Goal: Task Accomplishment & Management: Use online tool/utility

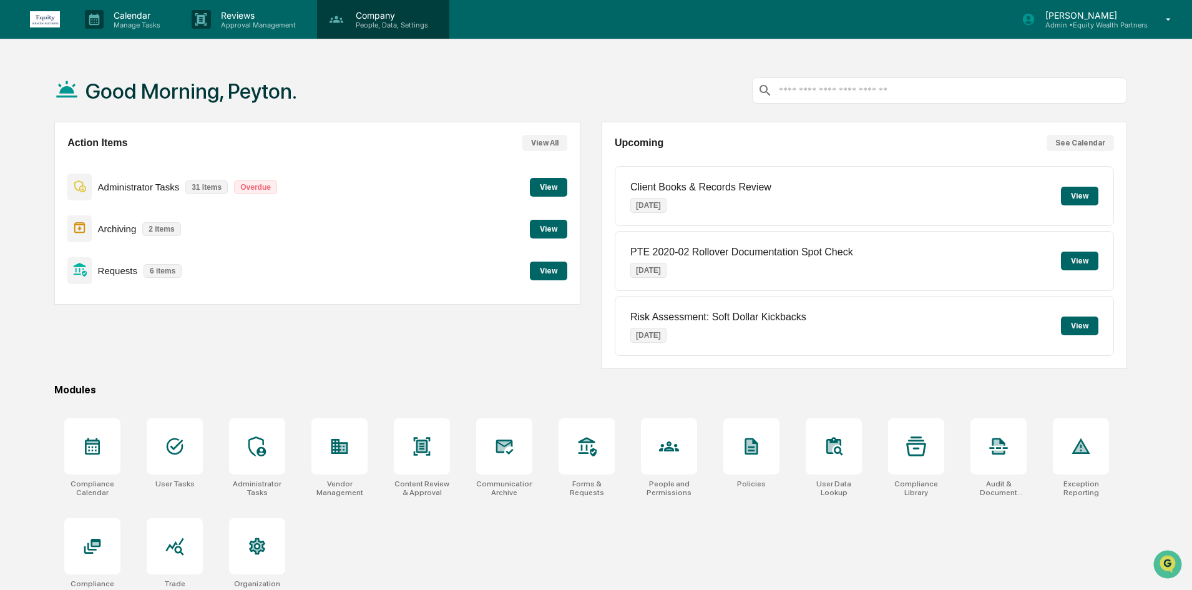
click at [360, 4] on div "Company People, Data, Settings" at bounding box center [383, 19] width 132 height 39
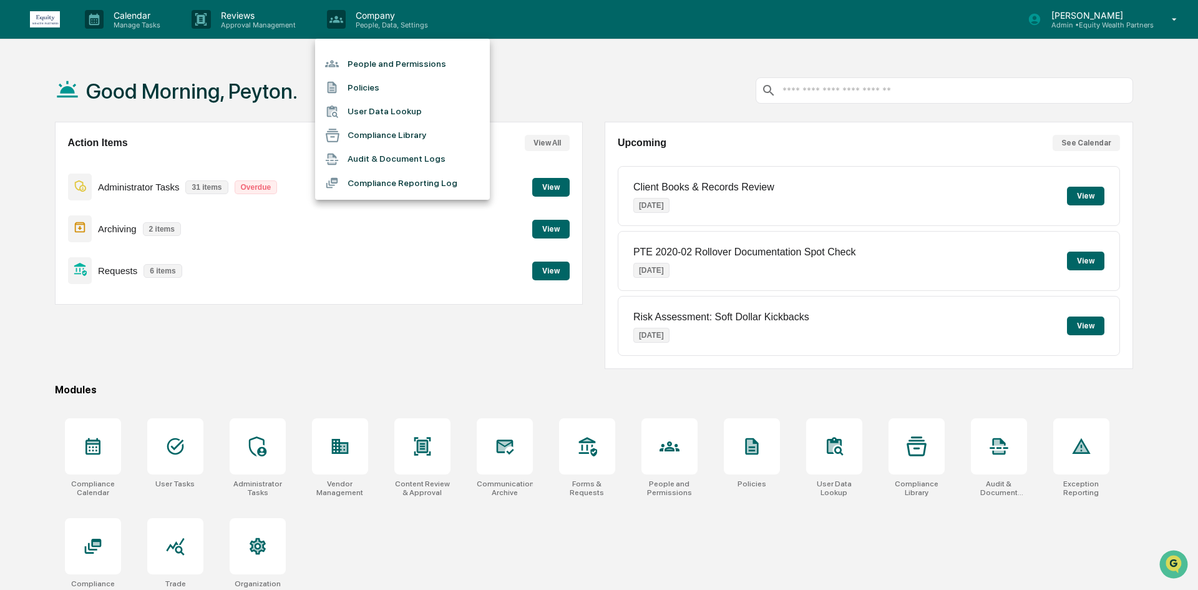
click at [1145, 19] on div at bounding box center [599, 295] width 1198 height 590
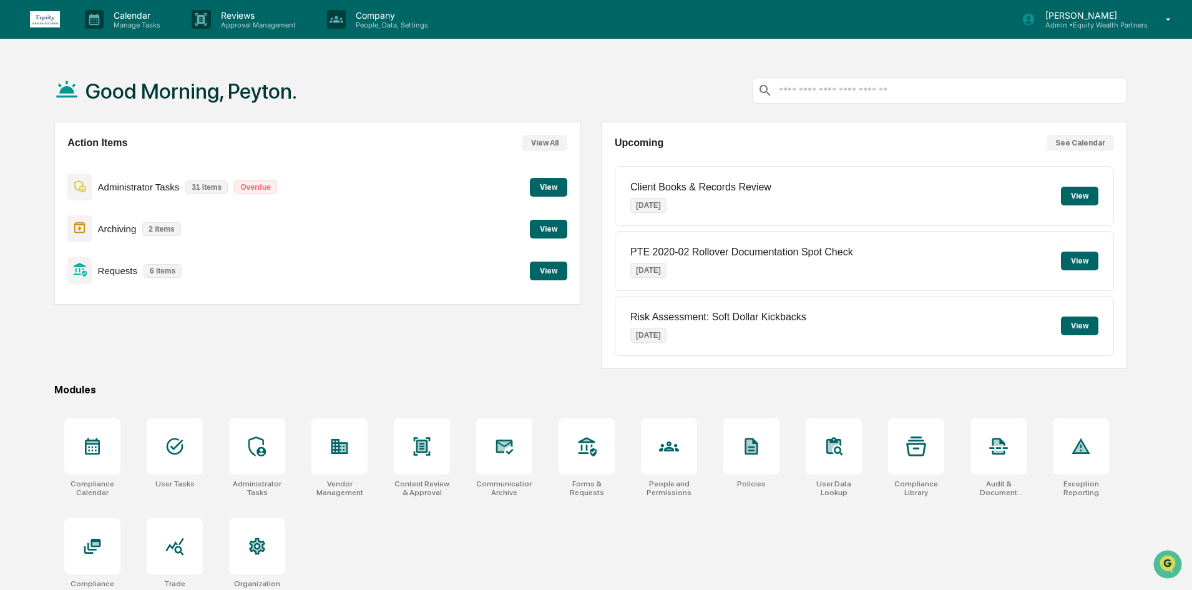
click at [1151, 22] on div "[PERSON_NAME] Admin • Equity Wealth Partners" at bounding box center [1100, 19] width 183 height 39
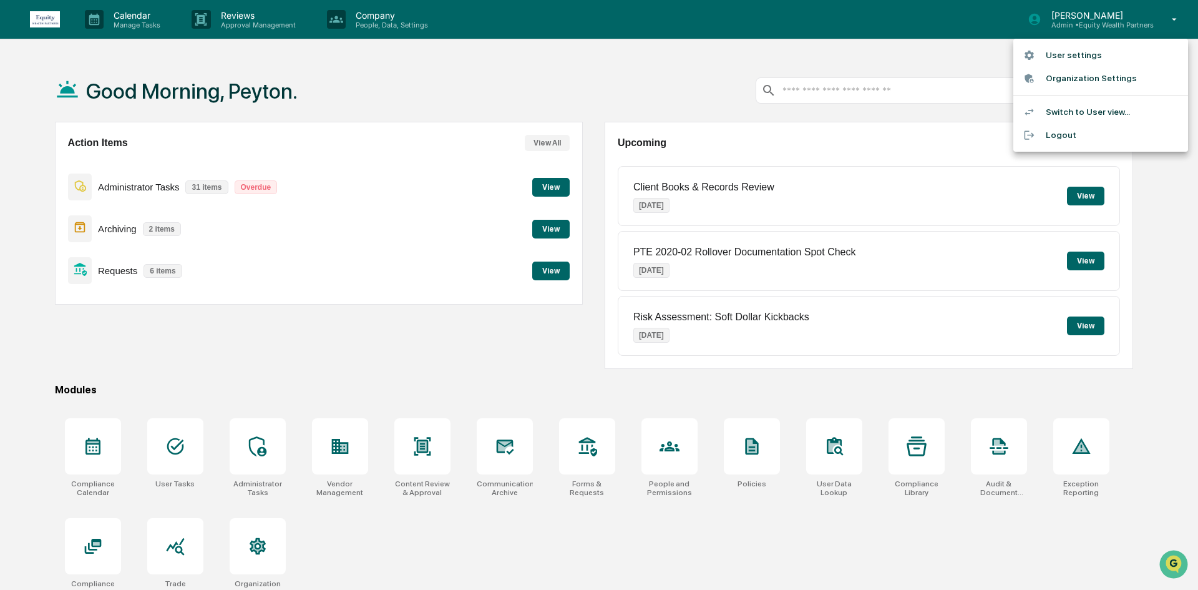
click at [1091, 112] on li "Switch to User view..." at bounding box center [1101, 111] width 175 height 23
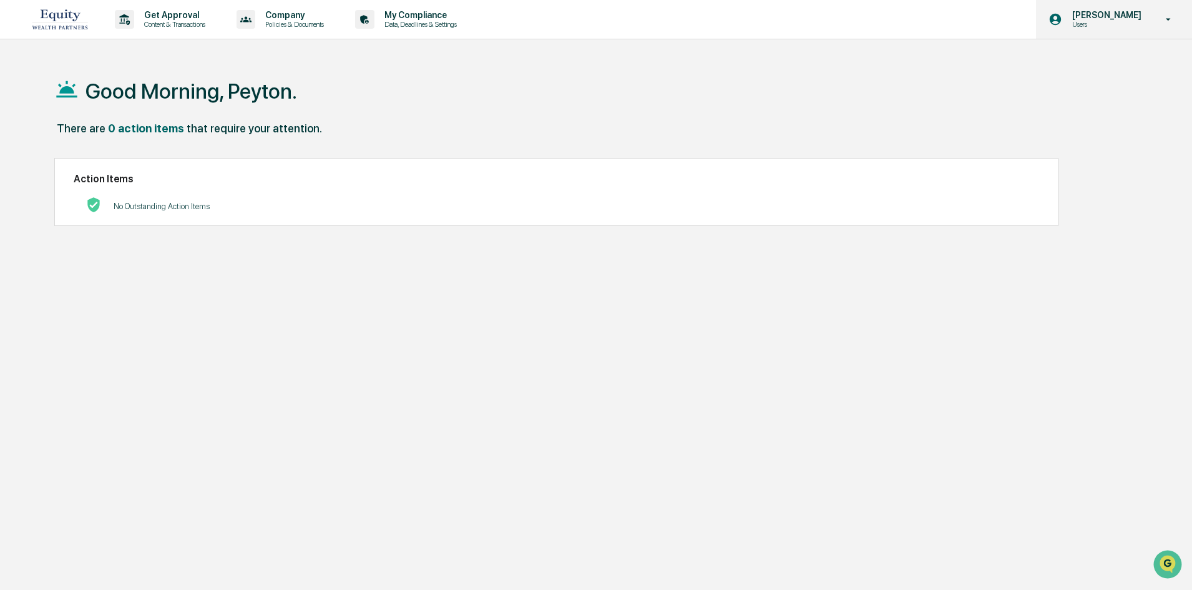
click at [1175, 24] on icon at bounding box center [1169, 20] width 22 height 12
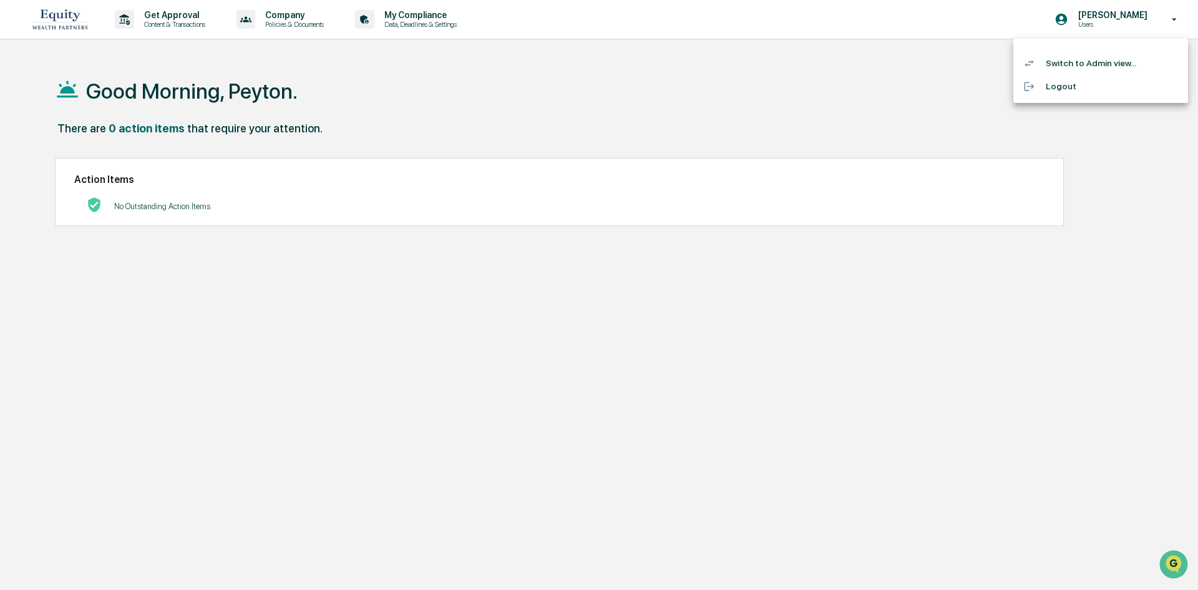
click at [1116, 62] on li "Switch to Admin view..." at bounding box center [1101, 63] width 175 height 23
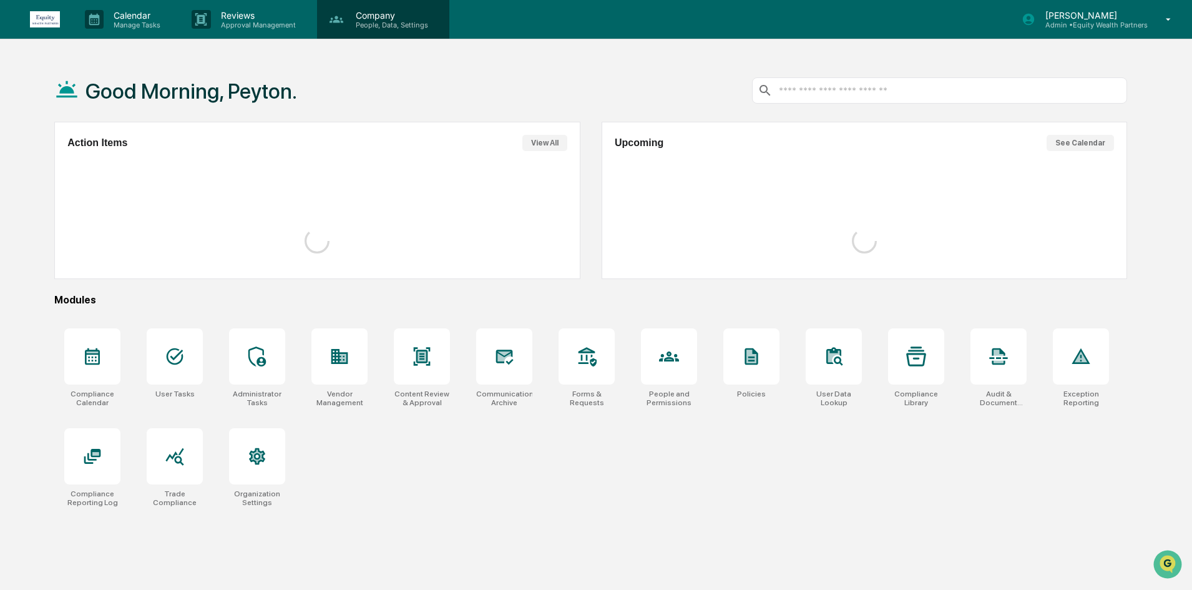
click at [396, 18] on p "Company" at bounding box center [390, 15] width 89 height 11
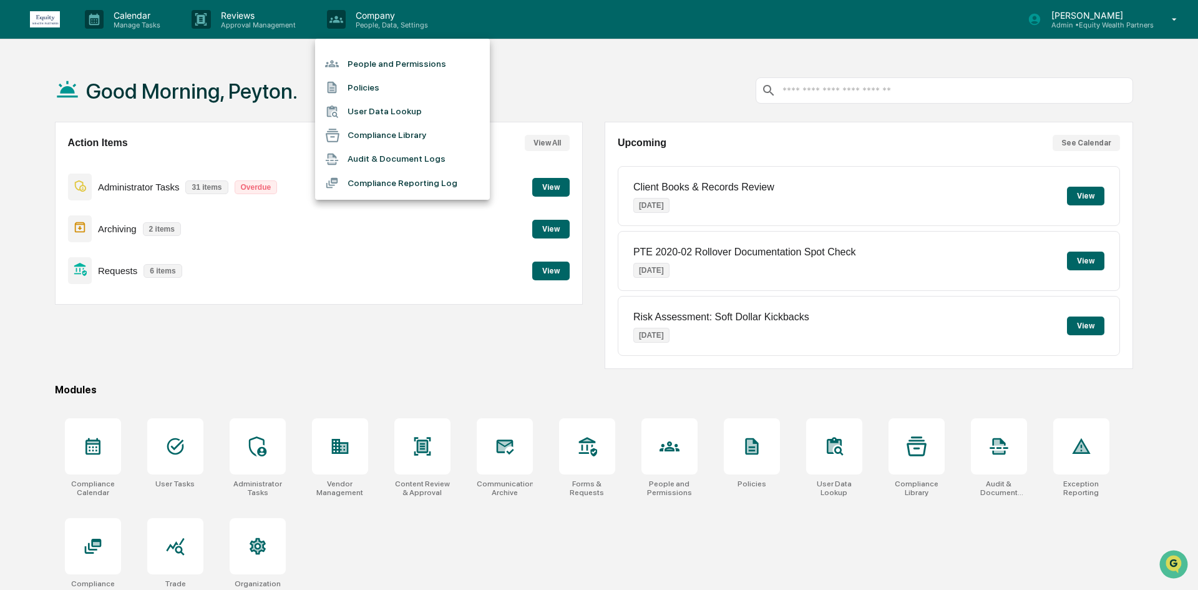
click at [409, 65] on li "People and Permissions" at bounding box center [402, 64] width 175 height 24
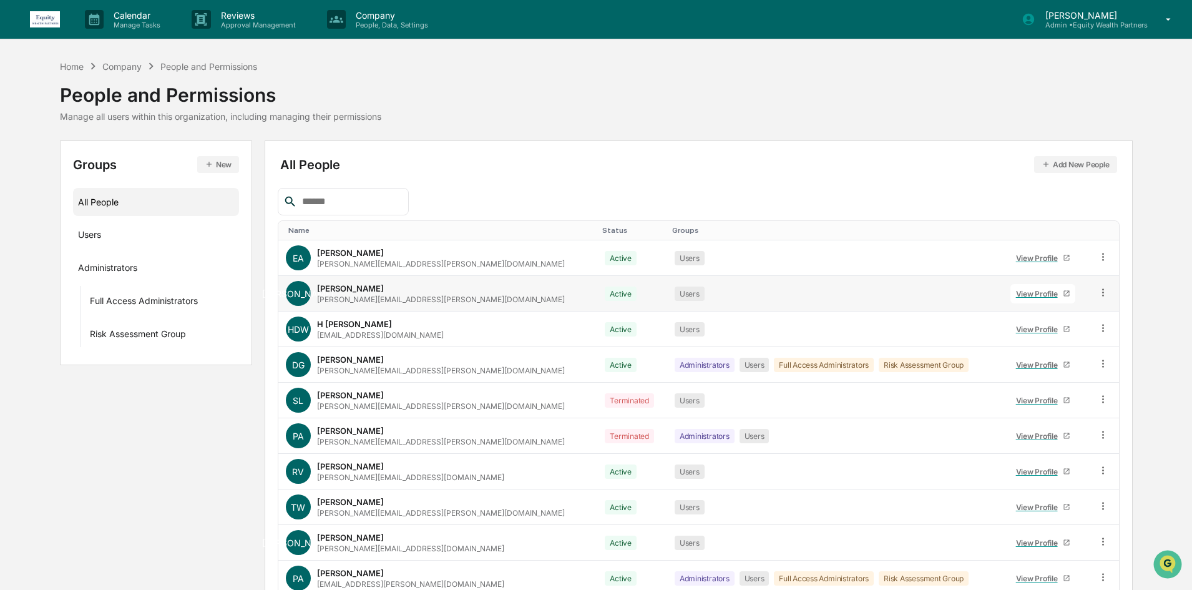
click at [1016, 290] on div "View Profile" at bounding box center [1039, 293] width 47 height 9
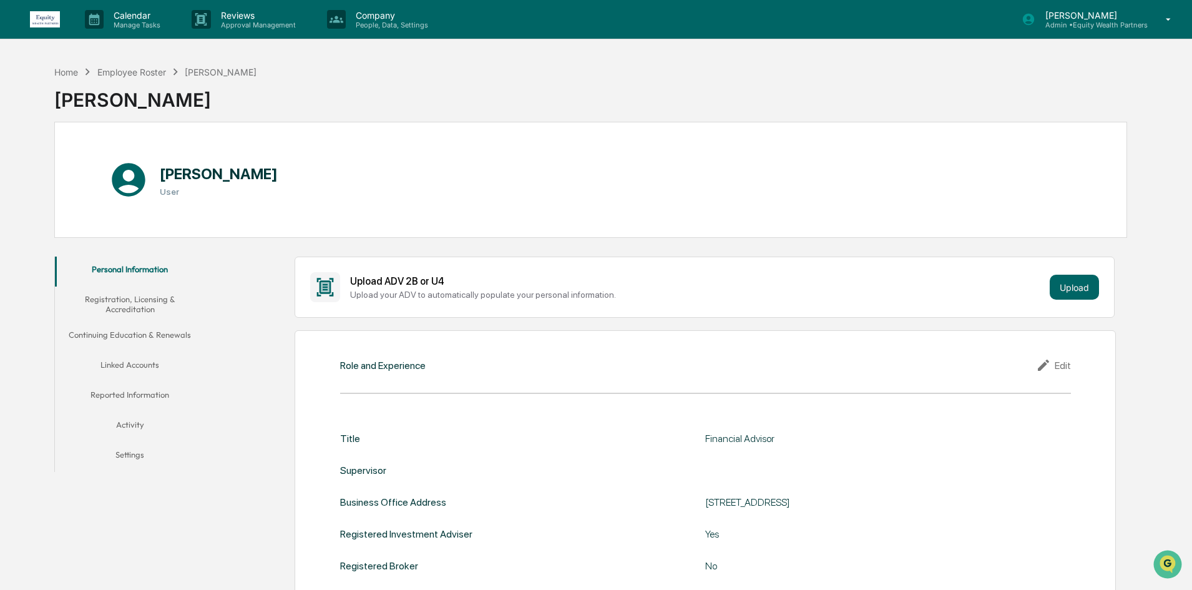
click at [141, 348] on button "Continuing Education & Renewals" at bounding box center [130, 337] width 150 height 30
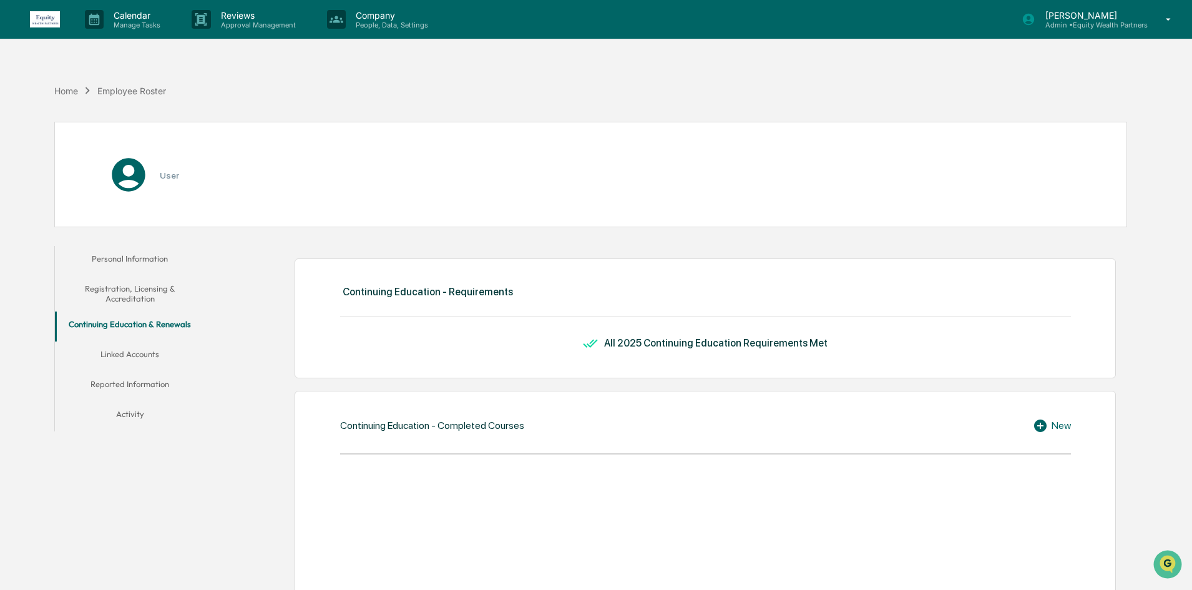
click at [139, 353] on button "Linked Accounts" at bounding box center [130, 356] width 150 height 30
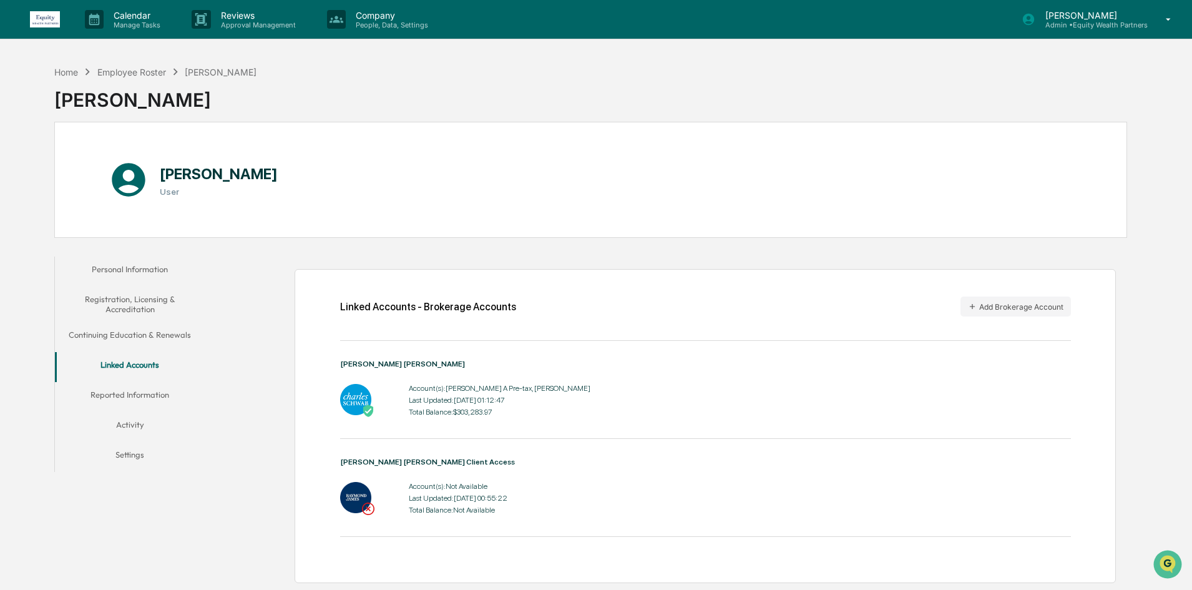
click at [1154, 19] on div "[PERSON_NAME] Admin • Equity Wealth Partners" at bounding box center [1100, 19] width 183 height 39
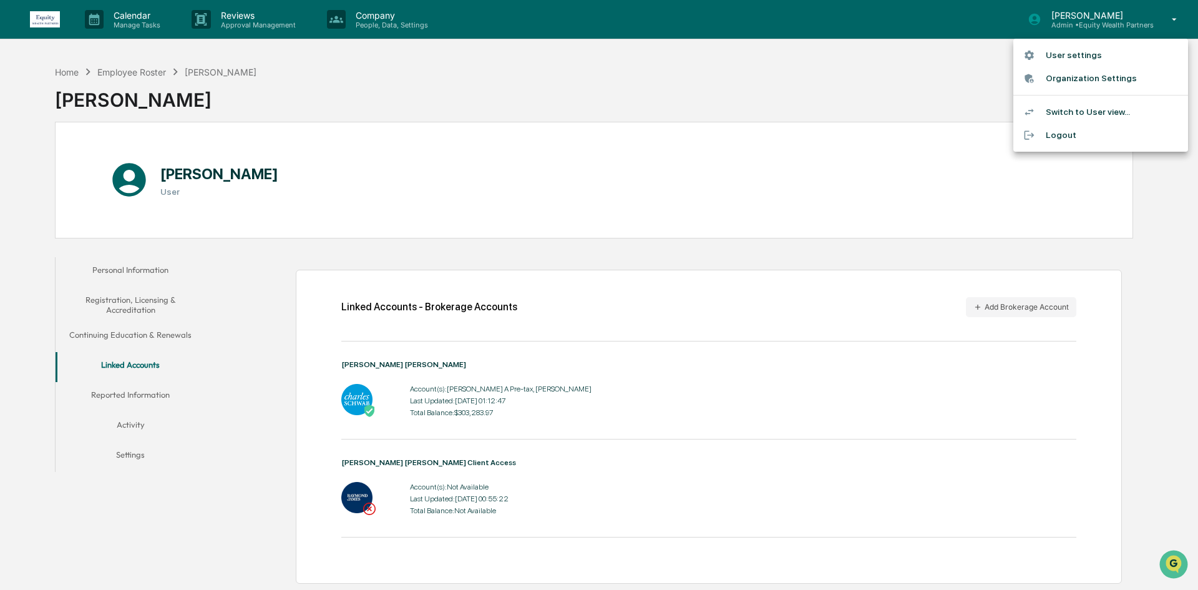
click at [1078, 107] on li "Switch to User view..." at bounding box center [1101, 111] width 175 height 23
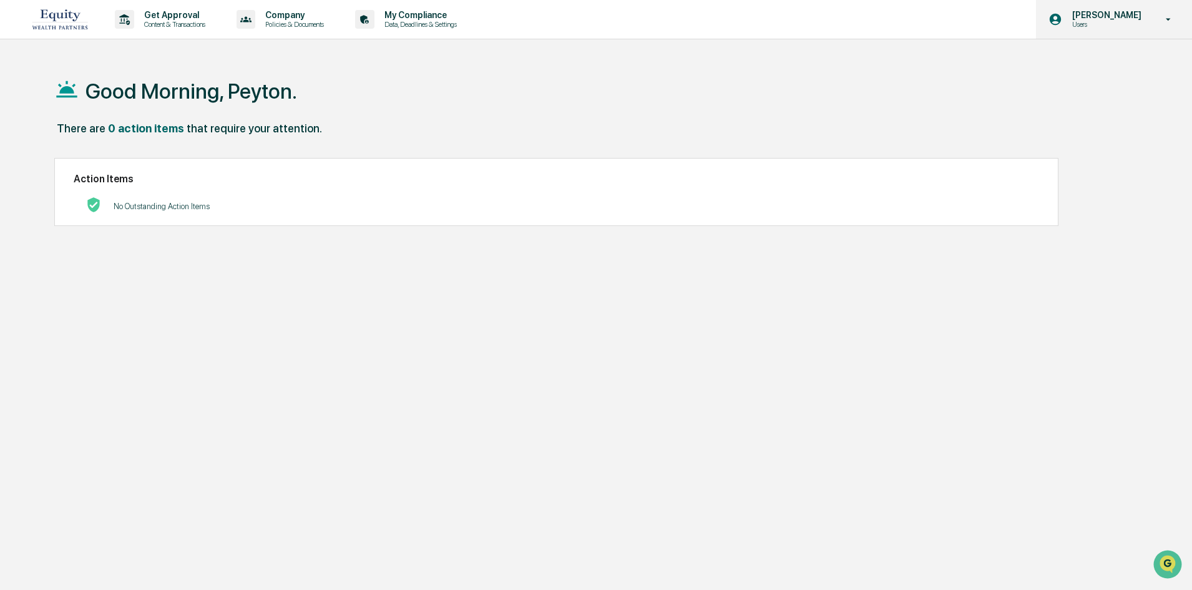
click at [1118, 18] on p "[PERSON_NAME]" at bounding box center [1105, 15] width 86 height 10
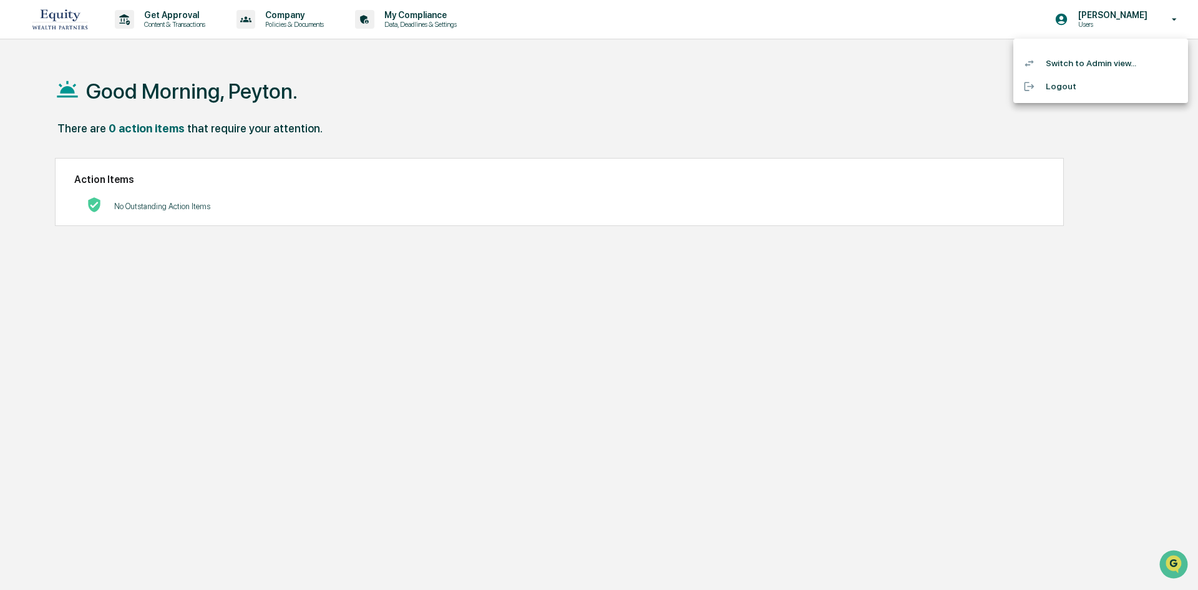
click at [1100, 167] on div at bounding box center [599, 295] width 1198 height 590
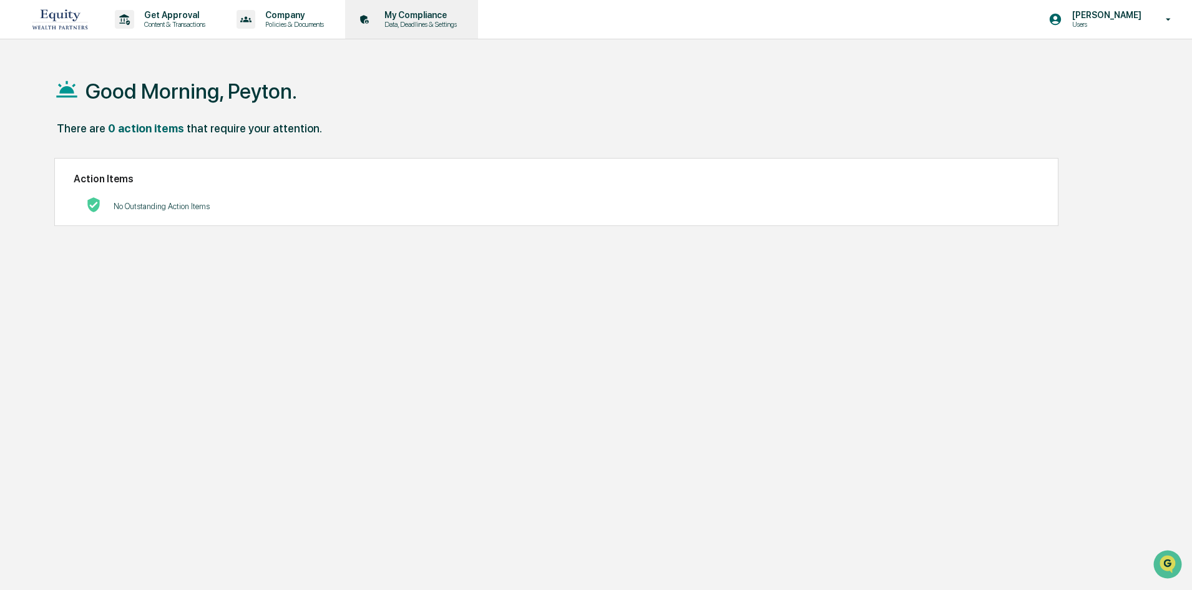
click at [395, 19] on p "My Compliance" at bounding box center [419, 15] width 89 height 10
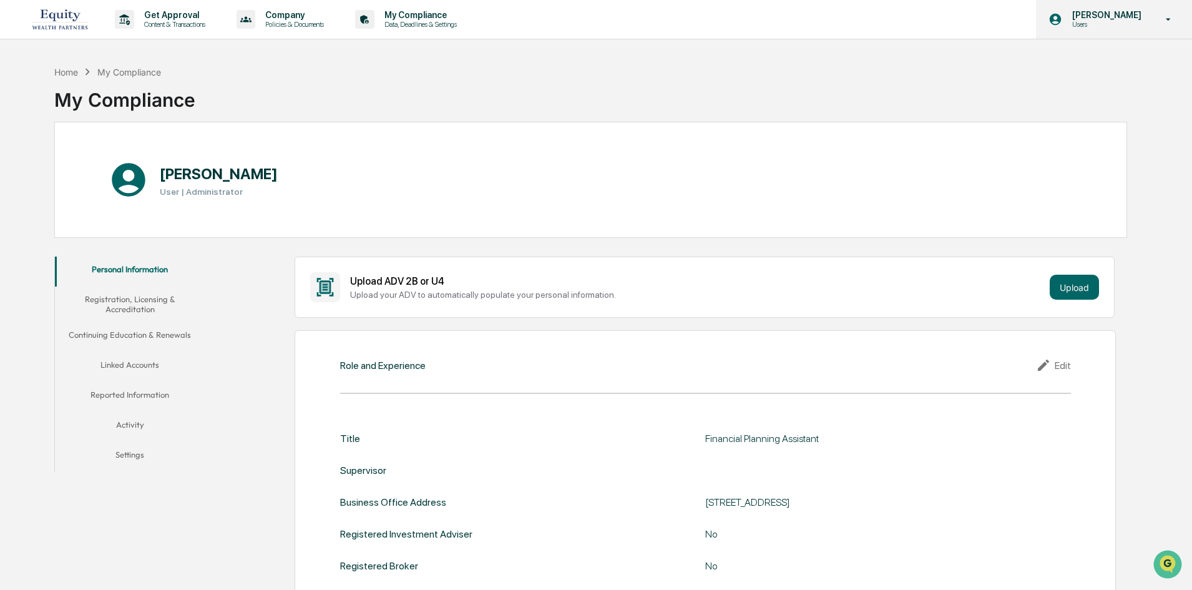
click at [1110, 23] on p "Users" at bounding box center [1105, 24] width 86 height 9
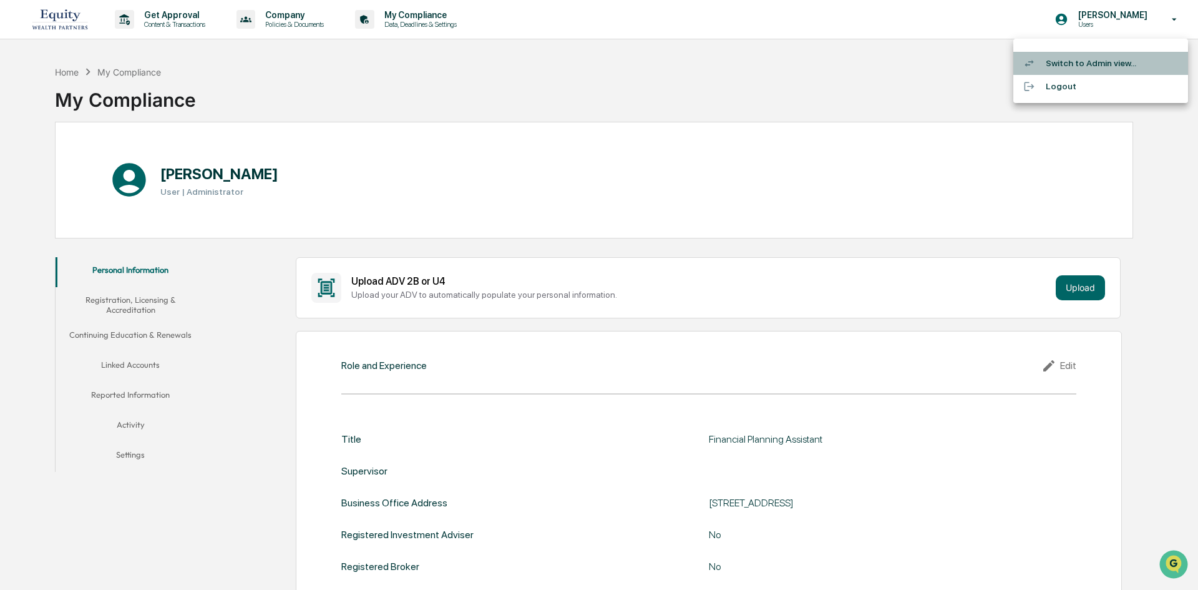
click at [1067, 62] on li "Switch to Admin view..." at bounding box center [1101, 63] width 175 height 23
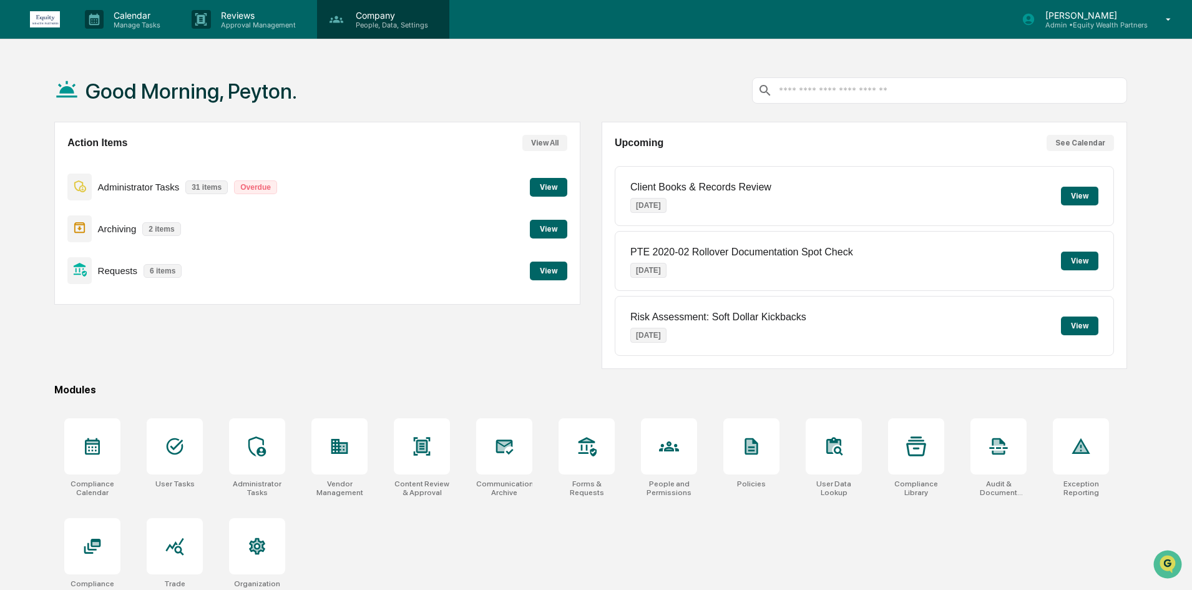
click at [372, 24] on p "People, Data, Settings" at bounding box center [390, 25] width 89 height 9
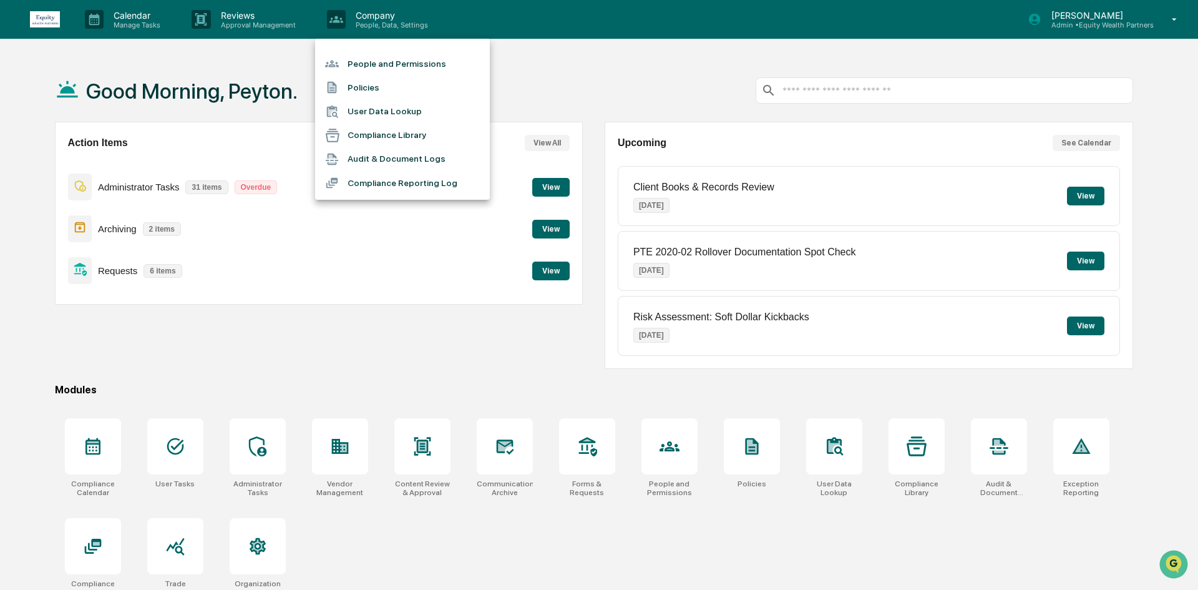
click at [378, 72] on li "People and Permissions" at bounding box center [402, 64] width 175 height 24
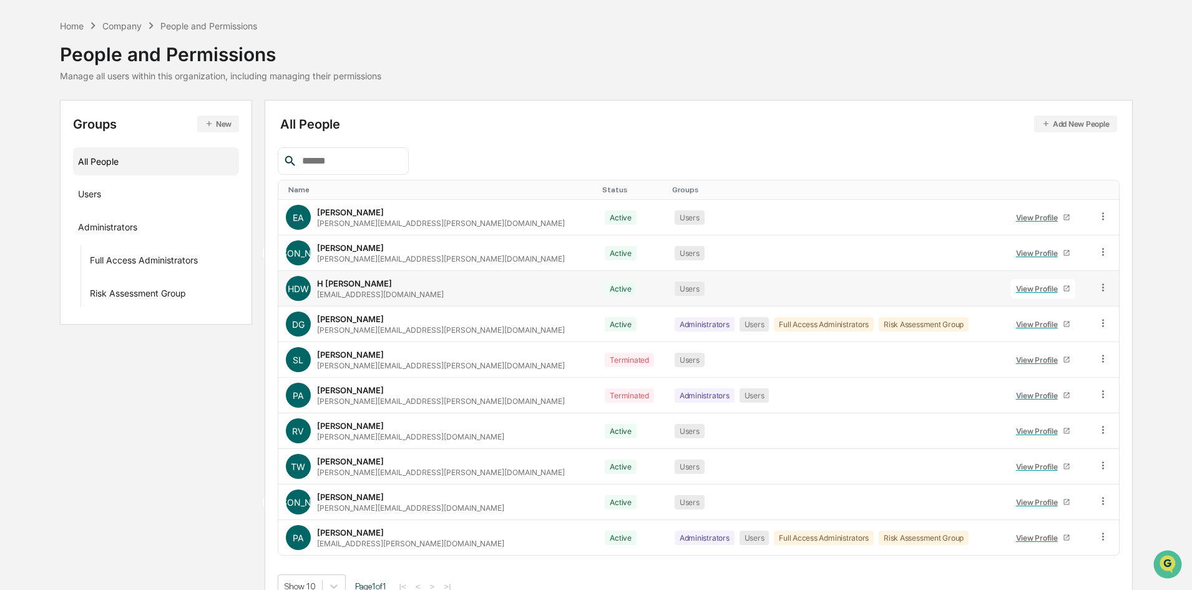
scroll to position [62, 0]
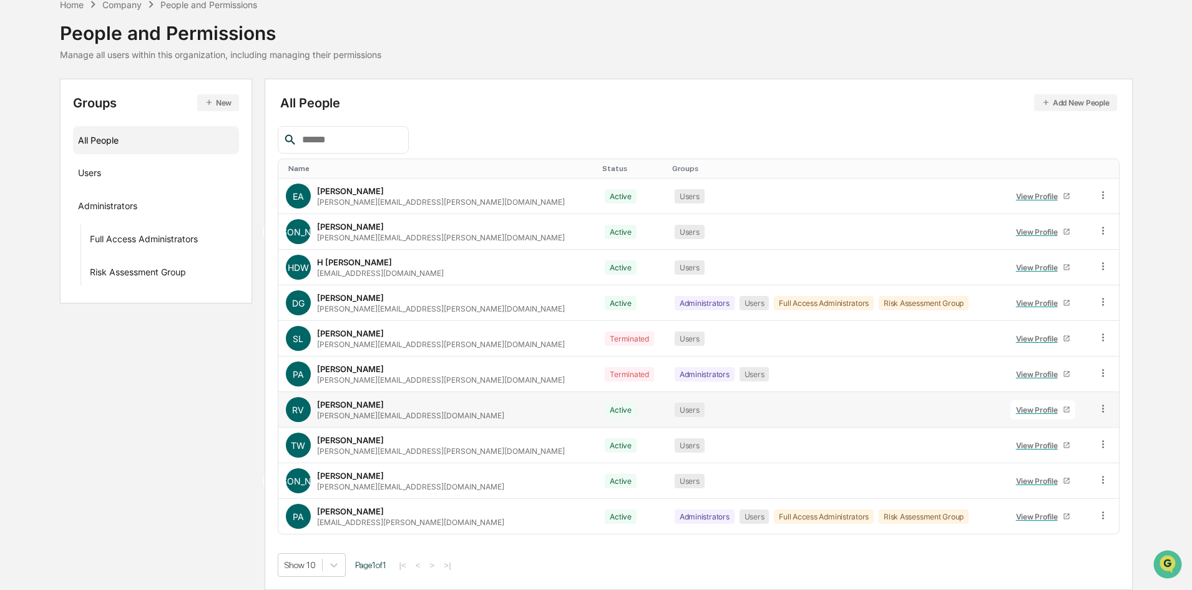
click at [1026, 407] on div "View Profile" at bounding box center [1039, 409] width 47 height 9
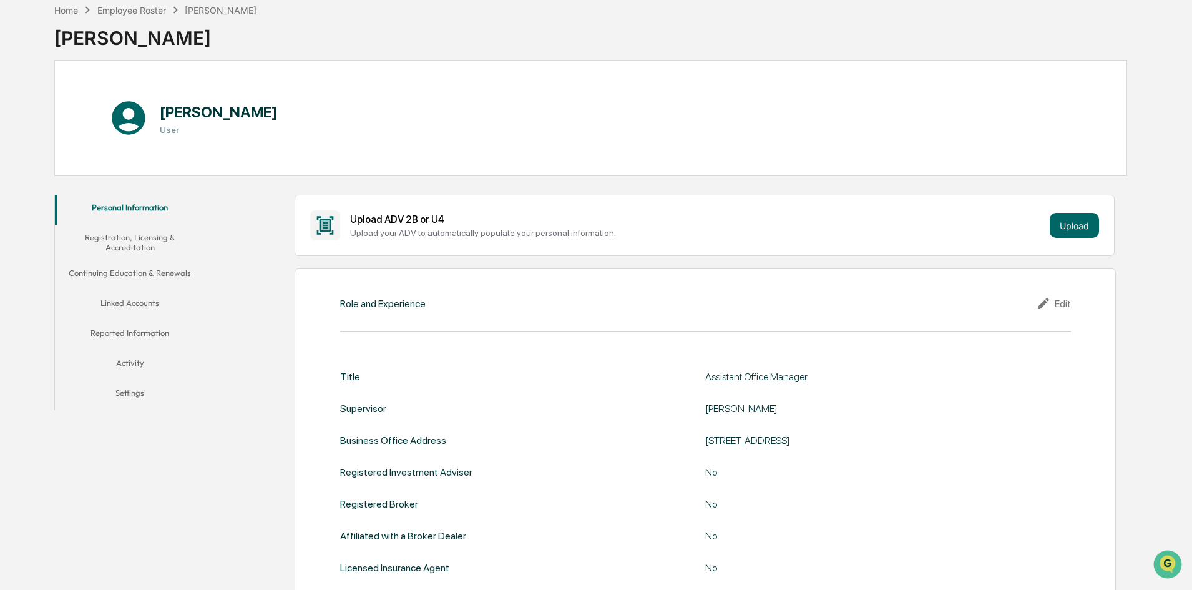
click at [112, 308] on button "Linked Accounts" at bounding box center [130, 305] width 150 height 30
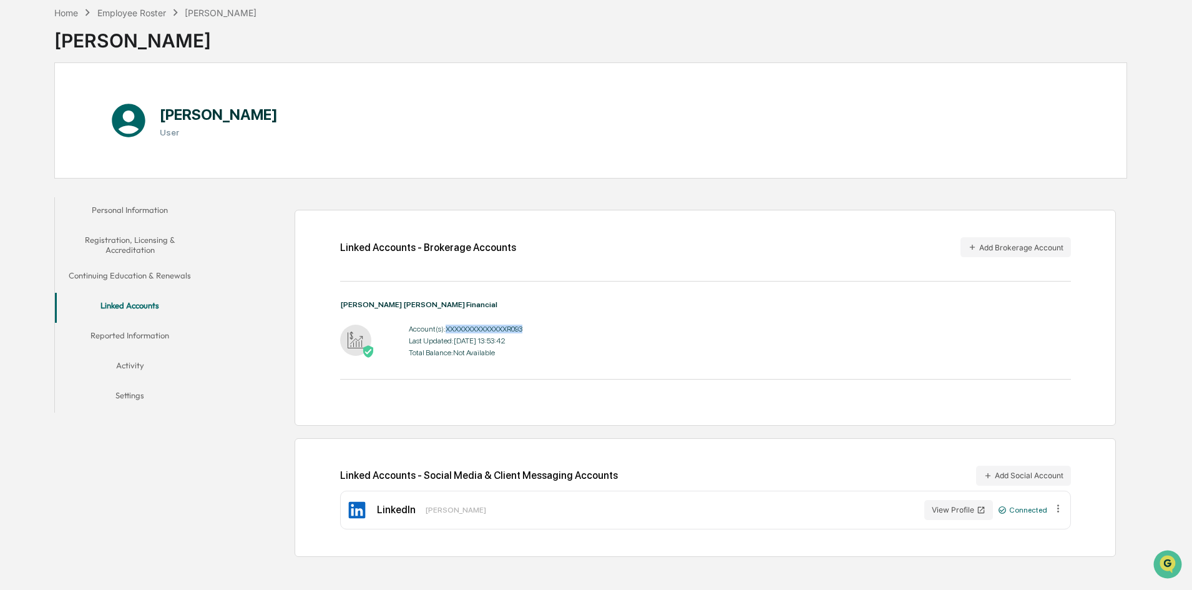
drag, startPoint x: 537, startPoint y: 326, endPoint x: 447, endPoint y: 331, distance: 90.7
click at [447, 331] on div "Account(s): XXXXXXXXXXXXXXR093 Last Updated: [DATE] 13:53:42 Total Balance: Not…" at bounding box center [705, 340] width 731 height 39
copy div "XXXXXXXXXXXXXXR093"
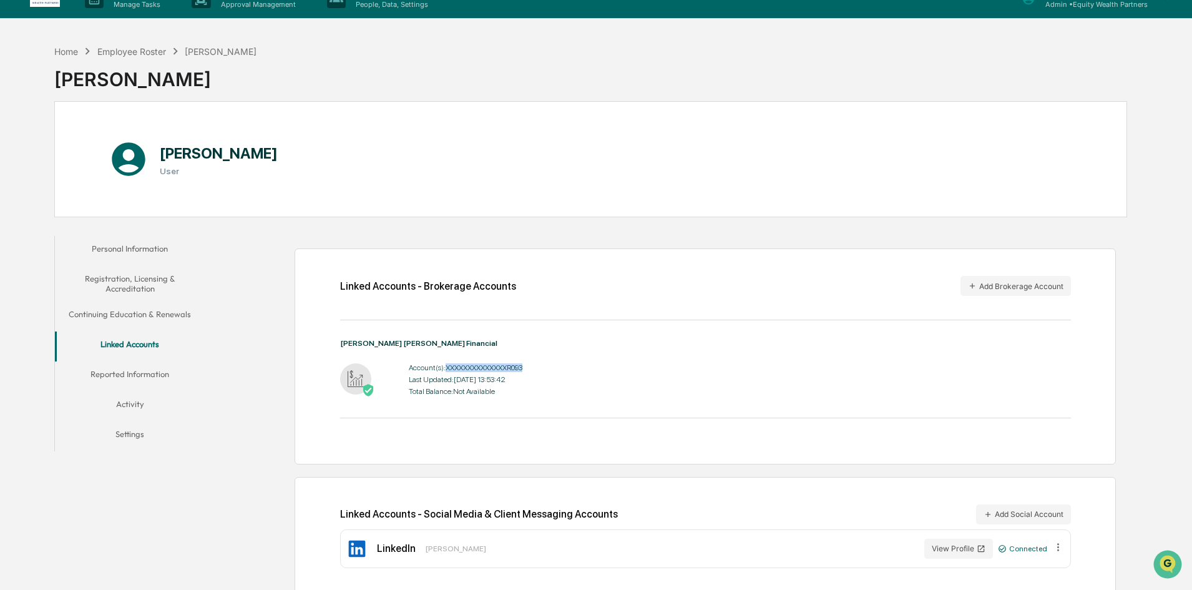
scroll to position [0, 0]
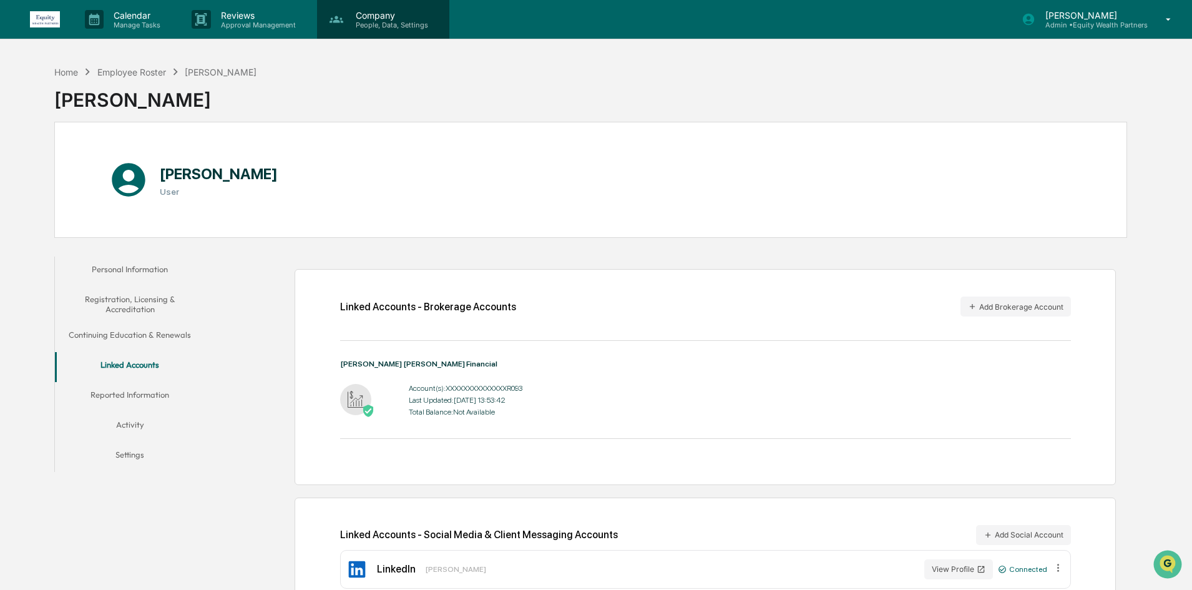
click at [371, 15] on p "Company" at bounding box center [390, 15] width 89 height 11
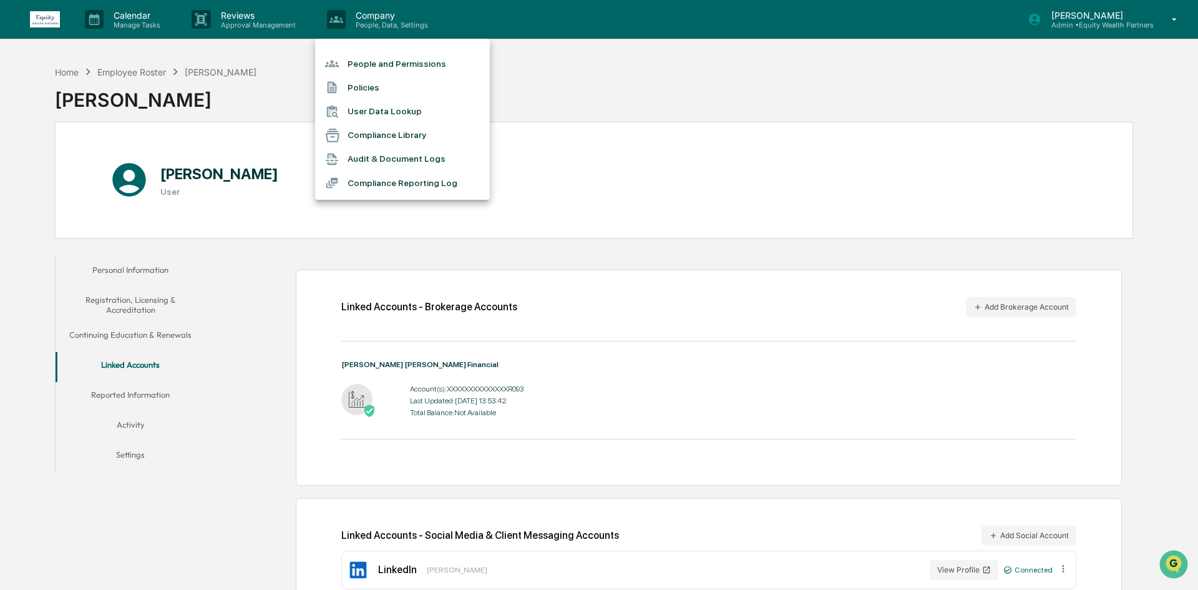
click at [411, 69] on li "People and Permissions" at bounding box center [402, 64] width 175 height 24
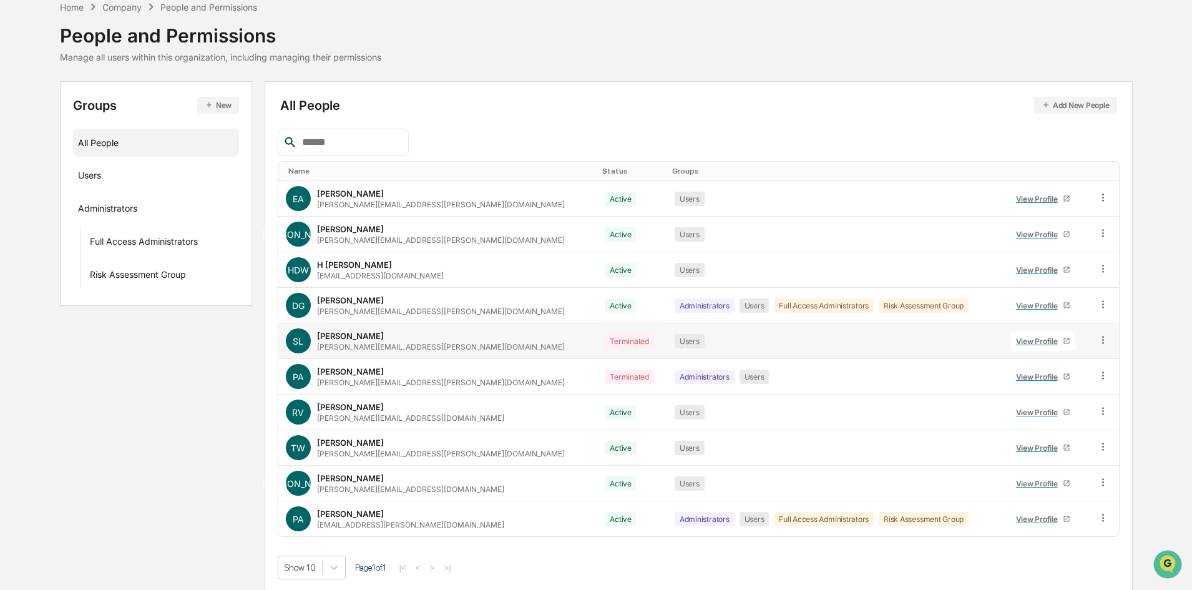
scroll to position [62, 0]
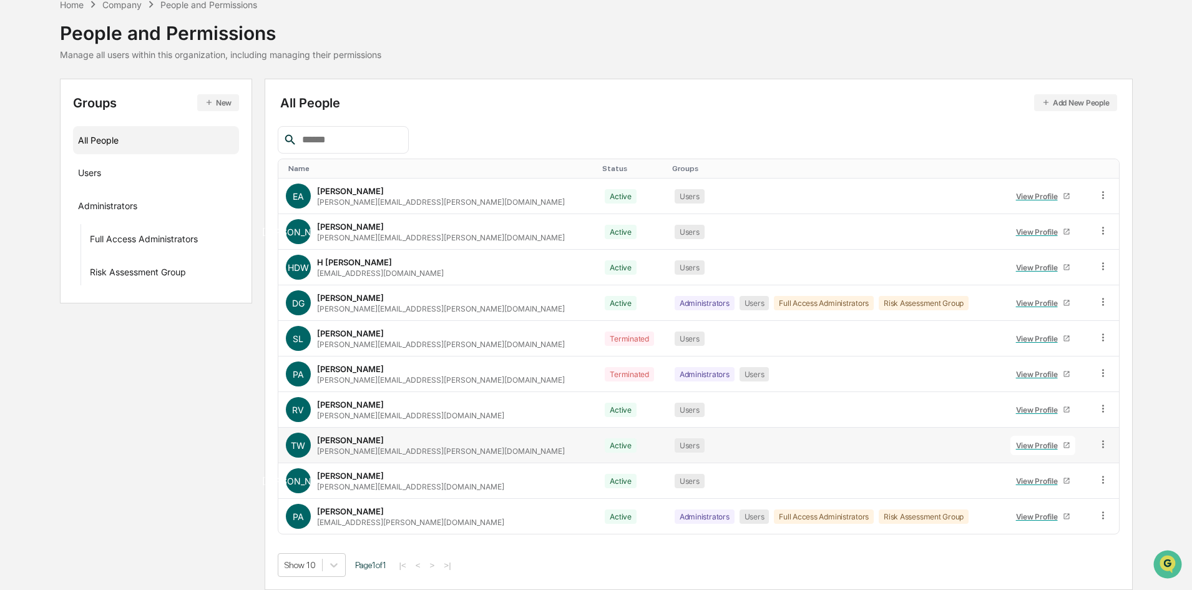
click at [1033, 444] on div "View Profile" at bounding box center [1039, 445] width 47 height 9
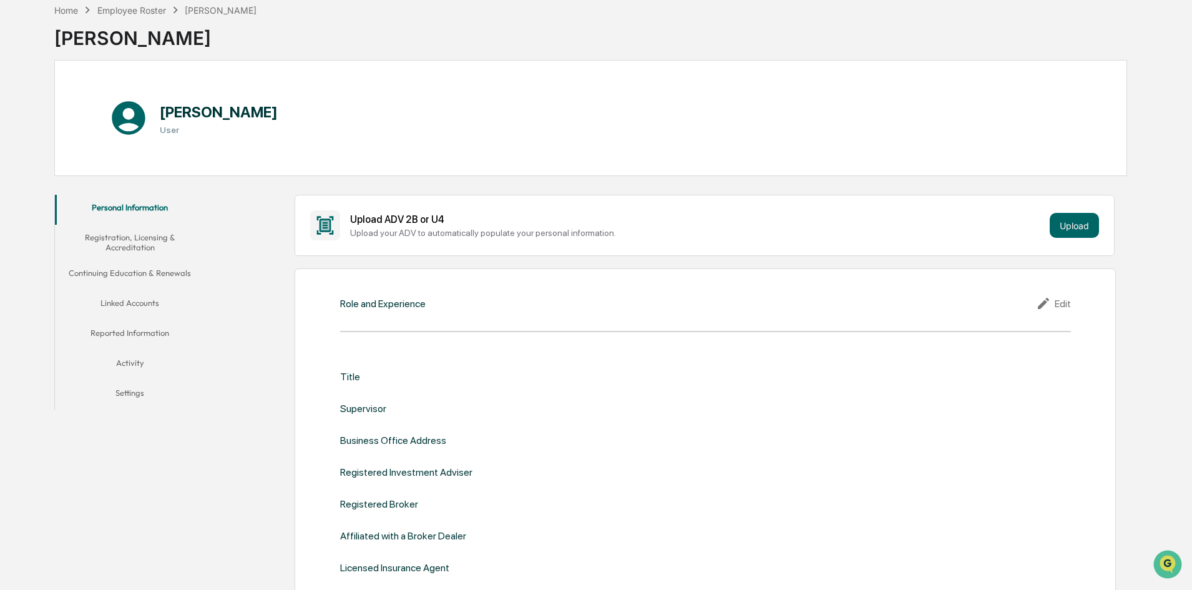
click at [140, 300] on button "Linked Accounts" at bounding box center [130, 305] width 150 height 30
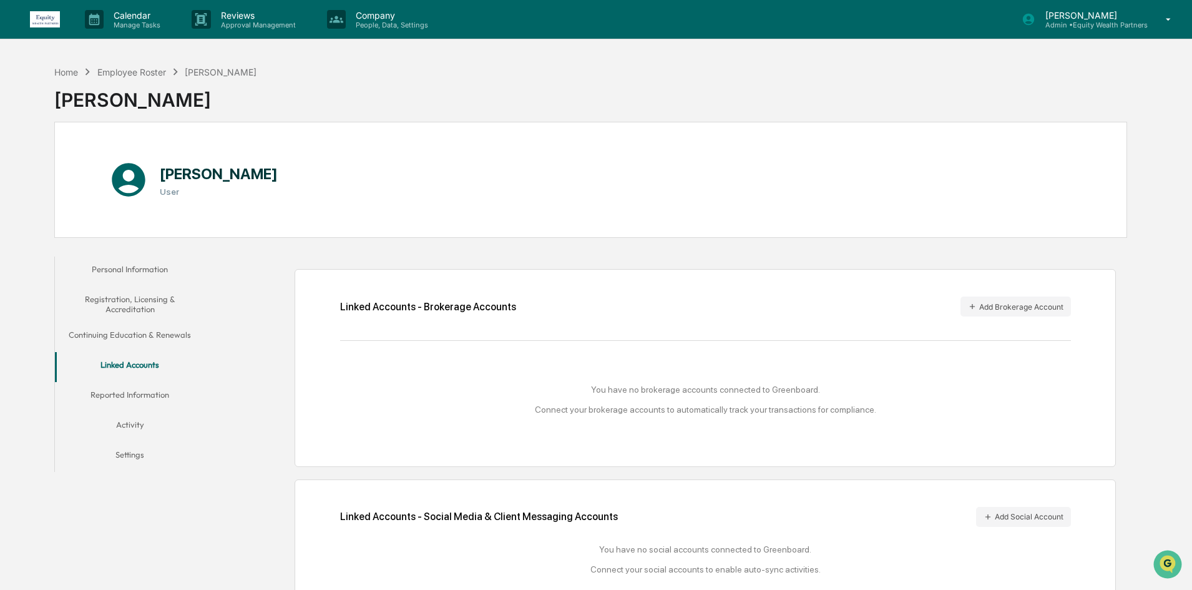
click at [1138, 16] on p "[PERSON_NAME]" at bounding box center [1092, 15] width 112 height 11
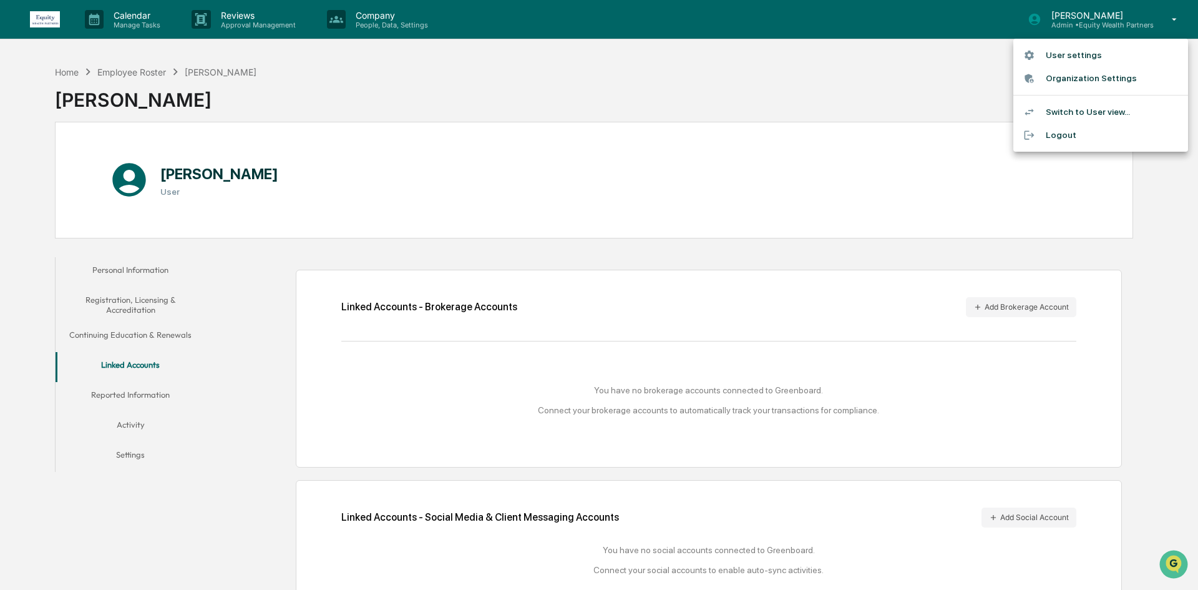
click at [1088, 109] on li "Switch to User view..." at bounding box center [1101, 111] width 175 height 23
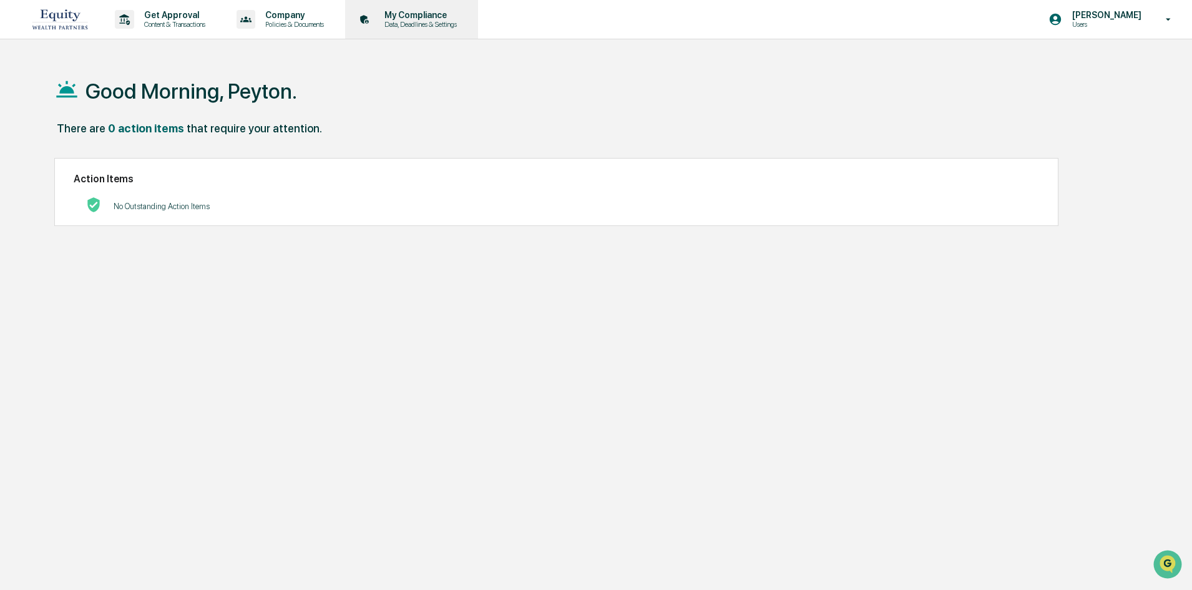
click at [451, 17] on p "My Compliance" at bounding box center [419, 15] width 89 height 10
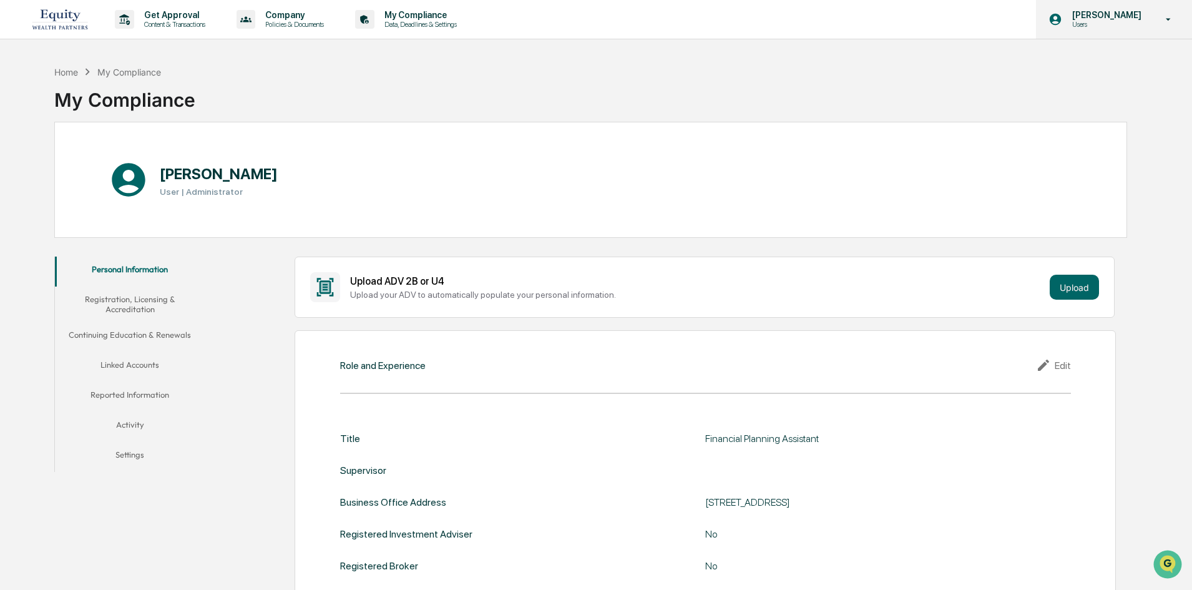
click at [1129, 19] on p "[PERSON_NAME]" at bounding box center [1105, 15] width 86 height 10
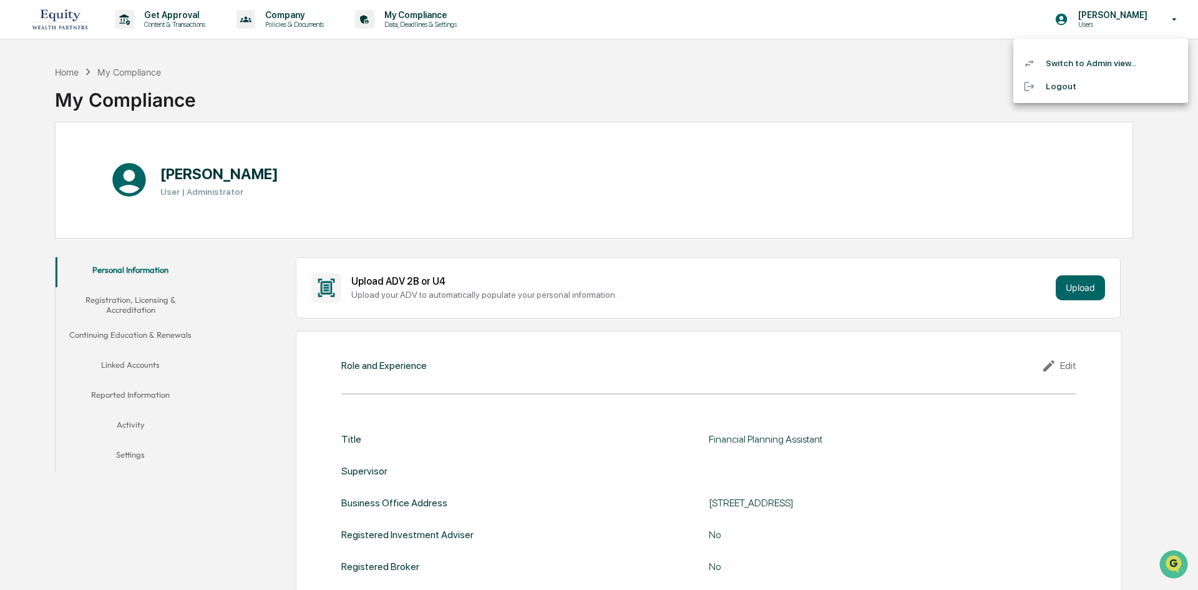
click at [1065, 60] on li "Switch to Admin view..." at bounding box center [1101, 63] width 175 height 23
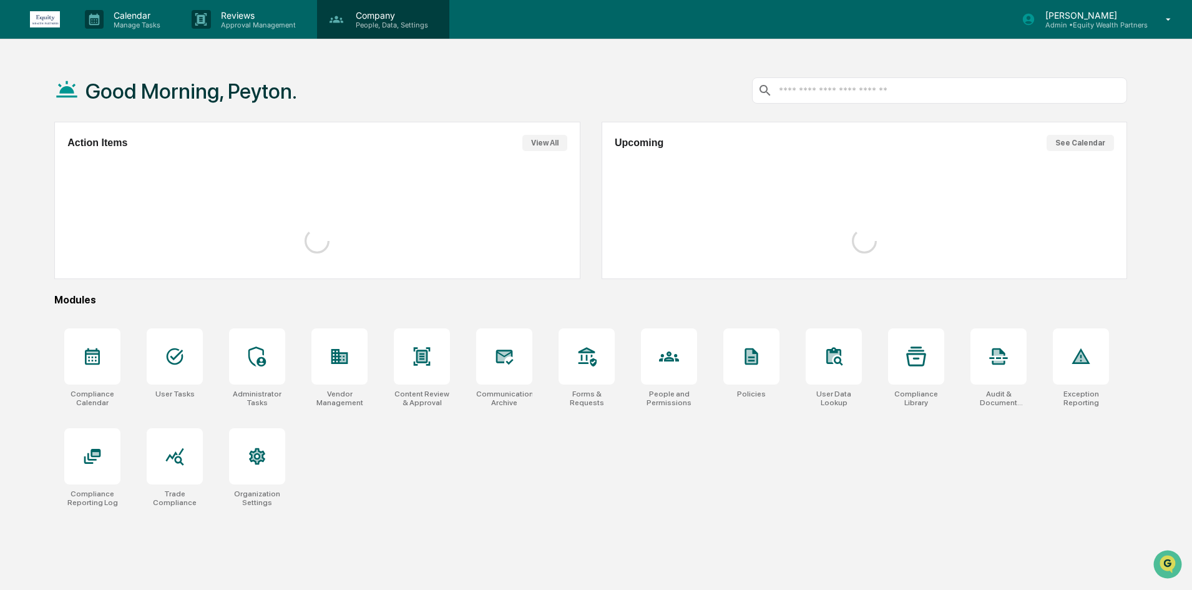
click at [366, 10] on p "Company" at bounding box center [390, 15] width 89 height 11
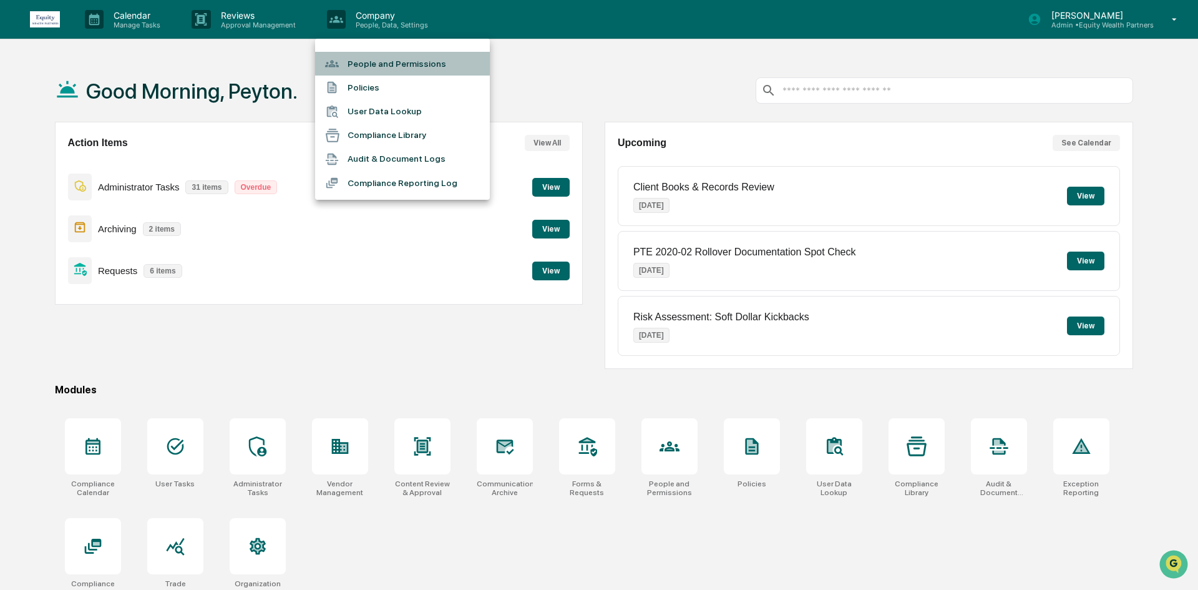
click at [376, 71] on li "People and Permissions" at bounding box center [402, 64] width 175 height 24
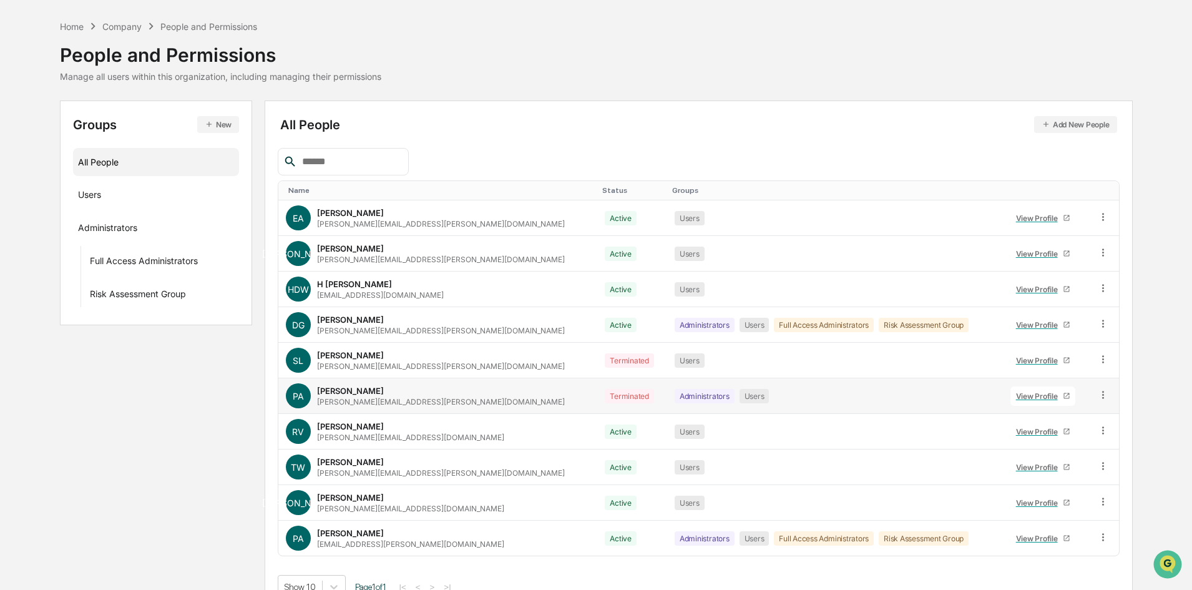
scroll to position [62, 0]
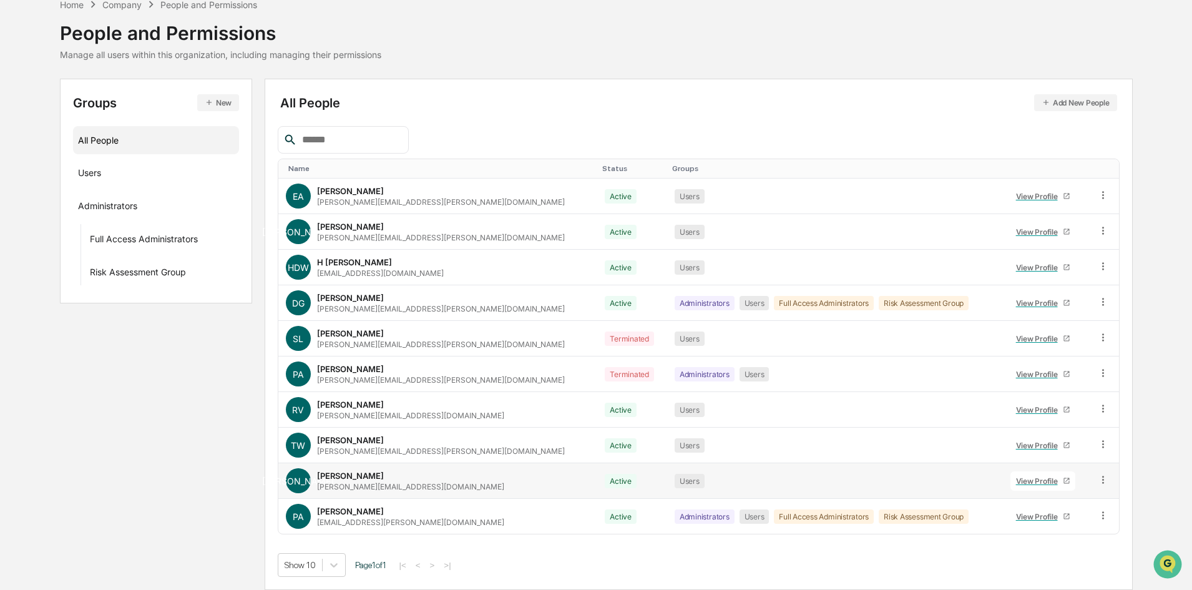
click at [366, 475] on div "[PERSON_NAME] [PERSON_NAME][EMAIL_ADDRESS][DOMAIN_NAME]" at bounding box center [410, 481] width 187 height 21
click at [1011, 486] on link "View Profile" at bounding box center [1043, 480] width 65 height 19
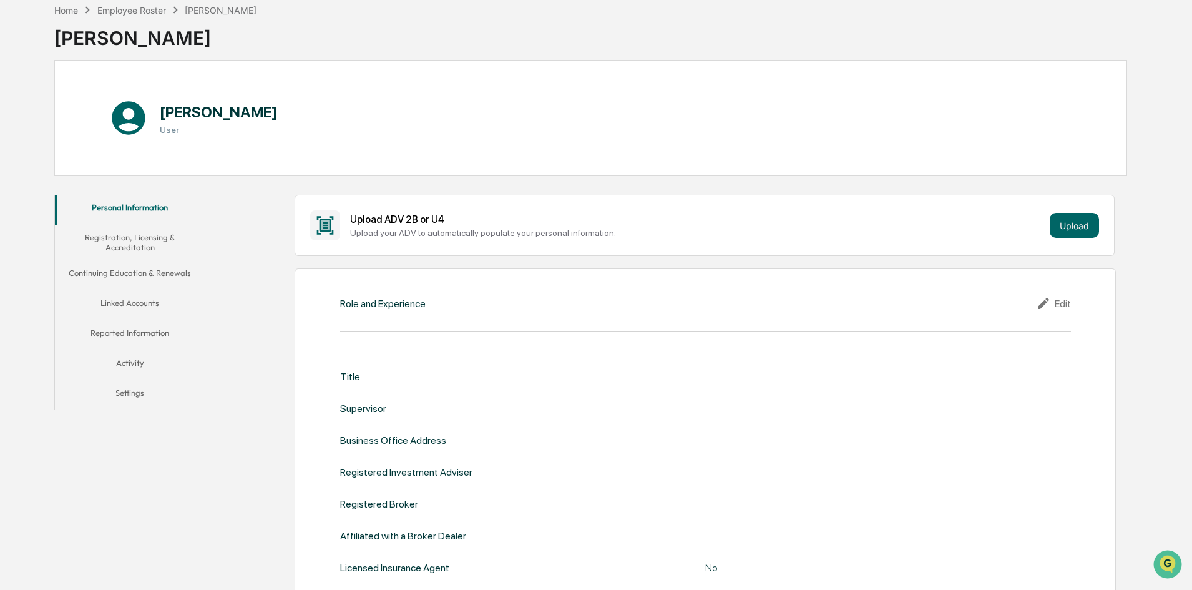
click at [140, 293] on button "Linked Accounts" at bounding box center [130, 305] width 150 height 30
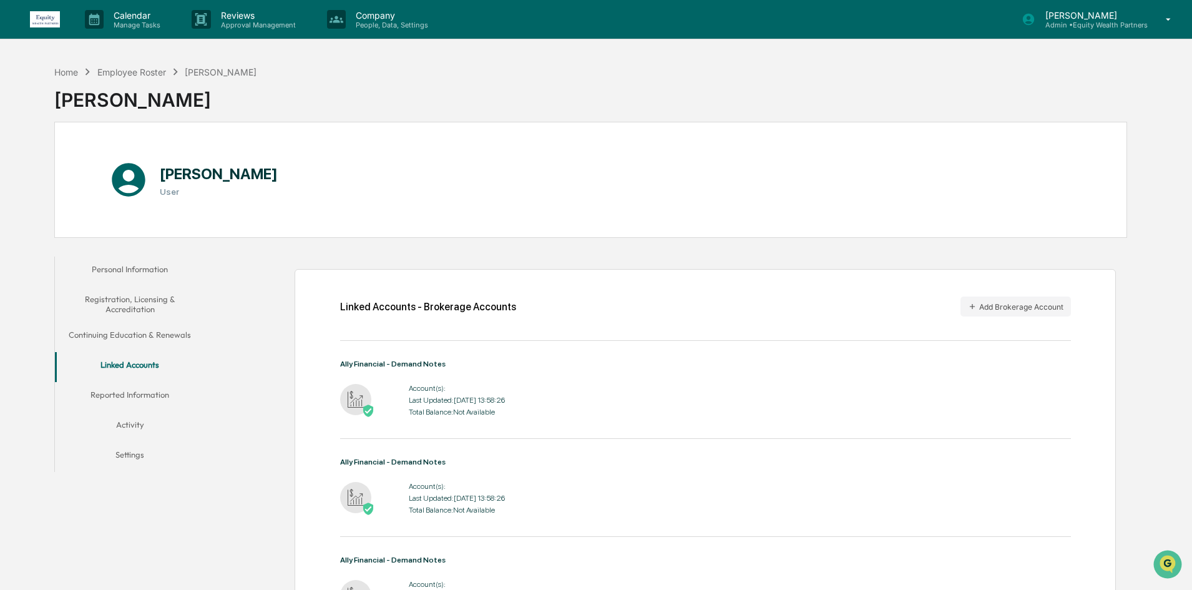
click at [59, 15] on img at bounding box center [45, 19] width 30 height 16
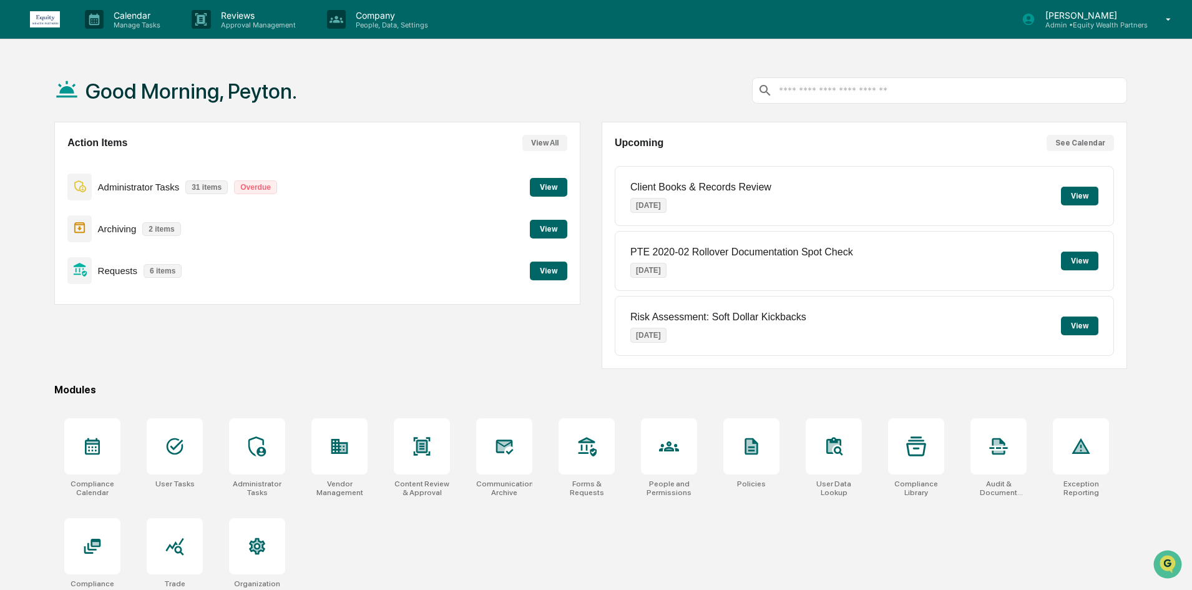
click at [1080, 142] on button "See Calendar" at bounding box center [1080, 143] width 67 height 16
click at [403, 21] on p "People, Data, Settings" at bounding box center [390, 25] width 89 height 9
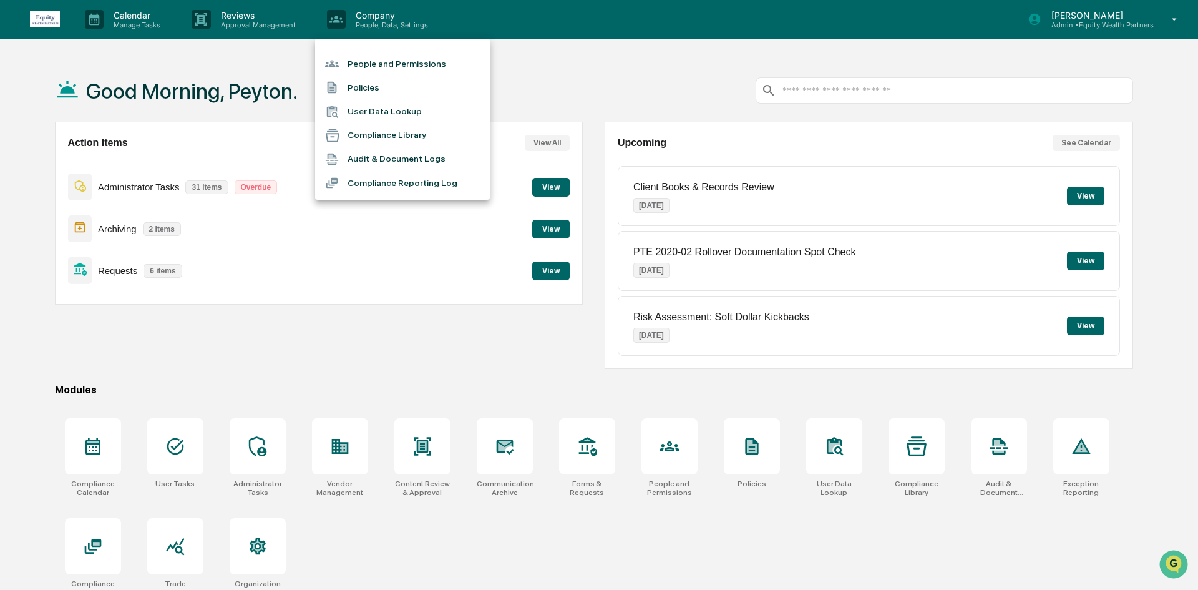
click at [532, 85] on div at bounding box center [599, 295] width 1198 height 590
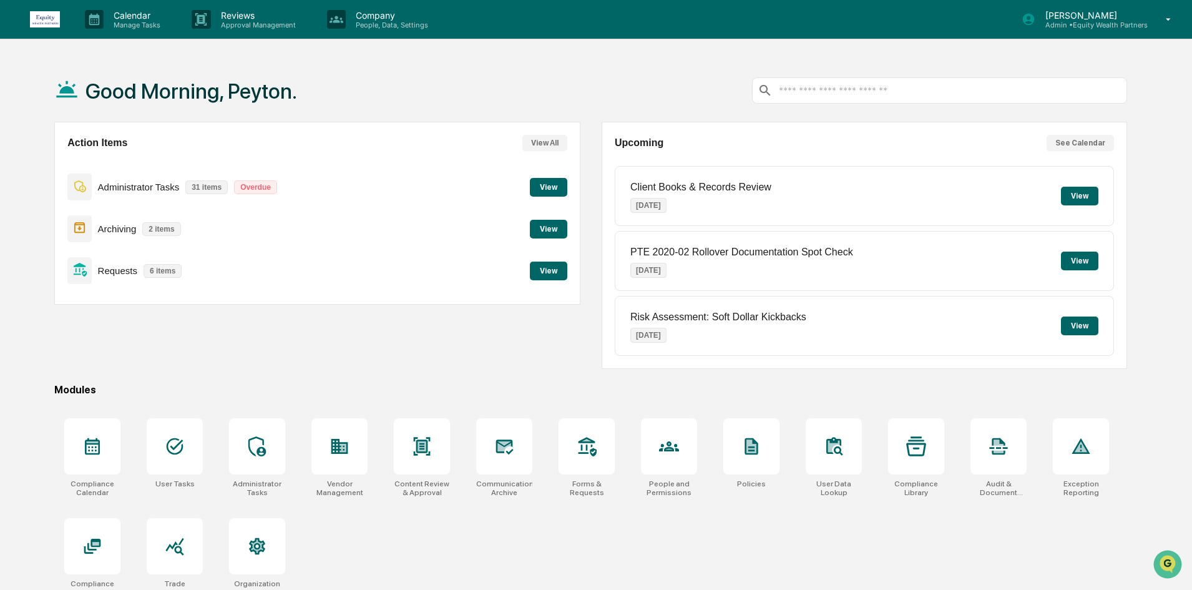
click at [554, 189] on button "View" at bounding box center [548, 187] width 37 height 19
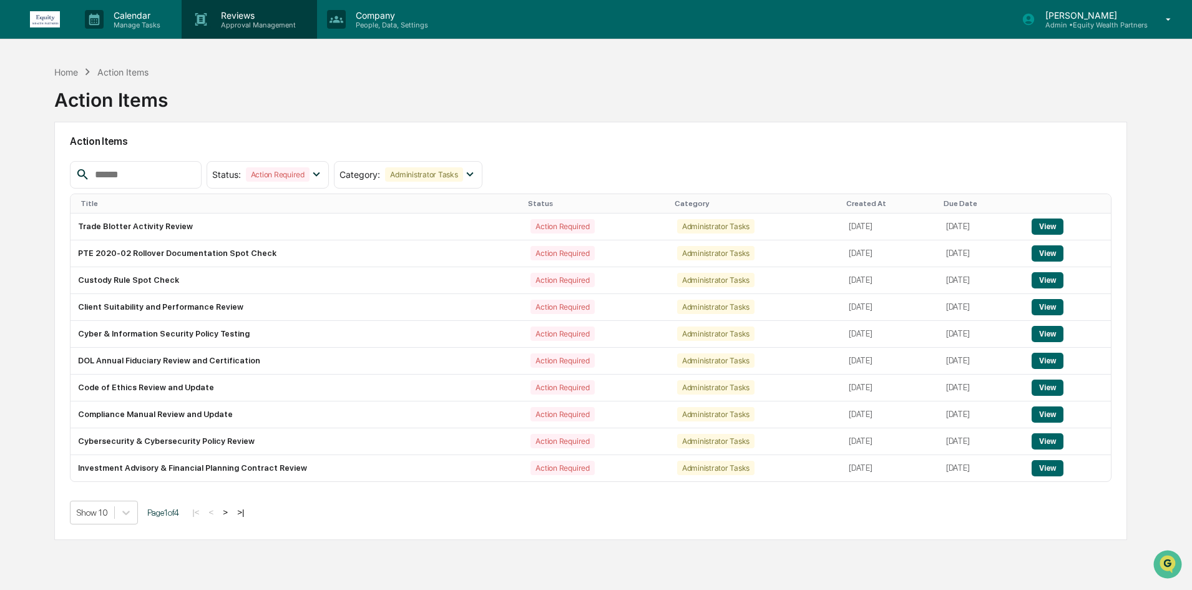
click at [264, 21] on p "Approval Management" at bounding box center [256, 25] width 91 height 9
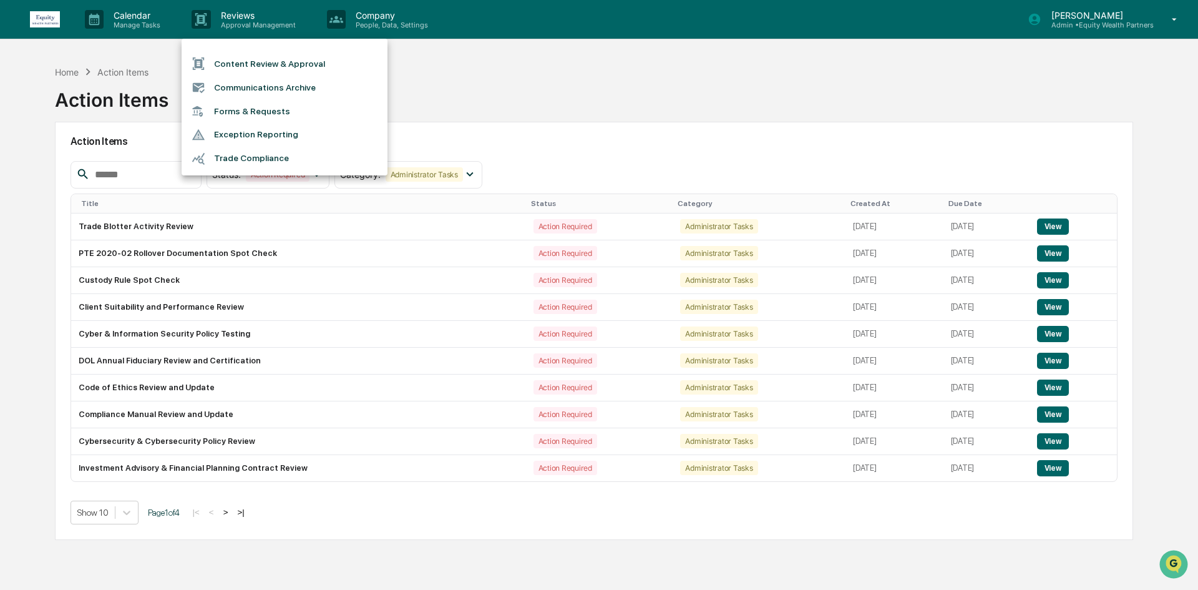
click at [270, 115] on li "Forms & Requests" at bounding box center [285, 111] width 206 height 23
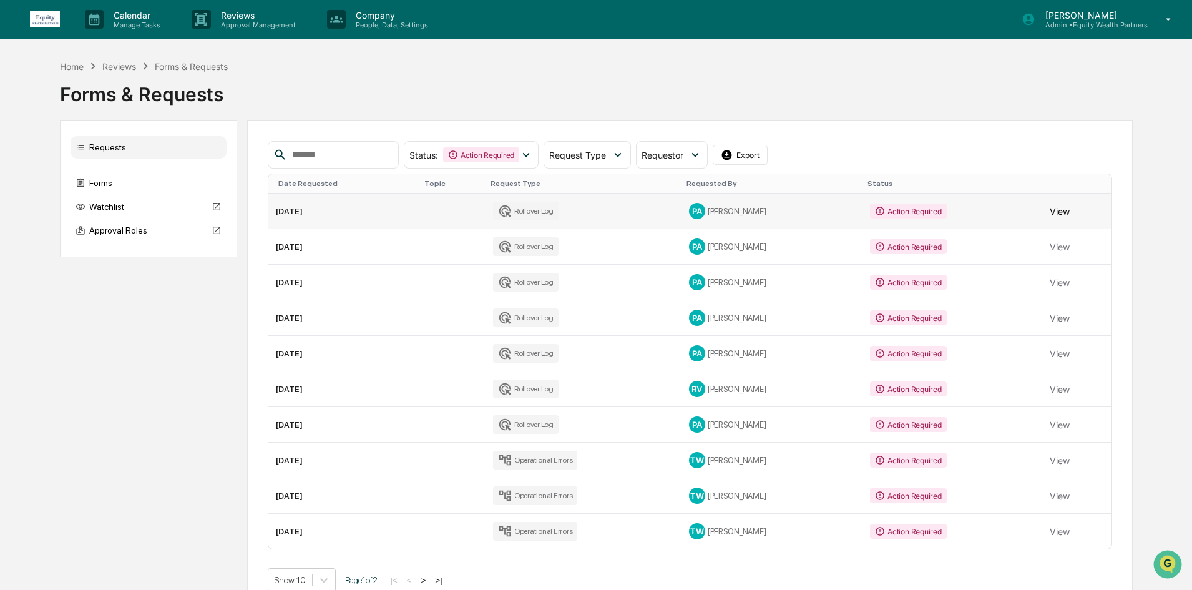
click at [1065, 204] on button "View" at bounding box center [1060, 210] width 20 height 25
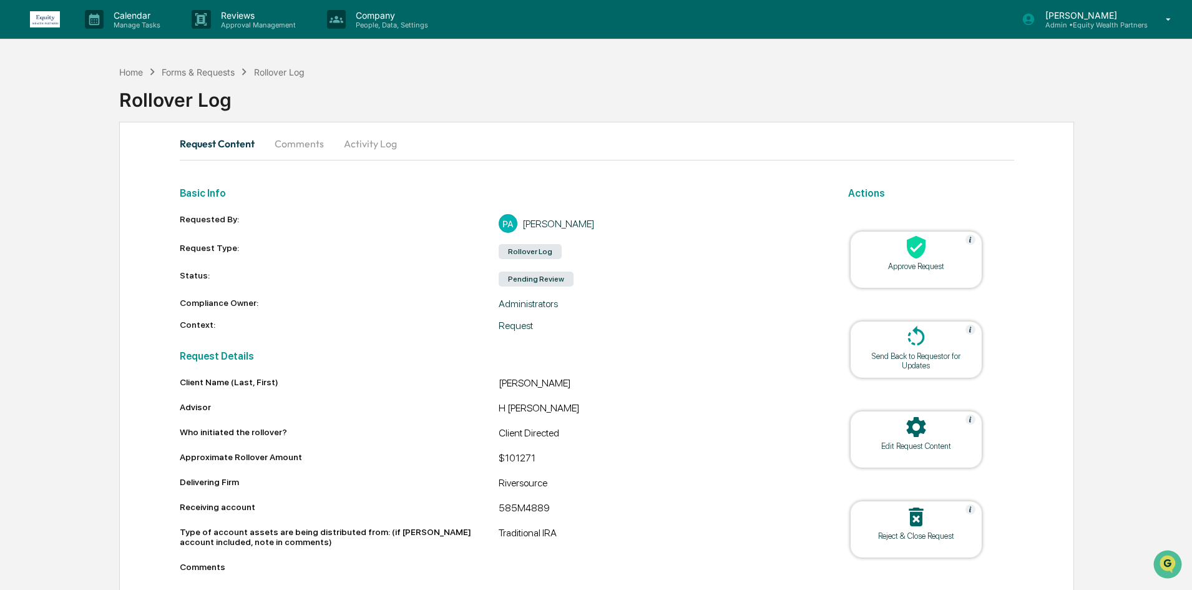
click at [1159, 28] on div "[PERSON_NAME] Admin • Equity Wealth Partners" at bounding box center [1100, 19] width 183 height 39
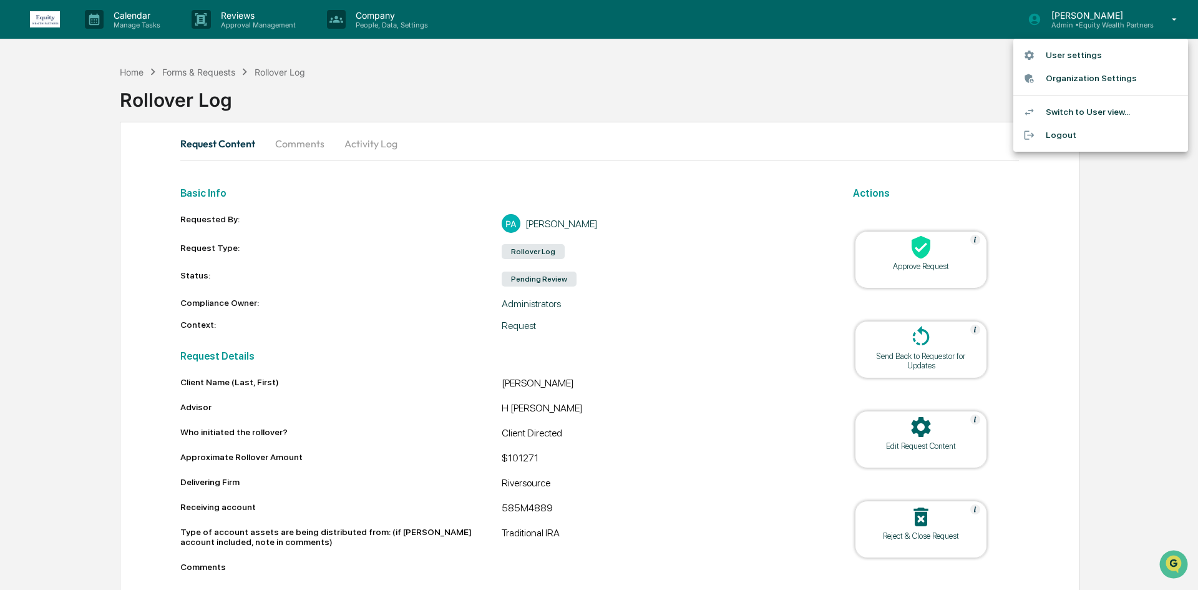
click at [1077, 109] on li "Switch to User view..." at bounding box center [1101, 111] width 175 height 23
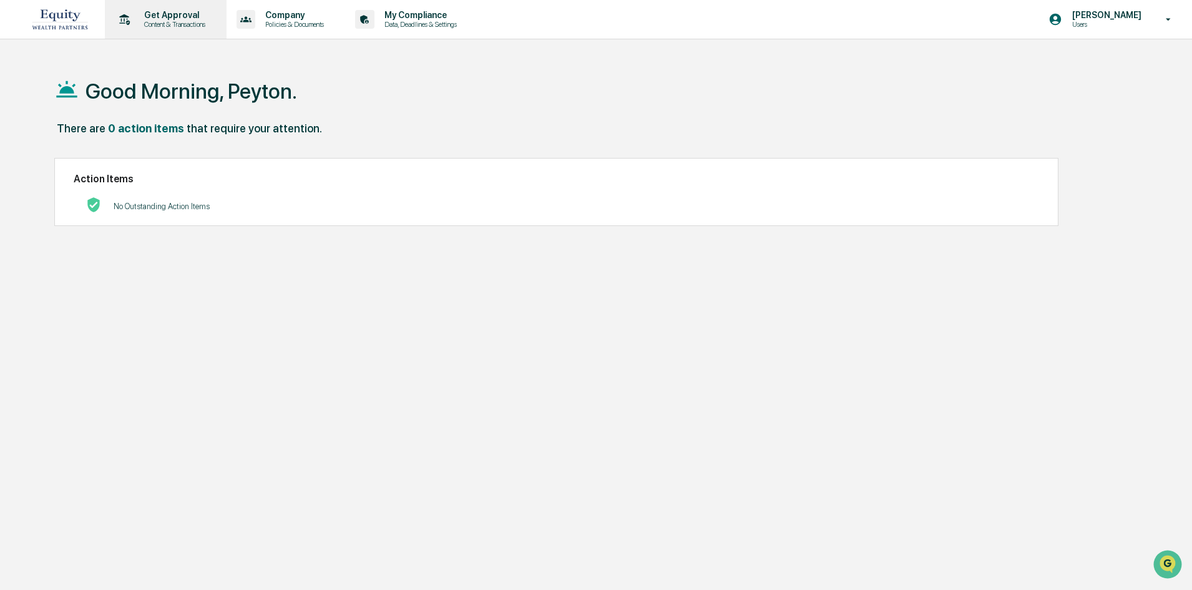
click at [194, 29] on div "Get Approval Content & Transactions" at bounding box center [164, 19] width 109 height 39
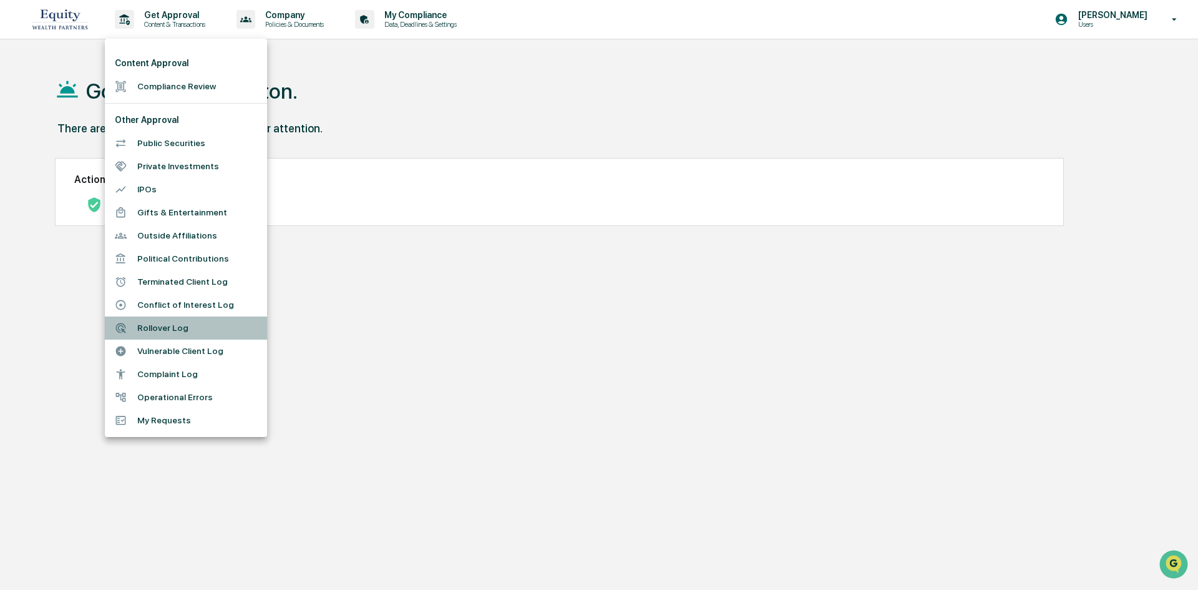
click at [187, 328] on li "Rollover Log" at bounding box center [186, 327] width 162 height 23
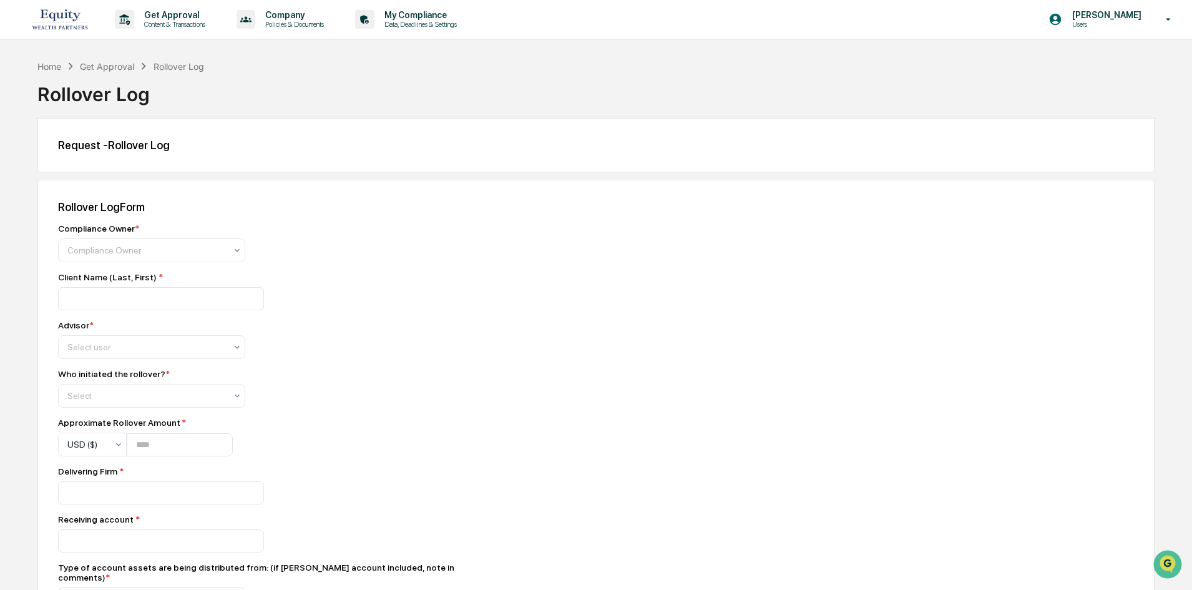
click at [155, 228] on div "Compliance Owner *" at bounding box center [276, 228] width 437 height 10
click at [149, 246] on div at bounding box center [146, 250] width 159 height 12
click at [135, 313] on div "Compliance Group: Full Access Administrators" at bounding box center [152, 313] width 186 height 40
click at [144, 299] on input at bounding box center [161, 298] width 206 height 23
type input "**********"
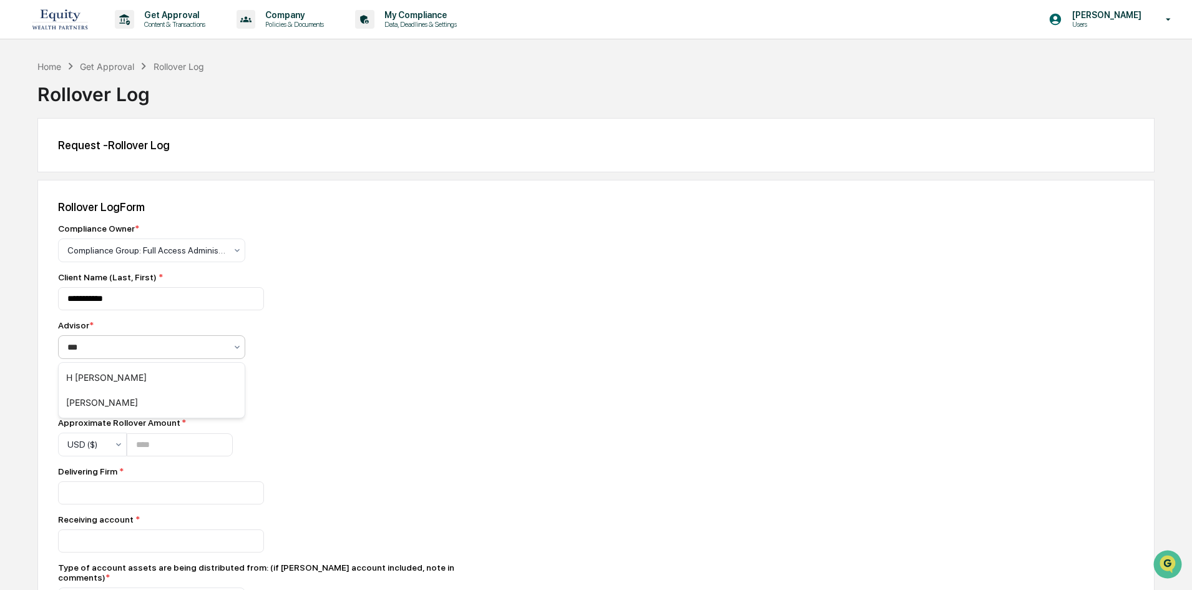
type input "****"
click at [109, 399] on div "[PERSON_NAME]" at bounding box center [152, 402] width 186 height 25
click at [99, 394] on div at bounding box center [146, 395] width 159 height 12
click at [118, 451] on div "Client Directed" at bounding box center [152, 451] width 186 height 25
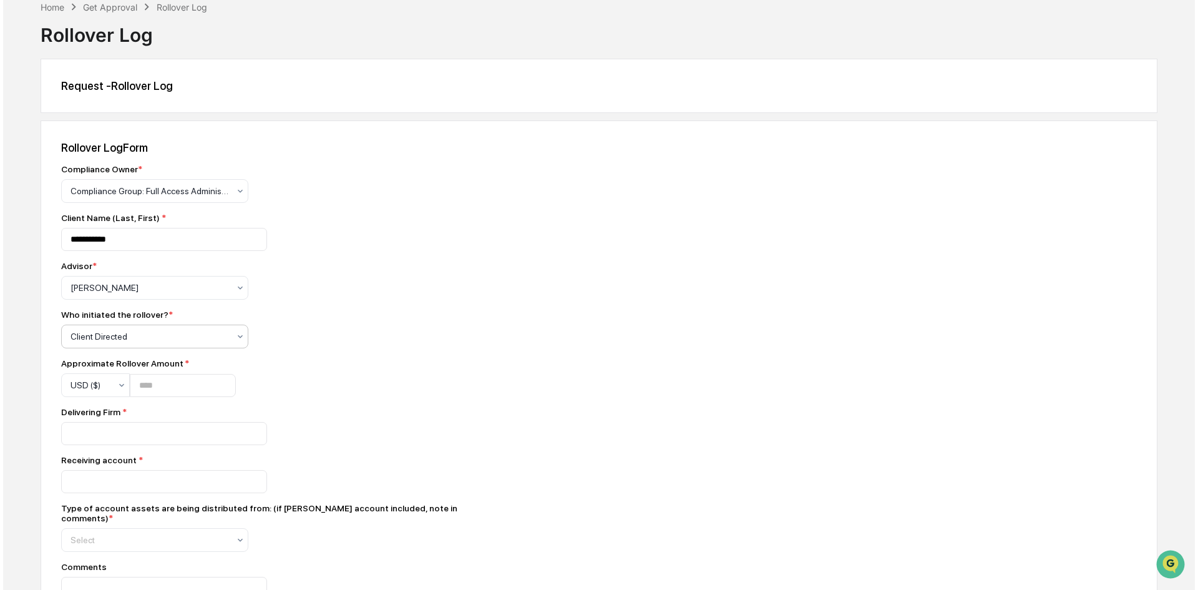
scroll to position [117, 0]
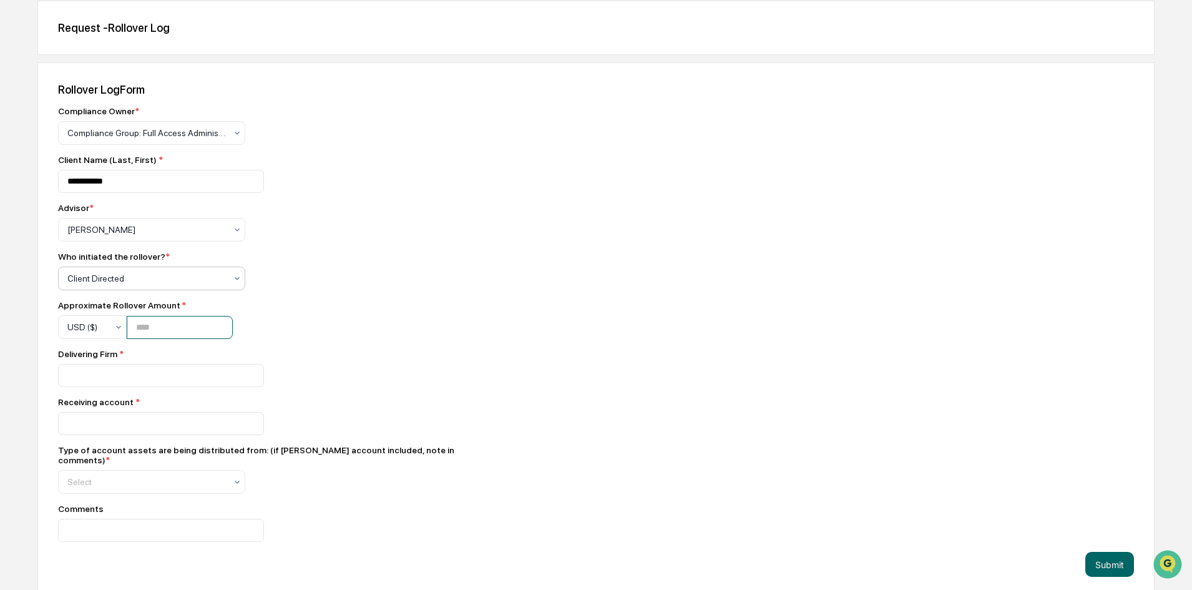
click at [200, 323] on input "number" at bounding box center [180, 327] width 106 height 23
type input "******"
click at [127, 370] on input at bounding box center [161, 375] width 206 height 23
type input "********"
drag, startPoint x: 187, startPoint y: 328, endPoint x: 56, endPoint y: 306, distance: 132.9
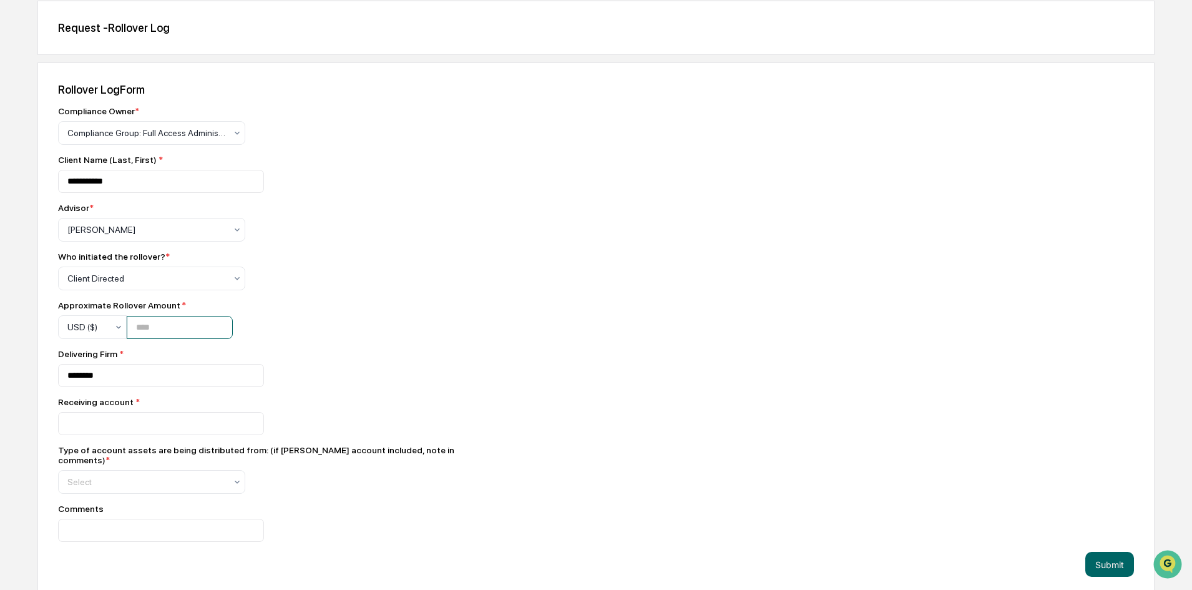
click at [56, 306] on div "**********" at bounding box center [595, 329] width 1117 height 535
type input "******"
click at [267, 294] on div "**********" at bounding box center [276, 324] width 437 height 436
click at [141, 411] on div "Receiving account *" at bounding box center [276, 416] width 437 height 38
click at [130, 423] on input at bounding box center [161, 423] width 206 height 23
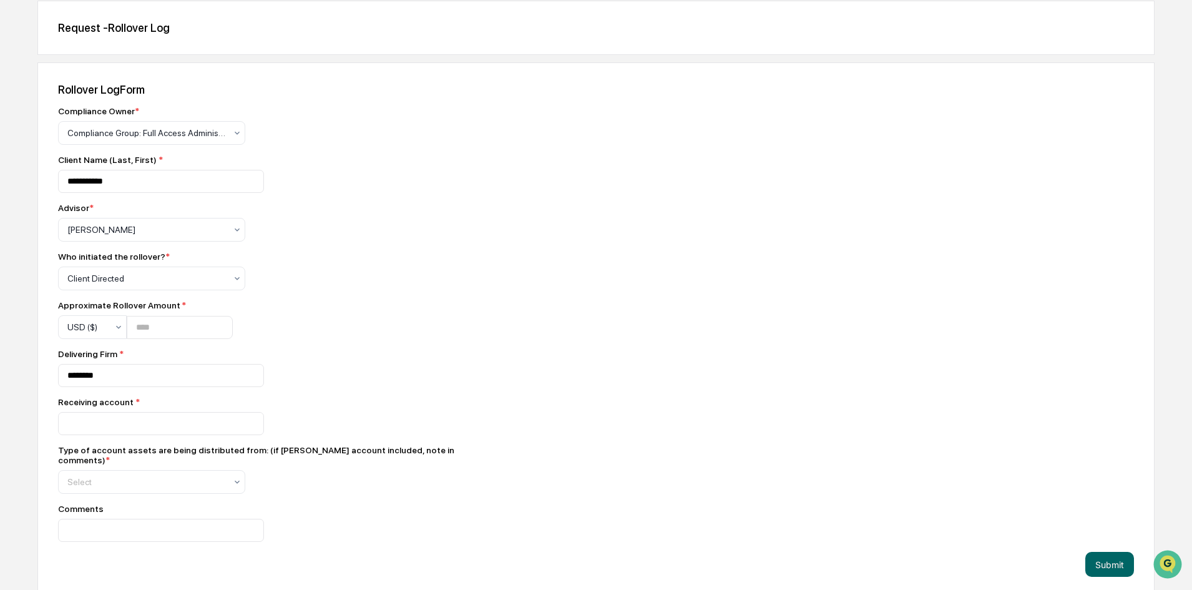
click at [296, 362] on div "Delivering Firm * ********" at bounding box center [276, 368] width 437 height 38
click at [115, 407] on div "Receiving account *" at bounding box center [276, 402] width 437 height 10
click at [108, 419] on input at bounding box center [161, 423] width 206 height 23
paste input "********"
type input "********"
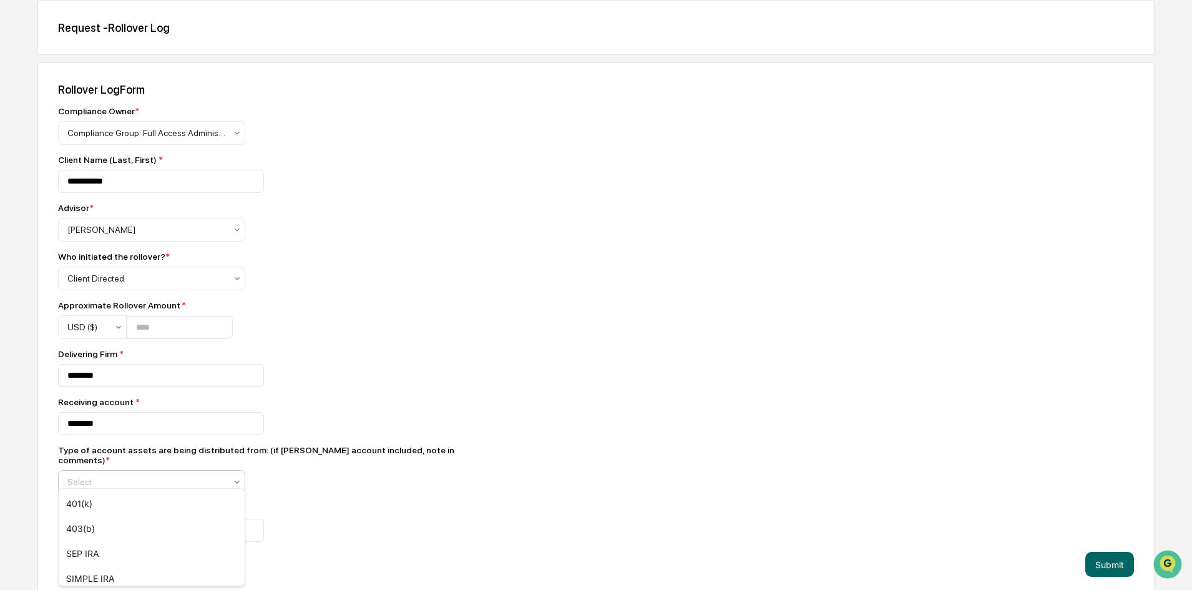
click at [102, 479] on div at bounding box center [146, 482] width 159 height 12
click at [102, 506] on div "401(k)" at bounding box center [152, 503] width 186 height 25
click at [1125, 564] on button "Submit" at bounding box center [1109, 564] width 49 height 25
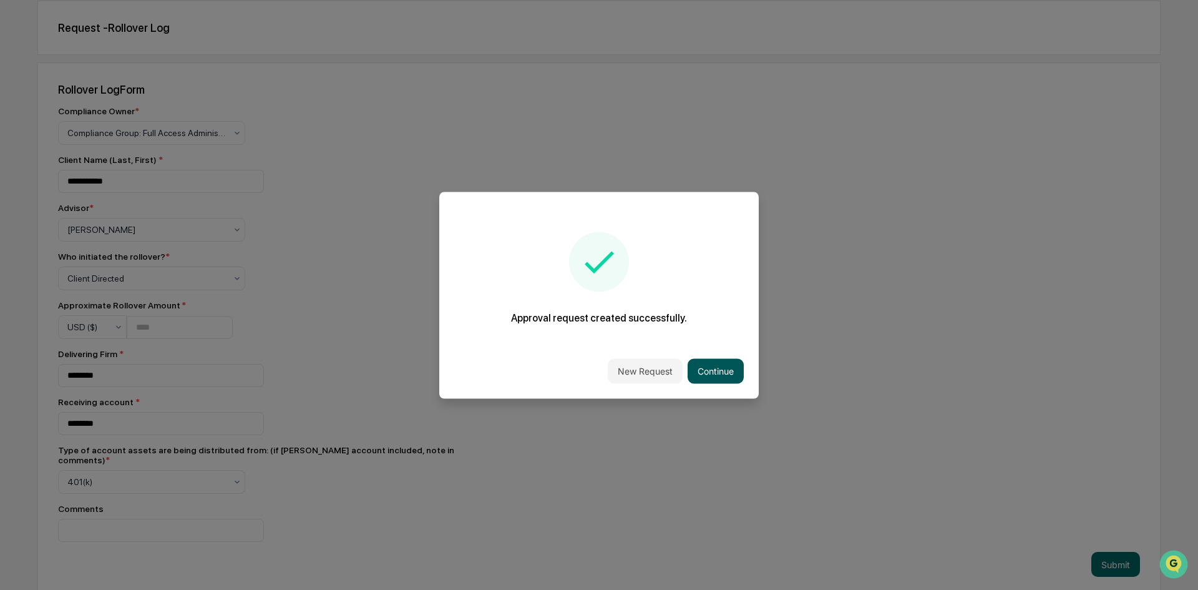
click at [707, 375] on button "Continue" at bounding box center [716, 370] width 56 height 25
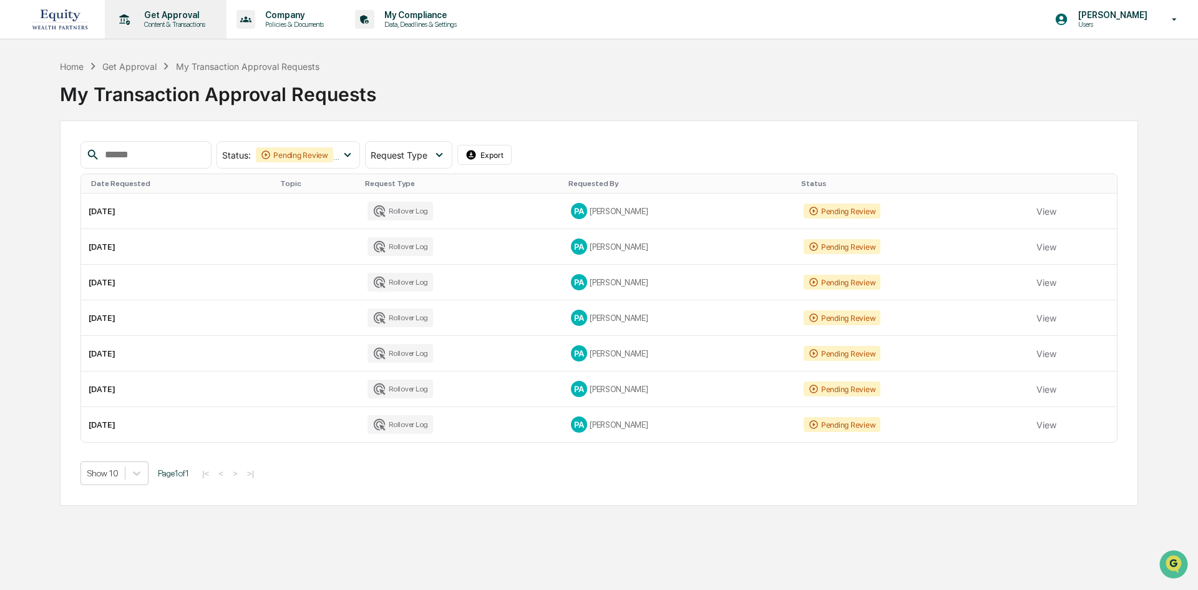
click at [165, 21] on p "Content & Transactions" at bounding box center [172, 24] width 77 height 9
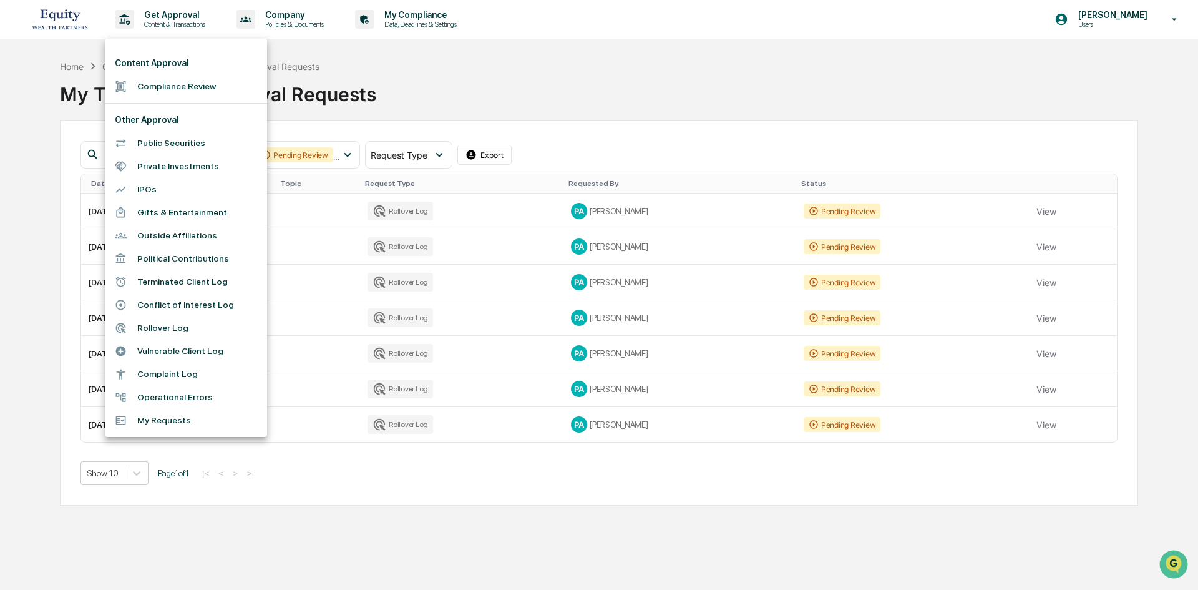
click at [167, 328] on li "Rollover Log" at bounding box center [186, 327] width 162 height 23
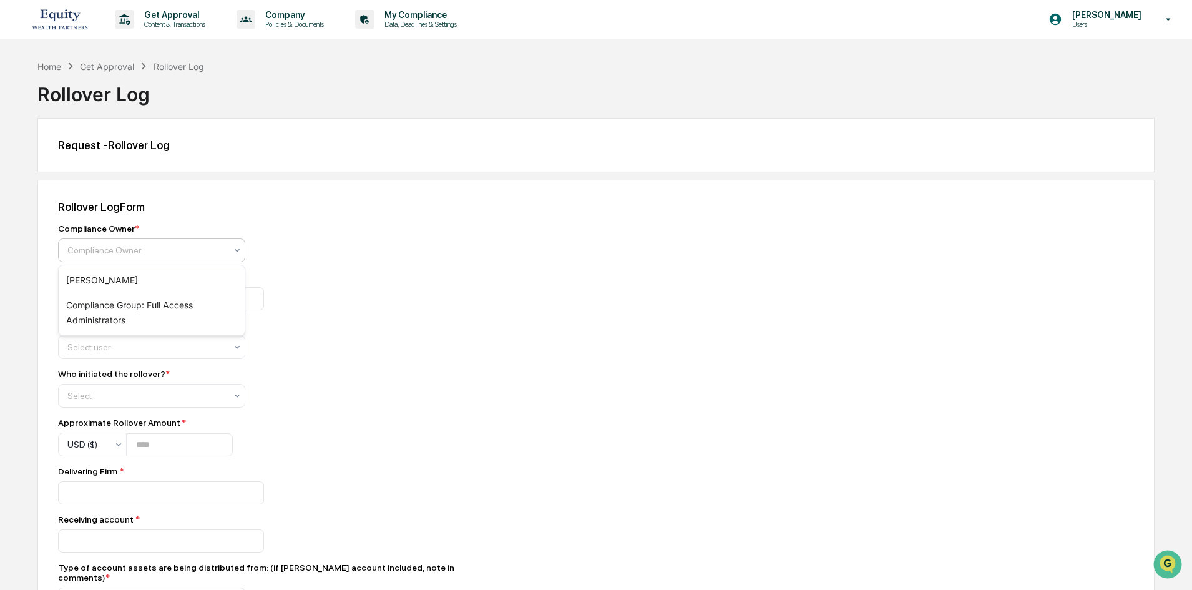
click at [182, 258] on div "Compliance Owner" at bounding box center [146, 250] width 171 height 17
click at [150, 316] on div "Compliance Group: Full Access Administrators" at bounding box center [152, 313] width 186 height 40
click at [155, 298] on input at bounding box center [161, 298] width 206 height 23
click at [165, 348] on div at bounding box center [146, 347] width 159 height 12
click at [114, 348] on div at bounding box center [146, 347] width 159 height 12
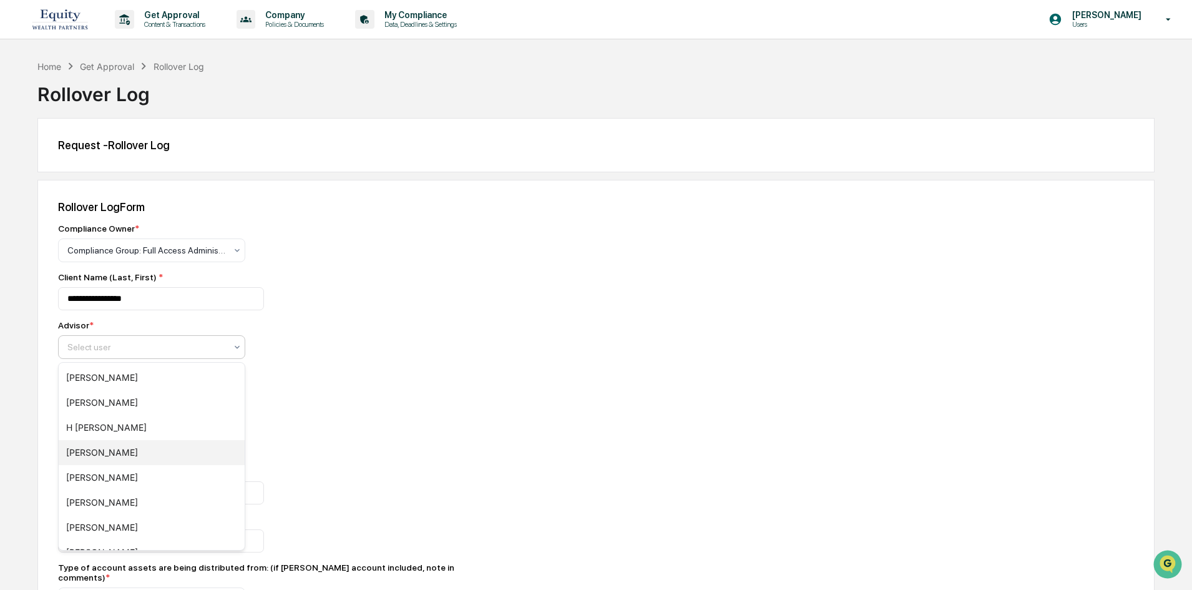
click at [133, 451] on div "[PERSON_NAME]" at bounding box center [152, 452] width 186 height 25
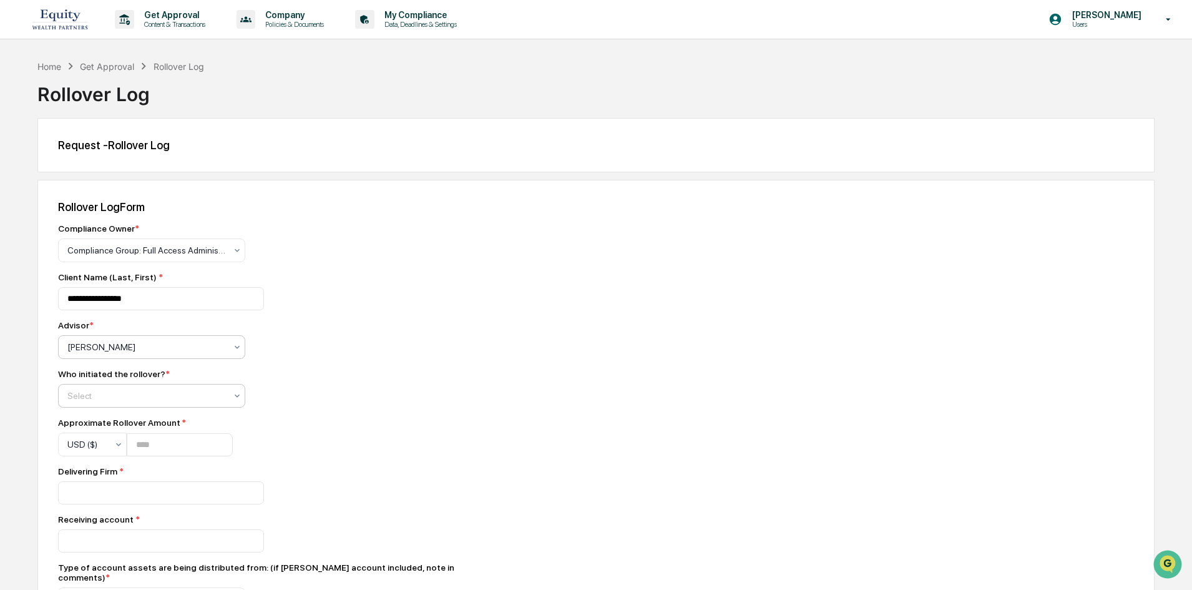
click at [156, 398] on div at bounding box center [146, 395] width 159 height 12
click at [131, 458] on div "Client Directed" at bounding box center [152, 451] width 186 height 25
click at [184, 444] on input "number" at bounding box center [180, 444] width 106 height 23
drag, startPoint x: 167, startPoint y: 300, endPoint x: 8, endPoint y: 299, distance: 159.2
click at [8, 299] on div "**********" at bounding box center [596, 386] width 1192 height 655
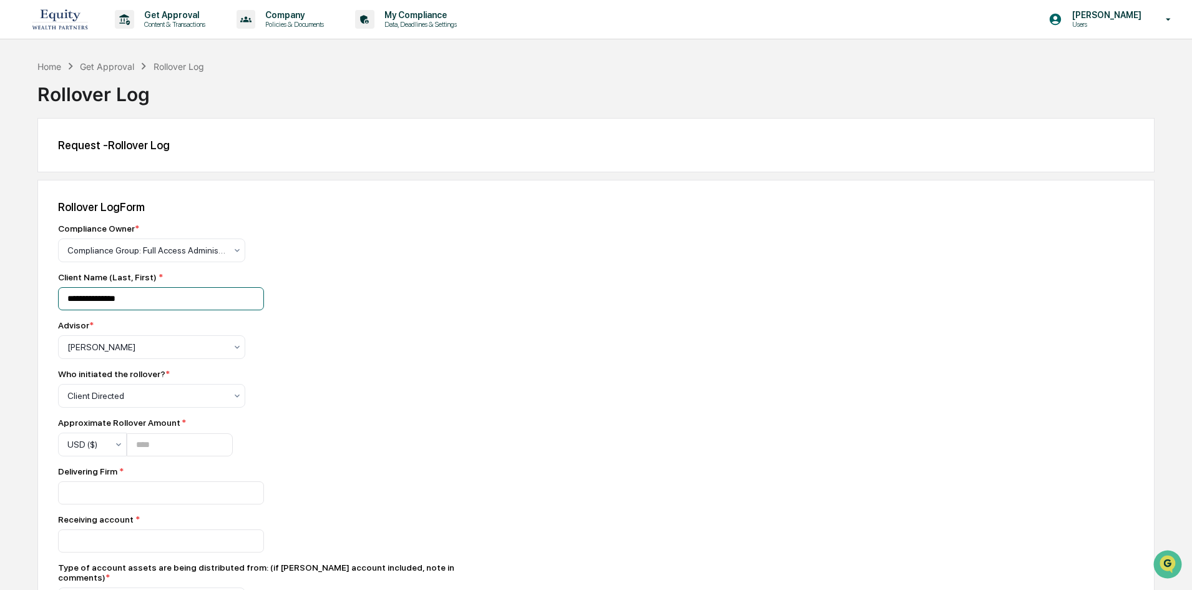
type input "**********"
click at [114, 346] on div at bounding box center [146, 347] width 159 height 12
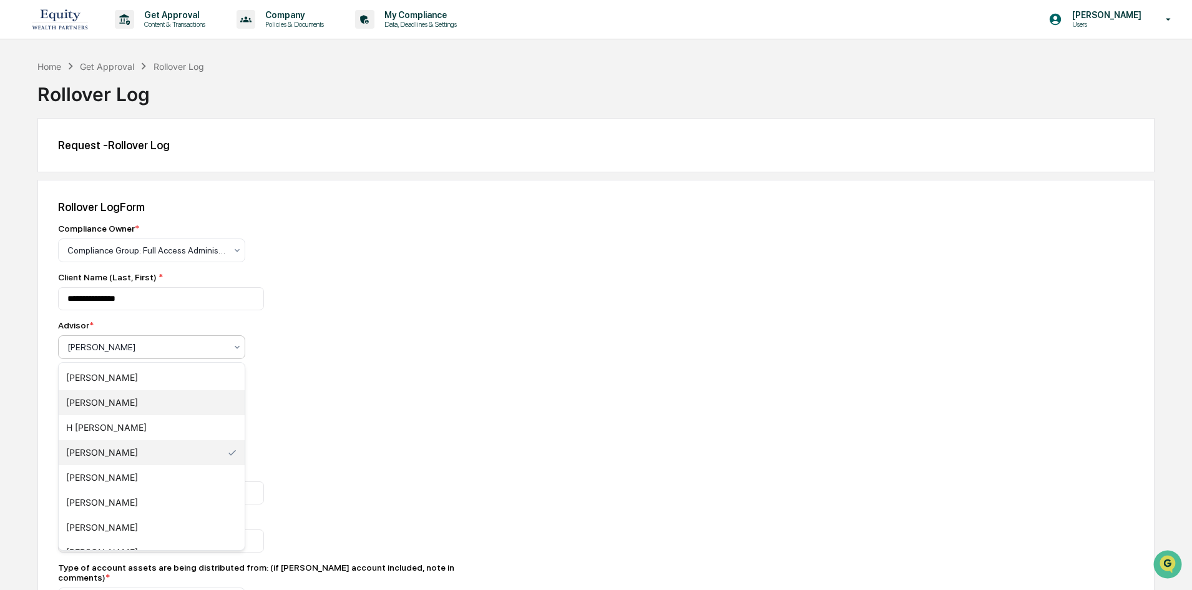
click at [133, 410] on div "[PERSON_NAME]" at bounding box center [152, 402] width 186 height 25
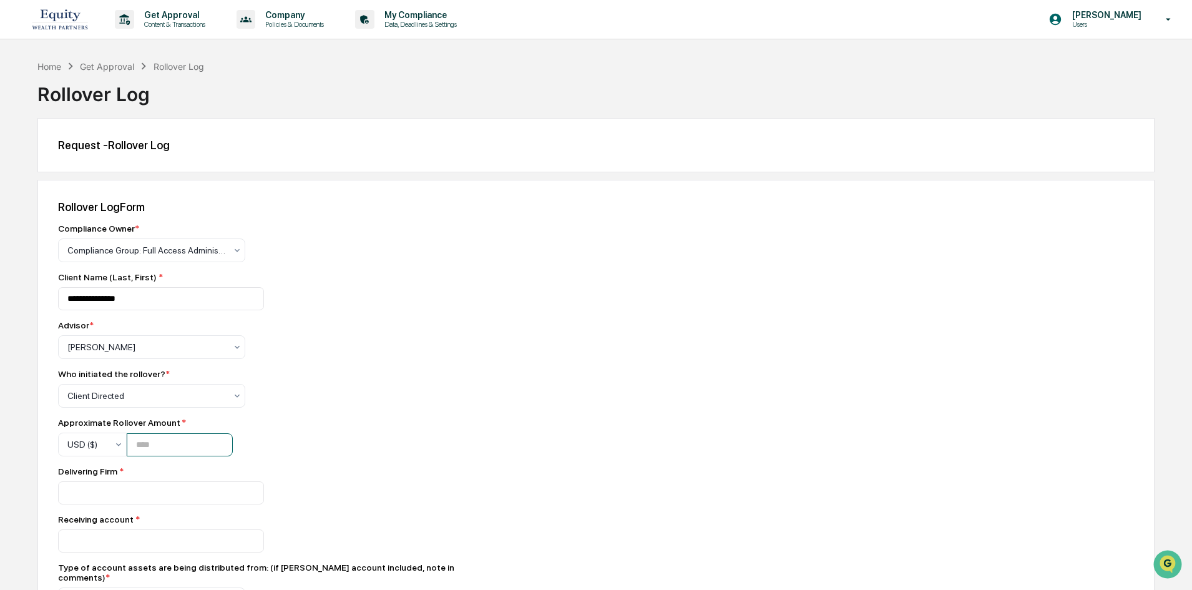
click at [170, 439] on input "number" at bounding box center [180, 444] width 106 height 23
type input "*****"
click at [116, 495] on input at bounding box center [161, 492] width 206 height 23
type input "********"
click at [99, 537] on input at bounding box center [161, 540] width 206 height 23
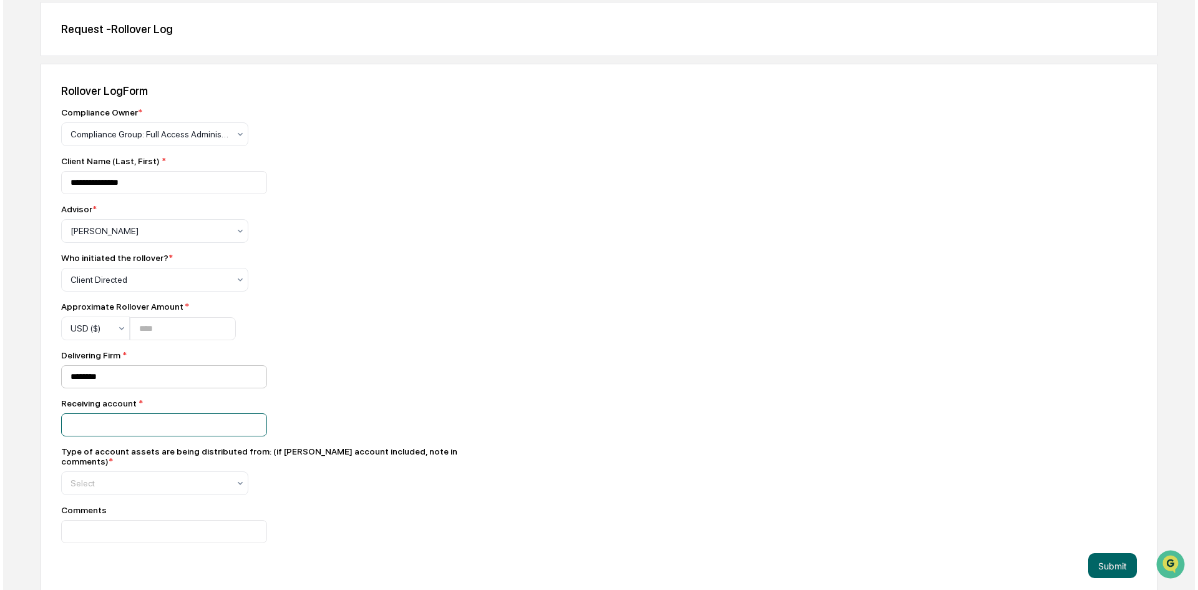
scroll to position [117, 0]
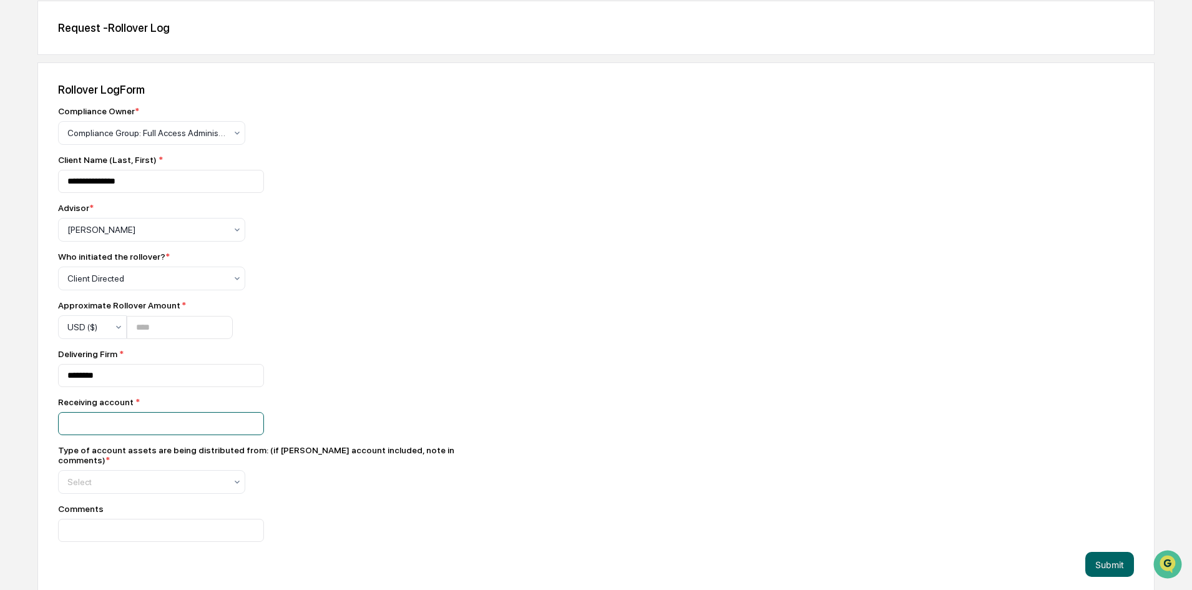
paste input "********"
type input "********"
click at [169, 476] on div at bounding box center [146, 482] width 159 height 12
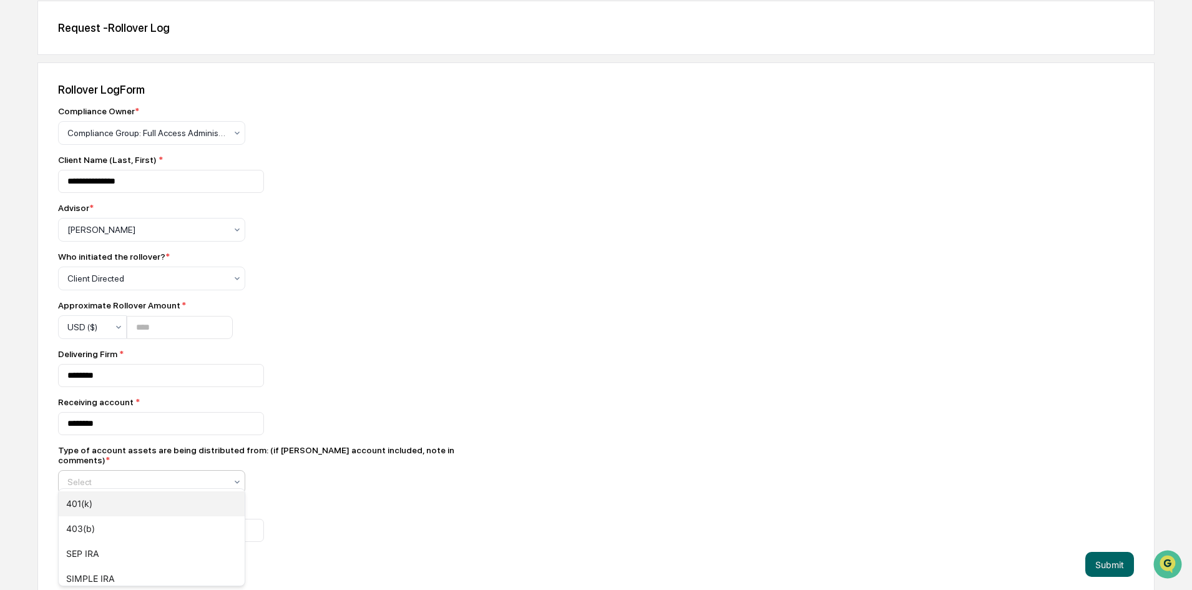
click at [124, 513] on div "401(k)" at bounding box center [152, 503] width 186 height 25
click at [1120, 552] on button "Submit" at bounding box center [1109, 564] width 49 height 25
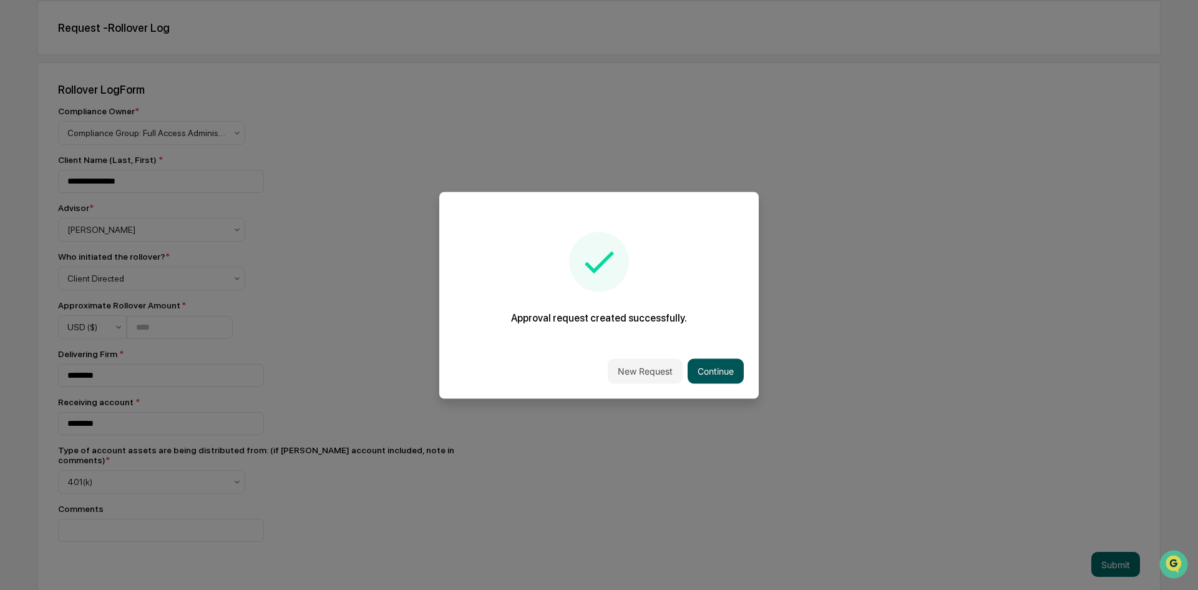
click at [713, 370] on button "Continue" at bounding box center [716, 370] width 56 height 25
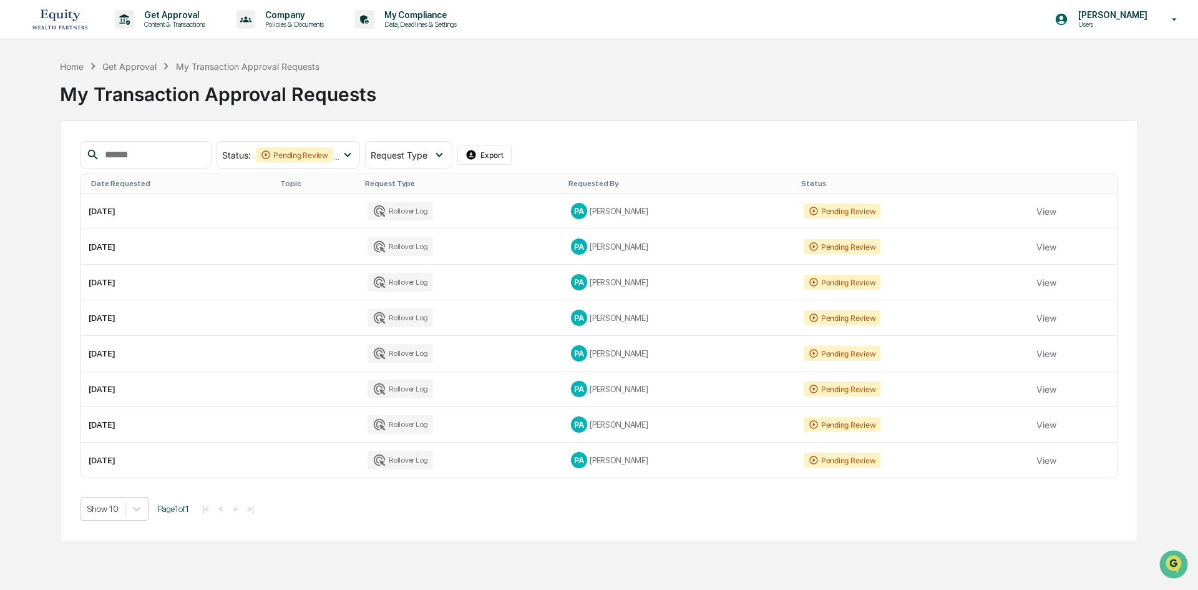
click at [1157, 270] on div "Home Get Approval My Transaction Approval Requests My Transaction Approval Requ…" at bounding box center [599, 300] width 1198 height 482
click at [406, 14] on p "My Compliance" at bounding box center [419, 15] width 89 height 10
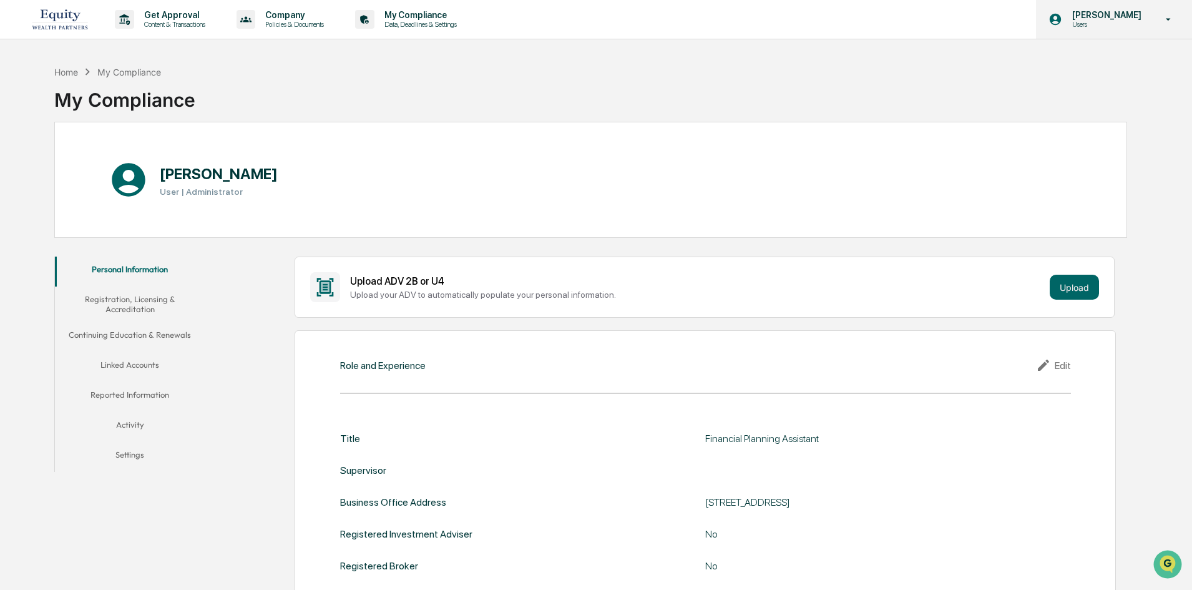
click at [1175, 10] on div "[PERSON_NAME] Users" at bounding box center [1114, 19] width 156 height 39
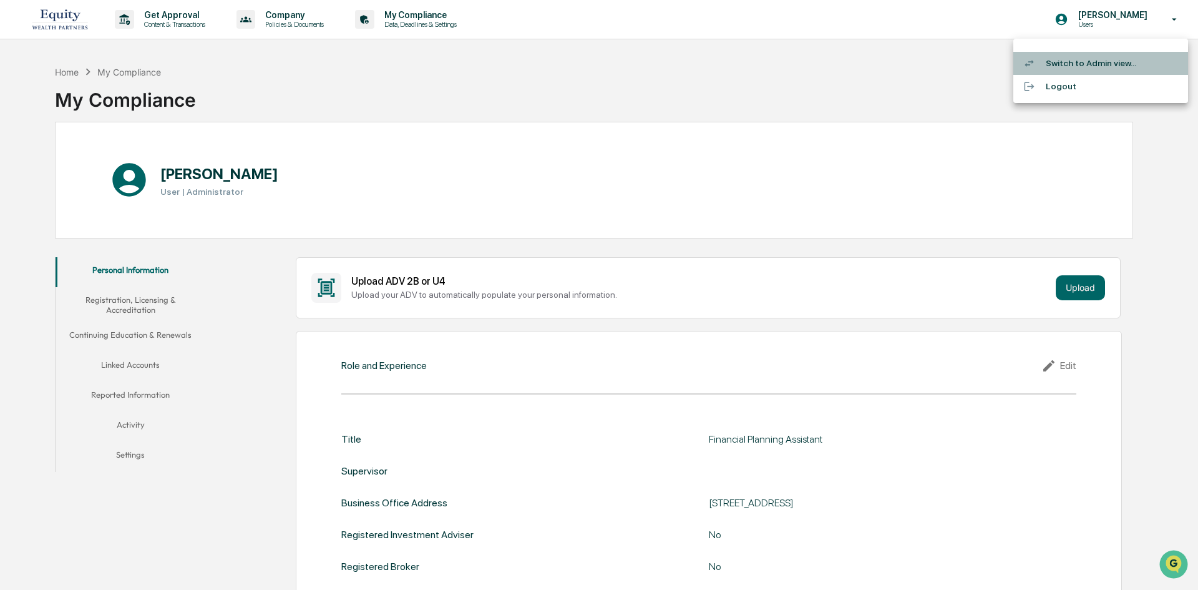
click at [1075, 65] on li "Switch to Admin view..." at bounding box center [1101, 63] width 175 height 23
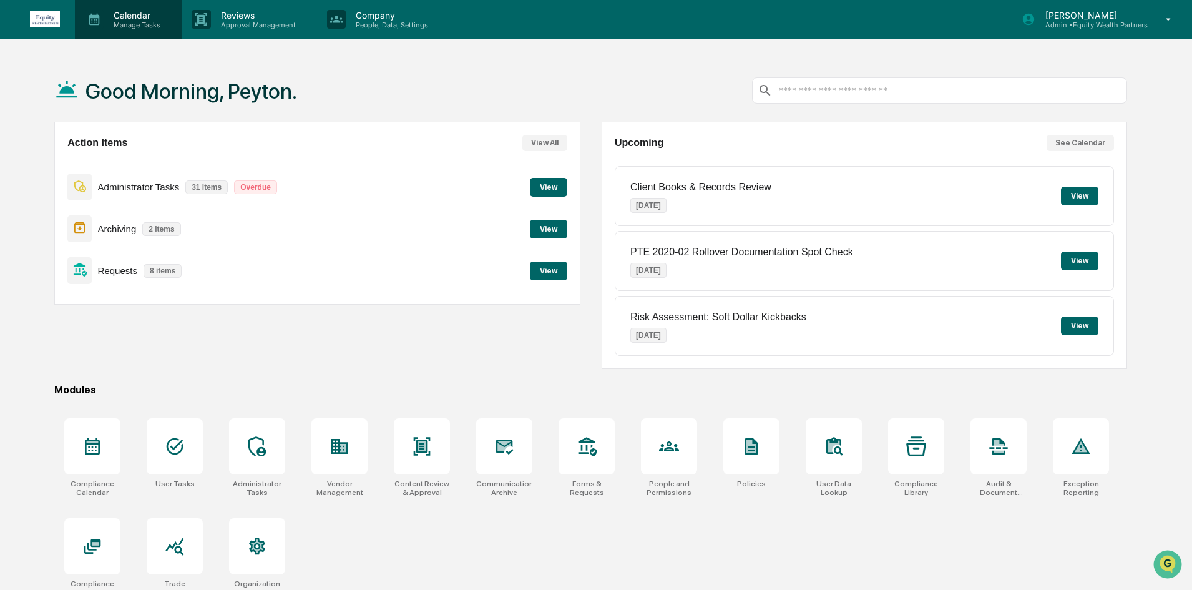
click at [142, 29] on div "Calendar Manage Tasks" at bounding box center [128, 19] width 107 height 39
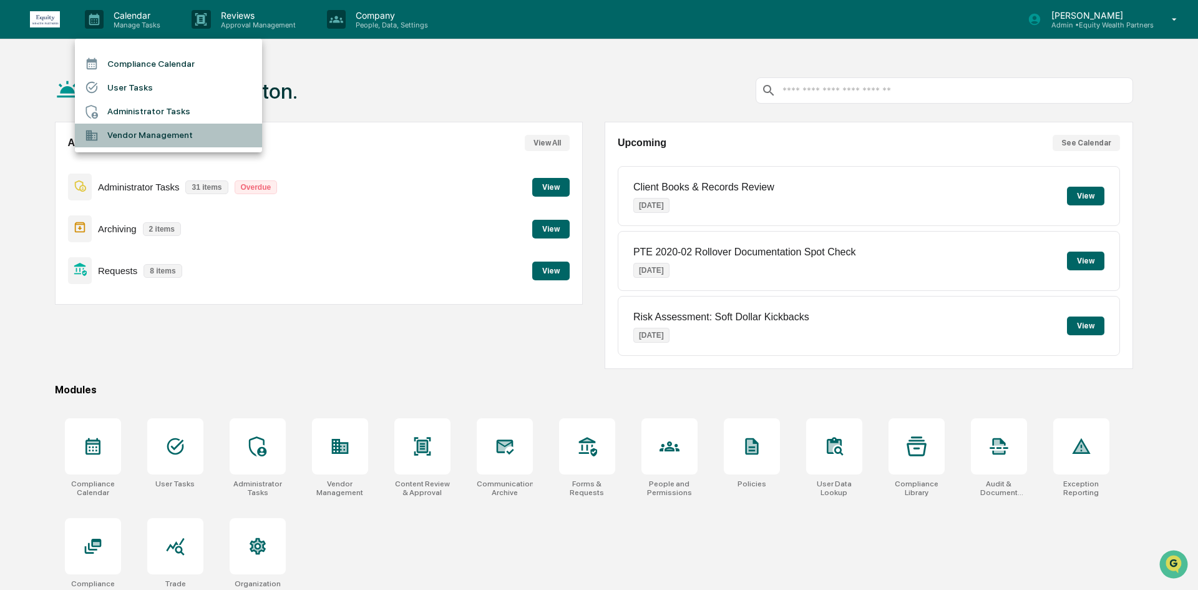
click at [147, 135] on li "Vendor Management" at bounding box center [168, 136] width 187 height 24
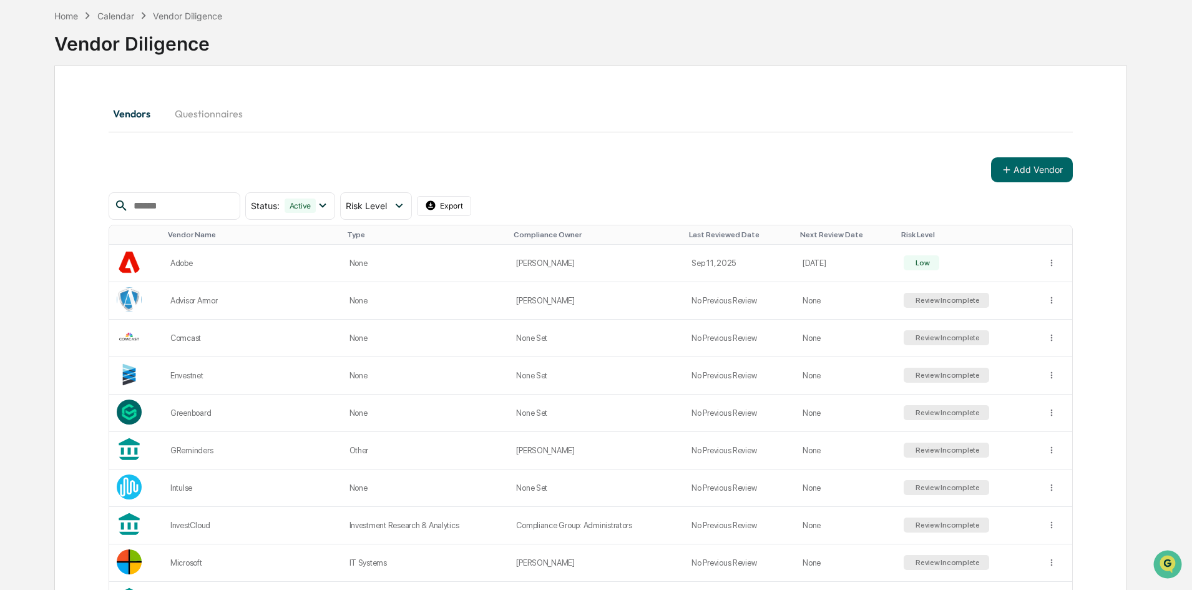
scroll to position [125, 0]
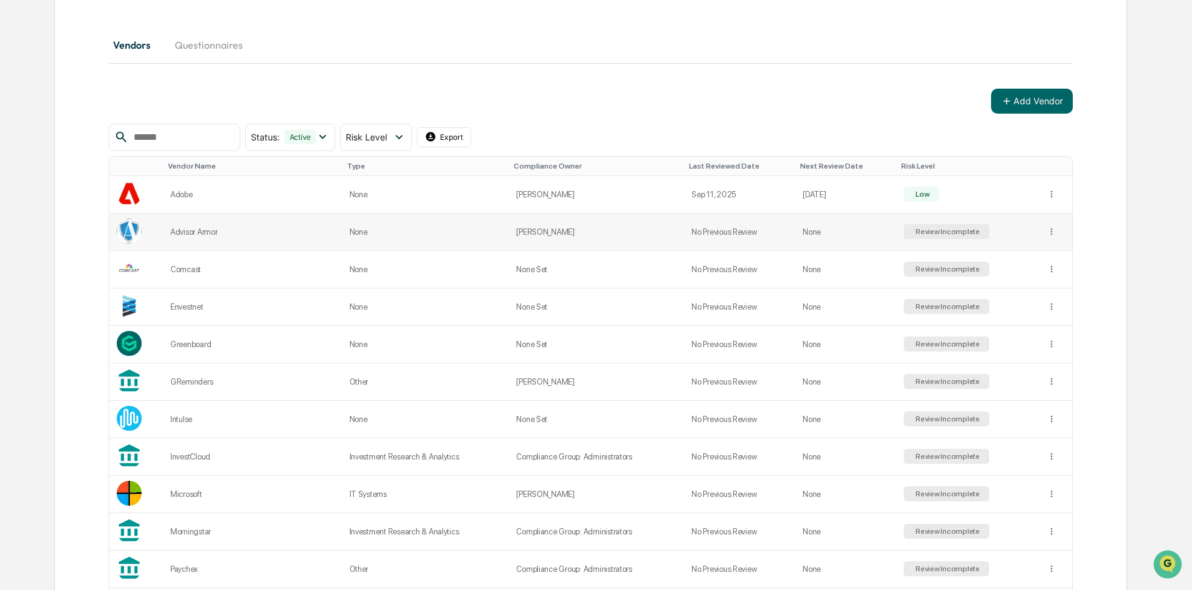
click at [926, 232] on div "Review Incomplete" at bounding box center [946, 231] width 67 height 9
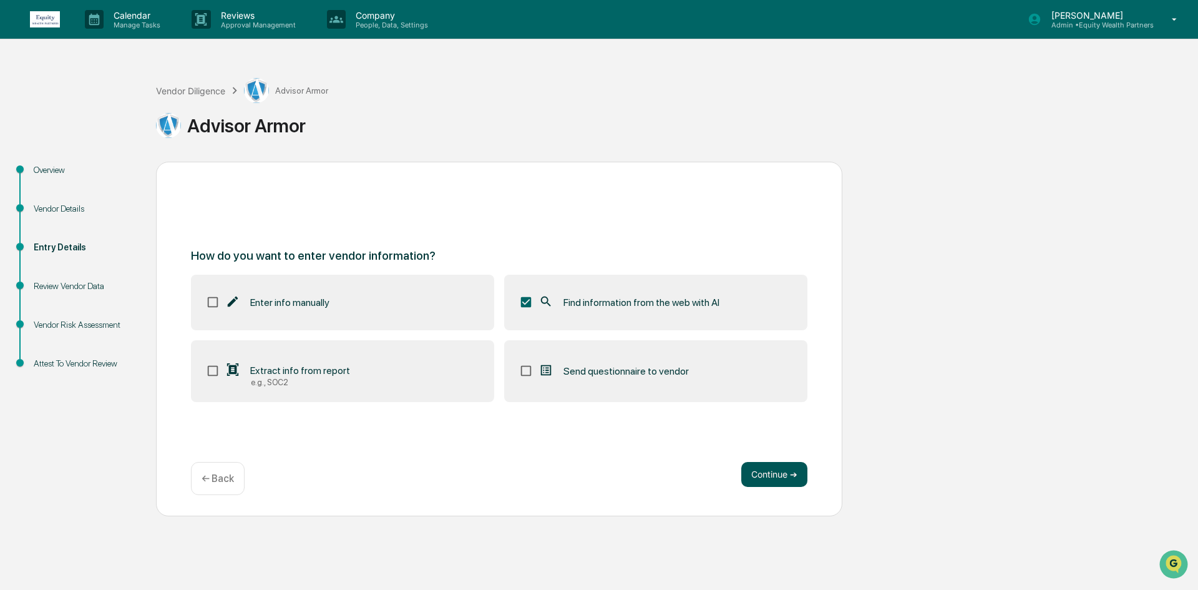
click at [759, 475] on button "Continue ➔" at bounding box center [775, 474] width 66 height 25
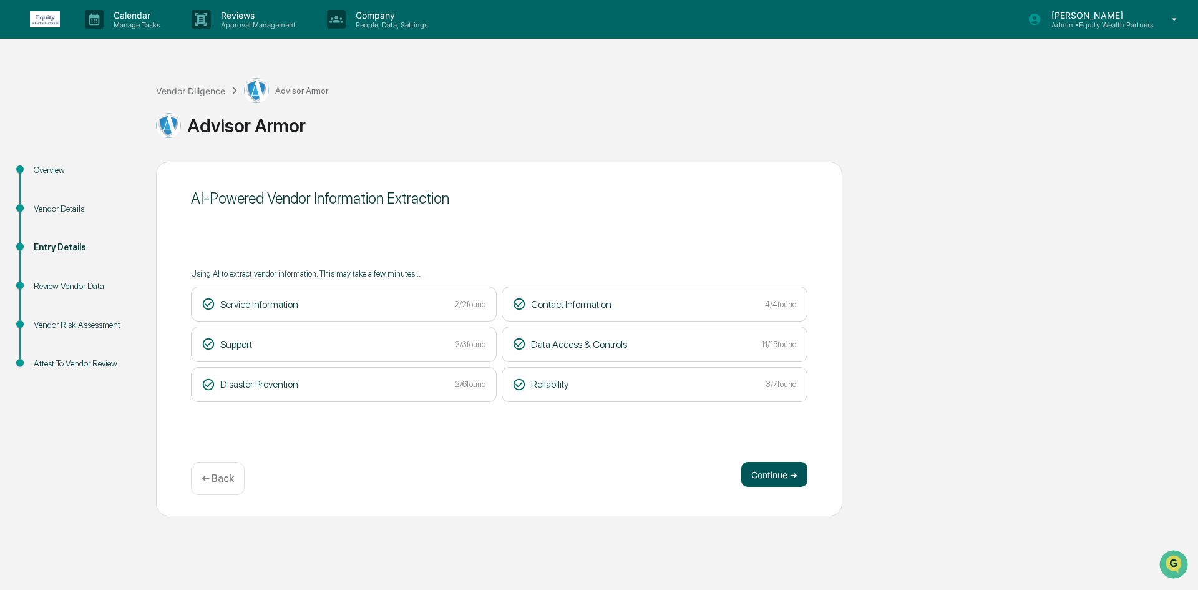
click at [781, 471] on button "Continue ➔" at bounding box center [775, 474] width 66 height 25
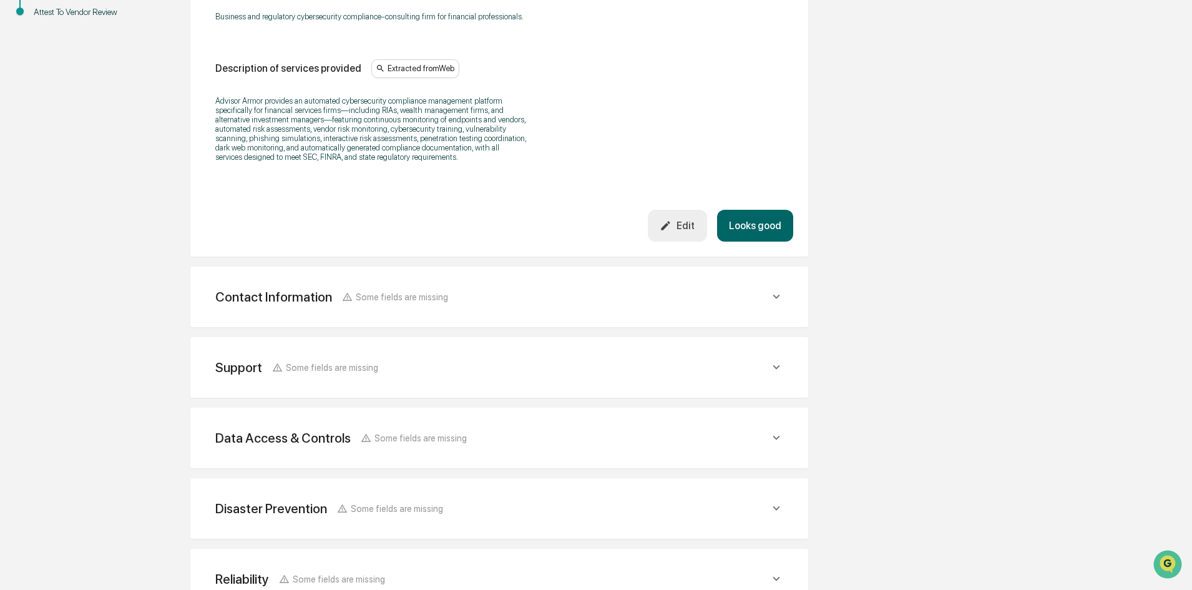
scroll to position [375, 0]
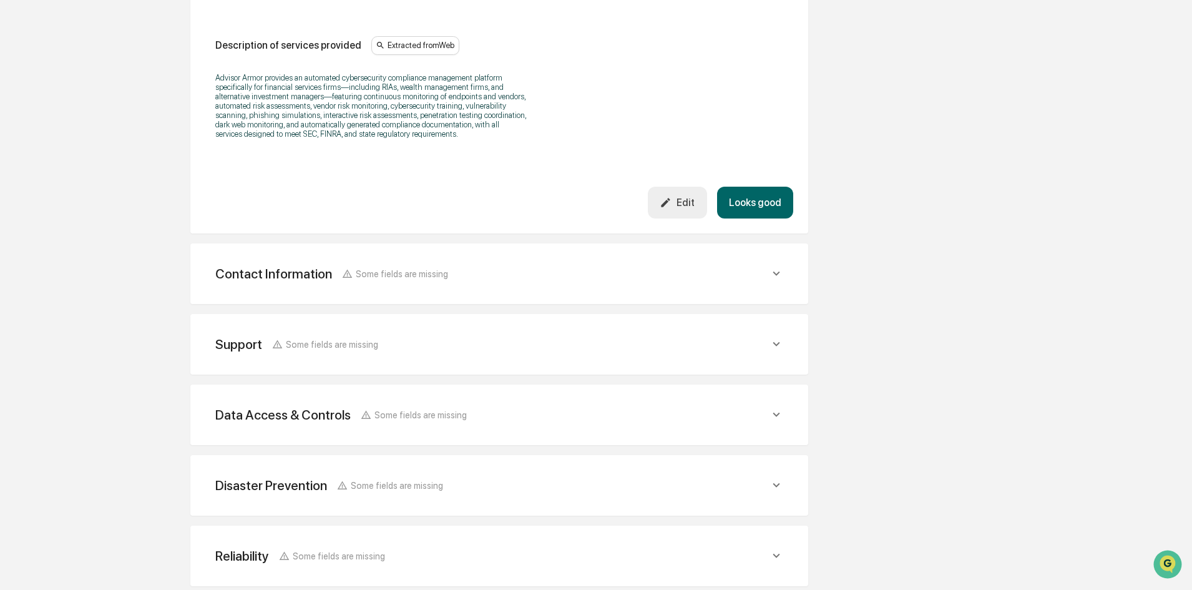
click at [786, 348] on div "Support Some fields are missing" at bounding box center [499, 344] width 588 height 31
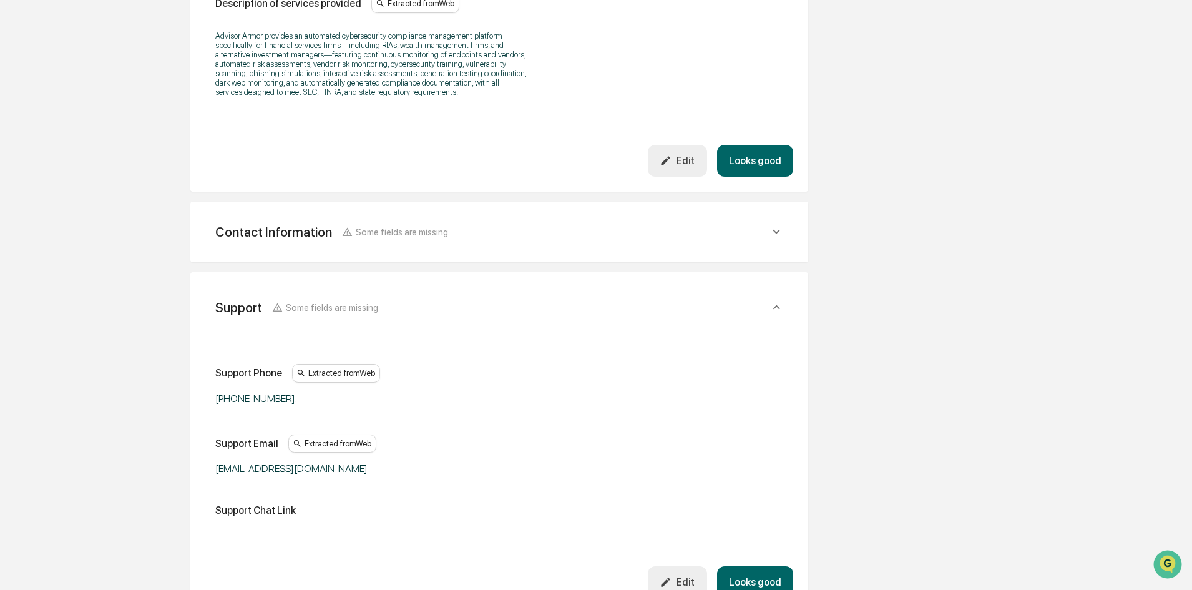
scroll to position [437, 0]
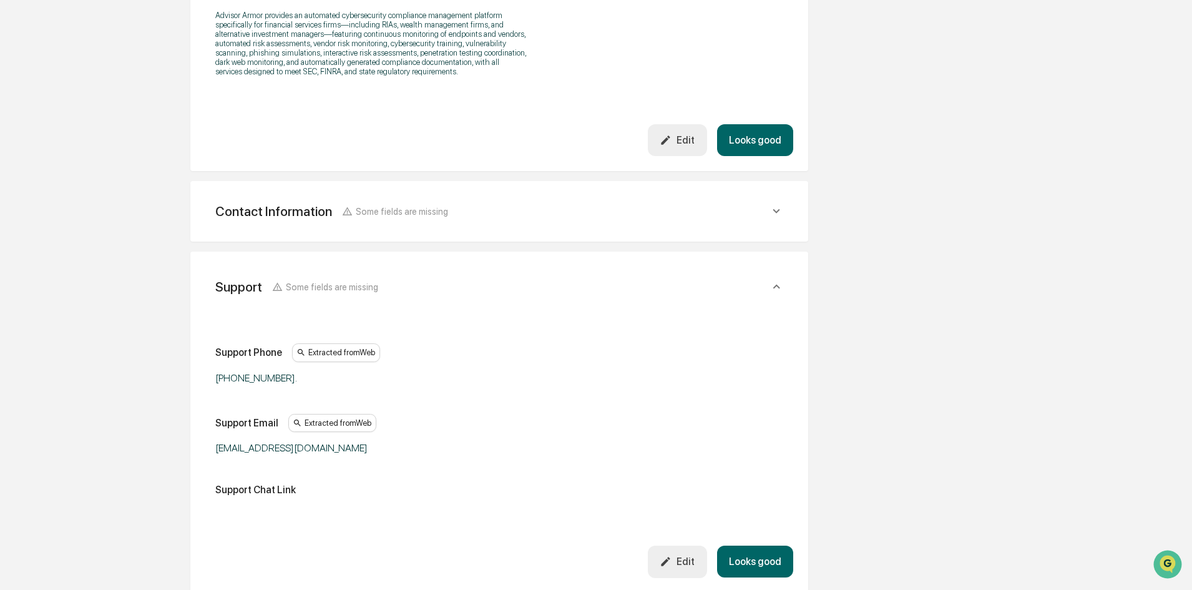
click at [774, 218] on icon at bounding box center [777, 211] width 14 height 14
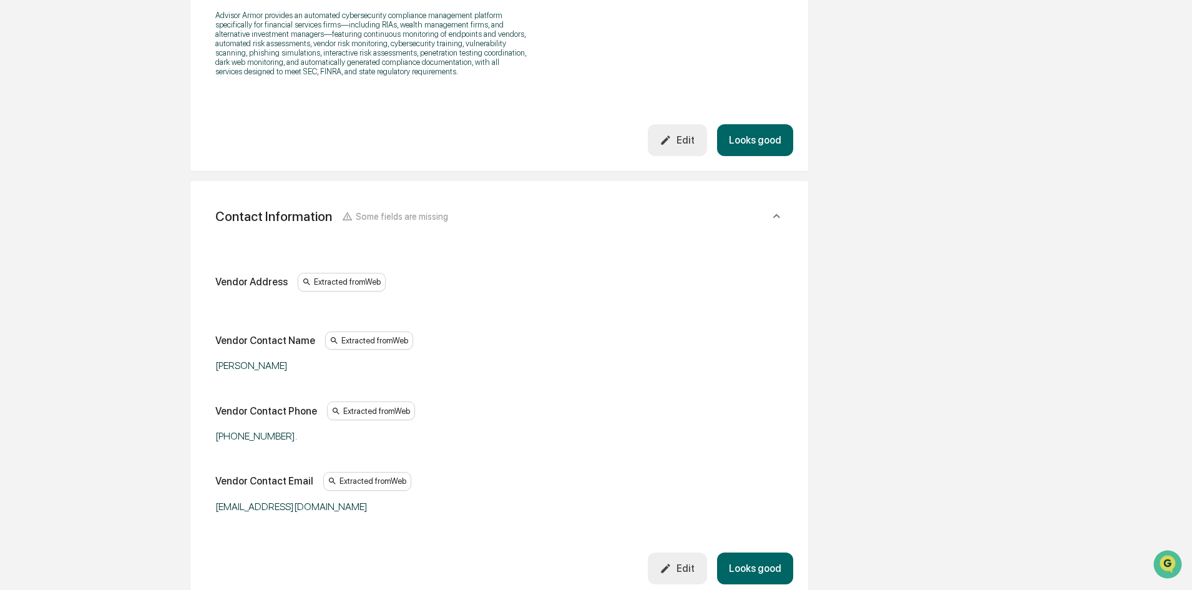
scroll to position [499, 0]
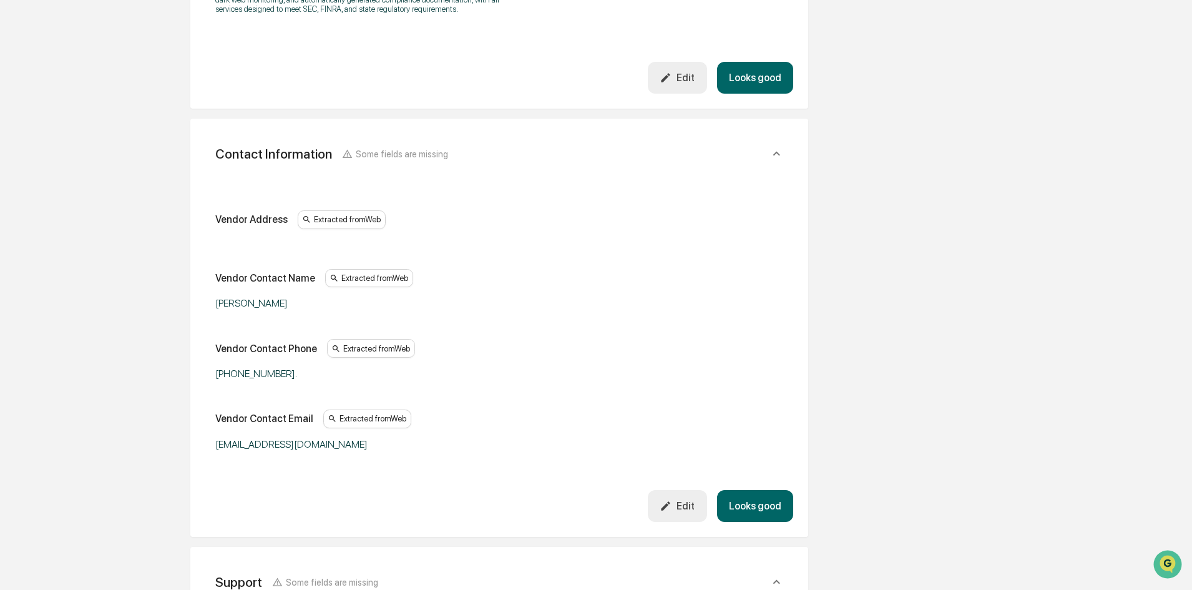
click at [253, 308] on div "[PERSON_NAME]" at bounding box center [371, 303] width 312 height 12
drag, startPoint x: 270, startPoint y: 302, endPoint x: 191, endPoint y: 298, distance: 78.8
click at [191, 298] on div "Contact Information Some fields are missing Vendor Address Extracted from Web V…" at bounding box center [499, 328] width 618 height 418
click at [765, 315] on div "Vendor Address Extracted from Web Vendor Contact Name Extracted from Web [PERSO…" at bounding box center [499, 330] width 568 height 240
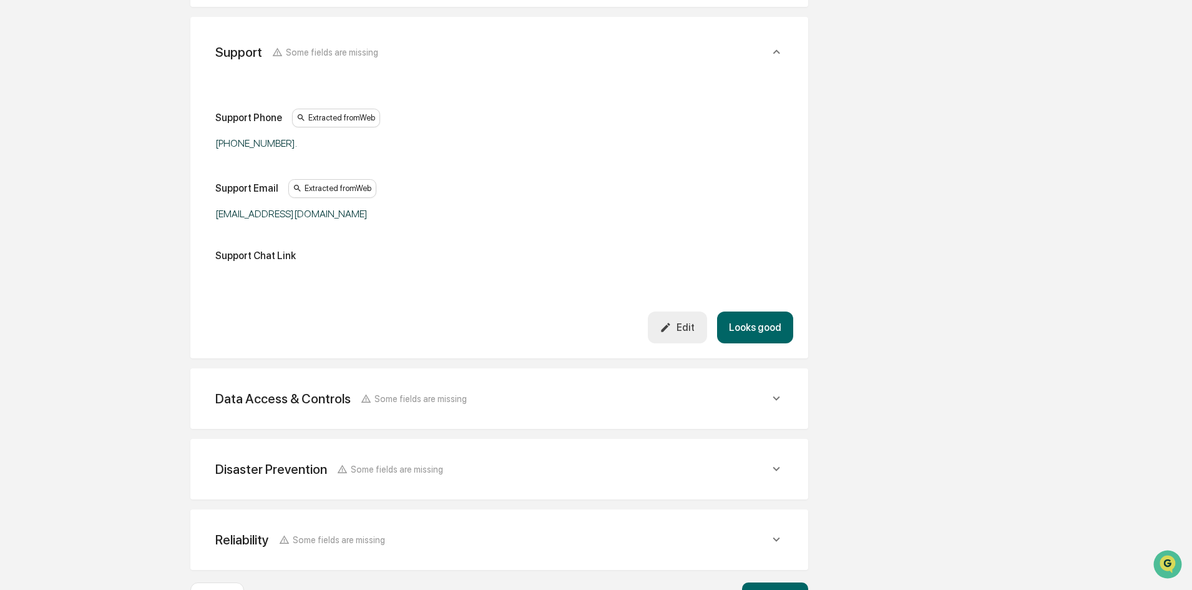
scroll to position [1061, 0]
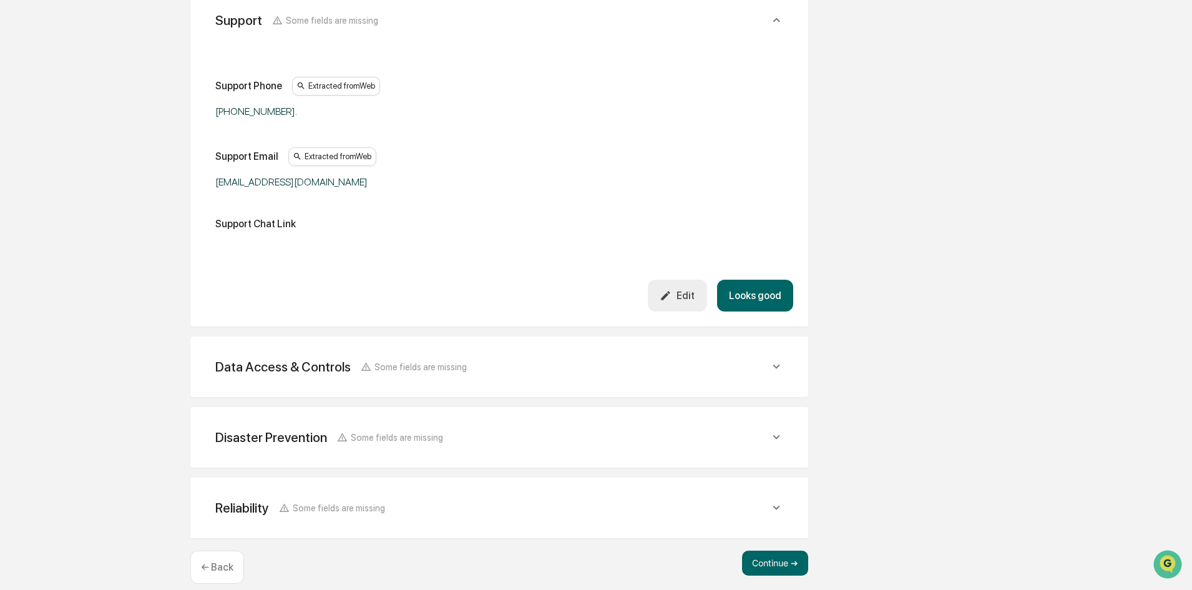
click at [757, 366] on div "Data Access & Controls Some fields are missing" at bounding box center [492, 367] width 554 height 16
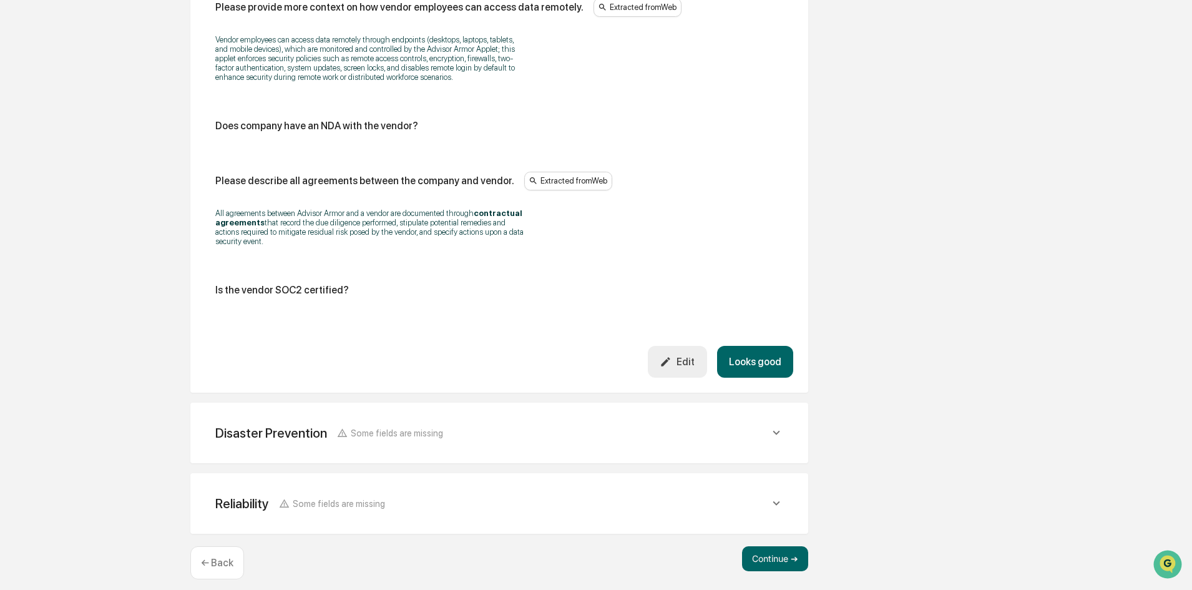
scroll to position [2416, 0]
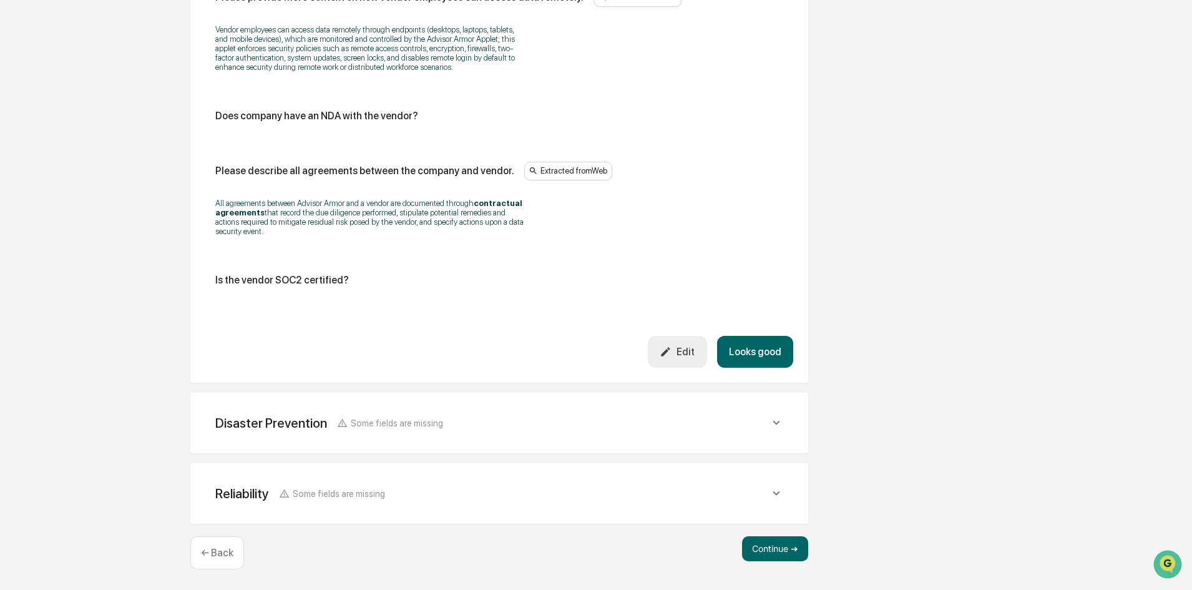
click at [770, 434] on div "Disaster Prevention Some fields are missing" at bounding box center [499, 423] width 588 height 31
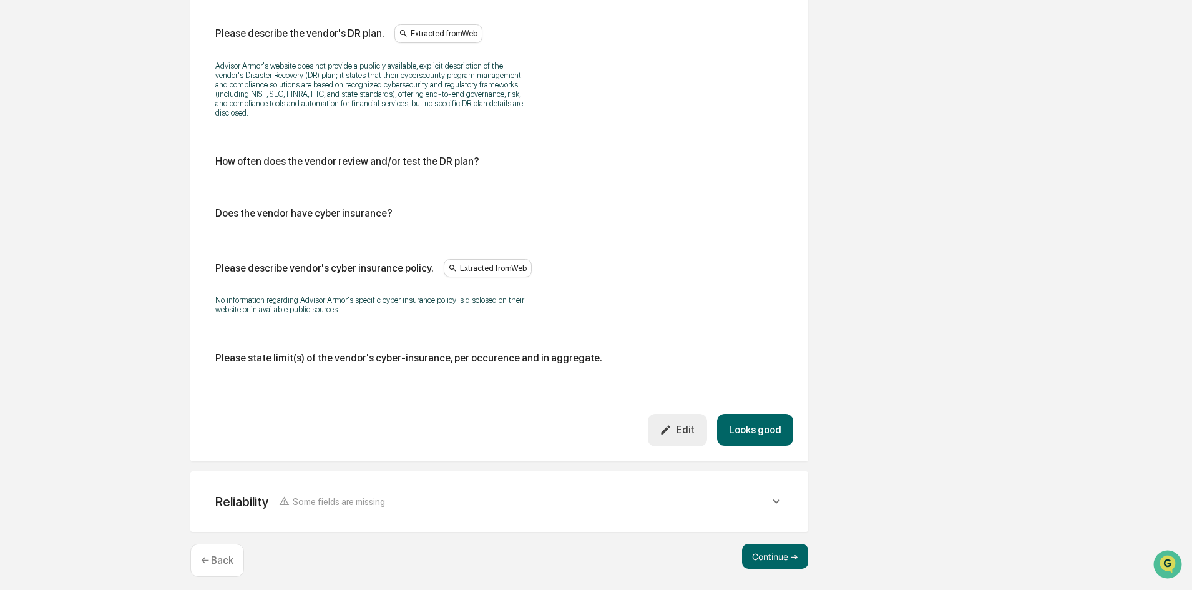
scroll to position [2935, 0]
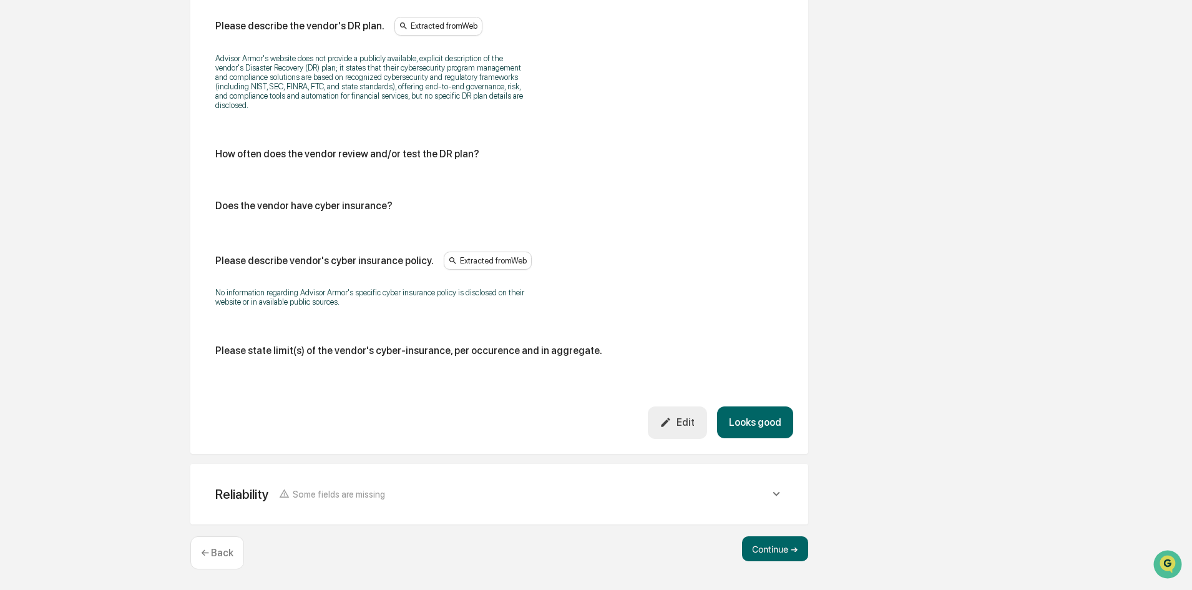
click at [509, 501] on div "Reliability Some fields are missing" at bounding box center [492, 494] width 554 height 16
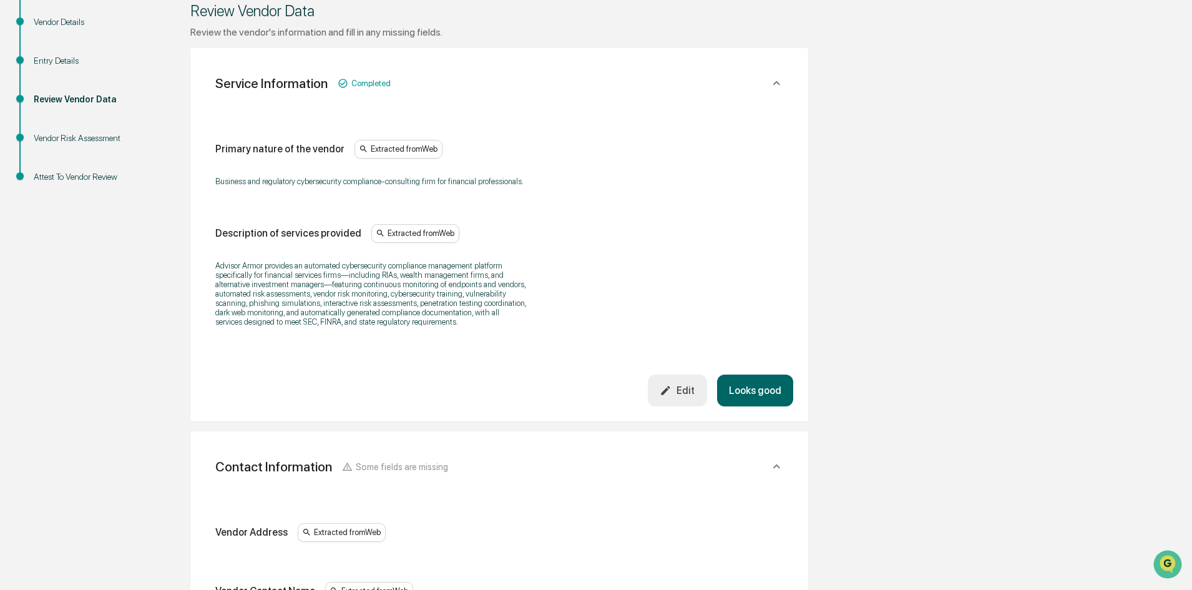
scroll to position [187, 0]
click at [758, 383] on button "Looks good" at bounding box center [755, 390] width 76 height 32
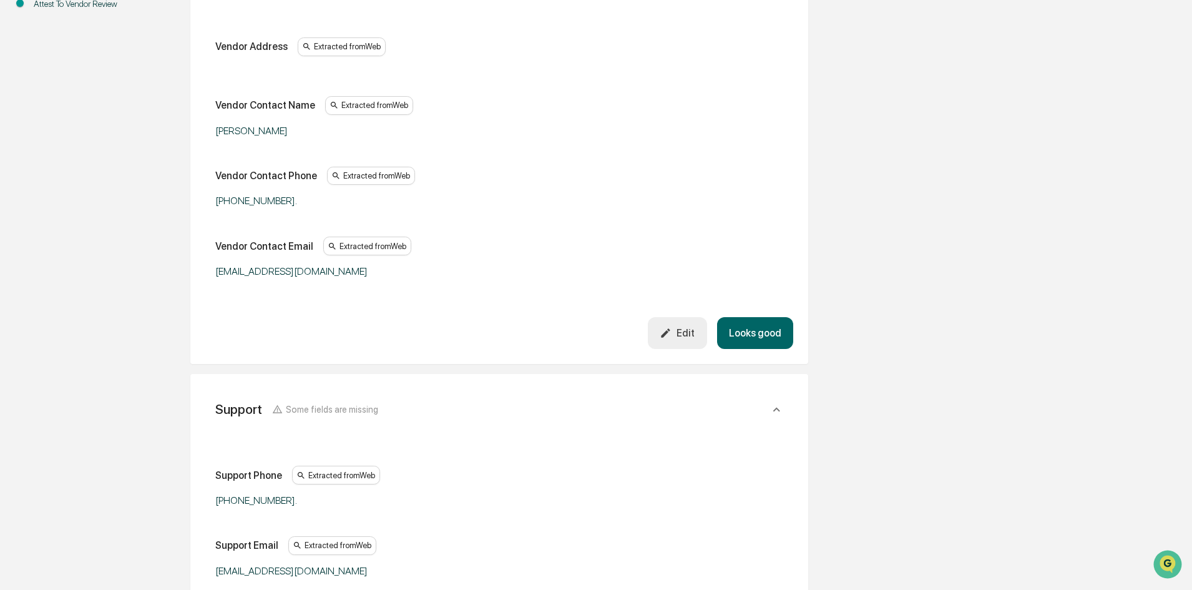
click at [753, 326] on button "Looks good" at bounding box center [755, 333] width 76 height 32
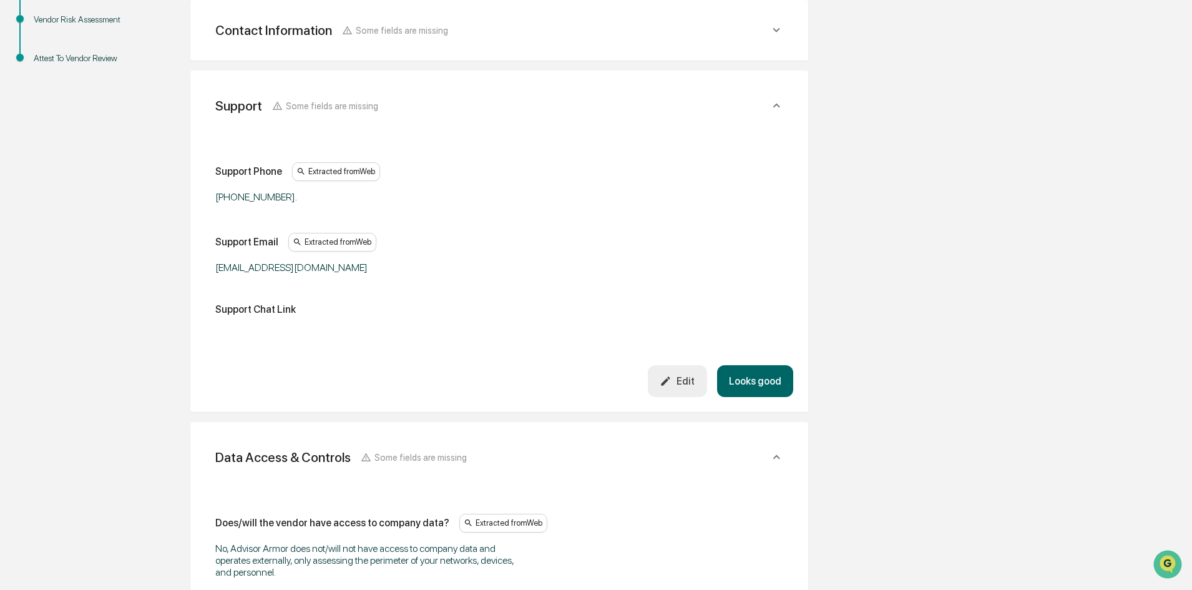
click at [778, 386] on button "Looks good" at bounding box center [755, 381] width 76 height 32
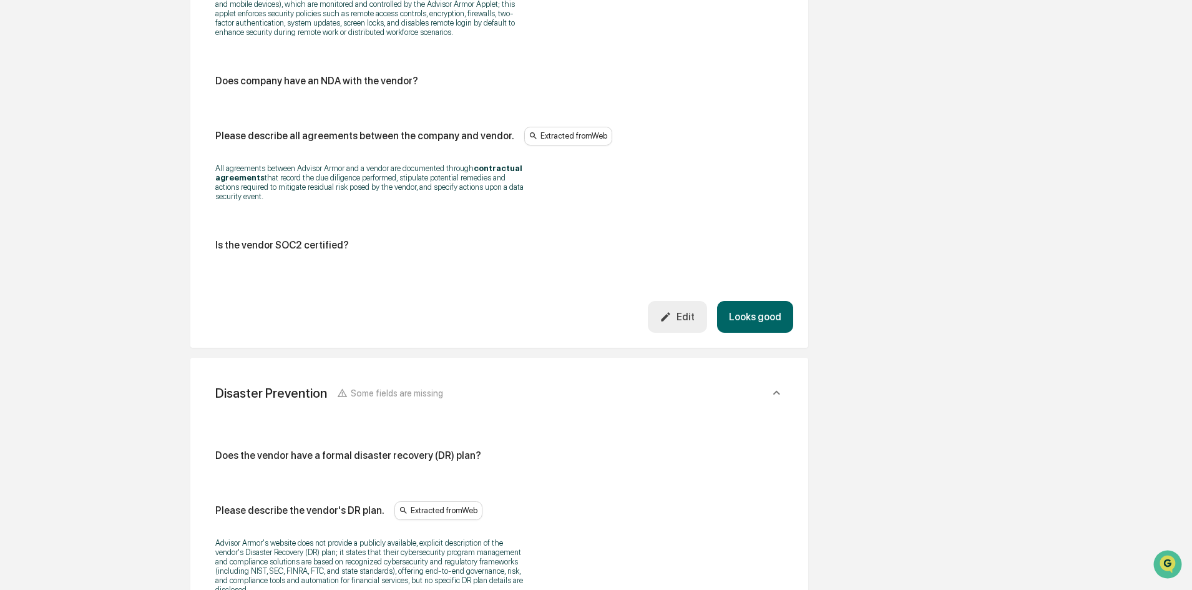
click at [761, 311] on button "Looks good" at bounding box center [755, 317] width 76 height 32
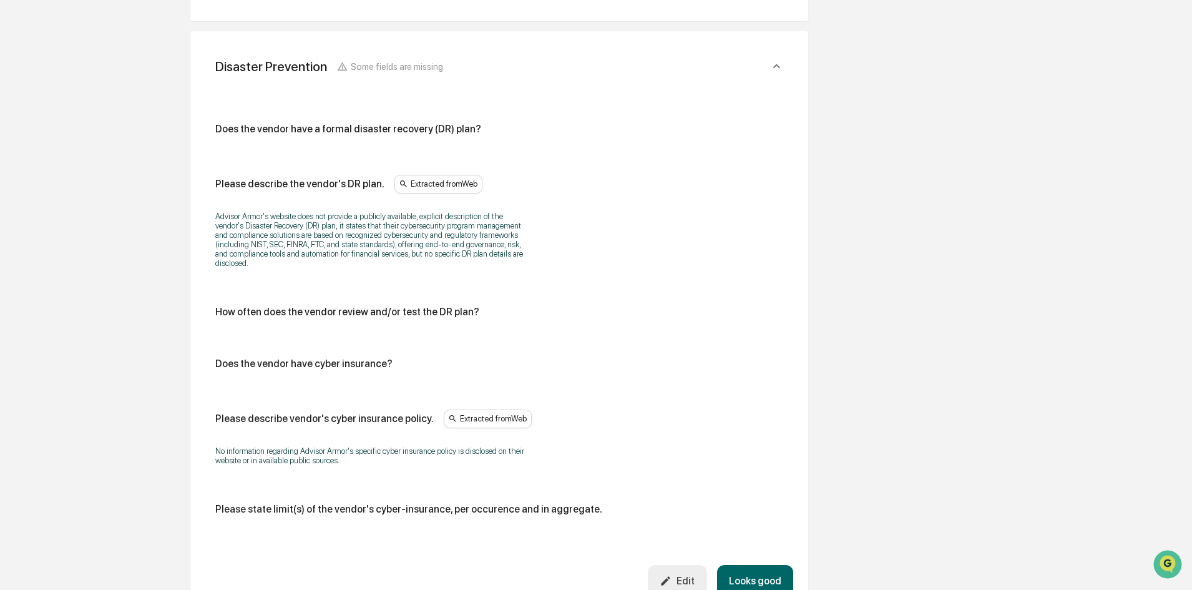
scroll to position [821, 0]
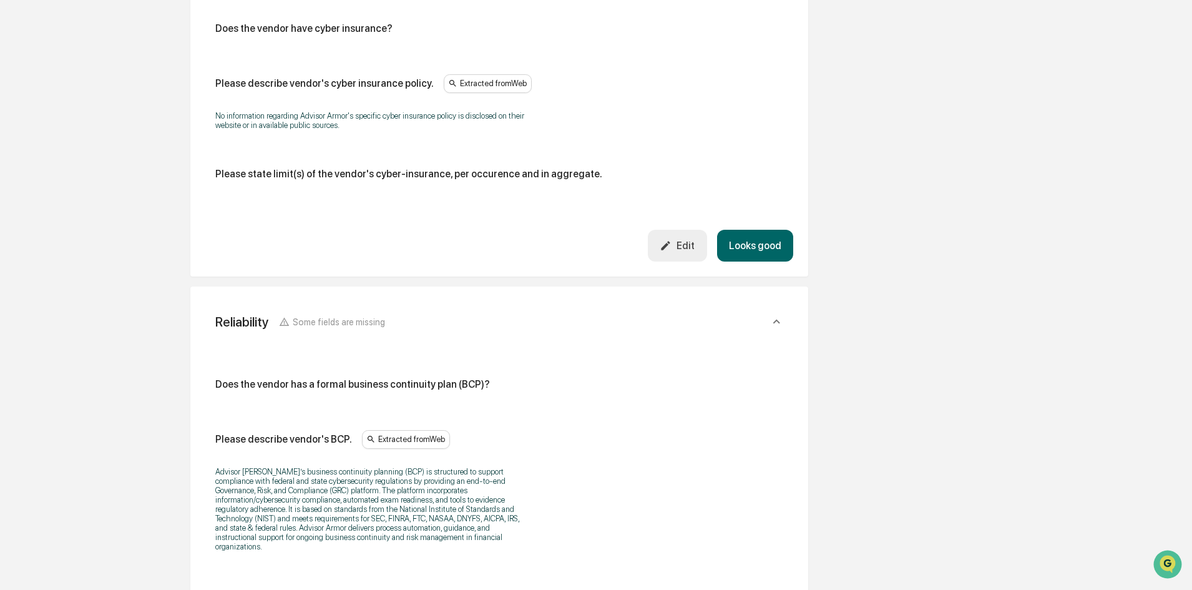
click at [758, 250] on button "Looks good" at bounding box center [755, 246] width 76 height 32
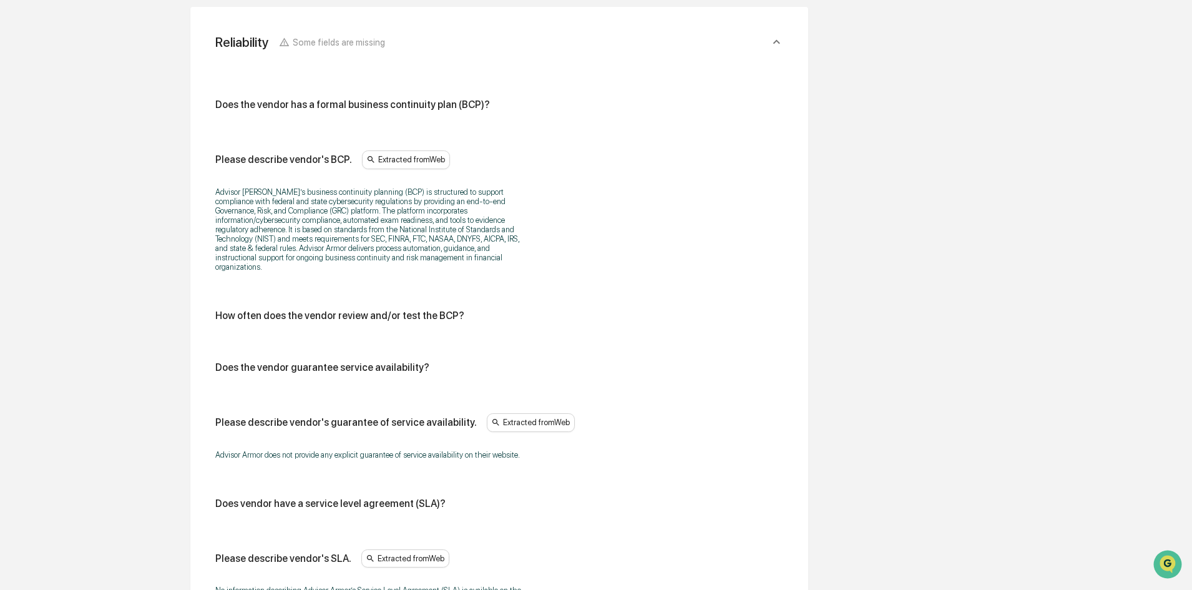
scroll to position [747, 0]
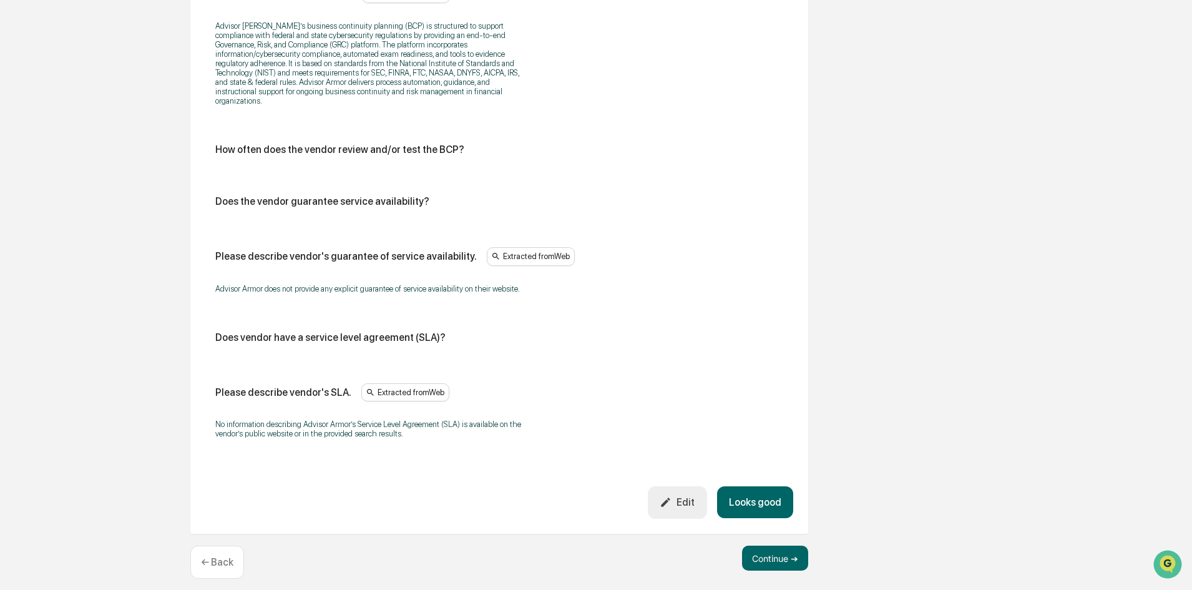
click at [757, 489] on button "Looks good" at bounding box center [755, 502] width 76 height 32
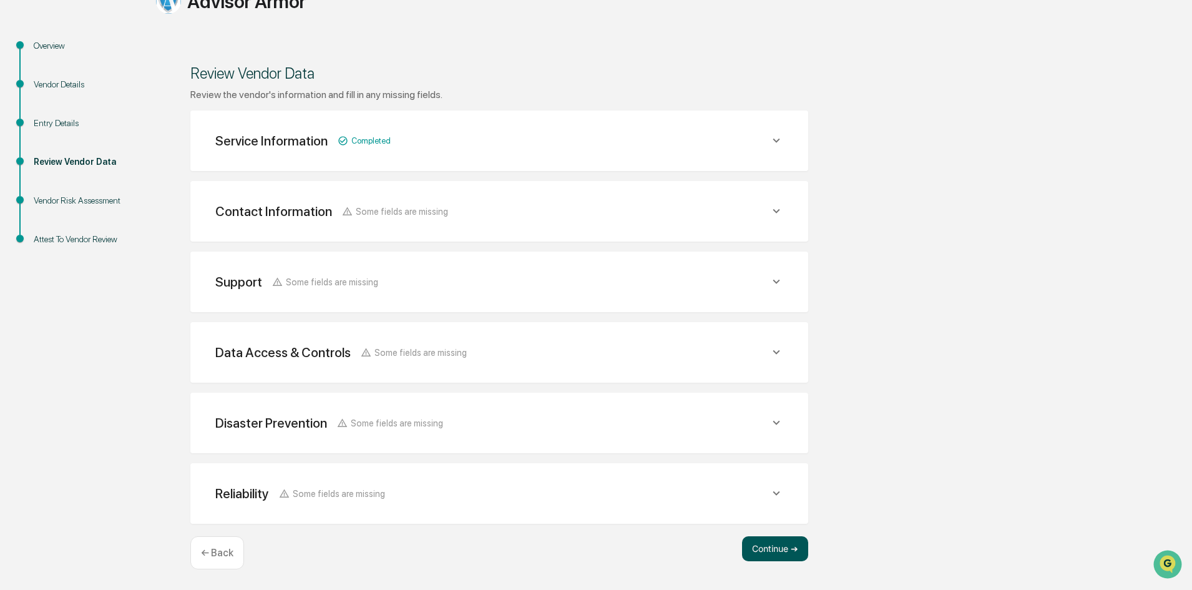
scroll to position [124, 0]
click at [762, 549] on button "Continue ➔" at bounding box center [775, 548] width 66 height 25
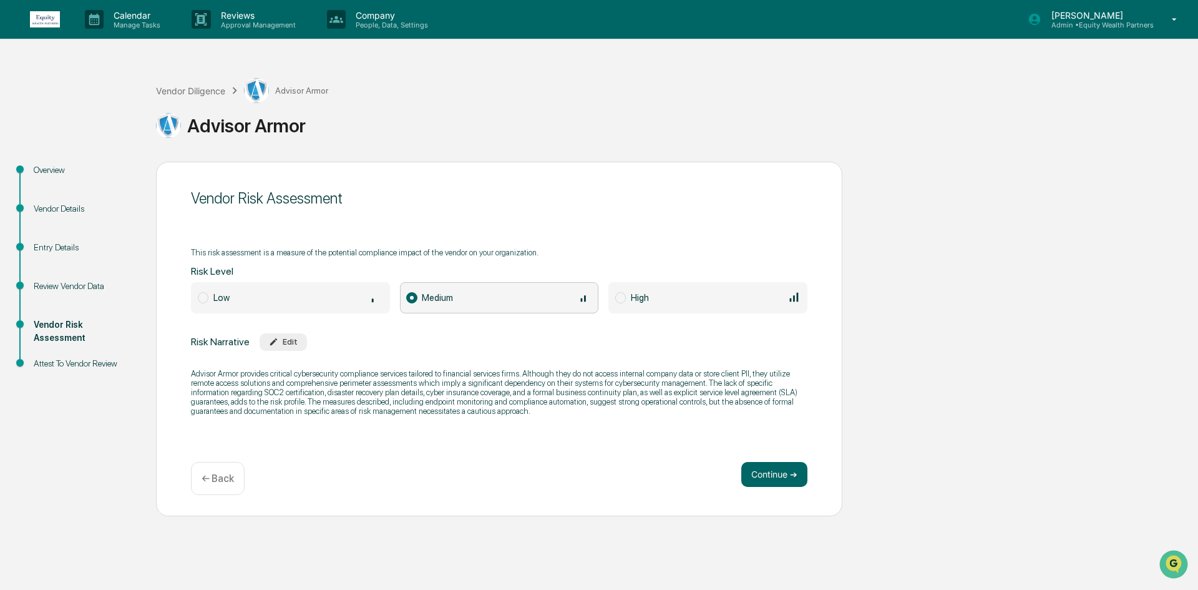
click at [216, 295] on span "Low" at bounding box center [221, 297] width 16 height 11
click at [463, 305] on span "Medium" at bounding box center [499, 297] width 199 height 31
click at [81, 285] on div "Review Vendor Data" at bounding box center [85, 286] width 102 height 13
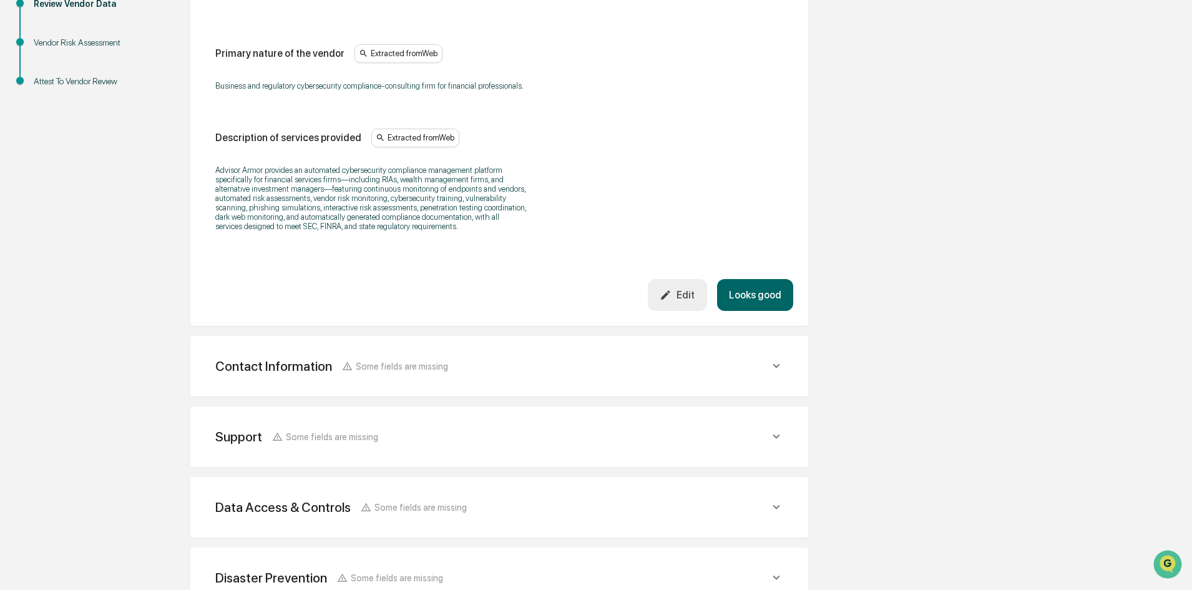
scroll to position [375, 0]
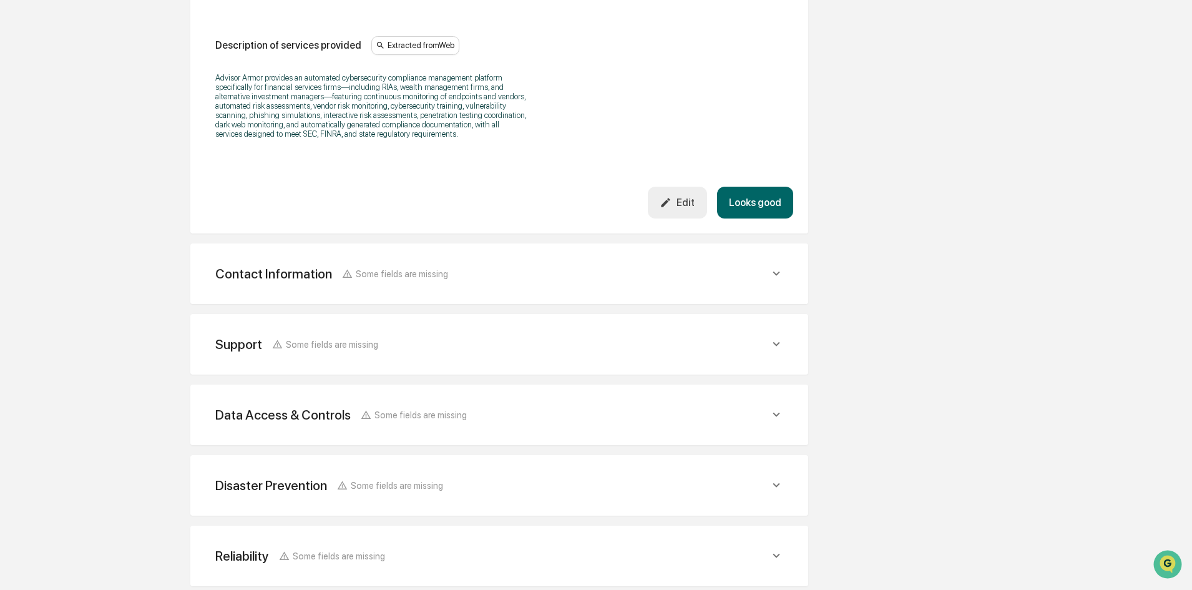
click at [507, 280] on div "Contact Information Some fields are missing" at bounding box center [492, 274] width 554 height 16
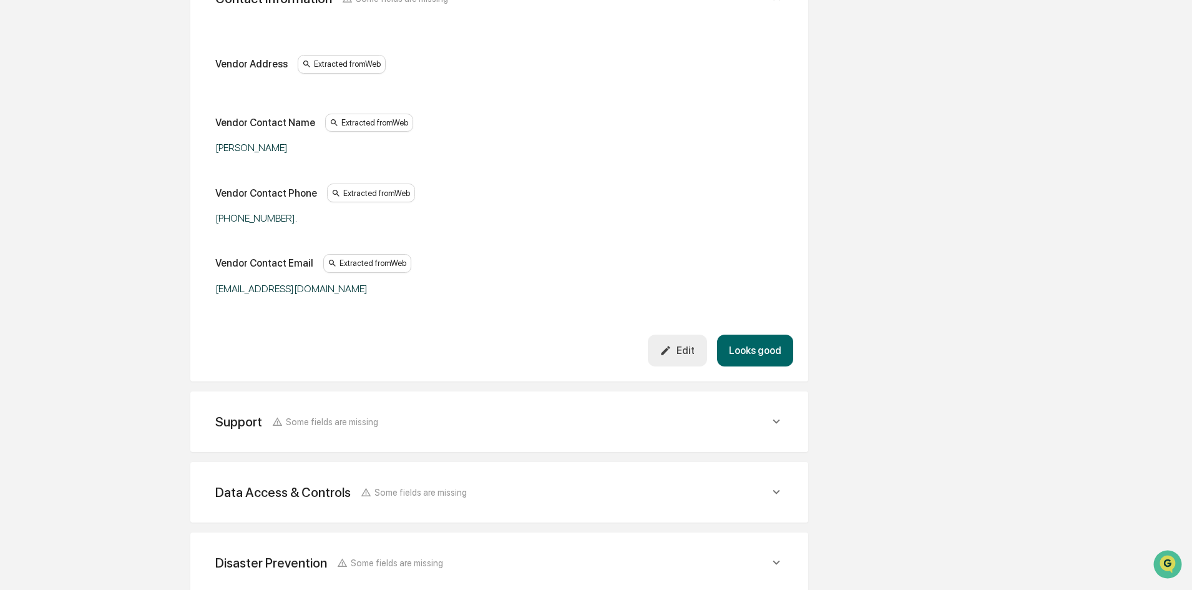
scroll to position [749, 0]
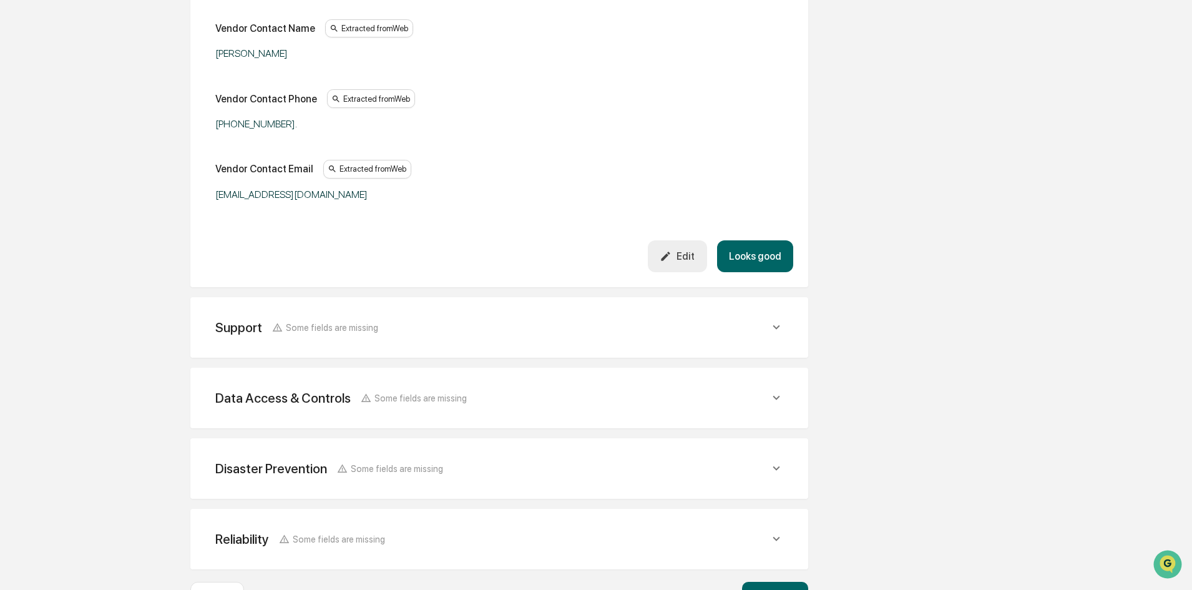
click at [376, 343] on div "Support Some fields are missing" at bounding box center [499, 327] width 588 height 31
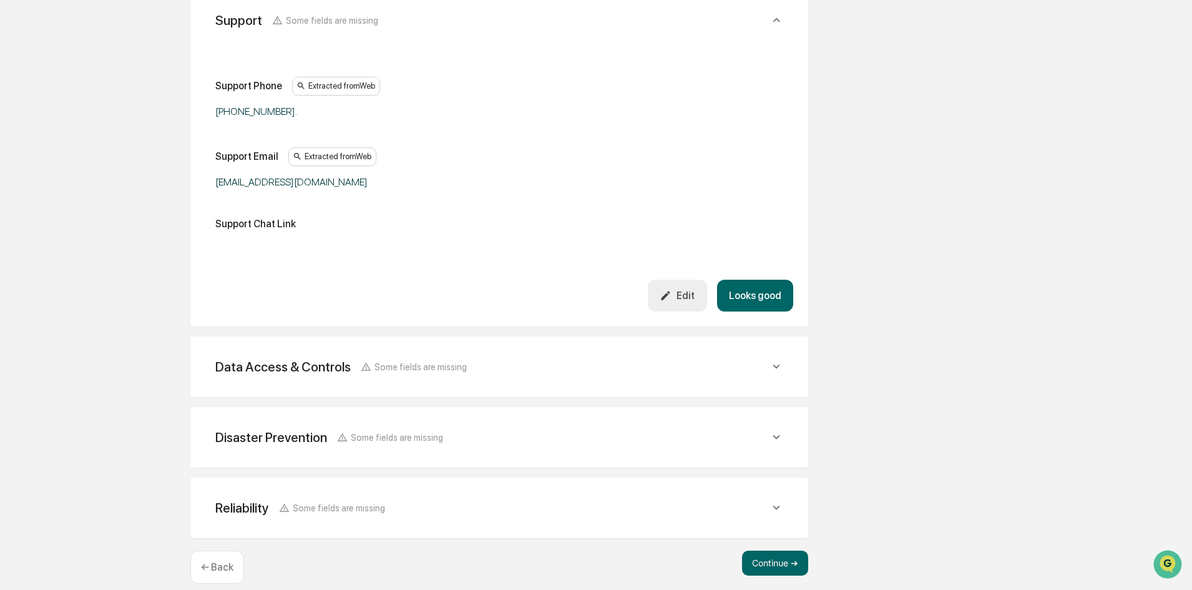
click at [399, 360] on div "Data Access & Controls Some fields are missing" at bounding box center [341, 367] width 252 height 16
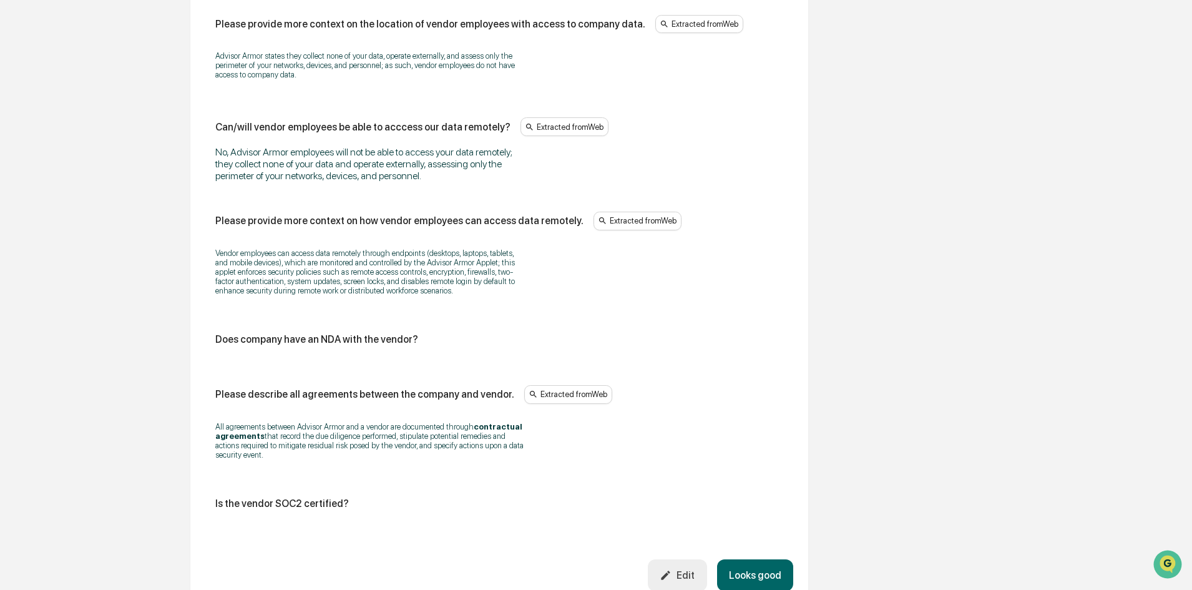
scroll to position [2416, 0]
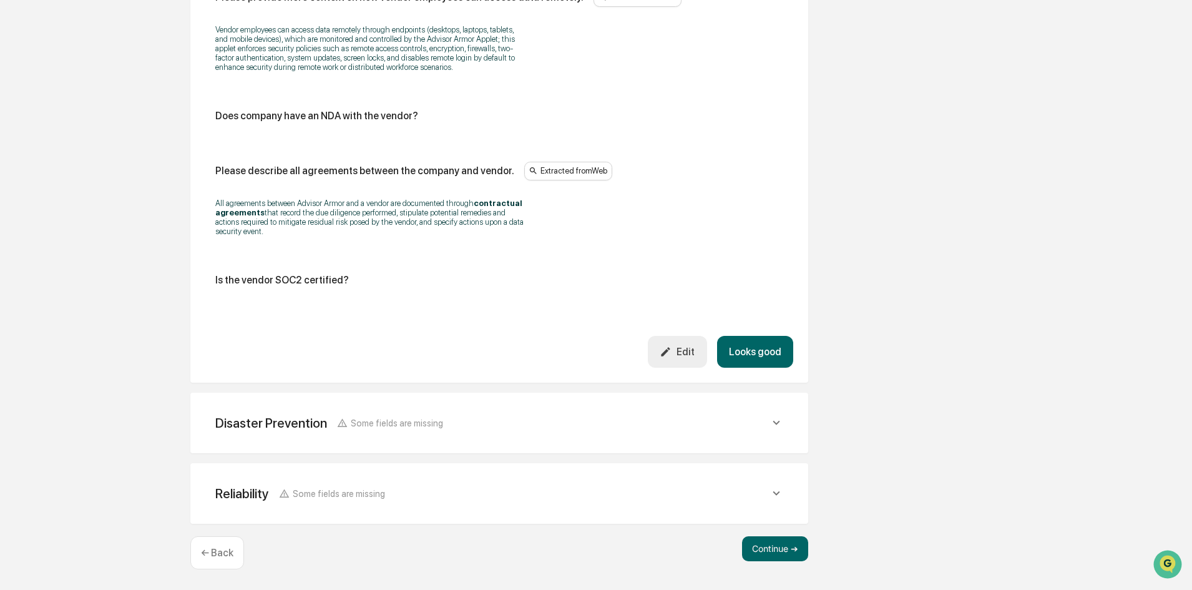
click at [383, 411] on div "Disaster Prevention Some fields are missing" at bounding box center [499, 423] width 588 height 31
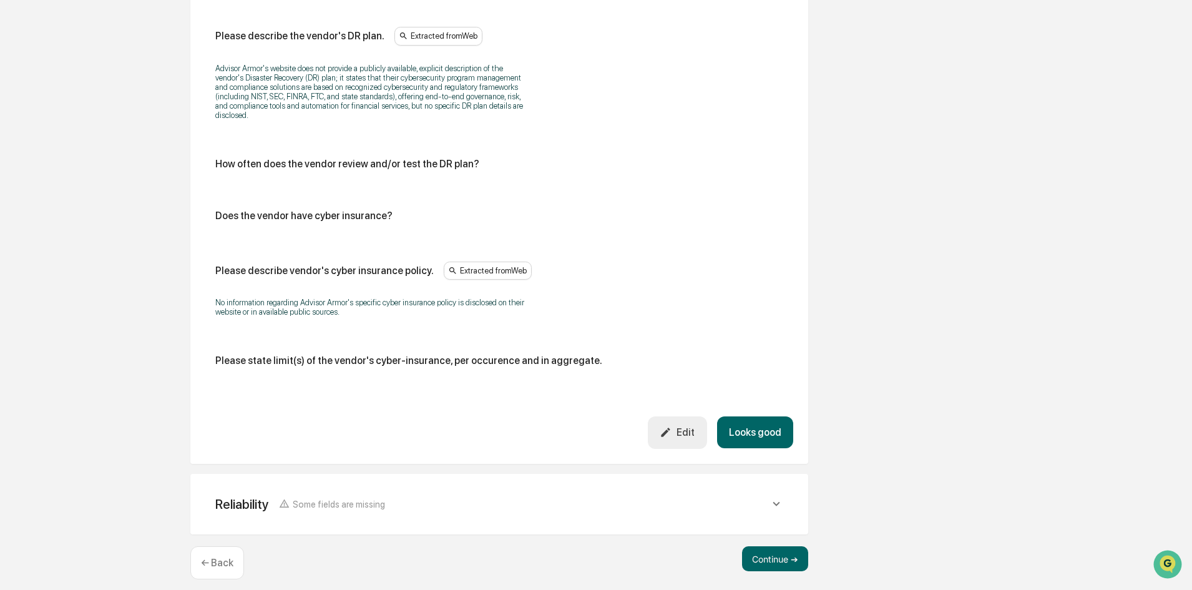
scroll to position [2935, 0]
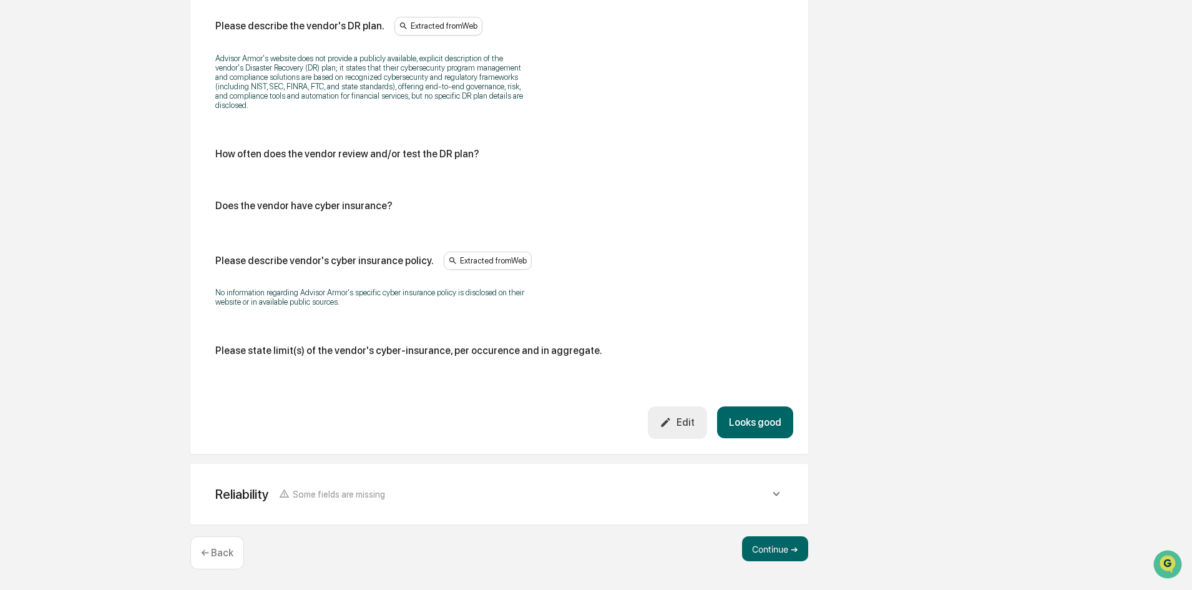
click at [377, 487] on div "Reliability Some fields are missing" at bounding box center [300, 494] width 170 height 16
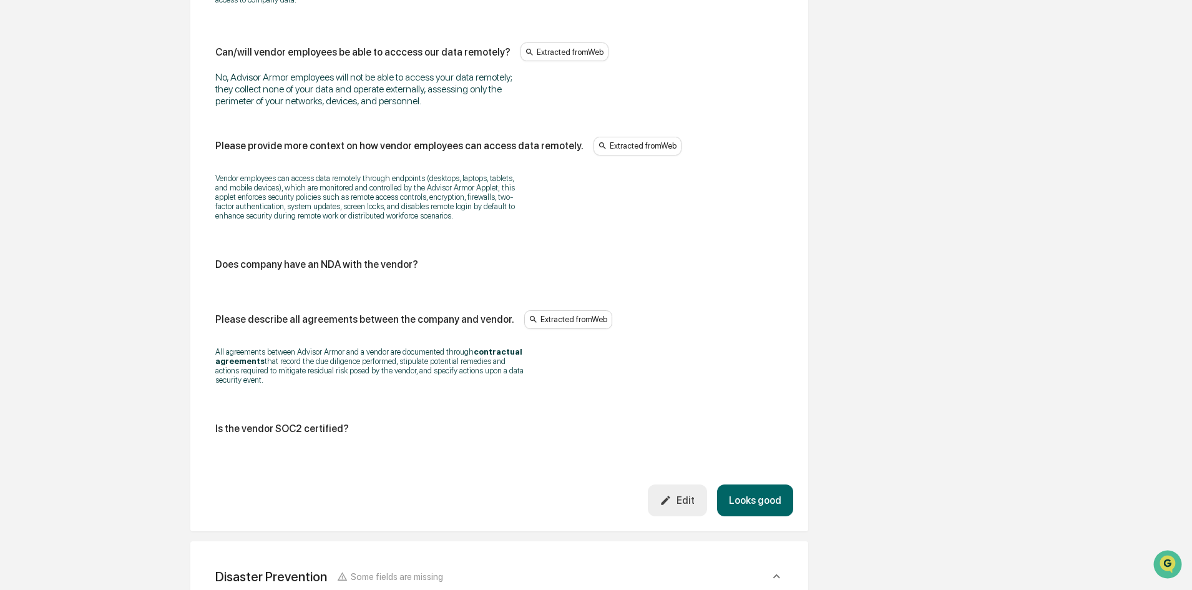
scroll to position [2310, 0]
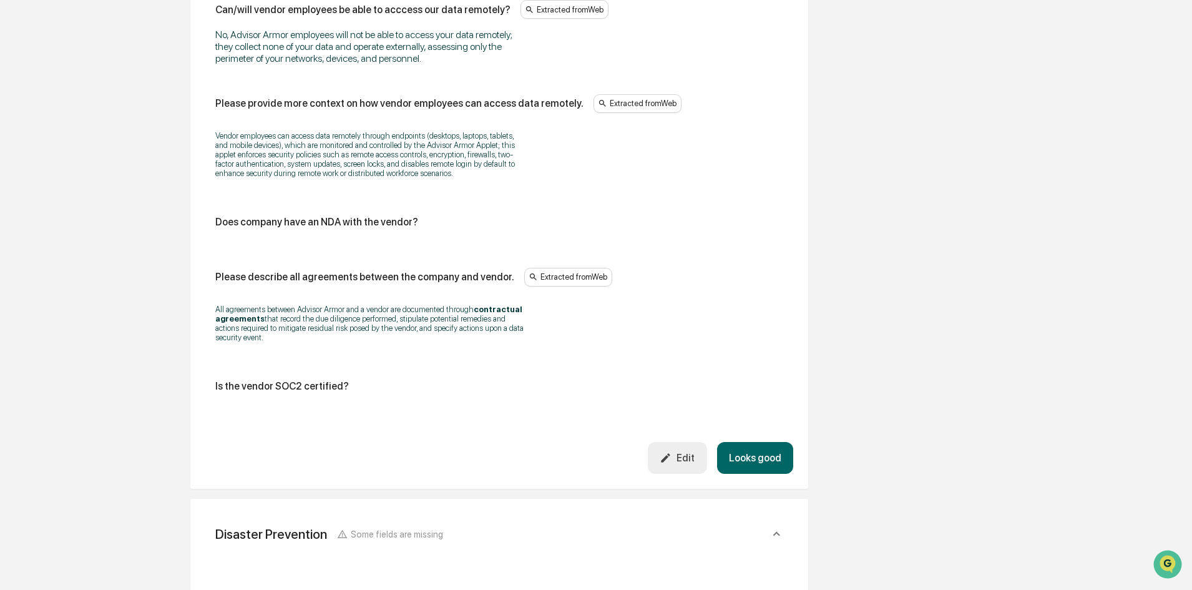
click at [673, 442] on button "Edit" at bounding box center [677, 458] width 59 height 32
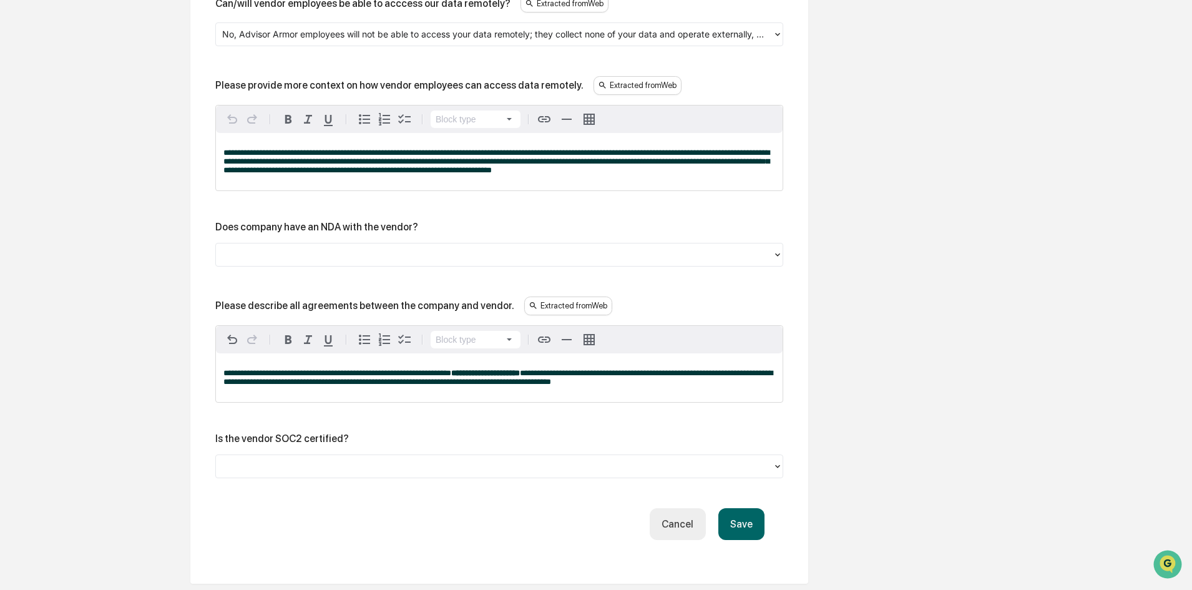
scroll to position [2559, 0]
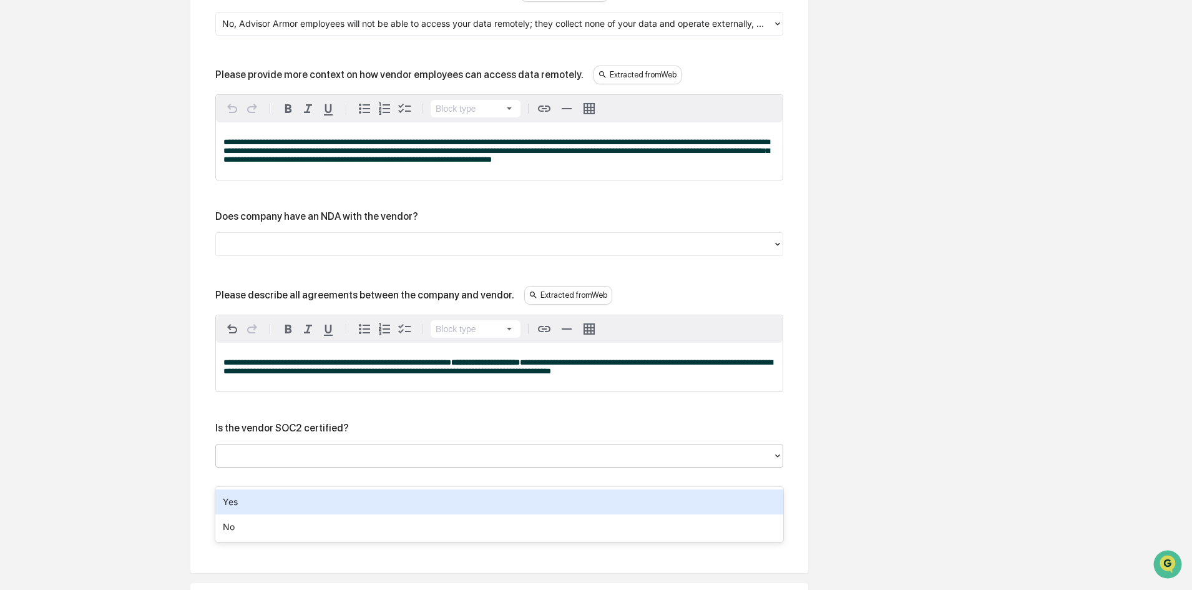
click at [321, 463] on div at bounding box center [494, 455] width 544 height 14
click at [292, 499] on div "Yes" at bounding box center [499, 501] width 568 height 25
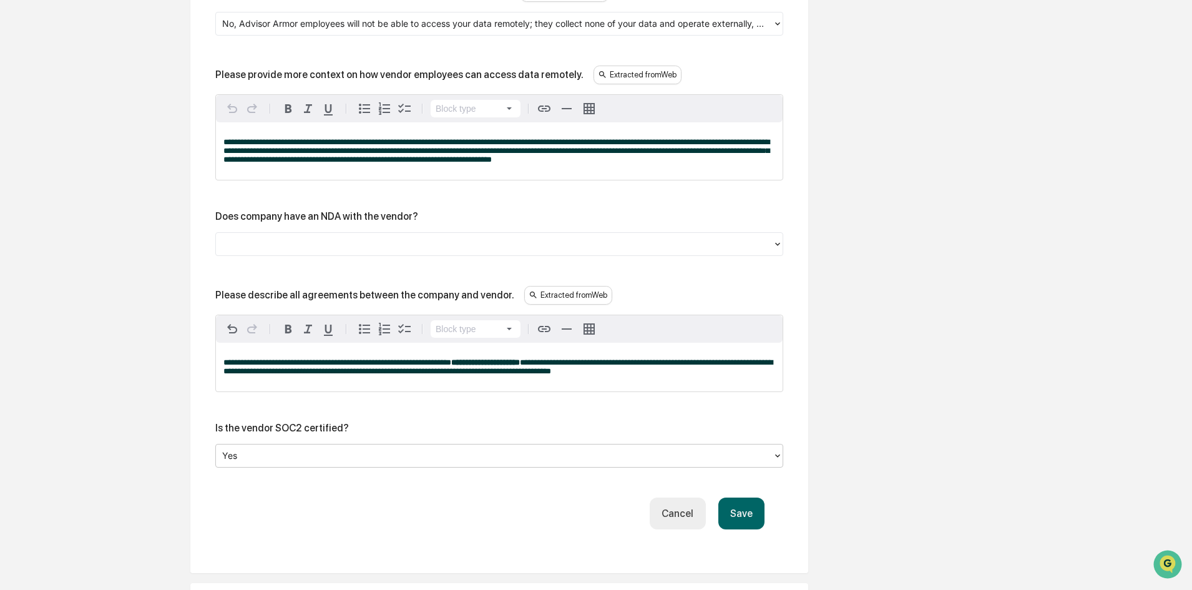
click at [752, 529] on button "Save" at bounding box center [741, 513] width 46 height 32
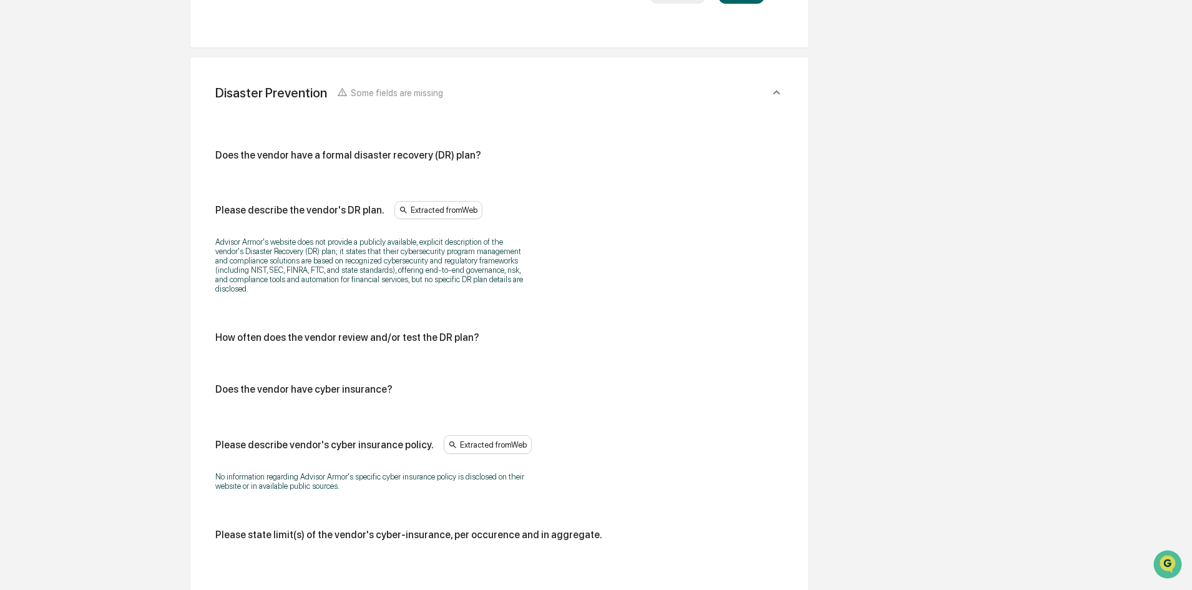
scroll to position [2871, 0]
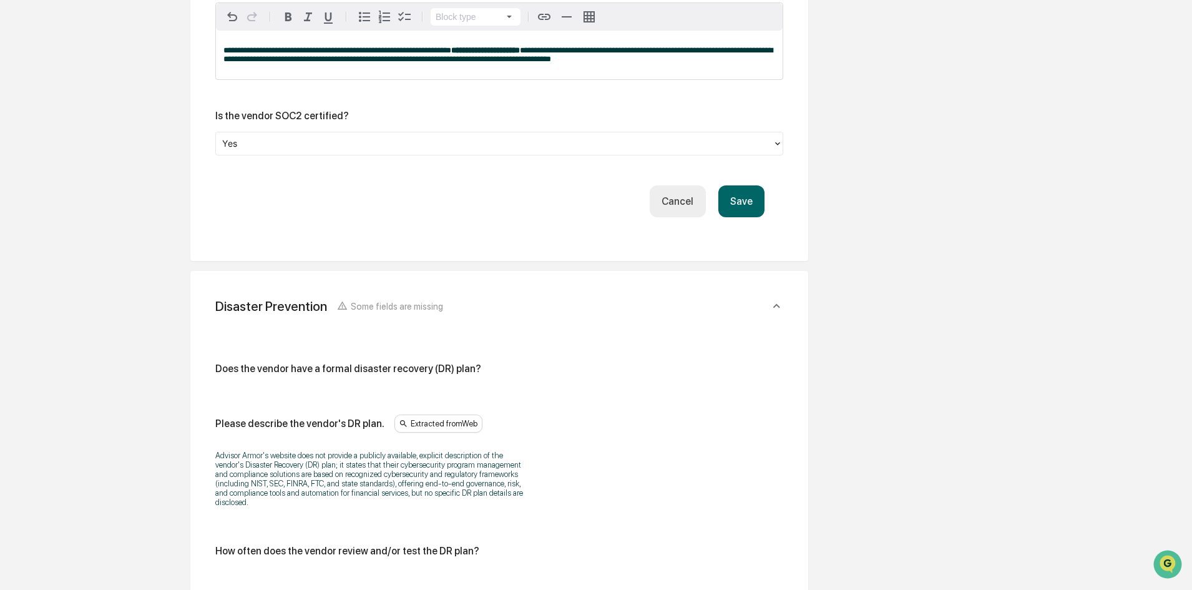
click at [731, 217] on button "Save" at bounding box center [741, 201] width 46 height 32
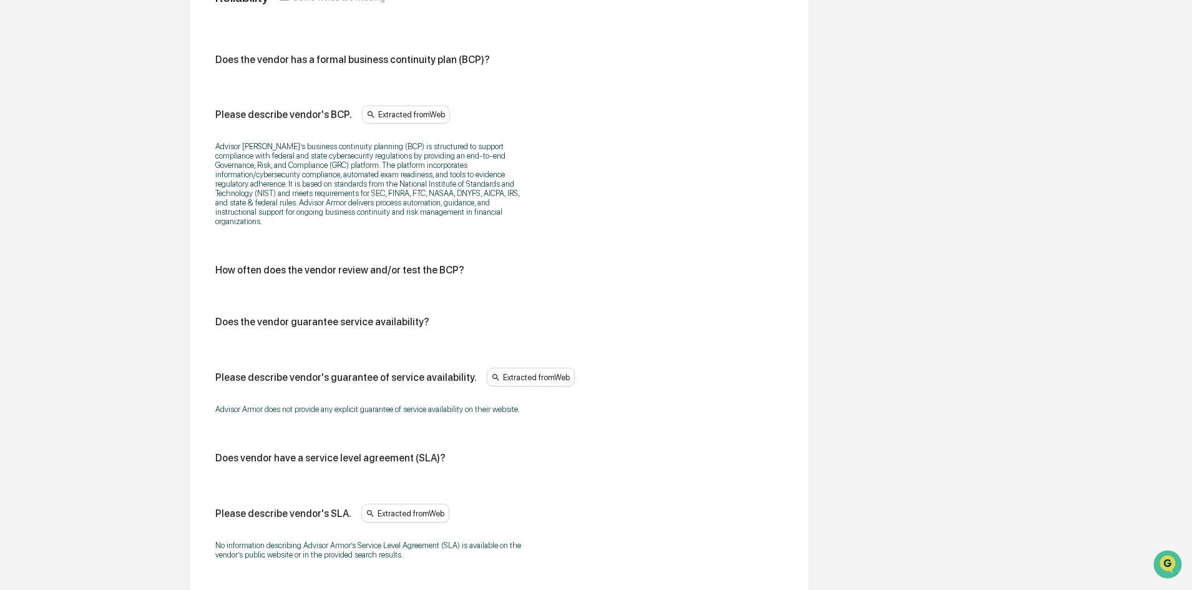
scroll to position [3570, 0]
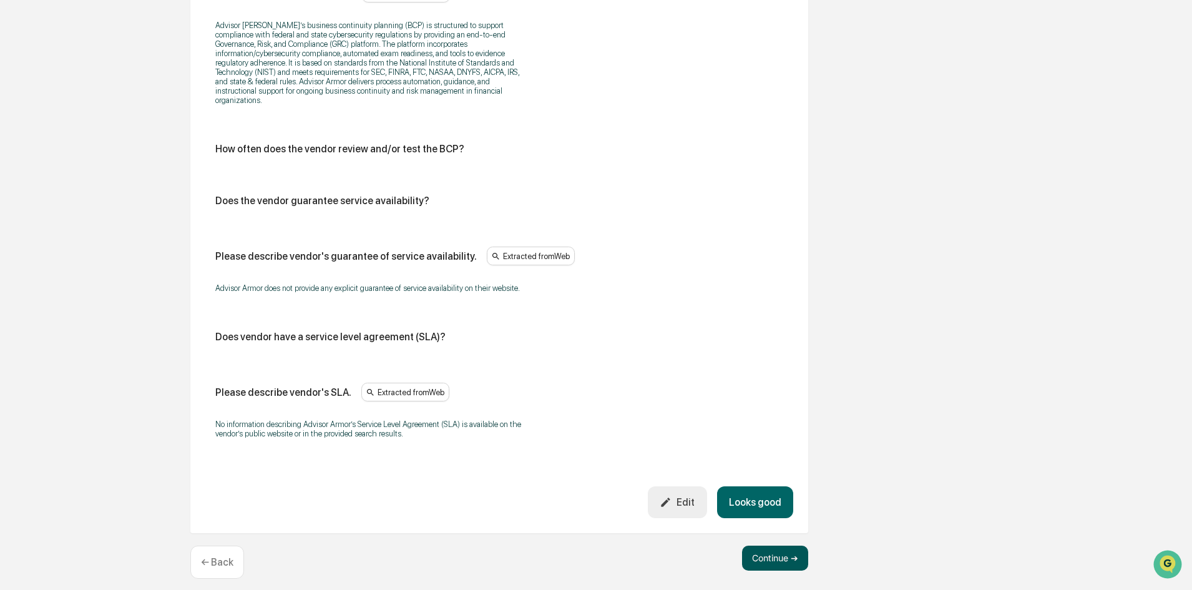
drag, startPoint x: 783, startPoint y: 561, endPoint x: 781, endPoint y: 546, distance: 15.2
click at [783, 560] on button "Continue ➔" at bounding box center [775, 558] width 66 height 25
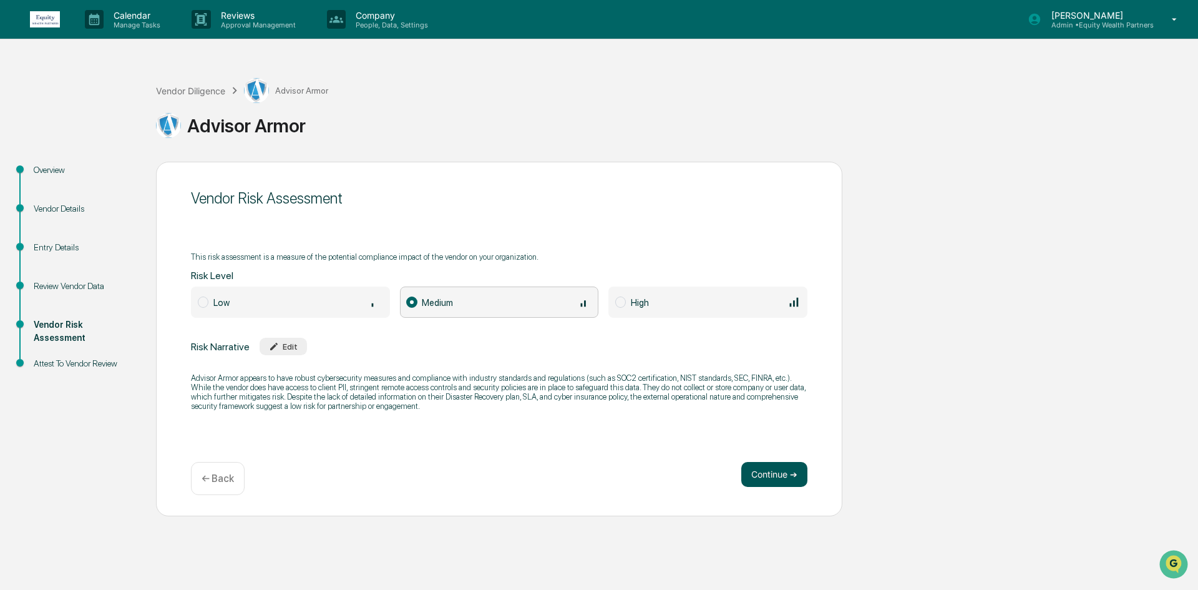
click at [757, 480] on button "Continue ➔" at bounding box center [775, 474] width 66 height 25
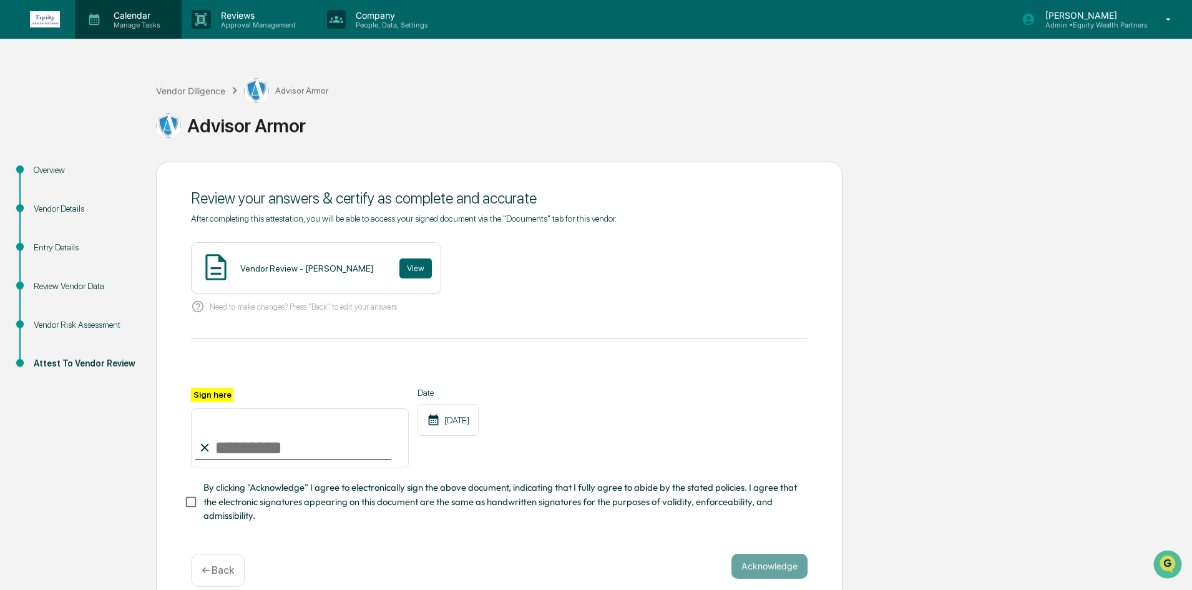
click at [131, 34] on div "Calendar Manage Tasks" at bounding box center [128, 19] width 107 height 39
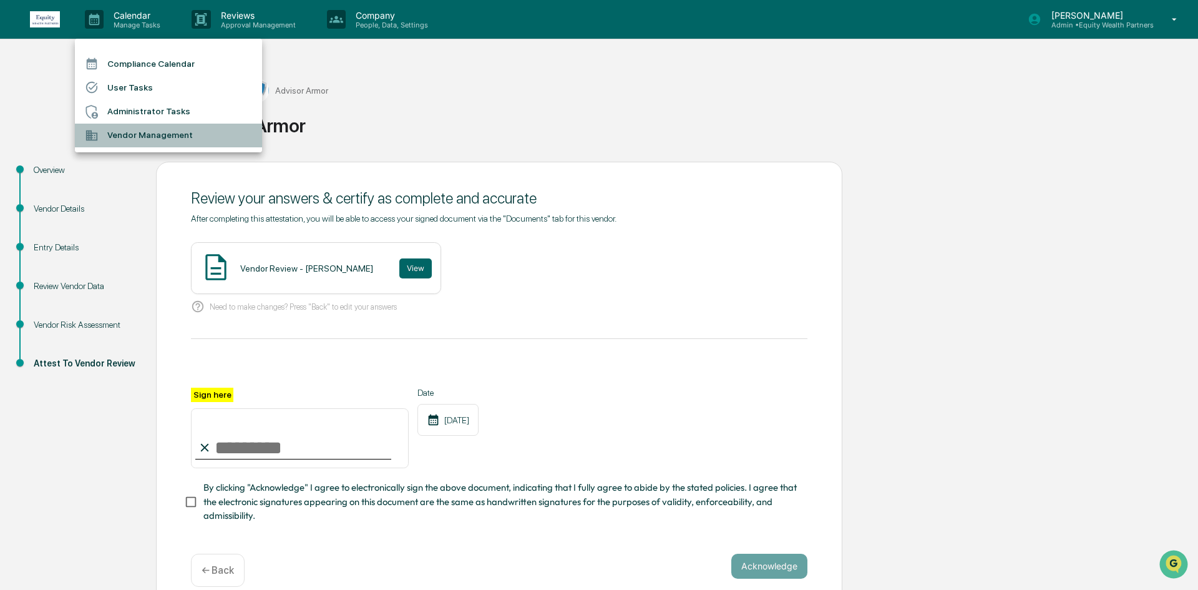
click at [160, 131] on li "Vendor Management" at bounding box center [168, 136] width 187 height 24
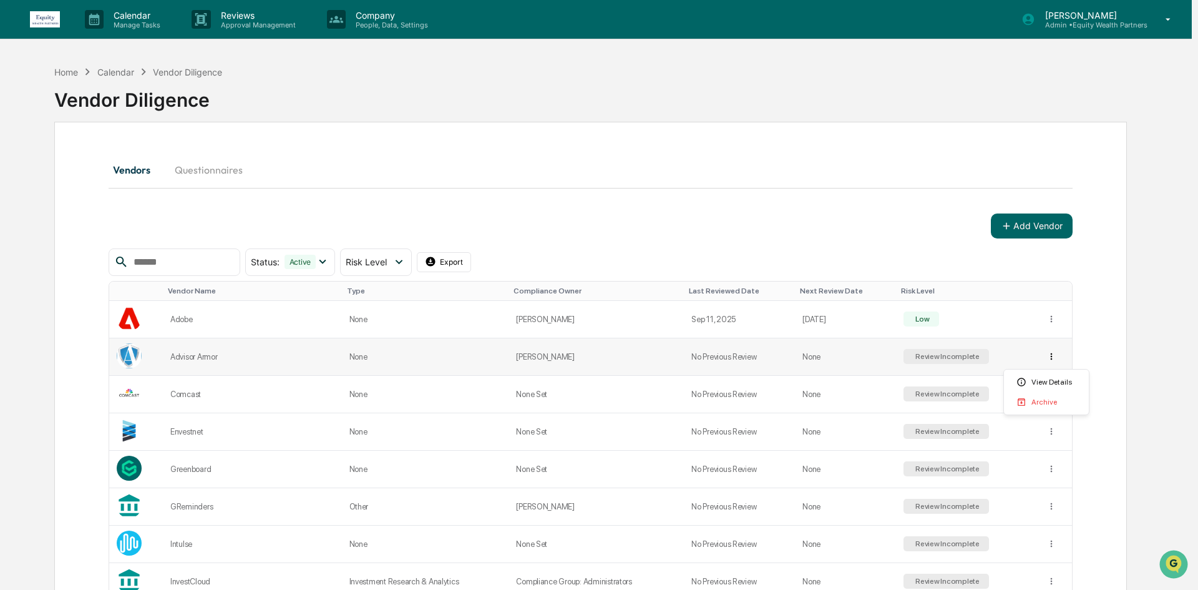
click at [1052, 358] on html "Calendar Manage Tasks Reviews Approval Management Company People, Data, Setting…" at bounding box center [599, 295] width 1198 height 590
click at [1120, 346] on html "Calendar Manage Tasks Reviews Approval Management Company People, Data, Setting…" at bounding box center [599, 295] width 1198 height 590
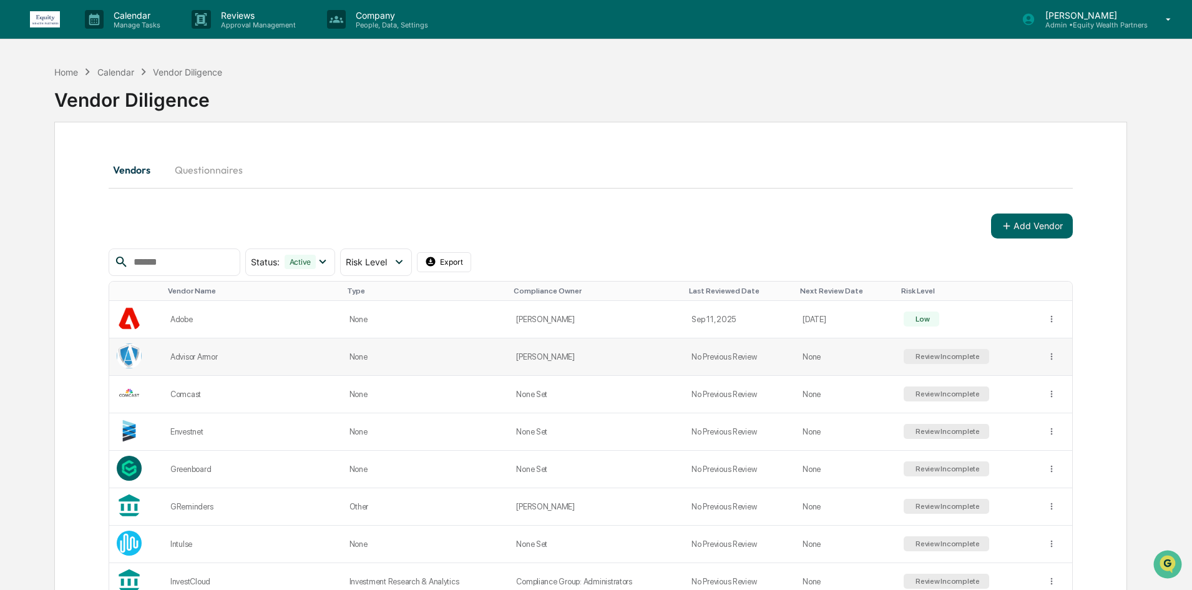
click at [933, 347] on td "Review Incomplete" at bounding box center [967, 356] width 142 height 37
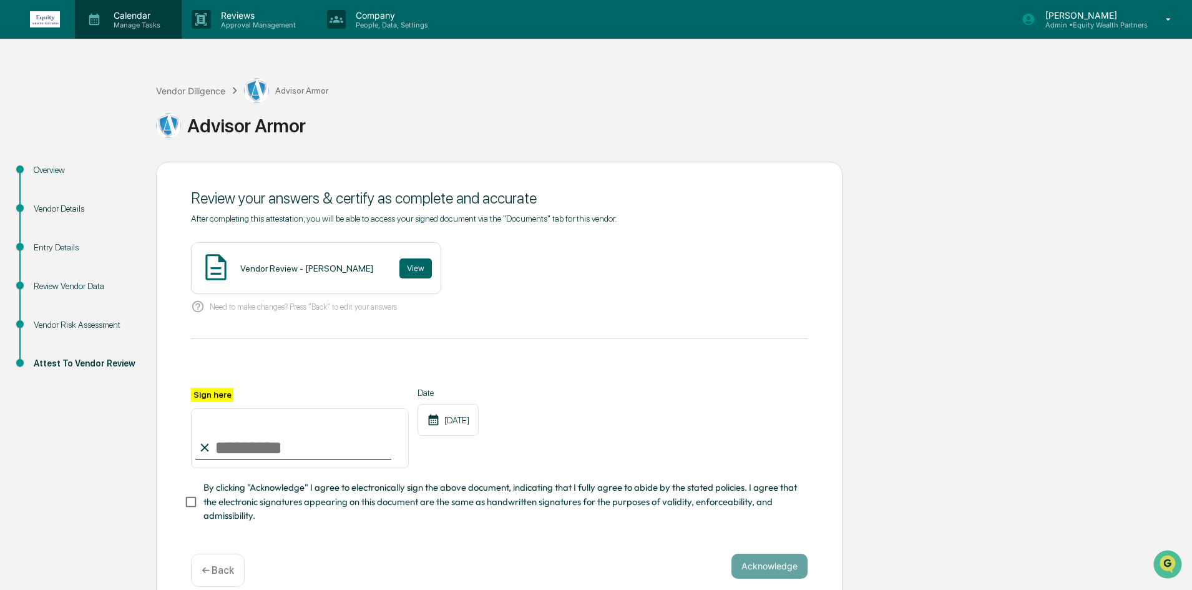
click at [134, 17] on p "Calendar" at bounding box center [135, 15] width 63 height 11
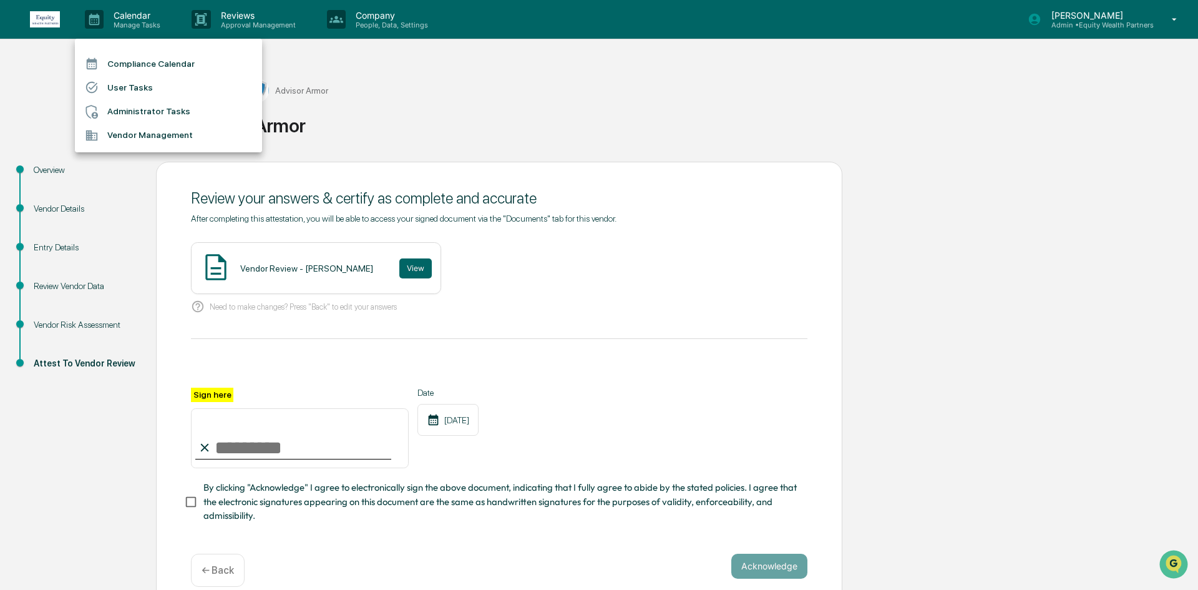
click at [172, 137] on li "Vendor Management" at bounding box center [168, 136] width 187 height 24
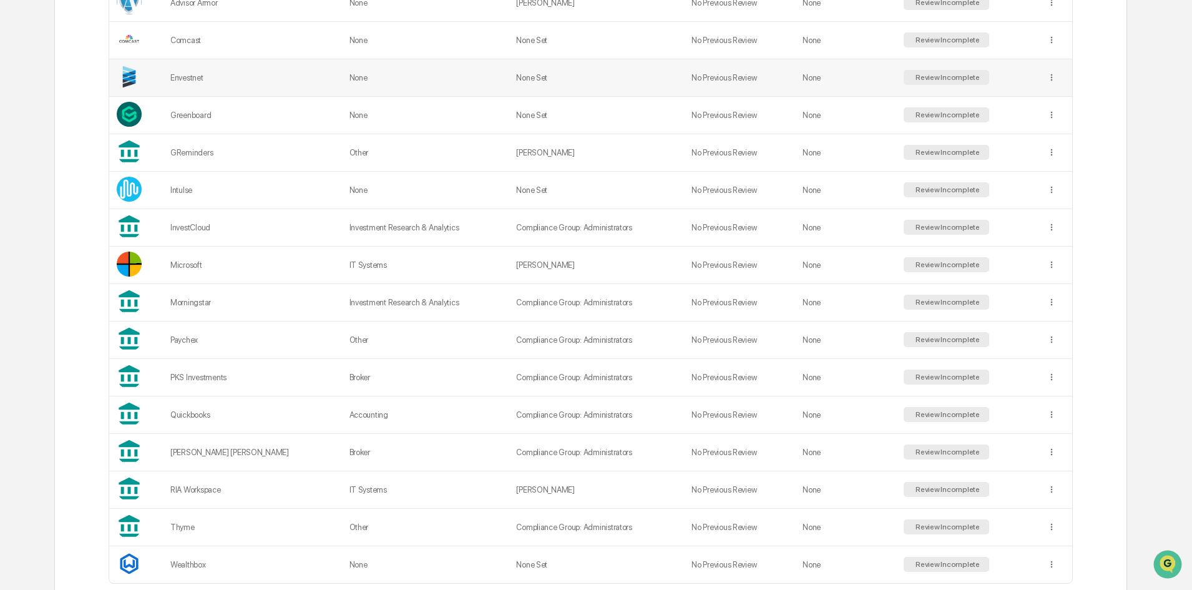
scroll to position [235, 0]
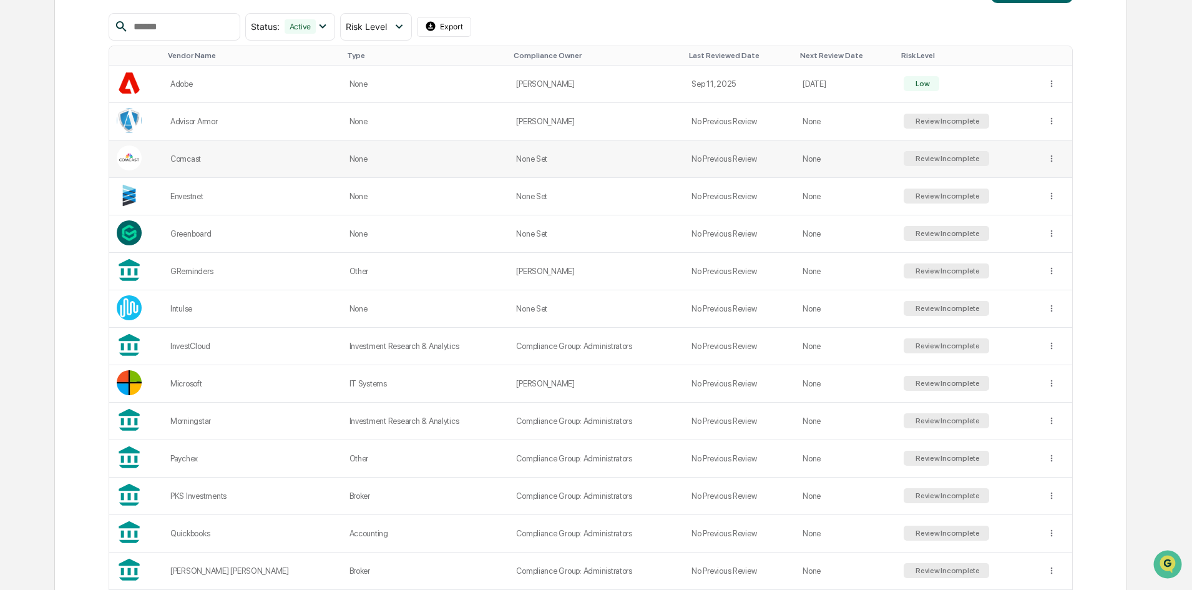
click at [808, 159] on td "None" at bounding box center [845, 158] width 101 height 37
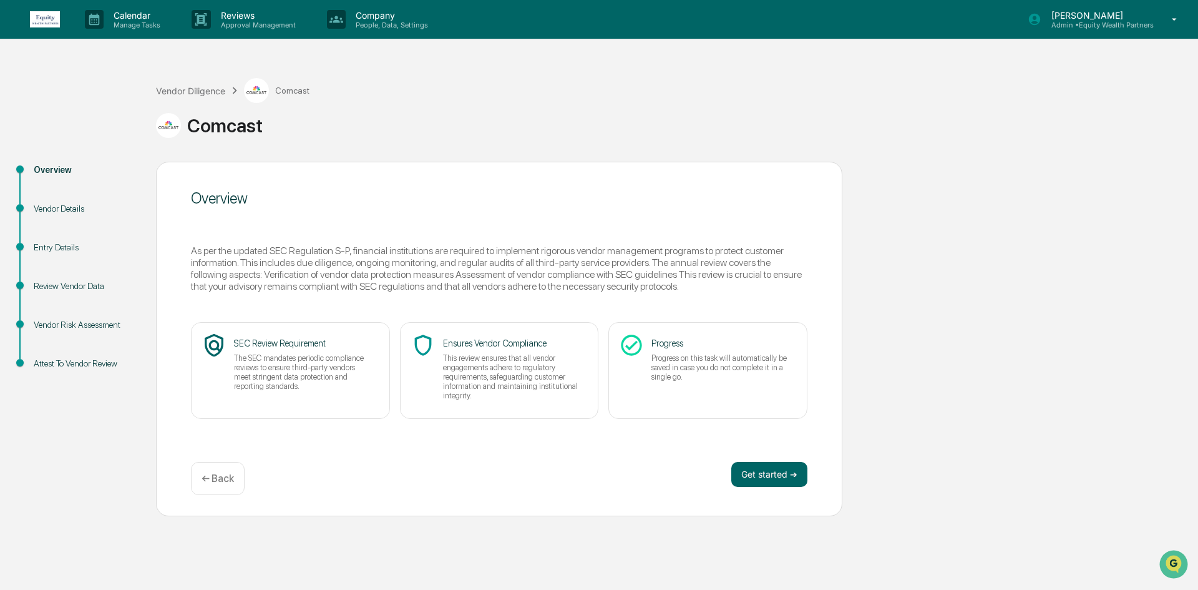
click at [40, 205] on div "Vendor Details" at bounding box center [85, 208] width 102 height 13
click at [745, 467] on button "Get started ➔" at bounding box center [770, 474] width 76 height 25
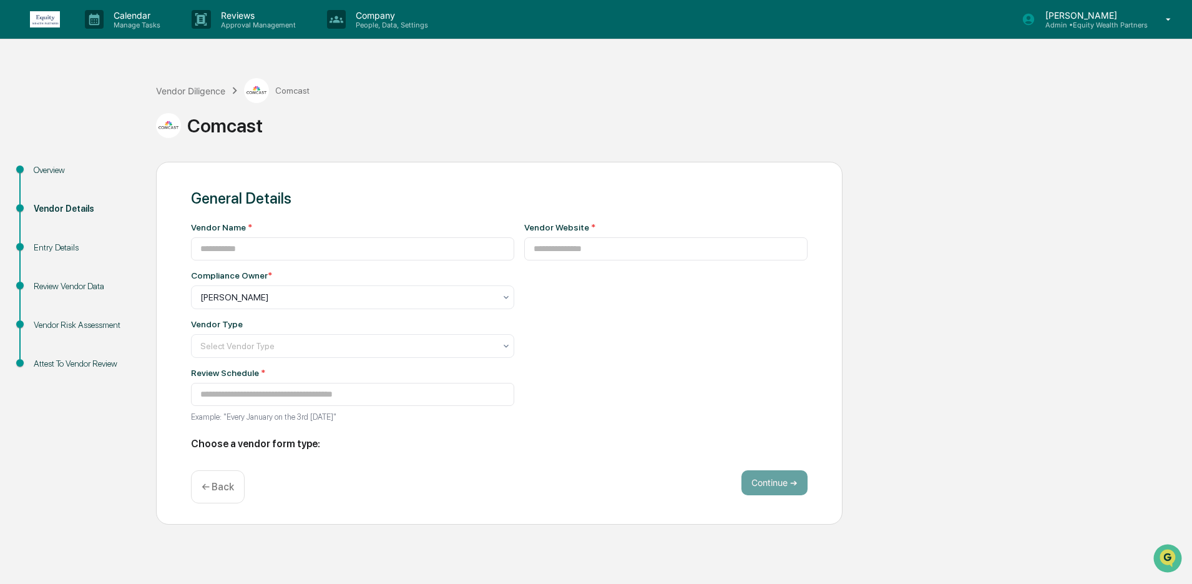
type input "*******"
type input "**********"
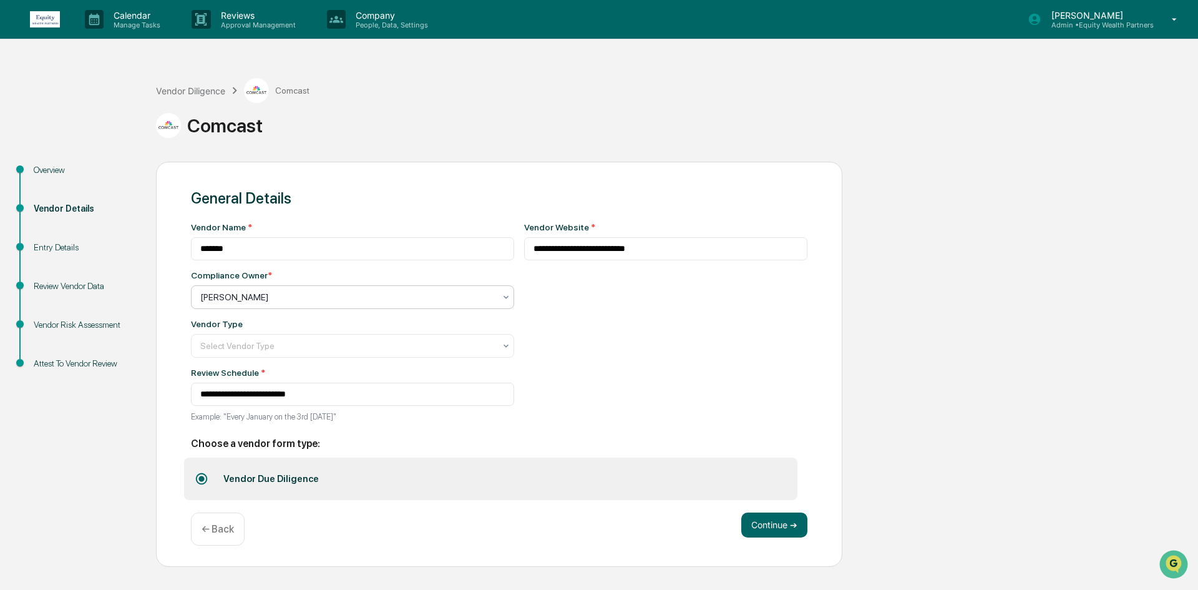
click at [300, 293] on div at bounding box center [347, 297] width 295 height 12
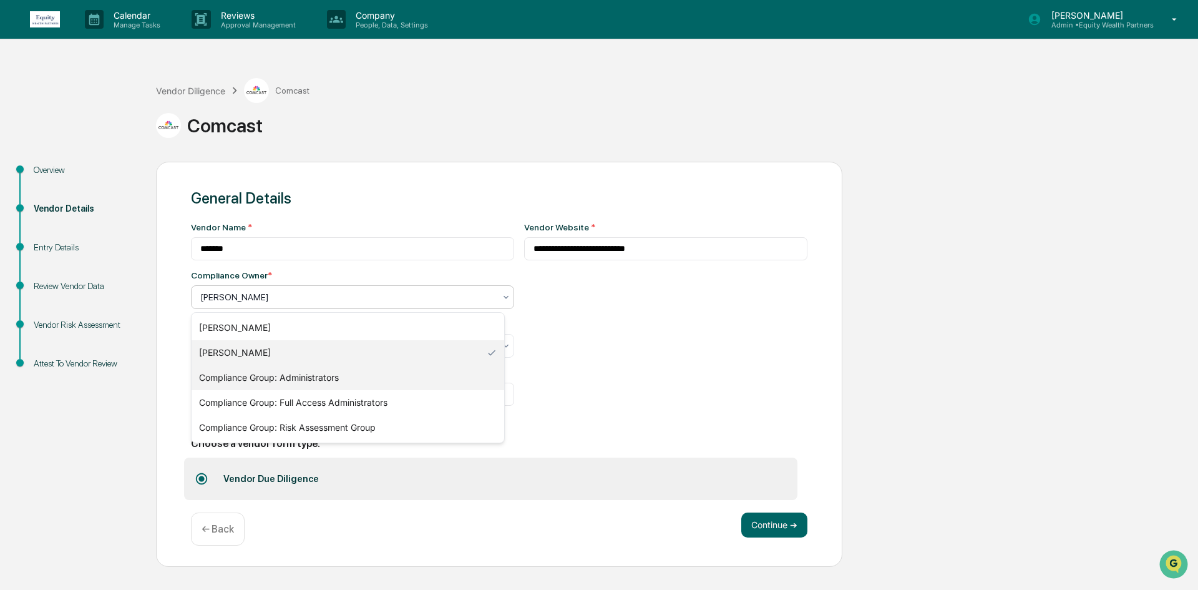
click at [287, 375] on div "Compliance Group: Administrators" at bounding box center [348, 377] width 313 height 25
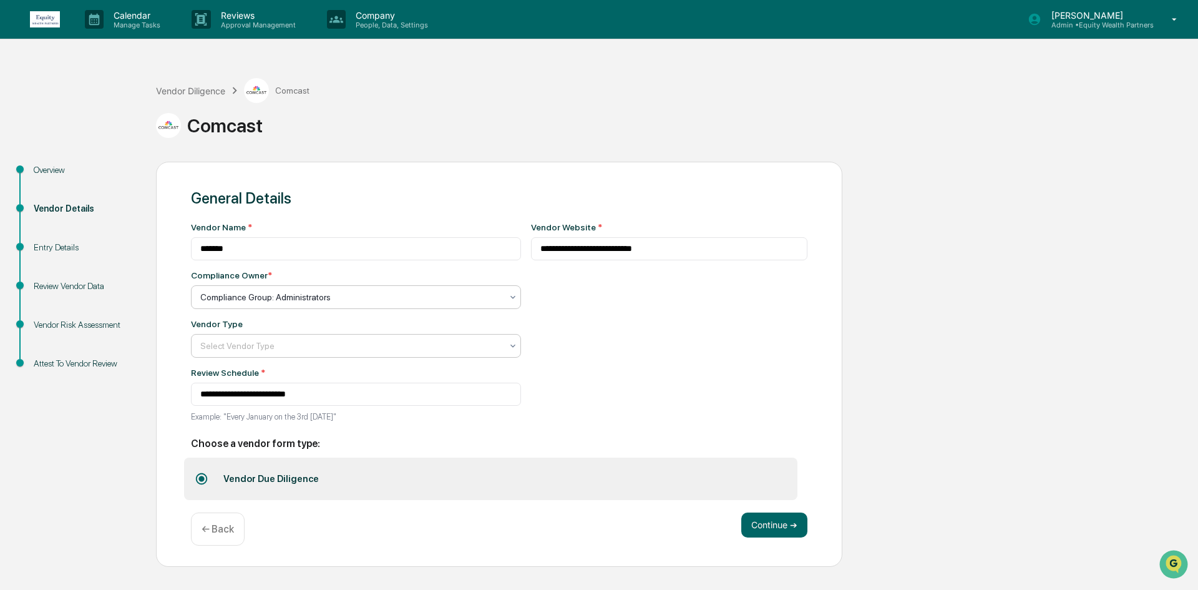
click at [379, 347] on div at bounding box center [350, 346] width 301 height 12
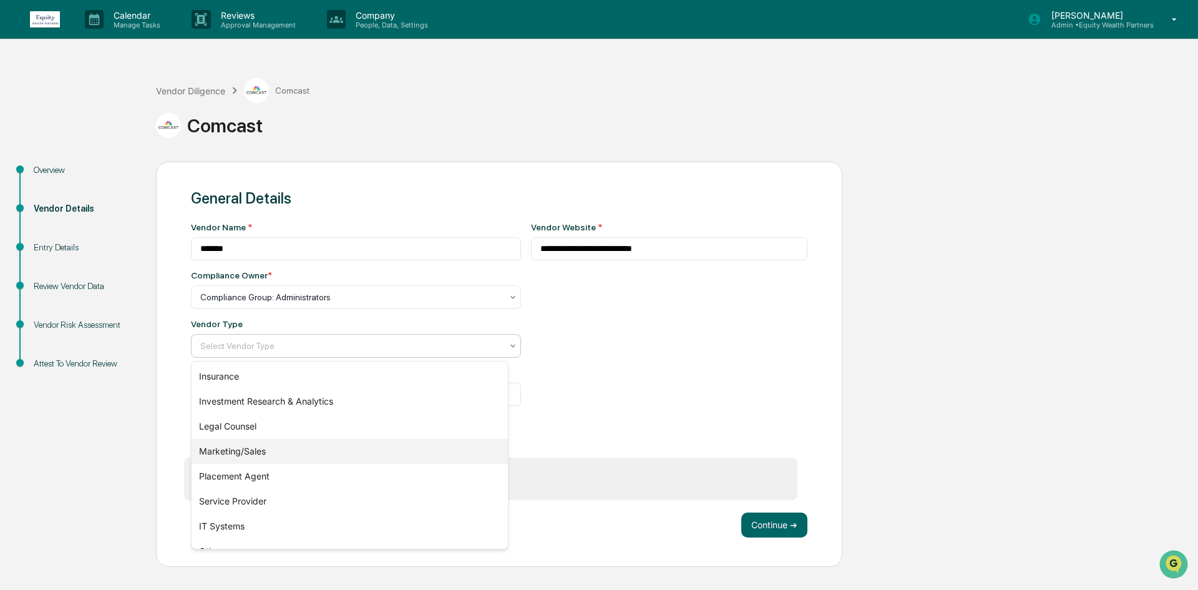
scroll to position [142, 0]
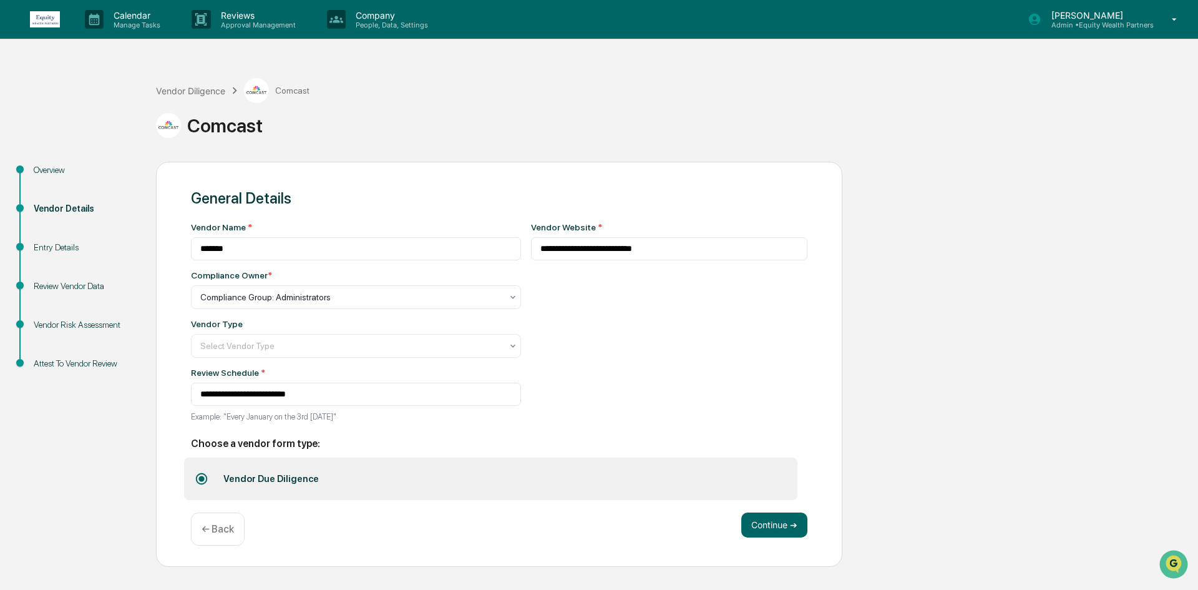
click at [569, 354] on div "**********" at bounding box center [669, 325] width 277 height 207
click at [287, 343] on div at bounding box center [350, 346] width 301 height 12
click at [227, 348] on div at bounding box center [350, 346] width 301 height 12
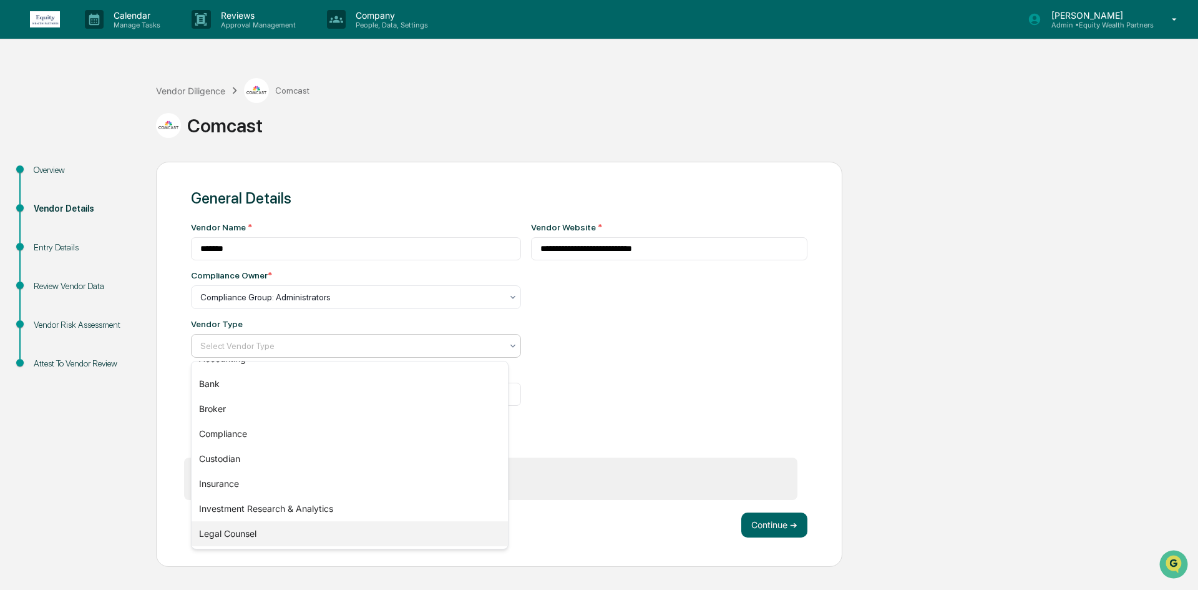
scroll to position [0, 0]
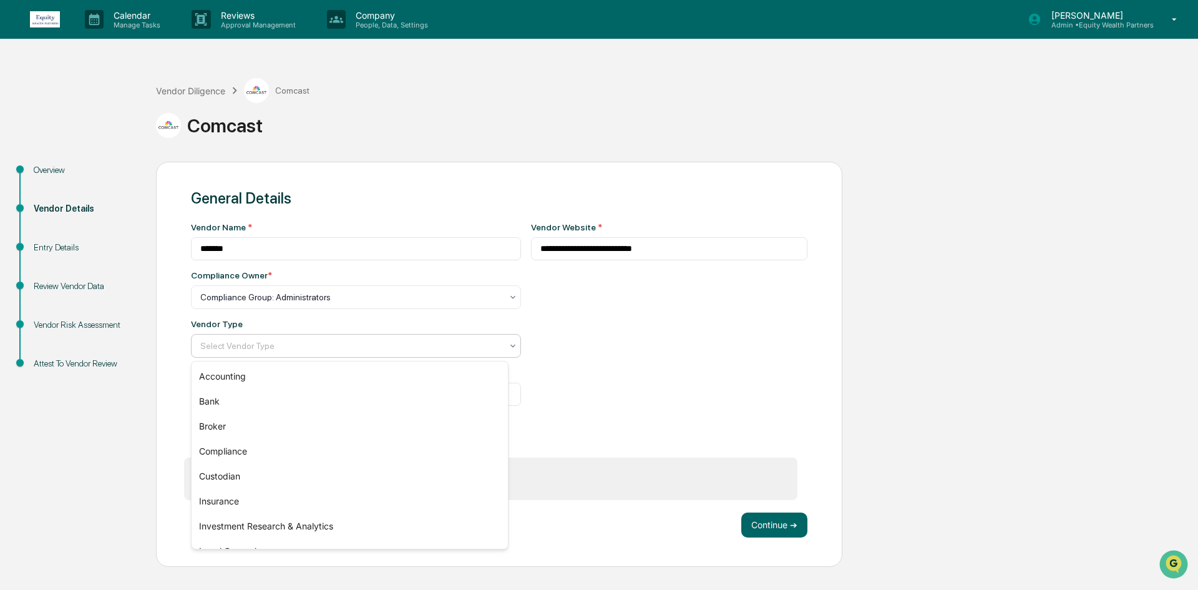
click at [605, 396] on div "**********" at bounding box center [669, 325] width 277 height 207
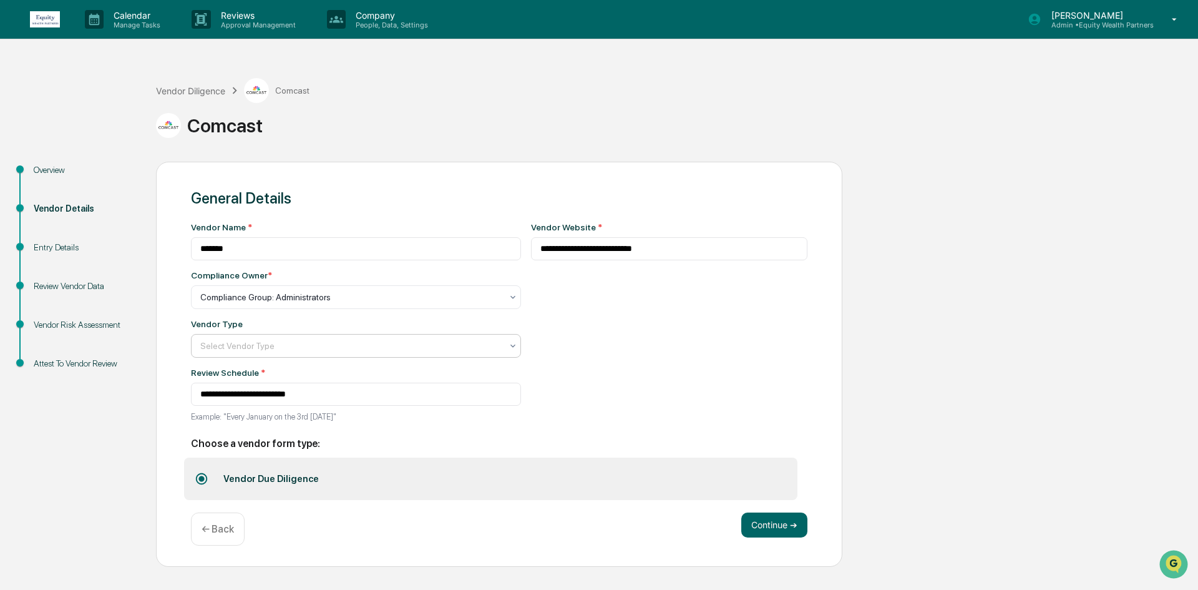
click at [250, 351] on div at bounding box center [350, 346] width 301 height 12
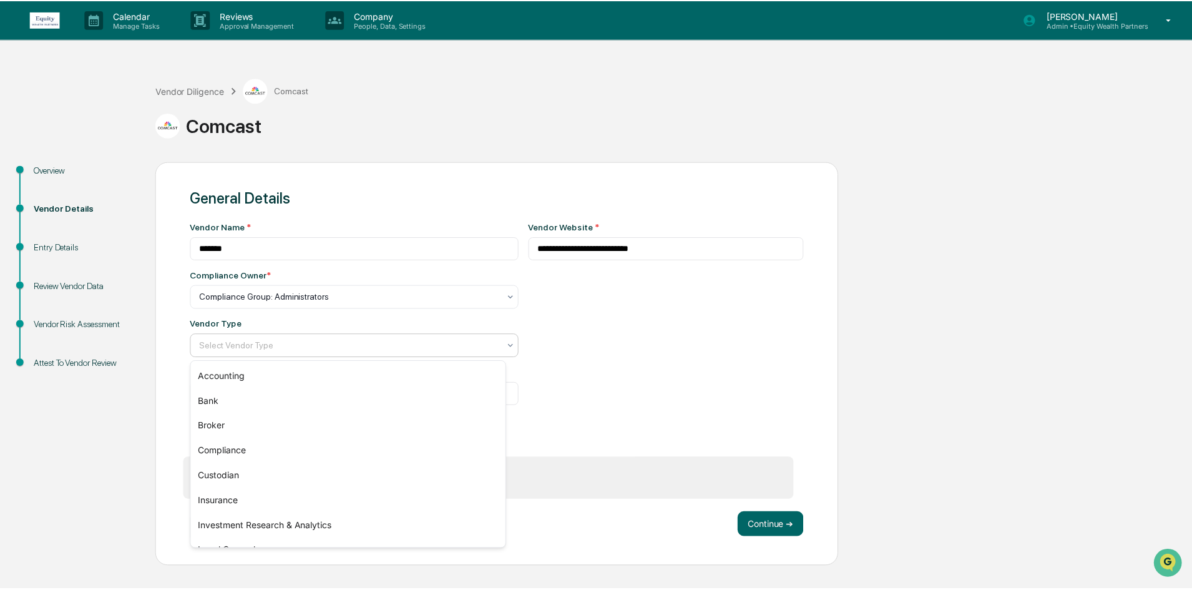
scroll to position [142, 0]
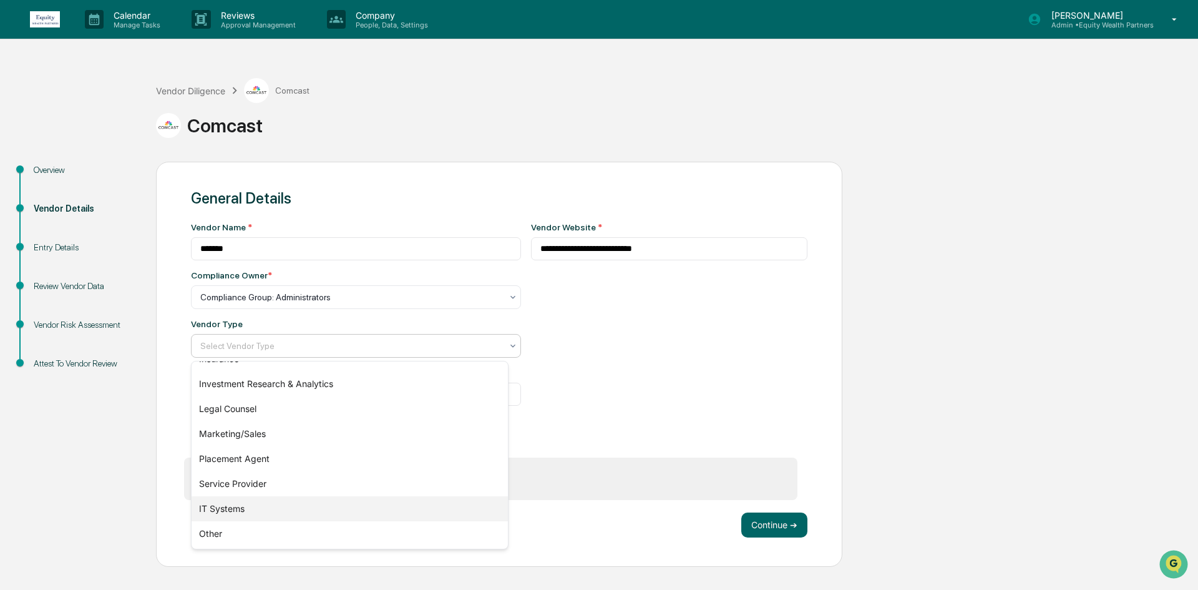
click at [252, 527] on div "Other" at bounding box center [350, 533] width 316 height 25
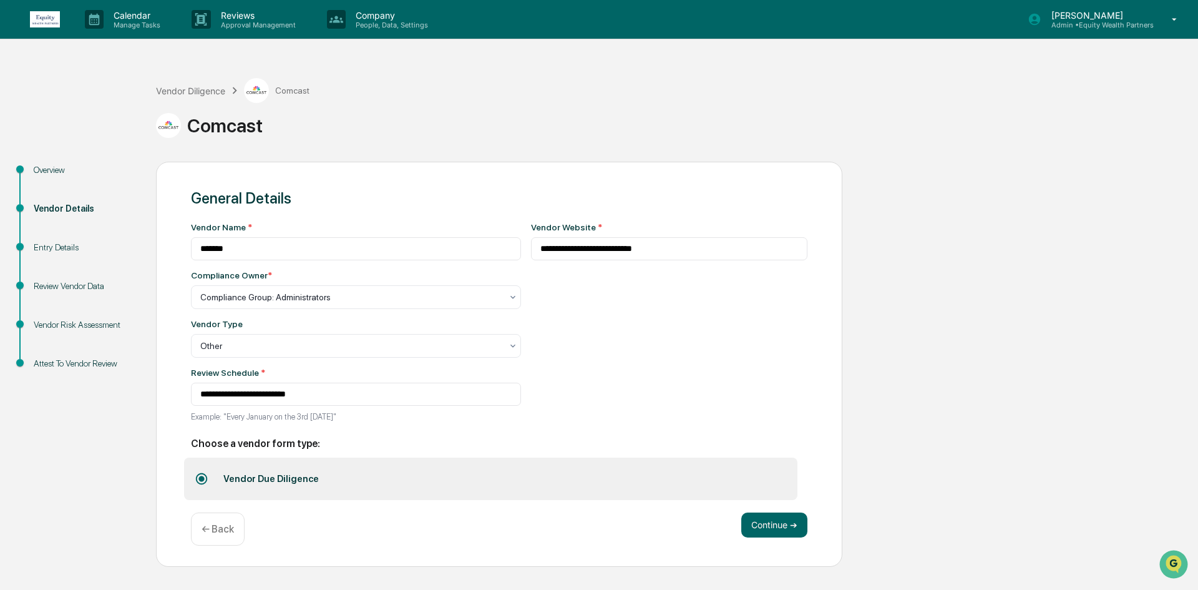
click at [320, 410] on div "**********" at bounding box center [356, 325] width 330 height 207
click at [320, 399] on input "**********" at bounding box center [356, 394] width 330 height 23
click at [567, 415] on div "**********" at bounding box center [669, 325] width 277 height 207
click at [47, 243] on div "Entry Details" at bounding box center [85, 247] width 102 height 13
click at [49, 242] on div "Entry Details" at bounding box center [85, 247] width 102 height 13
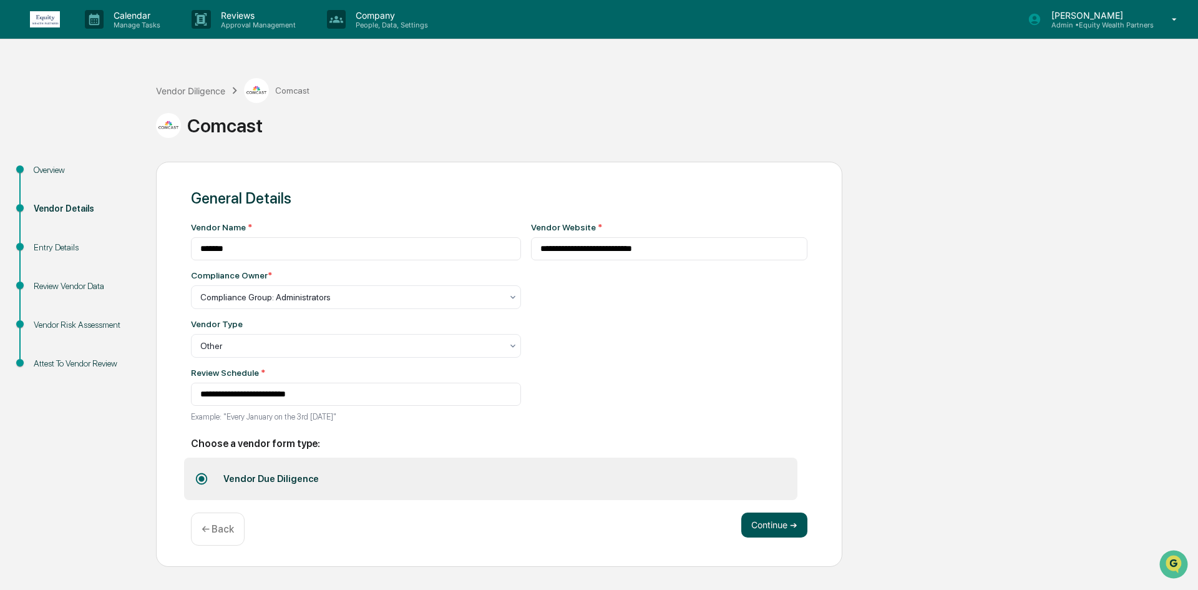
click at [770, 522] on button "Continue ➔" at bounding box center [775, 524] width 66 height 25
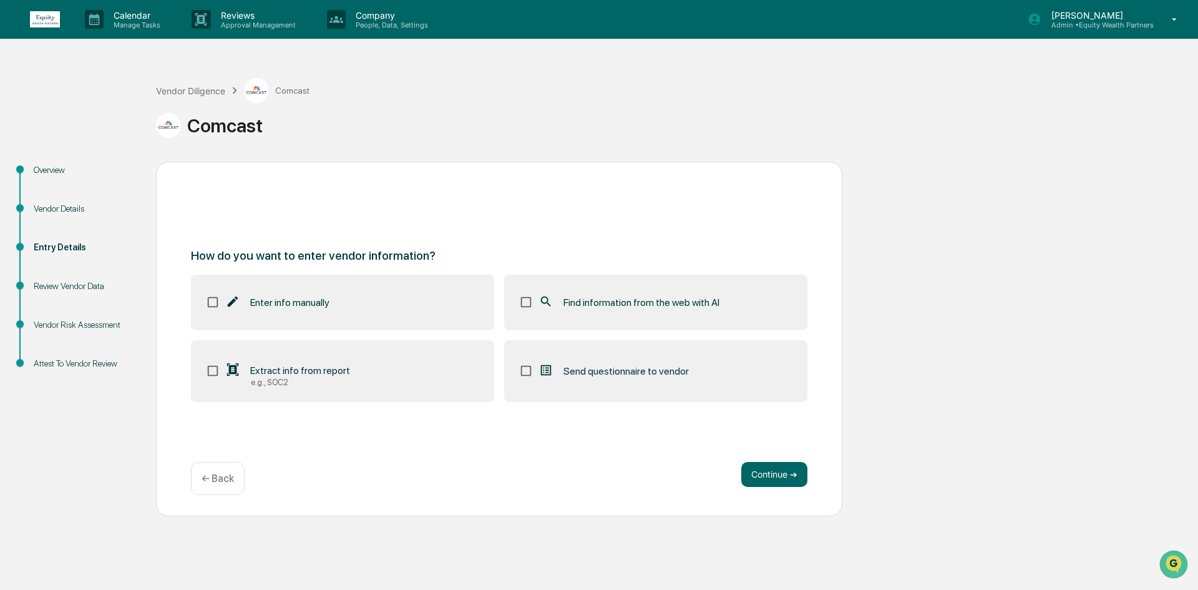
click at [557, 298] on div "Find information from the web with AI" at bounding box center [629, 302] width 181 height 15
click at [781, 471] on button "Continue ➔" at bounding box center [775, 474] width 66 height 25
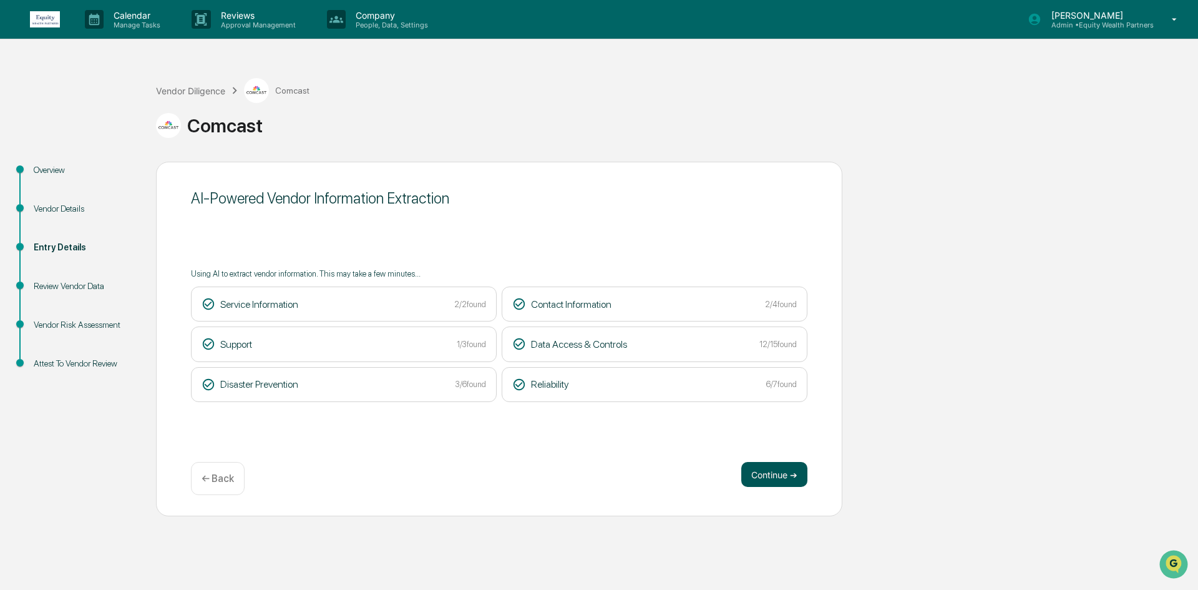
click at [785, 473] on button "Continue ➔" at bounding box center [775, 474] width 66 height 25
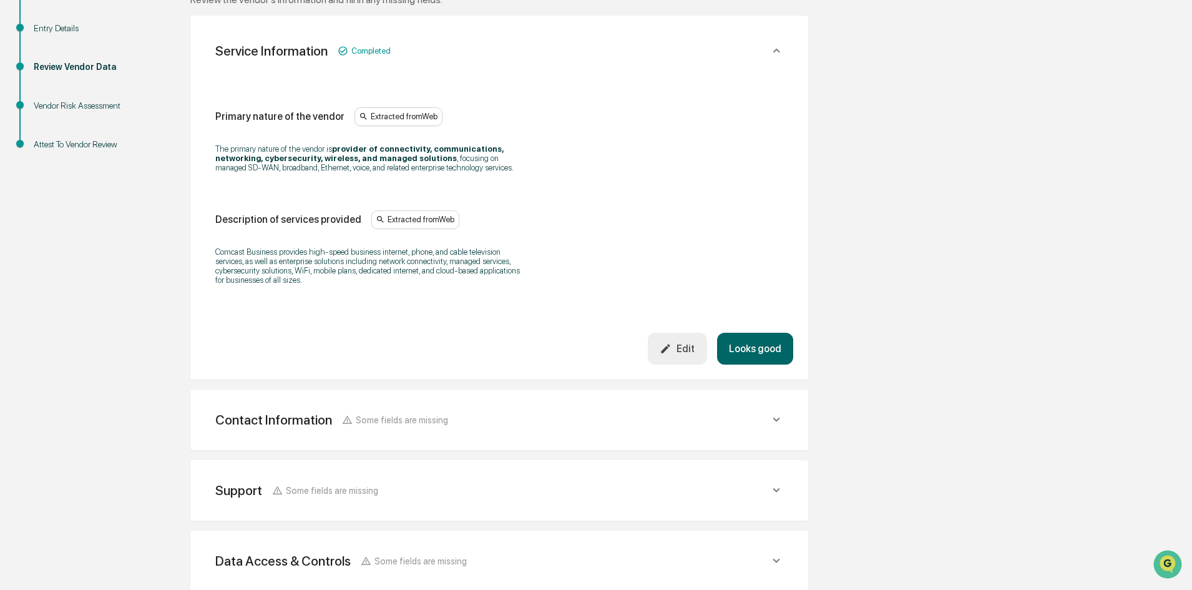
scroll to position [312, 0]
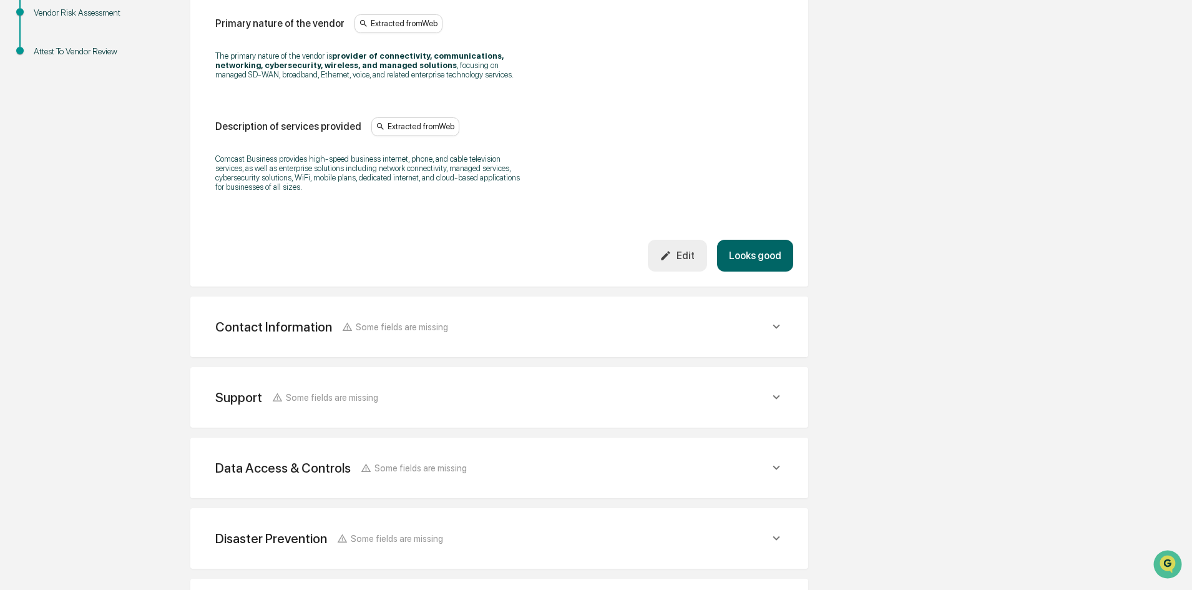
click at [672, 299] on div "Contact Information Some fields are missing Vendor Address Extracted from Web V…" at bounding box center [499, 326] width 618 height 61
click at [656, 314] on div "Contact Information Some fields are missing" at bounding box center [499, 326] width 588 height 31
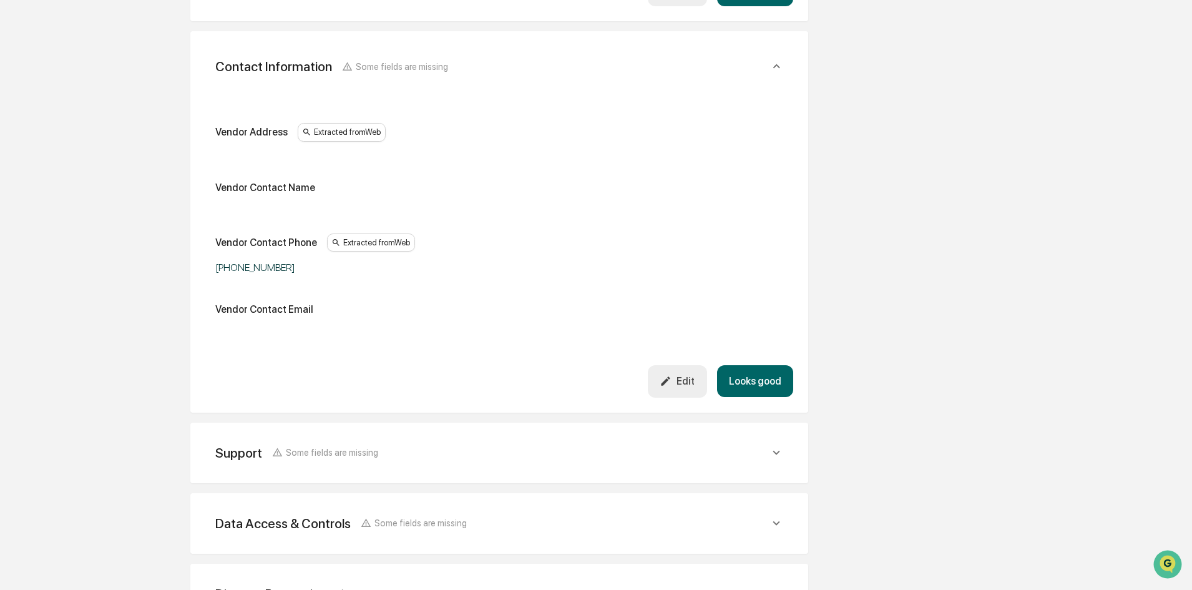
scroll to position [624, 0]
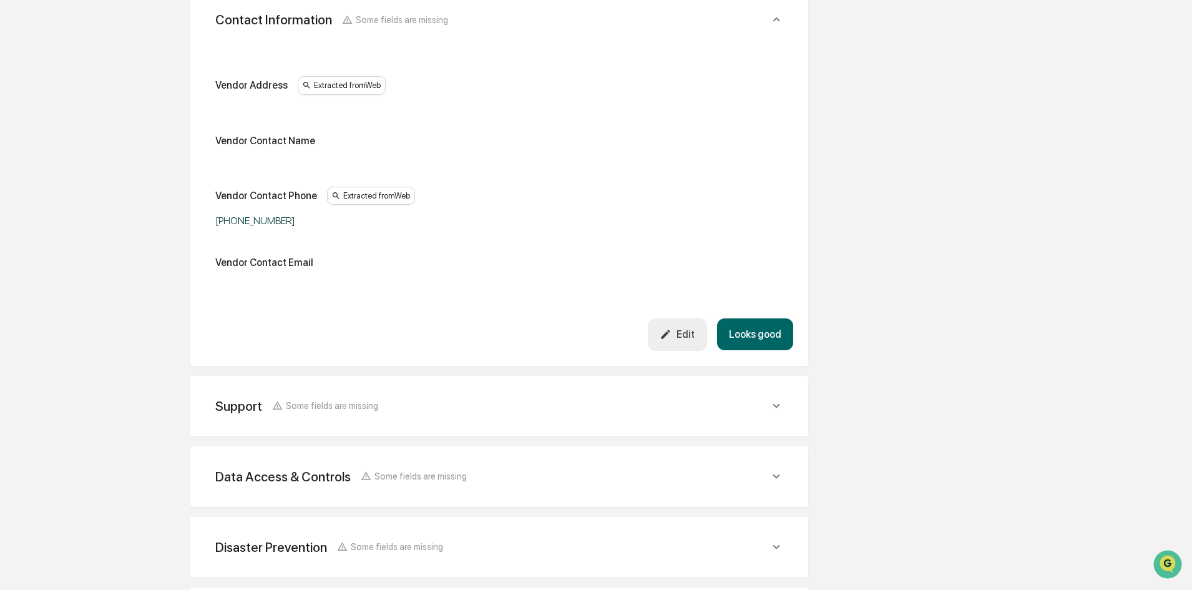
click at [536, 426] on div "Support Some fields are missing Support Phone Extracted from Web [PHONE_NUMBER]…" at bounding box center [499, 406] width 618 height 61
click at [627, 419] on div "Support Some fields are missing" at bounding box center [499, 406] width 588 height 31
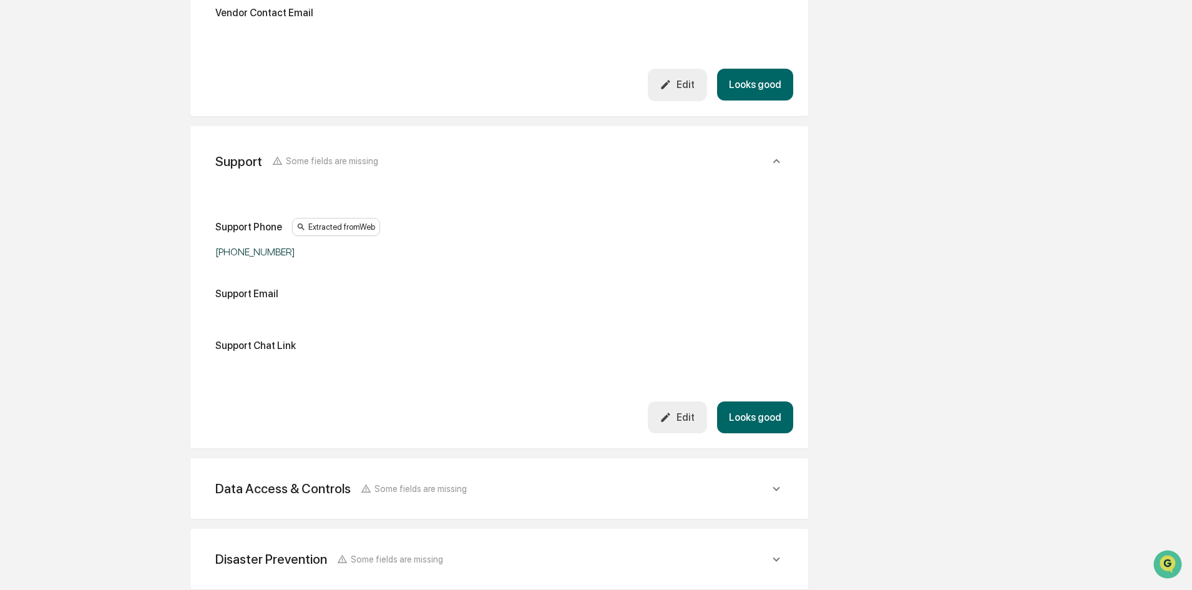
click at [498, 491] on div "Data Access & Controls Some fields are missing" at bounding box center [492, 489] width 554 height 16
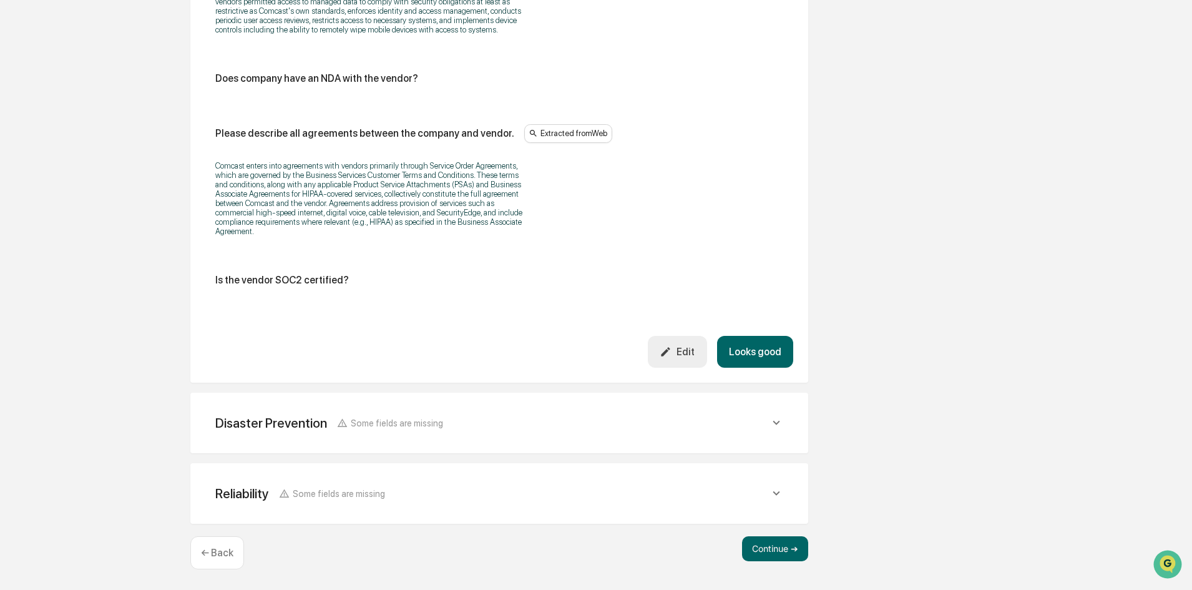
scroll to position [2560, 0]
click at [465, 437] on div "Disaster Prevention Some fields are missing" at bounding box center [499, 423] width 588 height 31
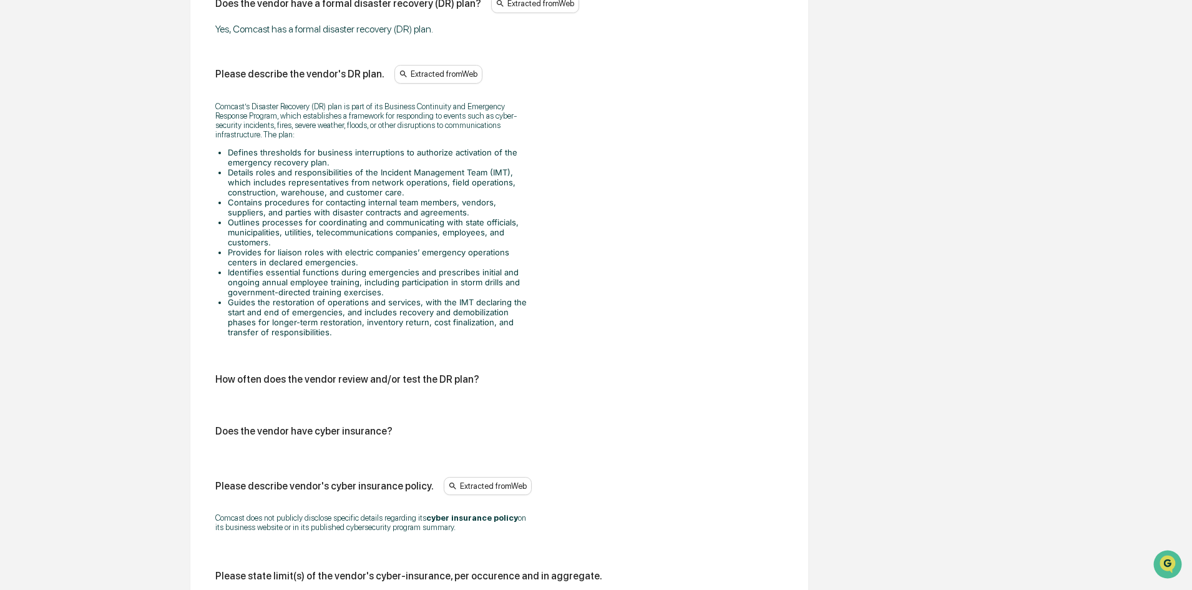
scroll to position [3247, 0]
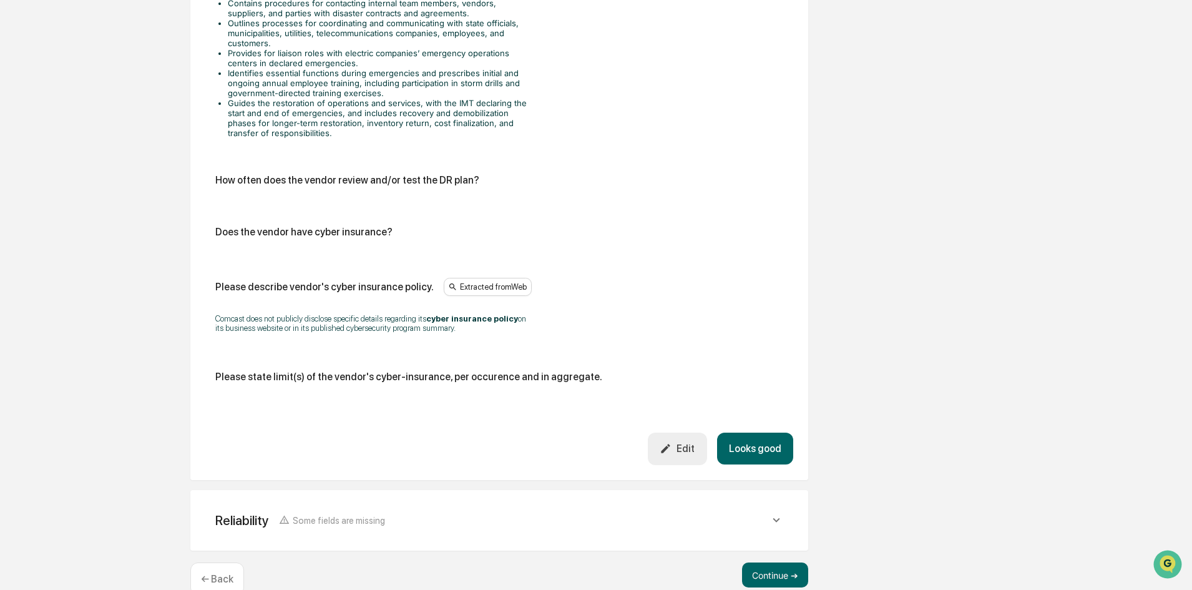
click at [434, 517] on div "Reliability Some fields are missing" at bounding box center [492, 520] width 554 height 16
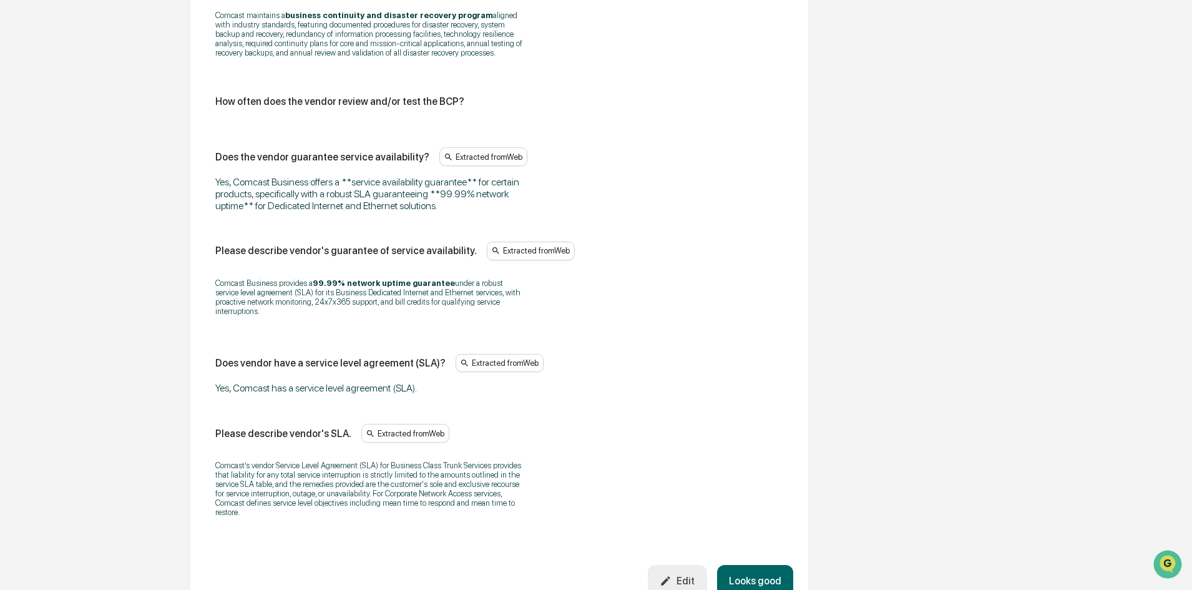
scroll to position [4006, 0]
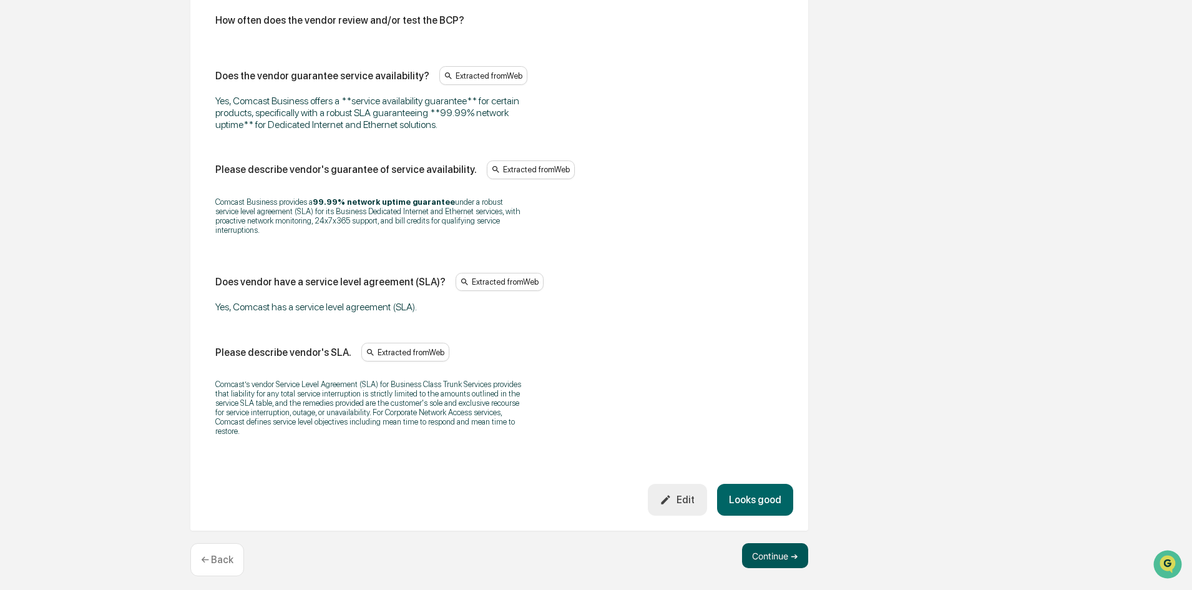
click at [765, 546] on button "Continue ➔" at bounding box center [775, 555] width 66 height 25
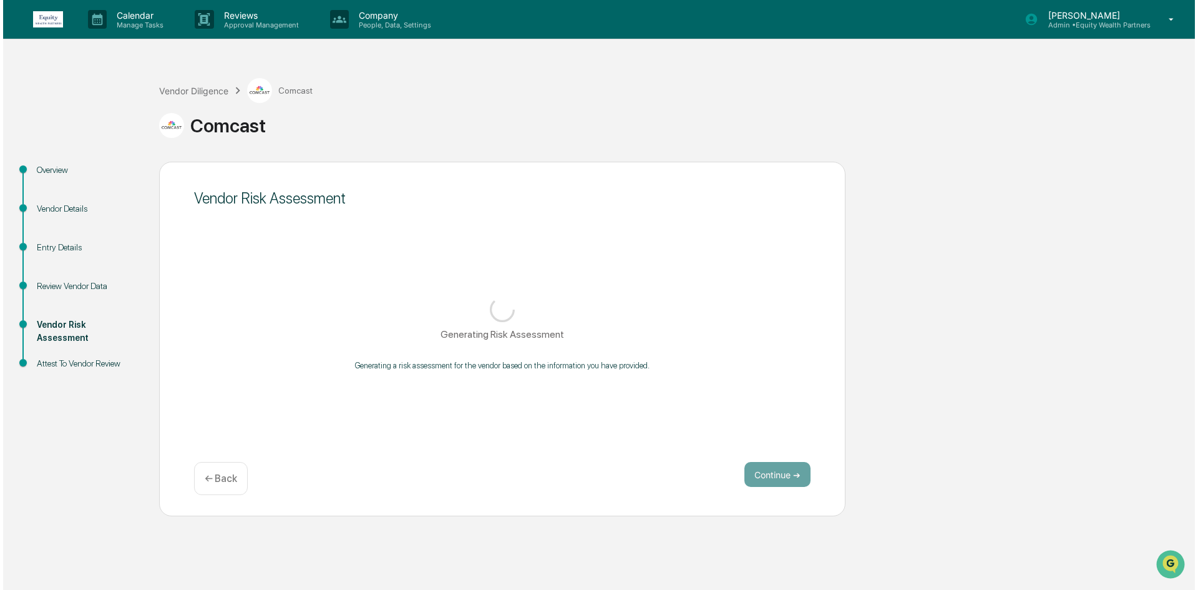
scroll to position [0, 0]
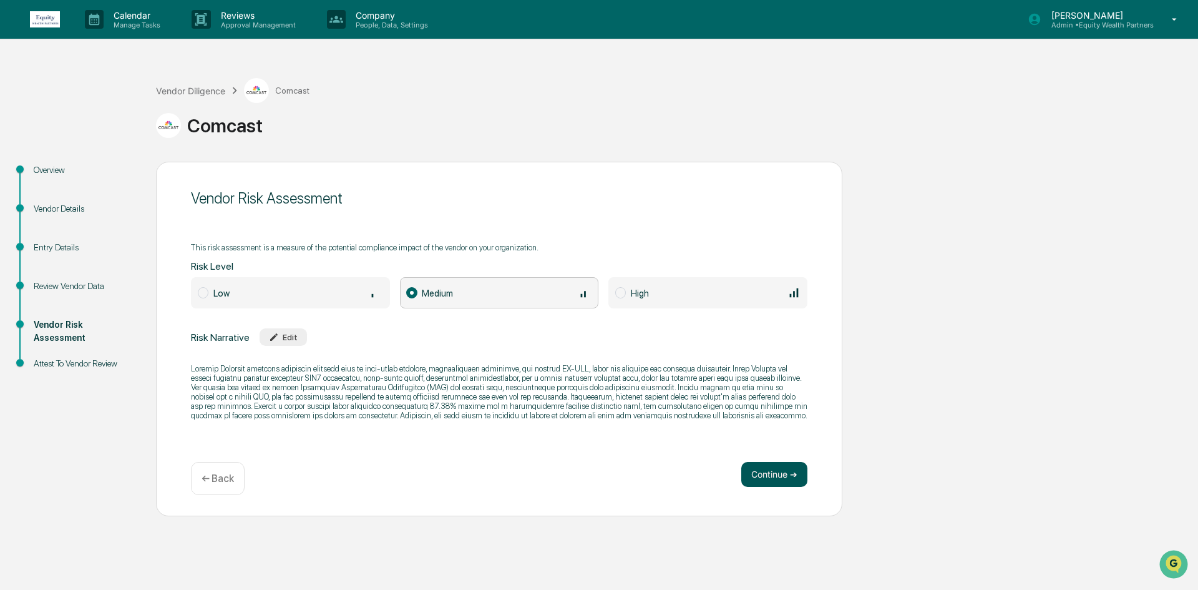
click at [783, 468] on button "Continue ➔" at bounding box center [775, 474] width 66 height 25
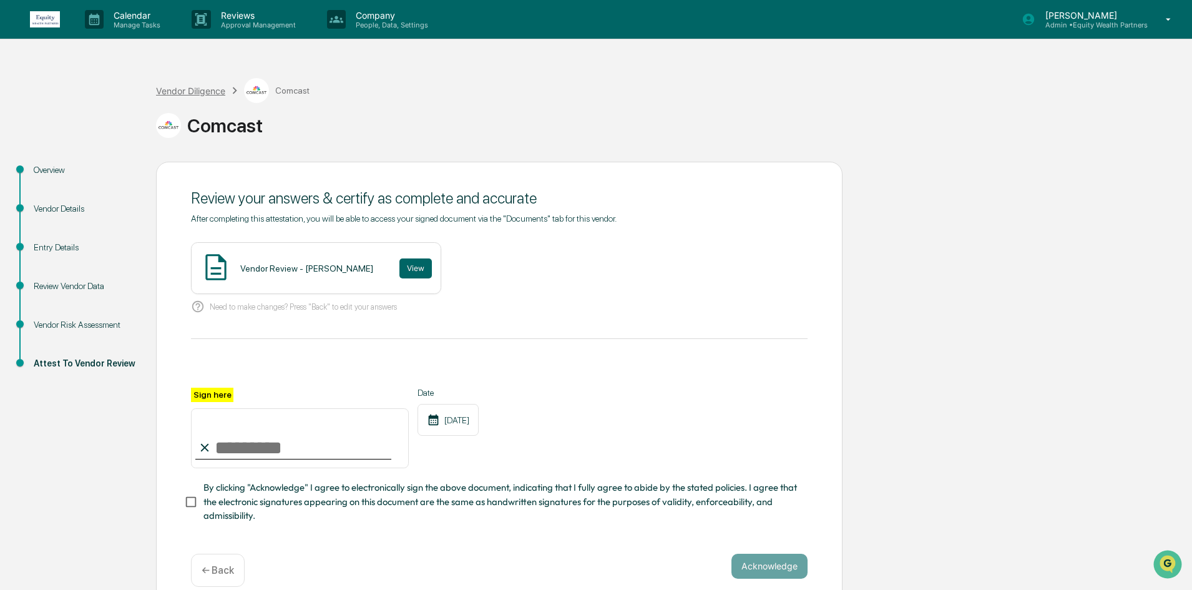
click at [192, 91] on div "Vendor Diligence" at bounding box center [190, 91] width 69 height 11
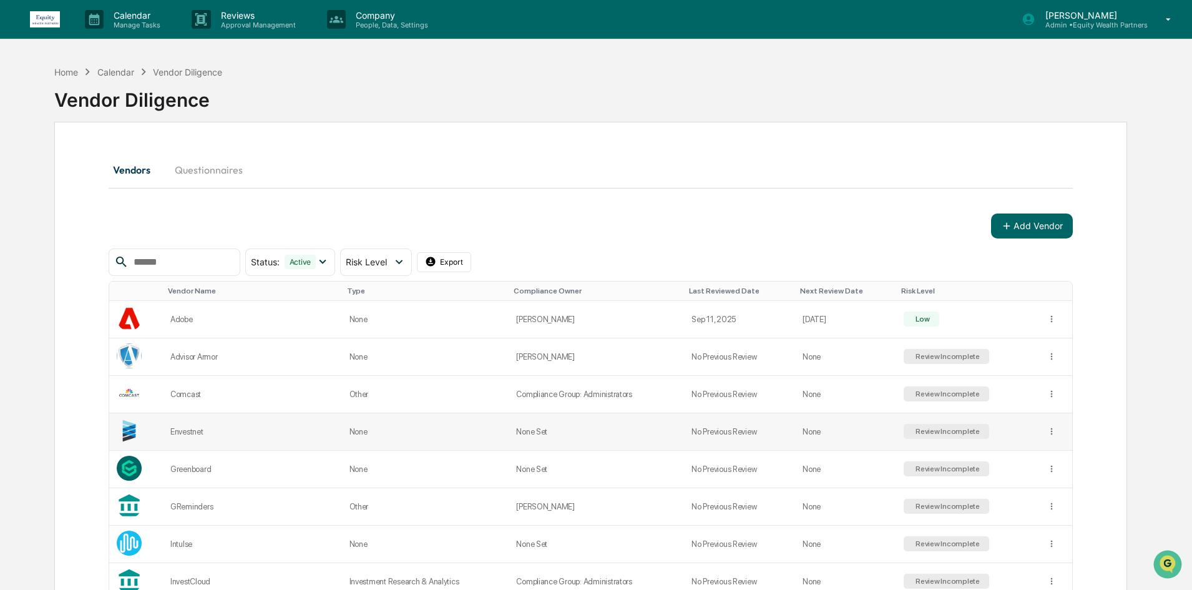
click at [927, 433] on div "Review Incomplete" at bounding box center [946, 431] width 67 height 9
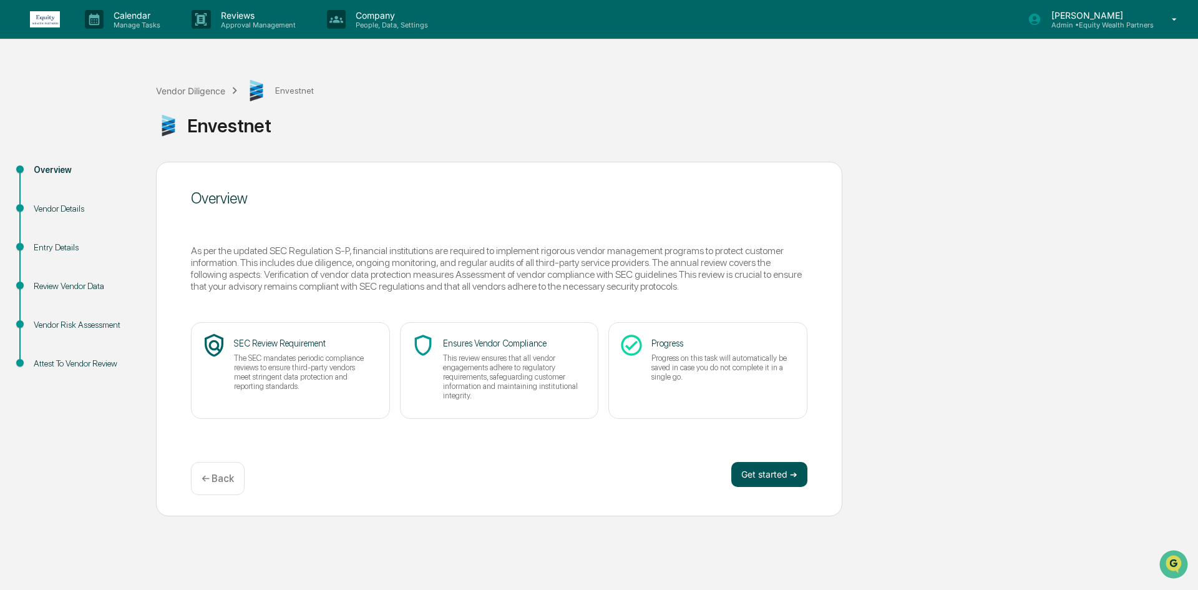
click at [765, 463] on button "Get started ➔" at bounding box center [770, 474] width 76 height 25
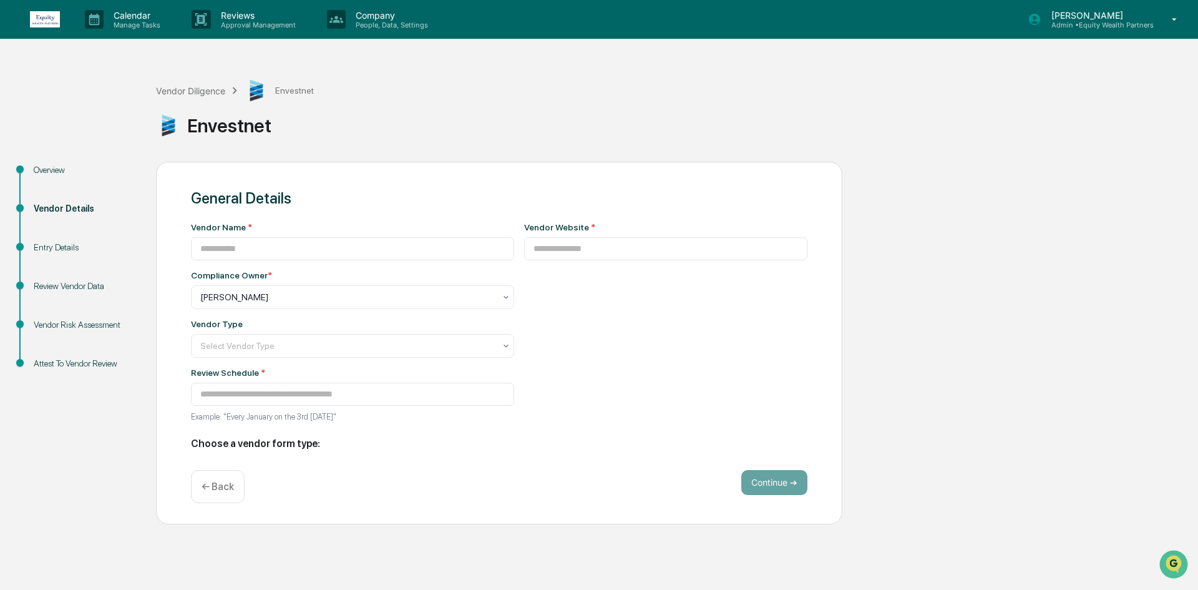
type input "*********"
type input "**********"
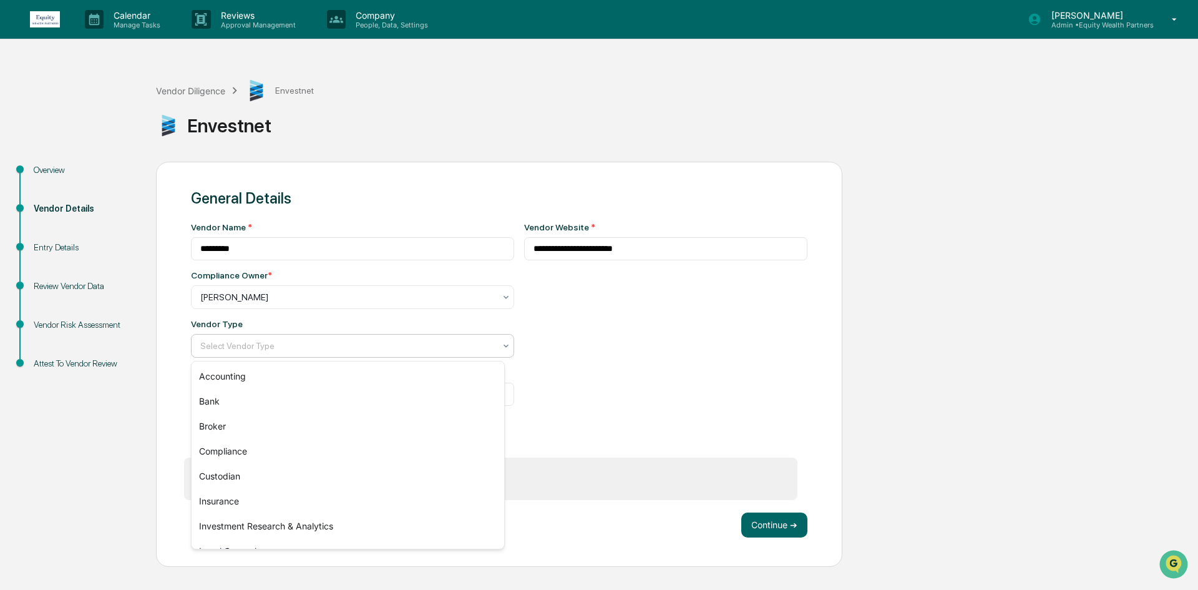
click at [258, 346] on div at bounding box center [347, 346] width 295 height 12
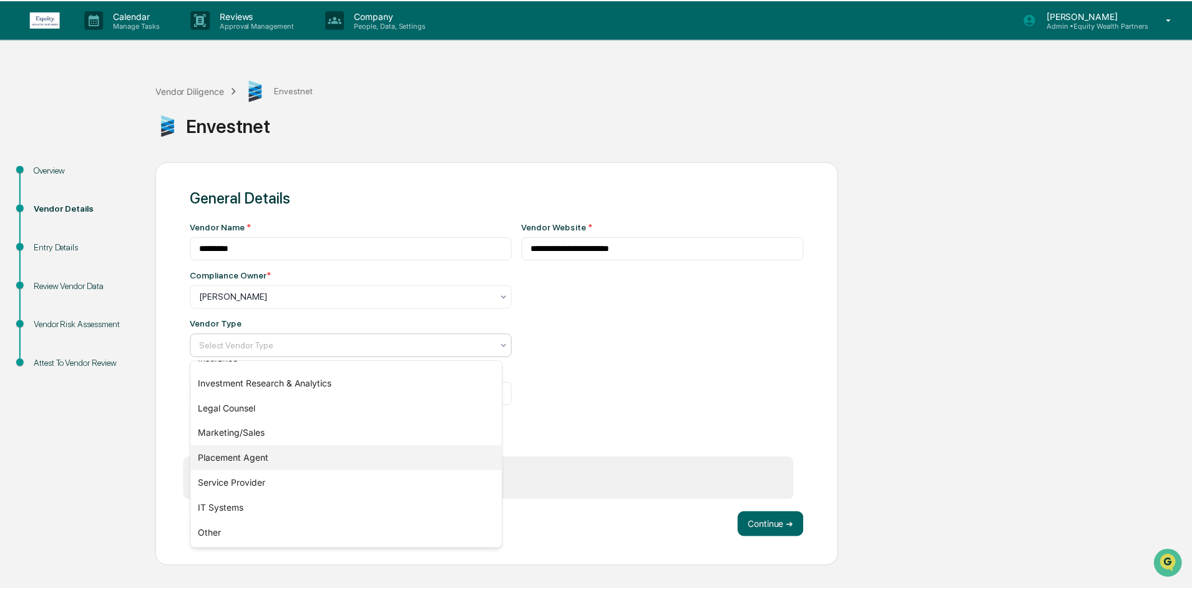
scroll to position [80, 0]
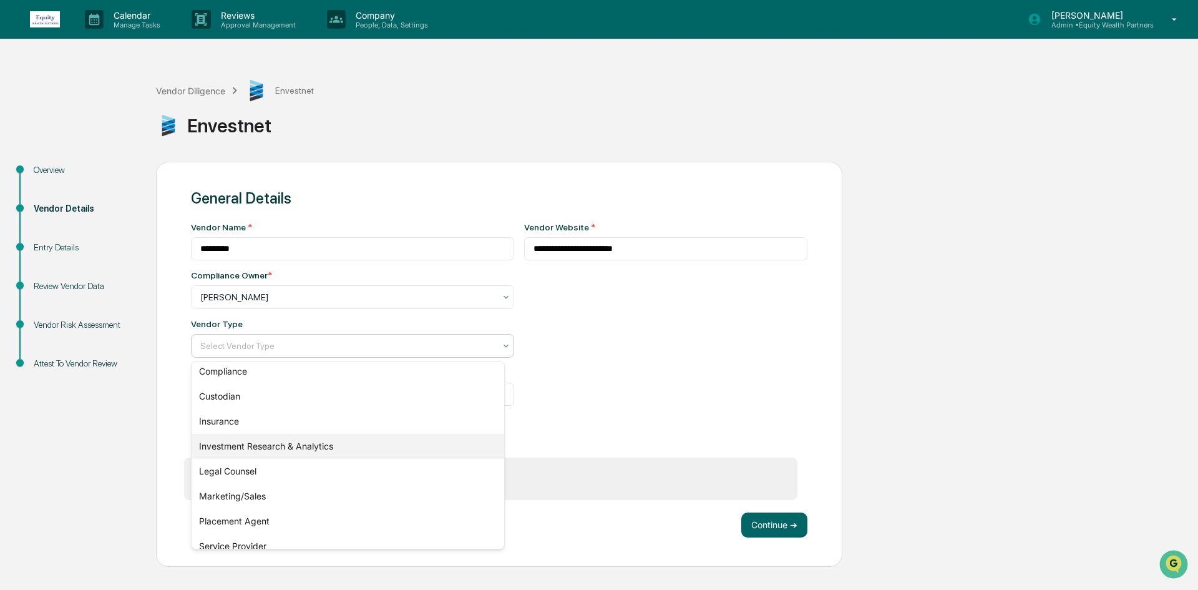
click at [319, 451] on div "Investment Research & Analytics" at bounding box center [348, 446] width 313 height 25
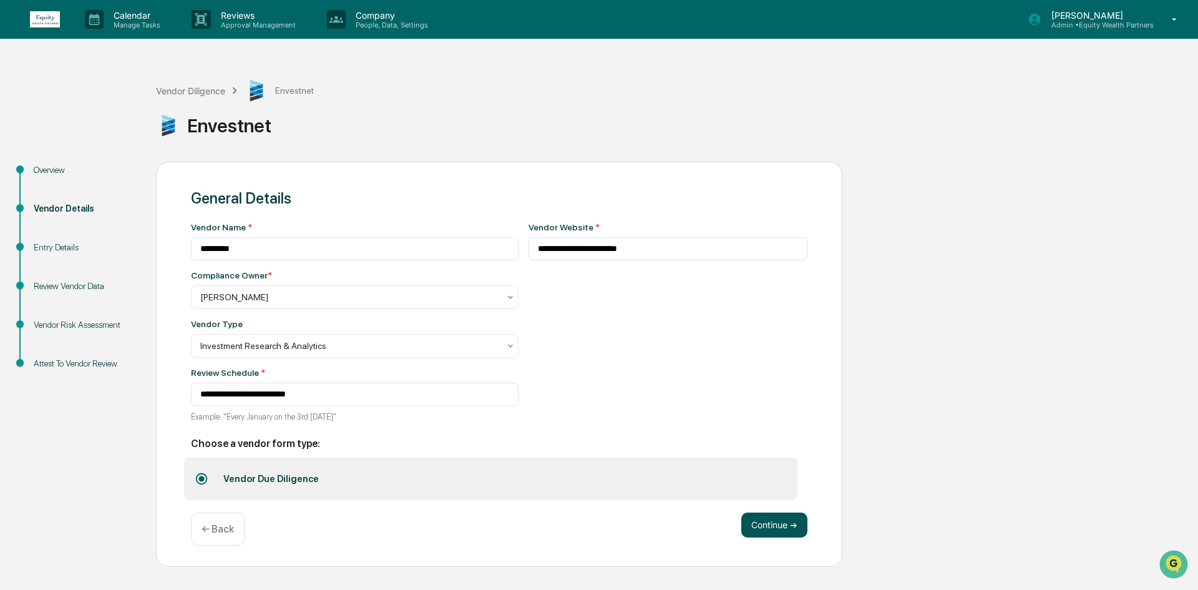
click at [757, 528] on button "Continue ➔" at bounding box center [775, 524] width 66 height 25
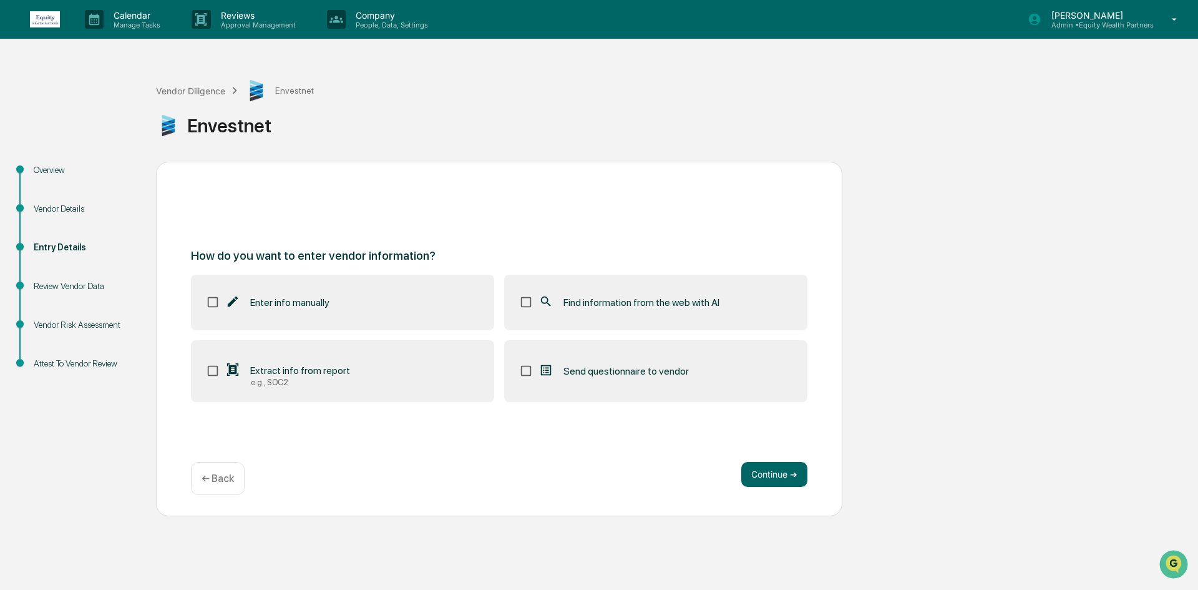
click at [600, 288] on label "Find information from the web with AI" at bounding box center [655, 302] width 303 height 55
click at [765, 476] on button "Continue ➔" at bounding box center [775, 474] width 66 height 25
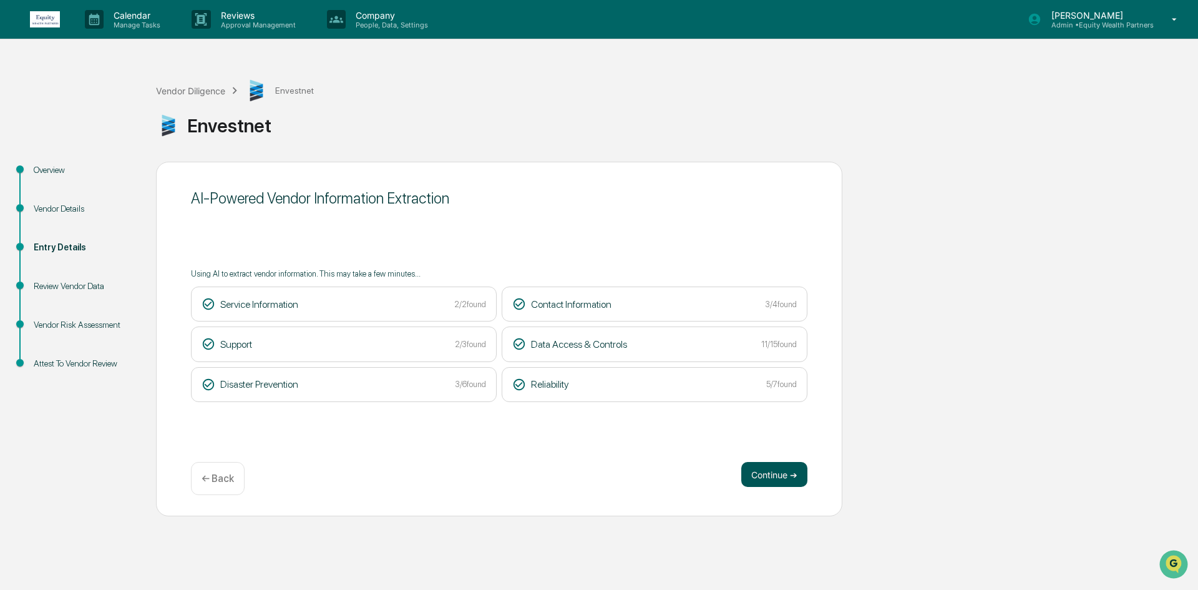
click at [800, 476] on button "Continue ➔" at bounding box center [775, 474] width 66 height 25
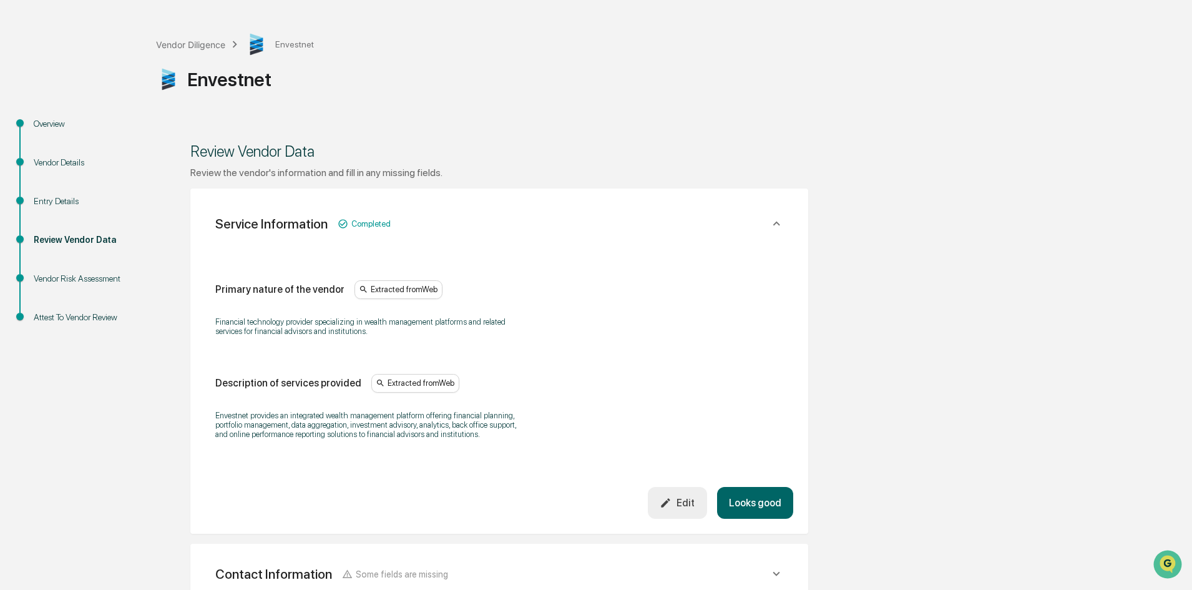
scroll to position [125, 0]
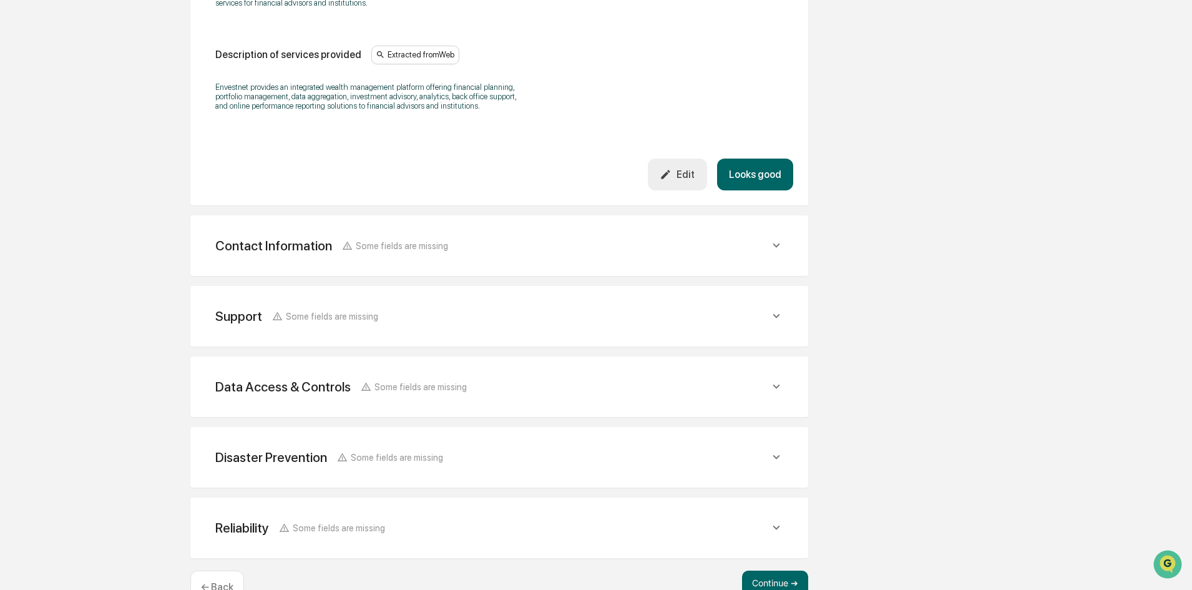
click at [488, 245] on div "Contact Information Some fields are missing" at bounding box center [492, 246] width 554 height 16
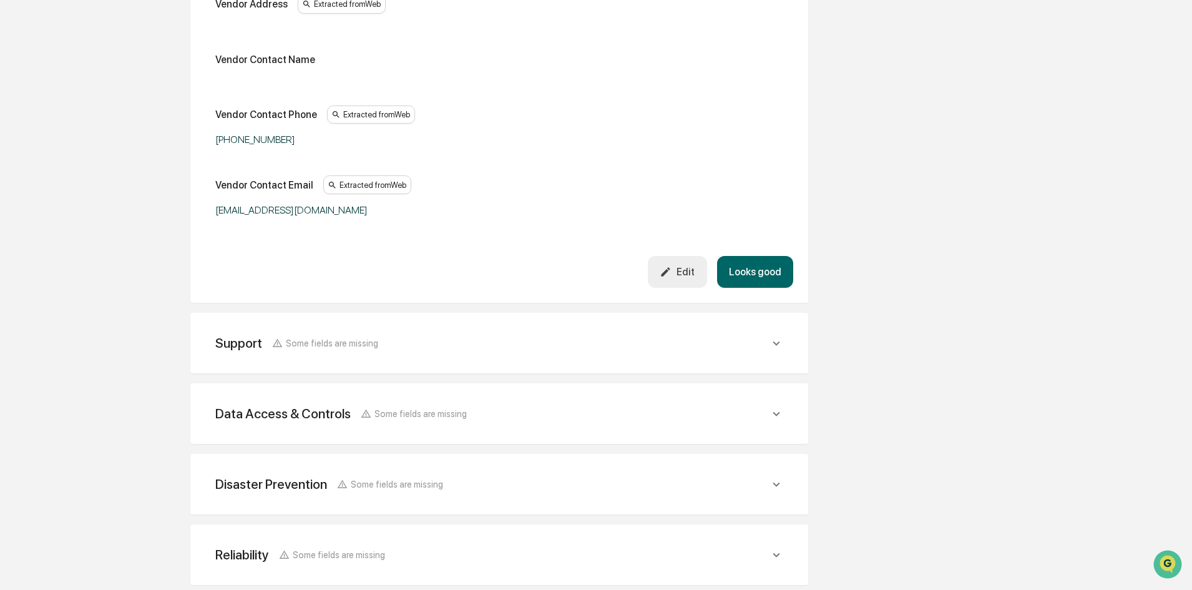
click at [424, 356] on div "Support Some fields are missing" at bounding box center [499, 343] width 588 height 31
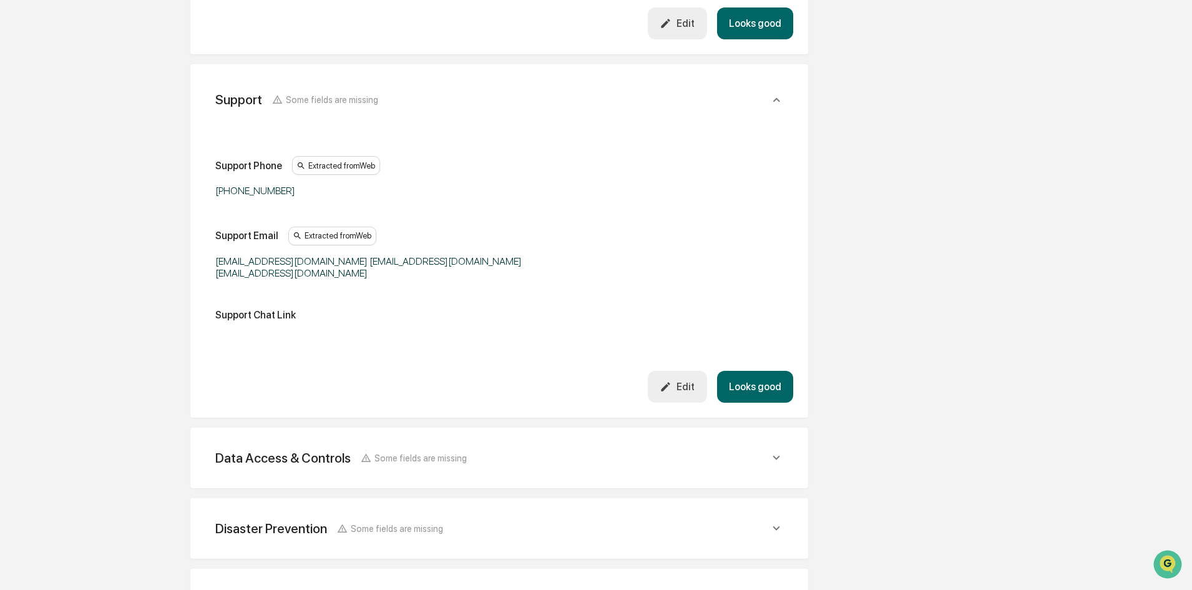
scroll to position [936, 0]
click at [399, 455] on span "Some fields are missing" at bounding box center [421, 456] width 92 height 11
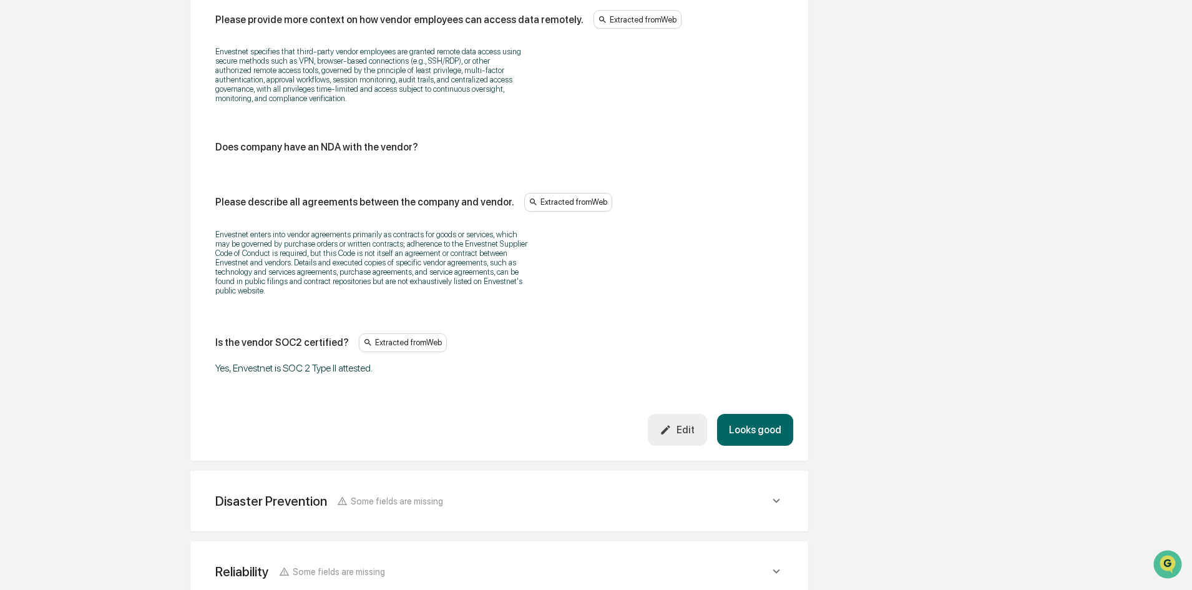
scroll to position [2518, 0]
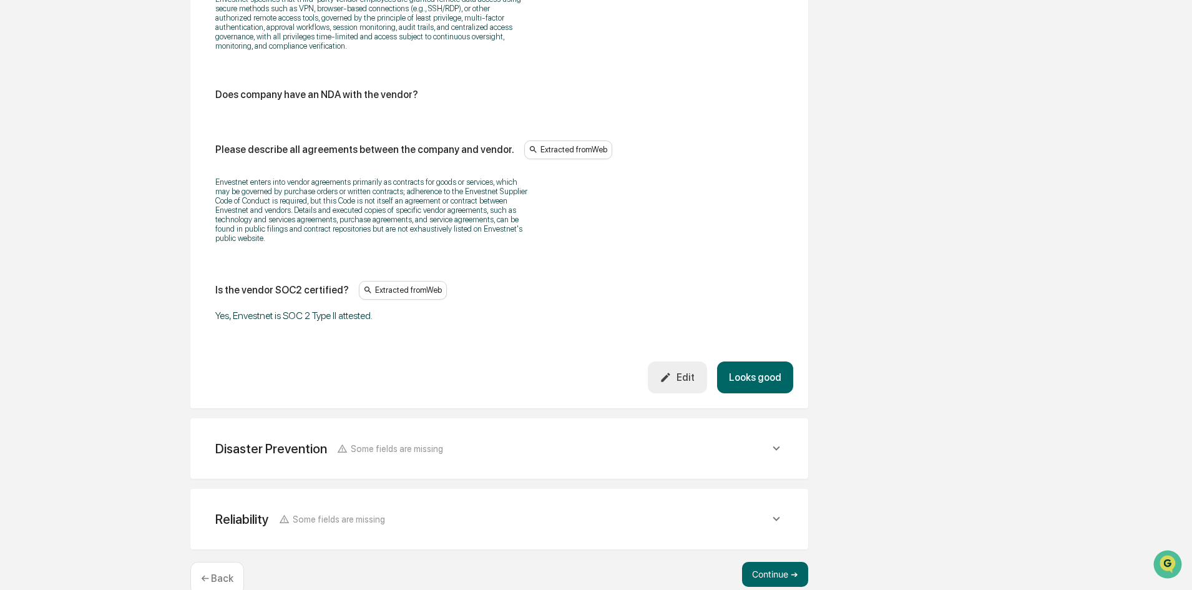
click at [438, 433] on div "Disaster Prevention Some fields are missing" at bounding box center [499, 448] width 588 height 31
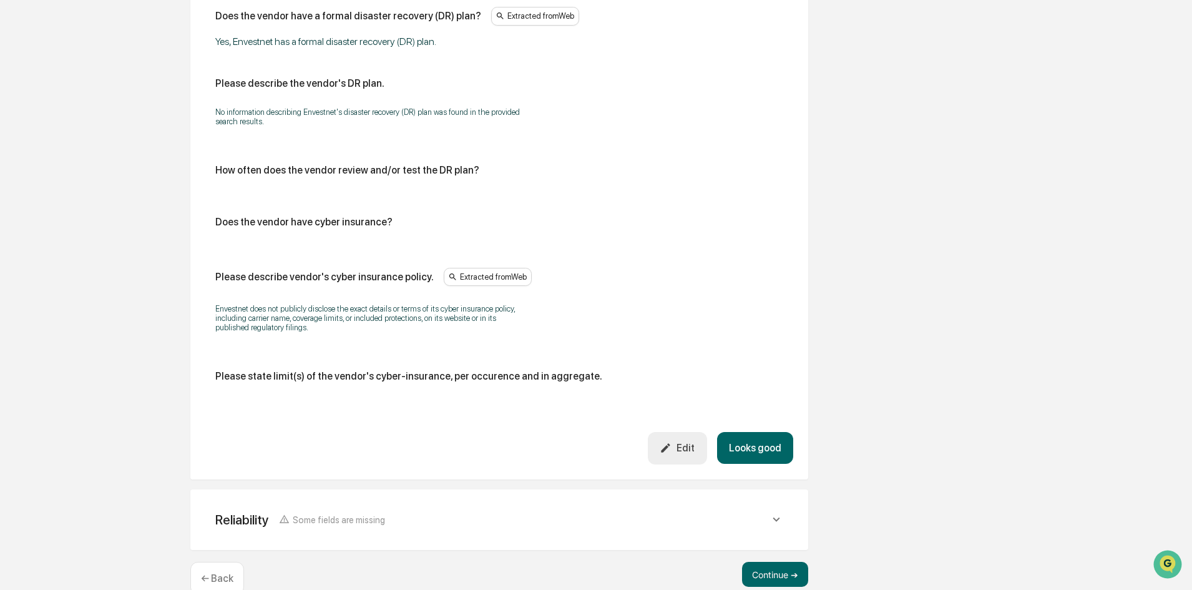
click at [478, 512] on div "Reliability Some fields are missing" at bounding box center [492, 520] width 554 height 16
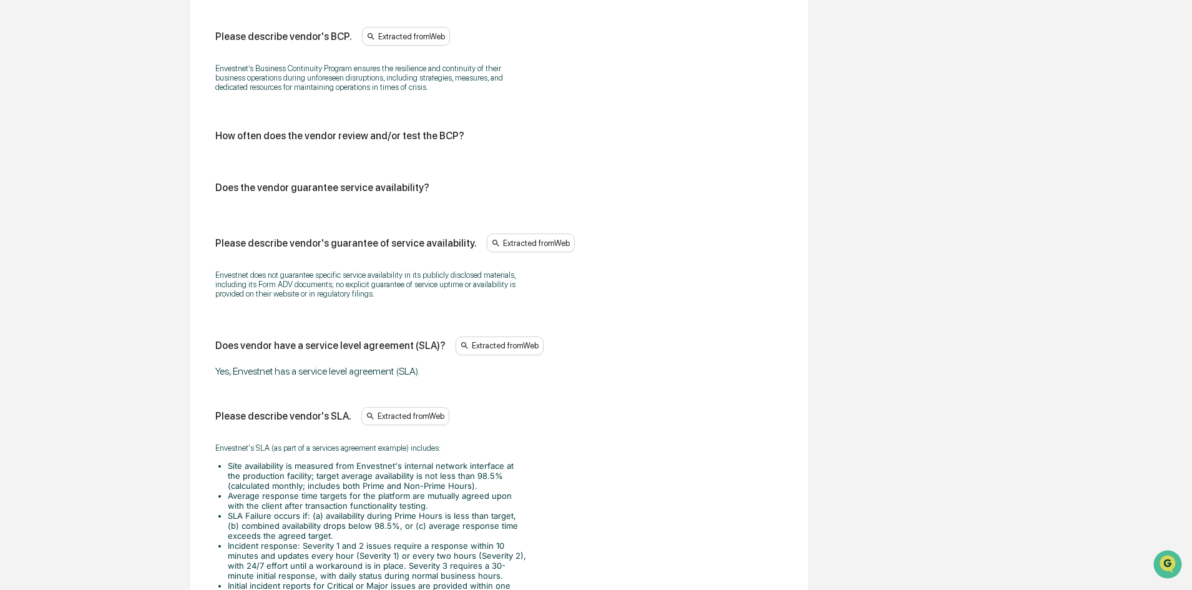
scroll to position [3799, 0]
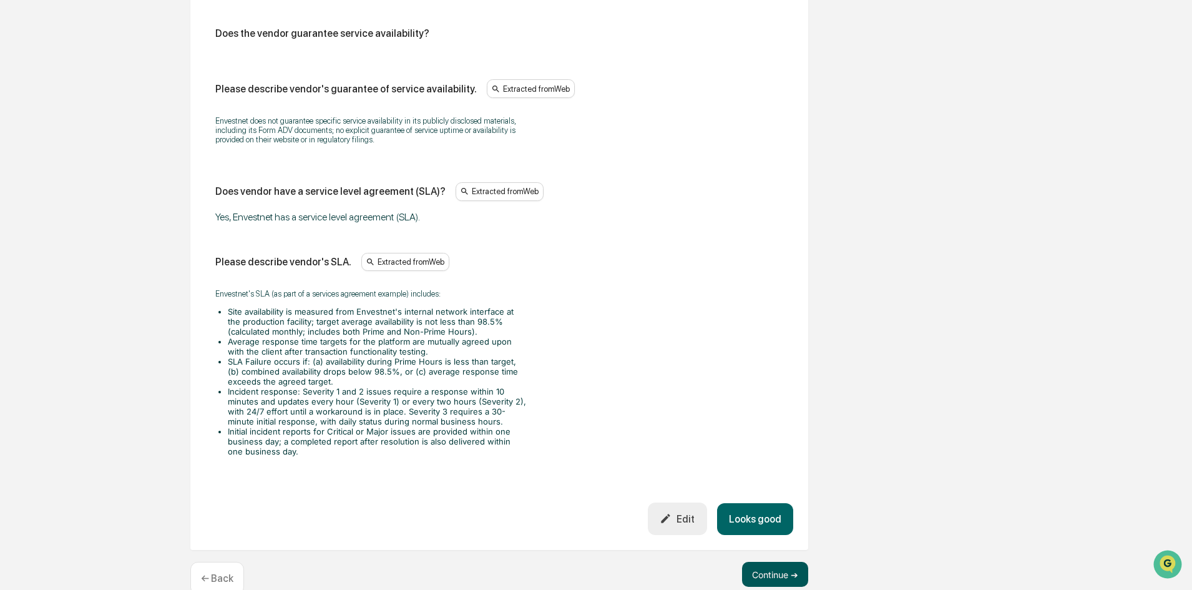
click at [773, 562] on button "Continue ➔" at bounding box center [775, 574] width 66 height 25
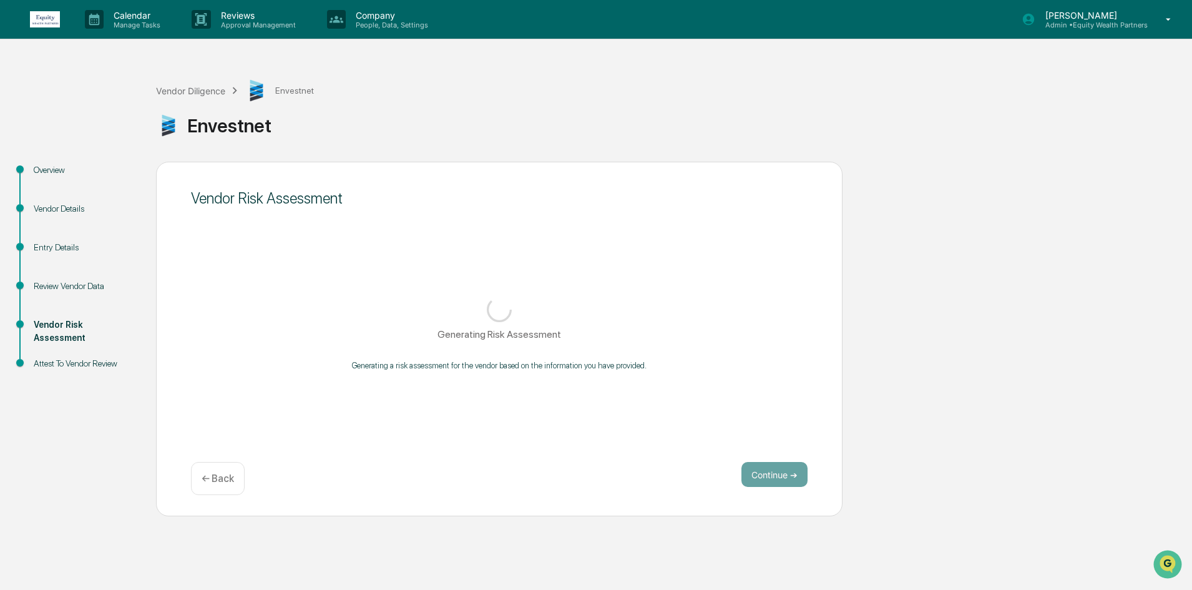
scroll to position [0, 0]
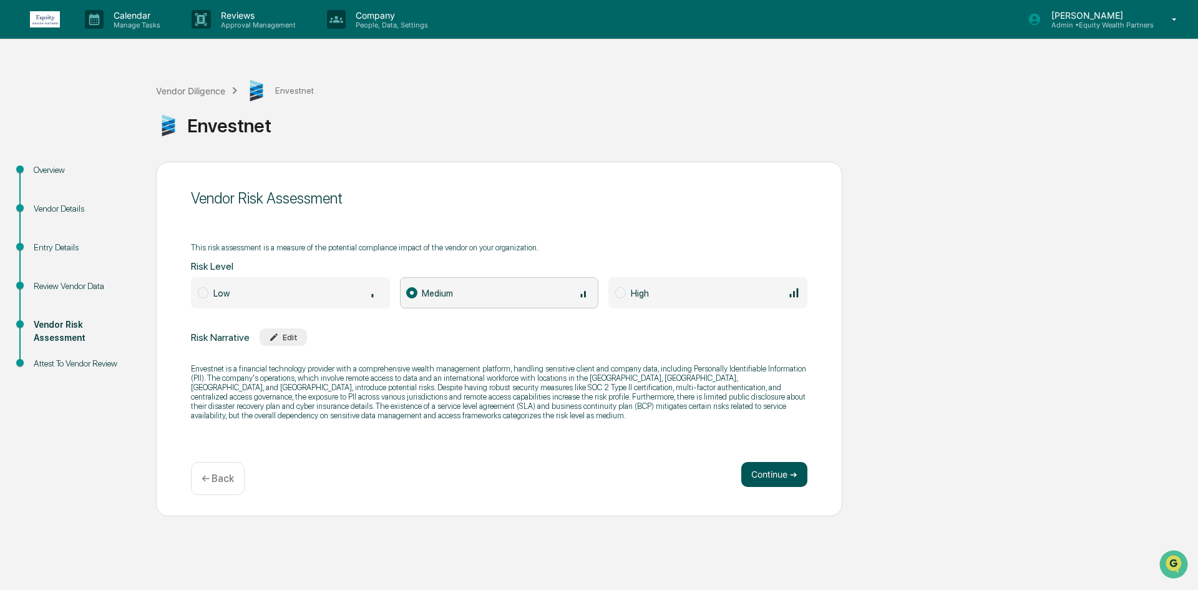
click at [766, 467] on button "Continue ➔" at bounding box center [775, 474] width 66 height 25
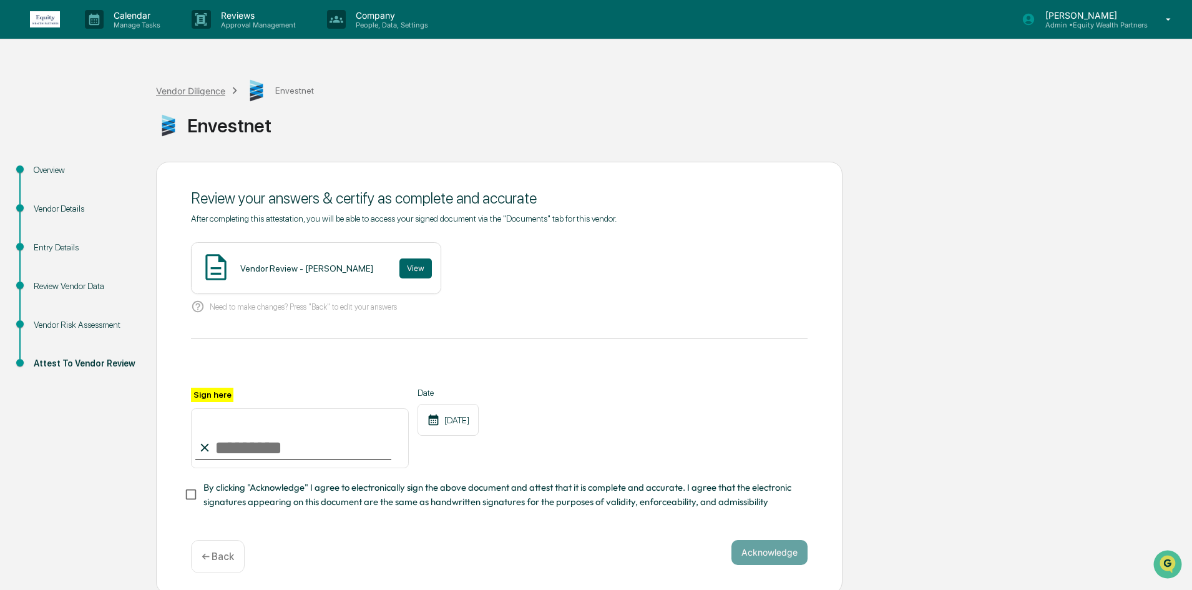
click at [185, 94] on div "Vendor Diligence" at bounding box center [190, 91] width 69 height 11
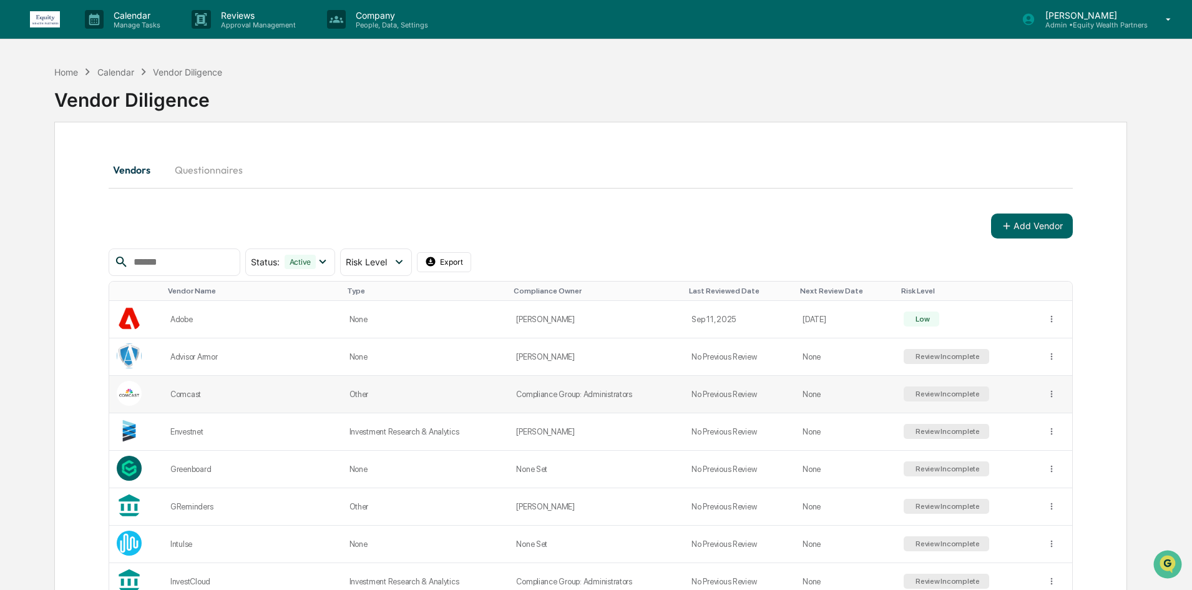
click at [913, 406] on td "Review Incomplete" at bounding box center [967, 394] width 142 height 37
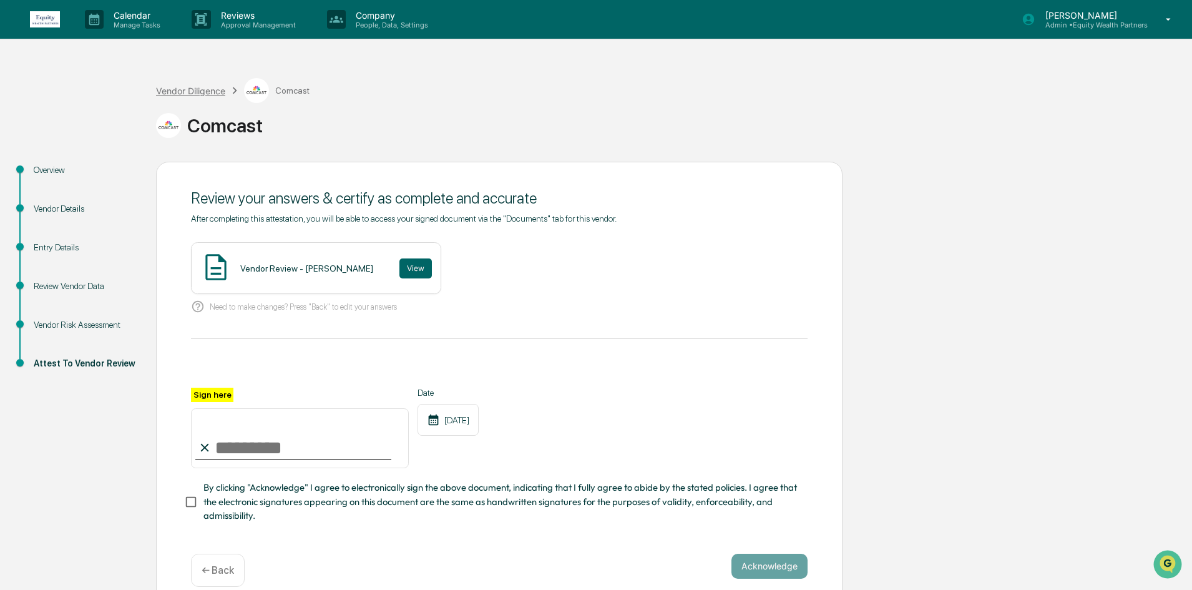
click at [205, 87] on div "Vendor Diligence" at bounding box center [190, 91] width 69 height 11
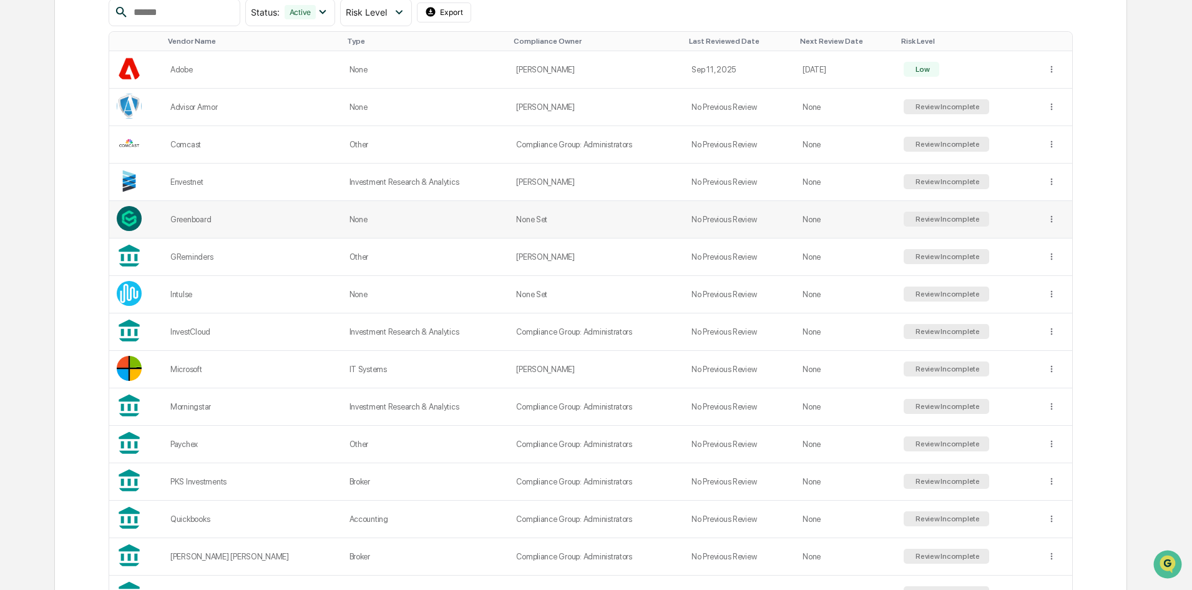
scroll to position [423, 0]
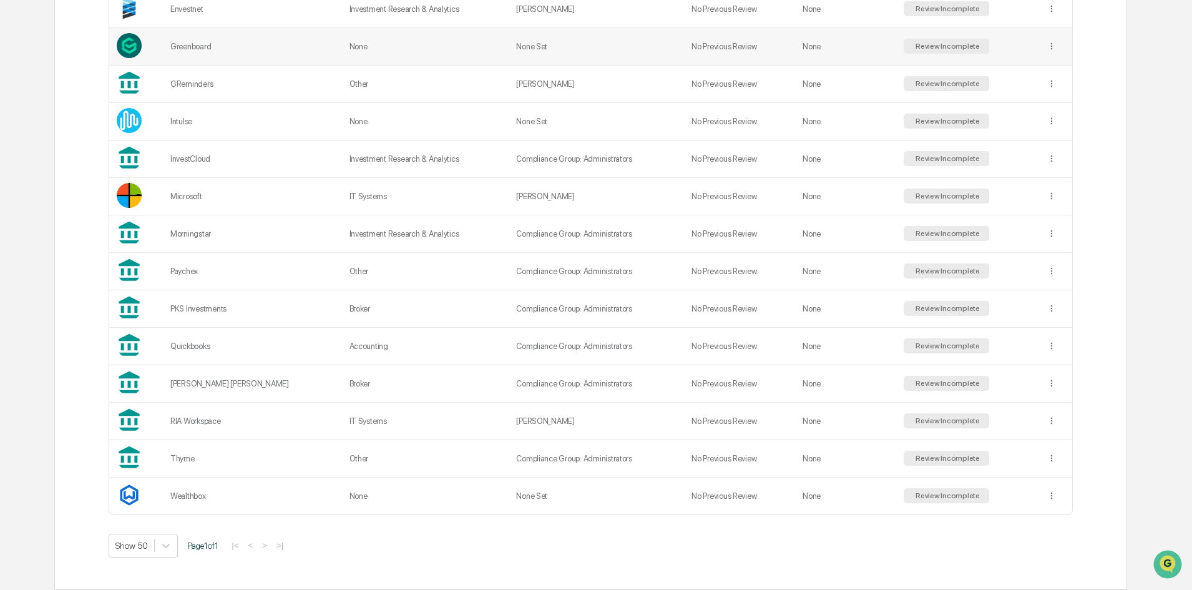
click at [564, 46] on td "None Set" at bounding box center [596, 46] width 175 height 37
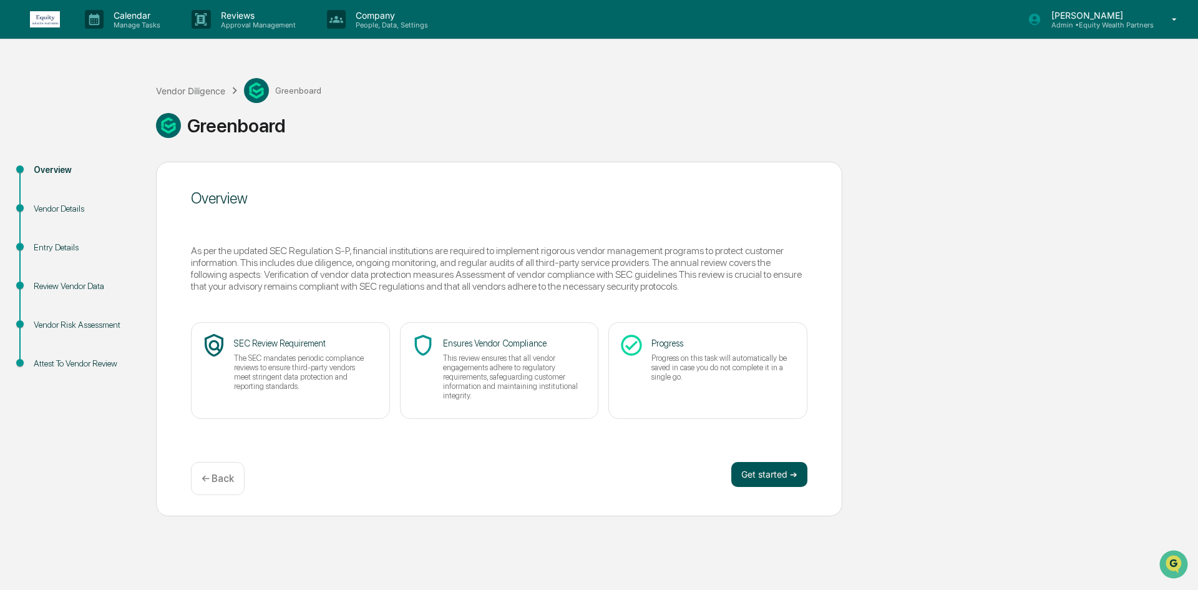
click at [762, 469] on button "Get started ➔" at bounding box center [770, 474] width 76 height 25
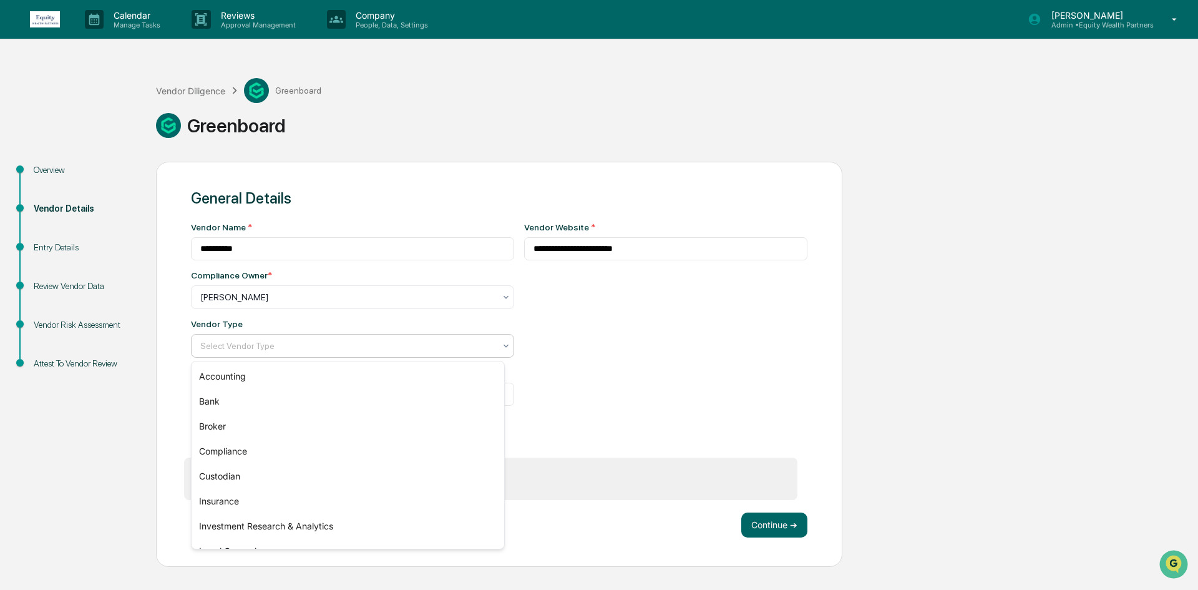
click at [331, 355] on div "Select Vendor Type" at bounding box center [352, 346] width 323 height 24
click at [289, 455] on div "Compliance" at bounding box center [348, 451] width 313 height 25
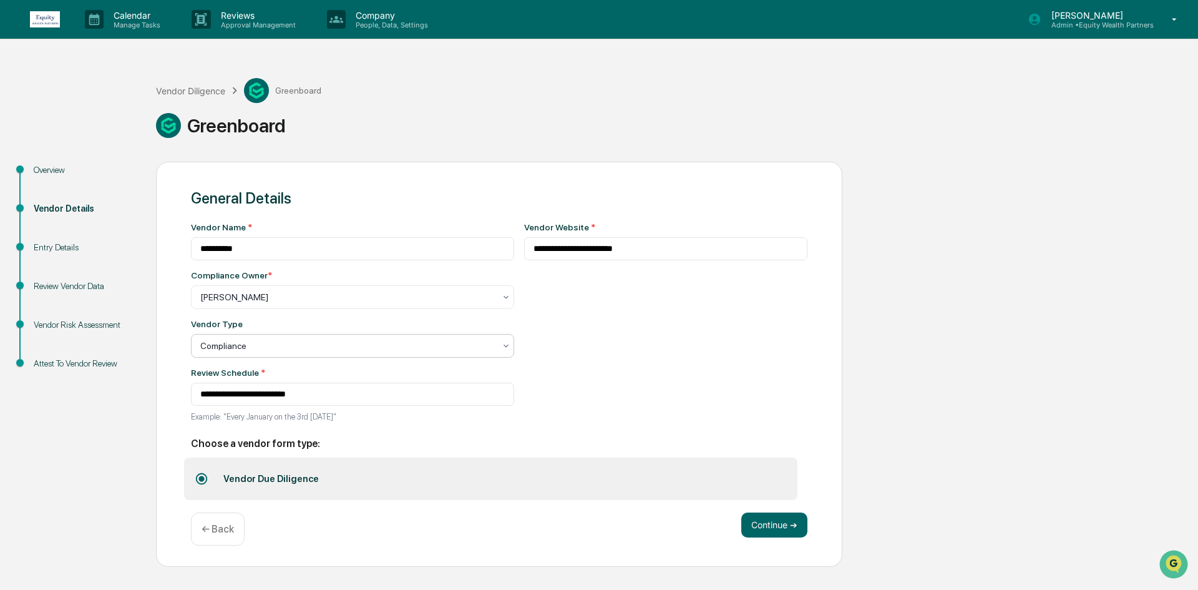
click at [630, 368] on div "**********" at bounding box center [666, 325] width 284 height 207
click at [766, 533] on button "Continue ➔" at bounding box center [775, 524] width 66 height 25
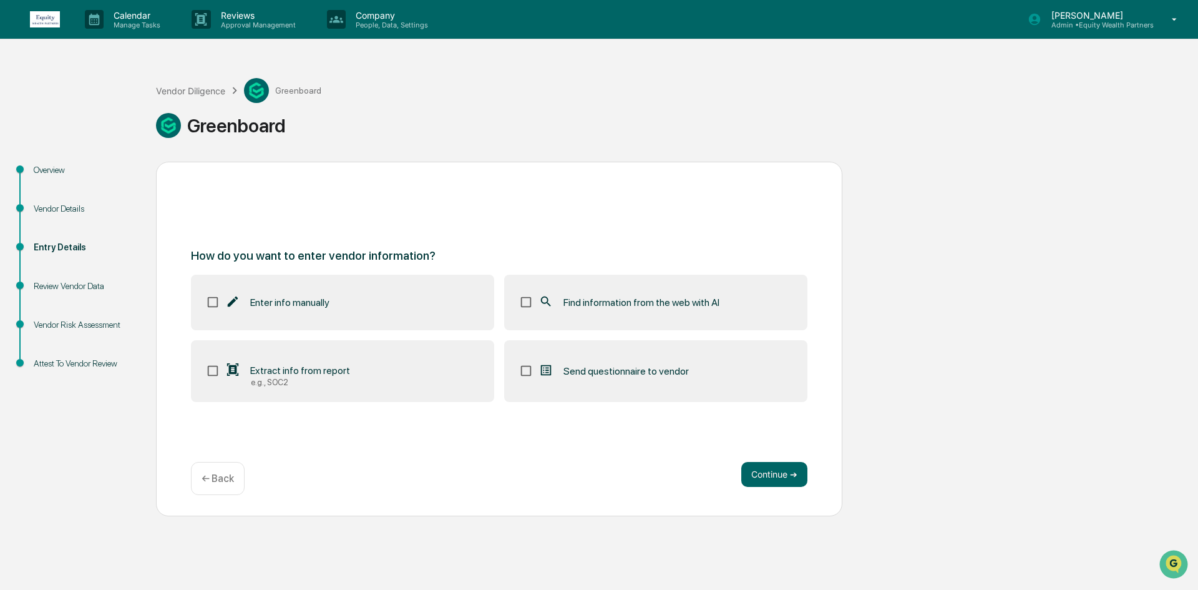
click at [537, 288] on label "Find information from the web with AI" at bounding box center [655, 302] width 303 height 55
click at [773, 474] on button "Continue ➔" at bounding box center [775, 474] width 66 height 25
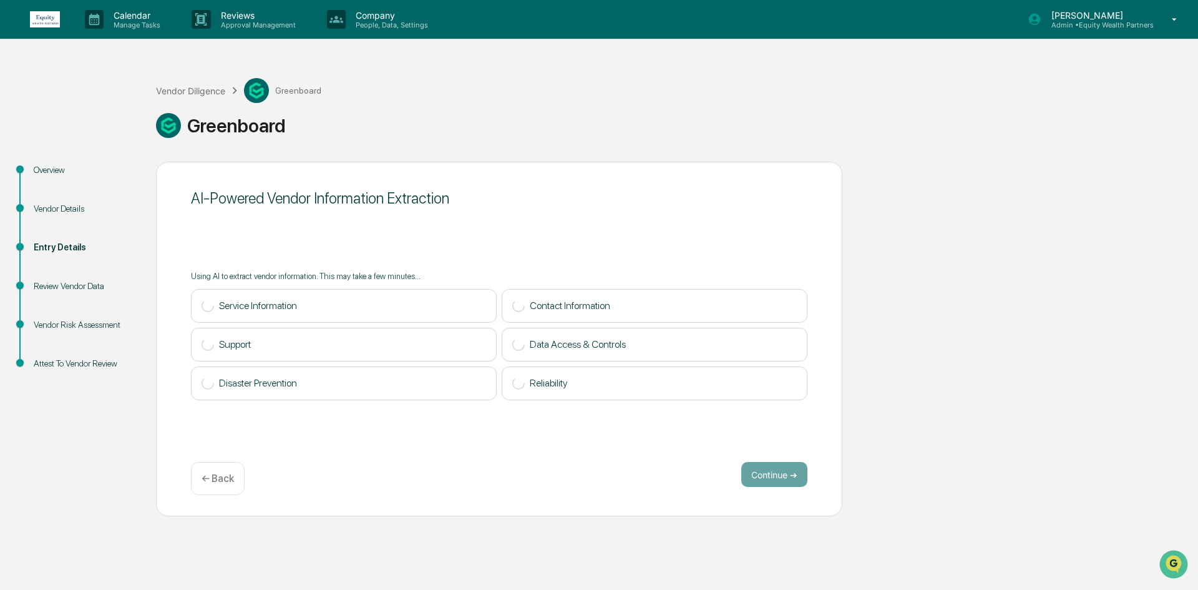
click at [237, 489] on div "← Back" at bounding box center [218, 478] width 54 height 33
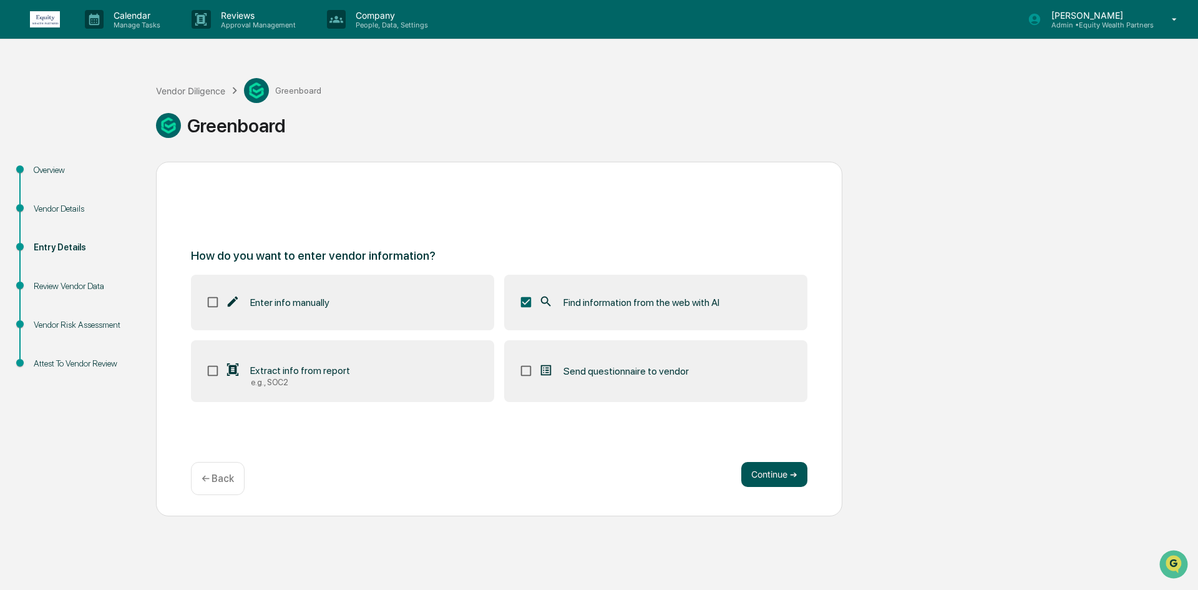
click at [762, 478] on button "Continue ➔" at bounding box center [775, 474] width 66 height 25
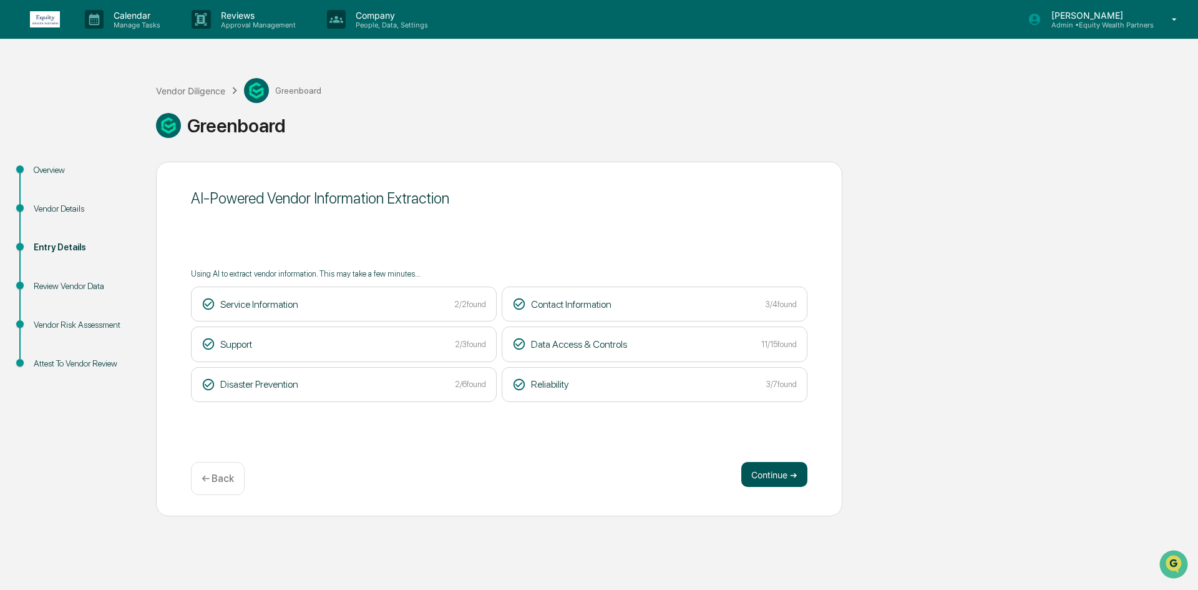
click at [768, 474] on button "Continue ➔" at bounding box center [775, 474] width 66 height 25
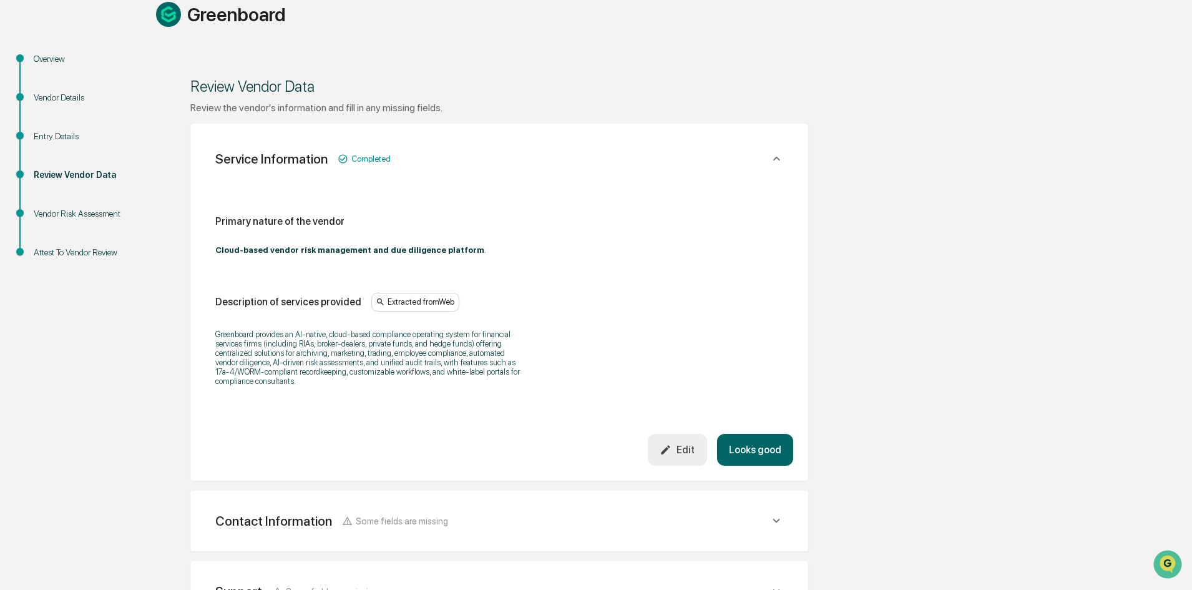
scroll to position [125, 0]
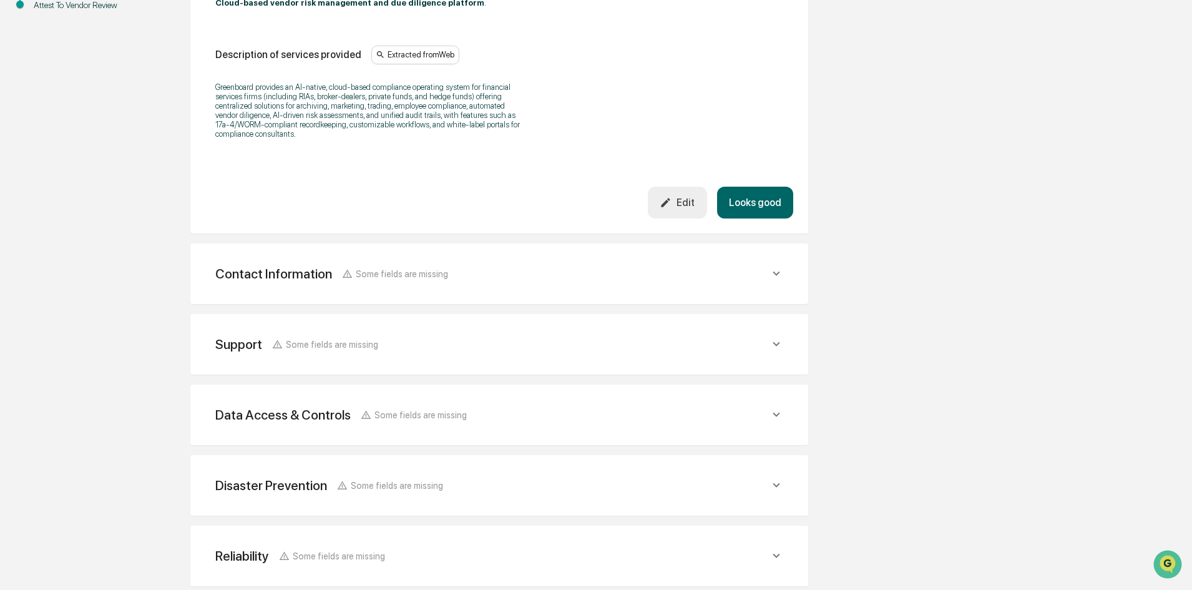
click at [531, 264] on div "Contact Information Some fields are missing" at bounding box center [499, 273] width 588 height 31
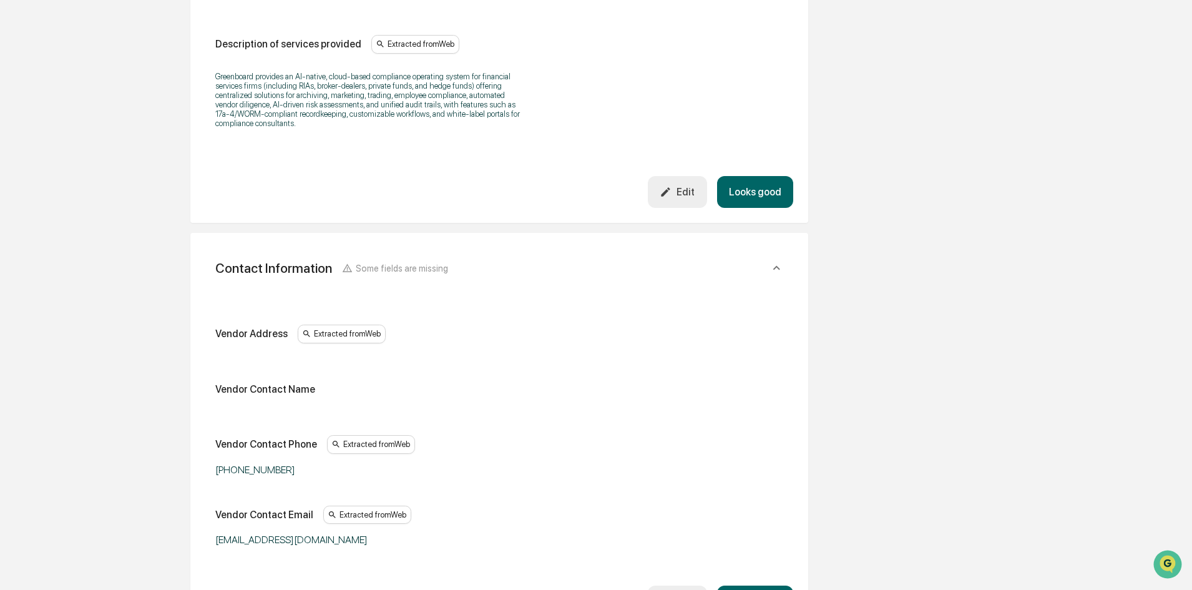
scroll to position [608, 0]
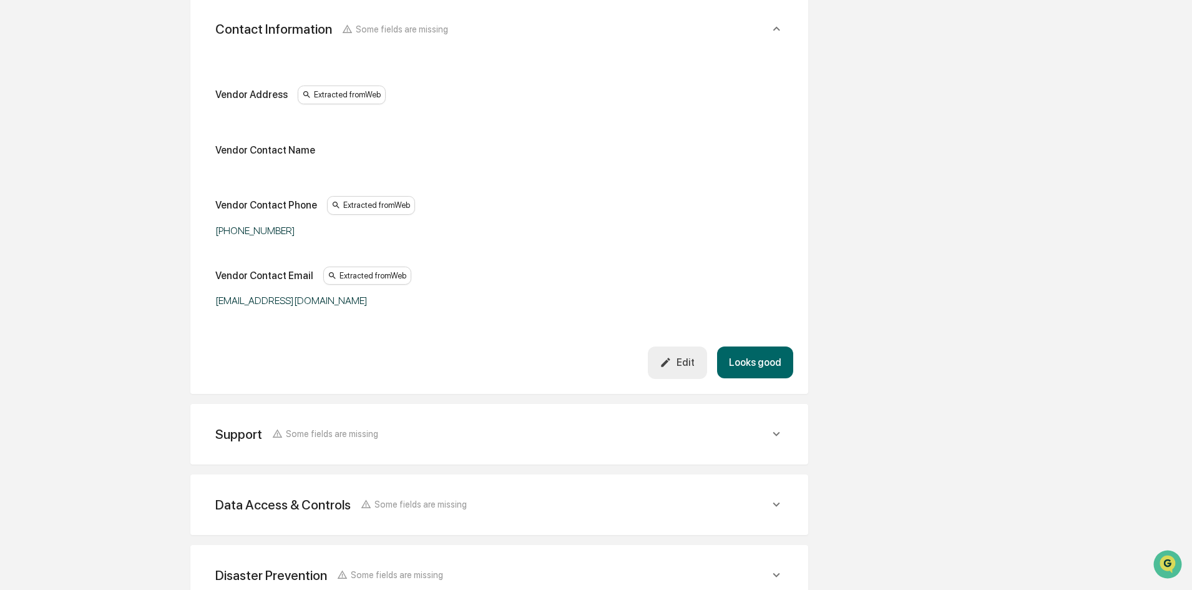
click at [507, 443] on div "Support Some fields are missing" at bounding box center [499, 434] width 588 height 31
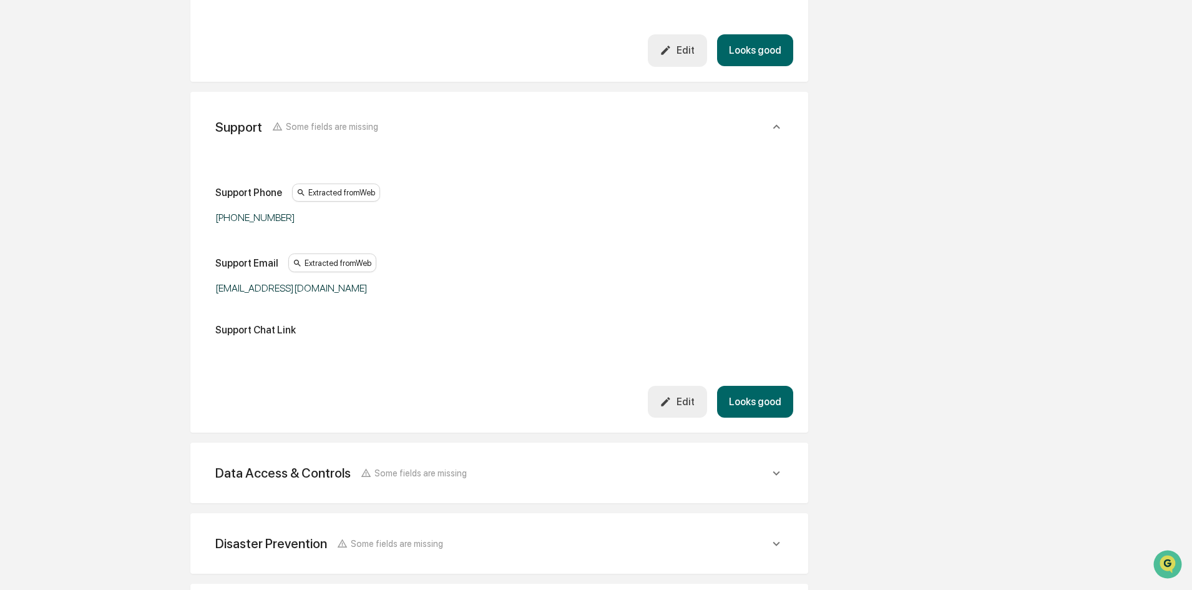
click at [510, 467] on div "Data Access & Controls Some fields are missing" at bounding box center [492, 473] width 554 height 16
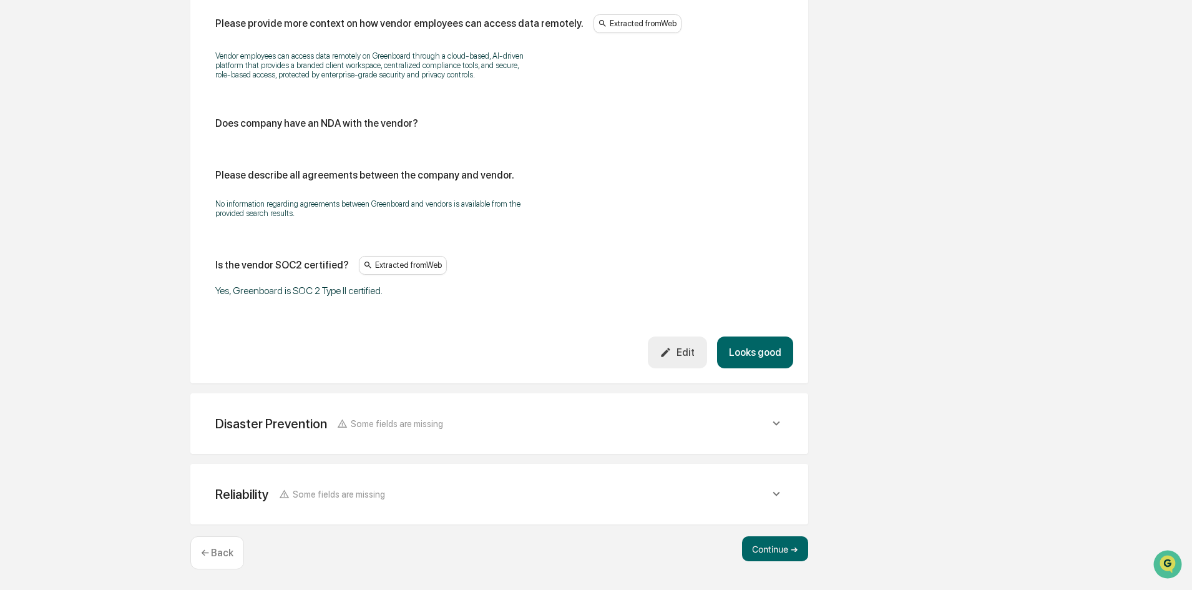
click at [532, 434] on div "Disaster Prevention Some fields are missing" at bounding box center [499, 423] width 588 height 31
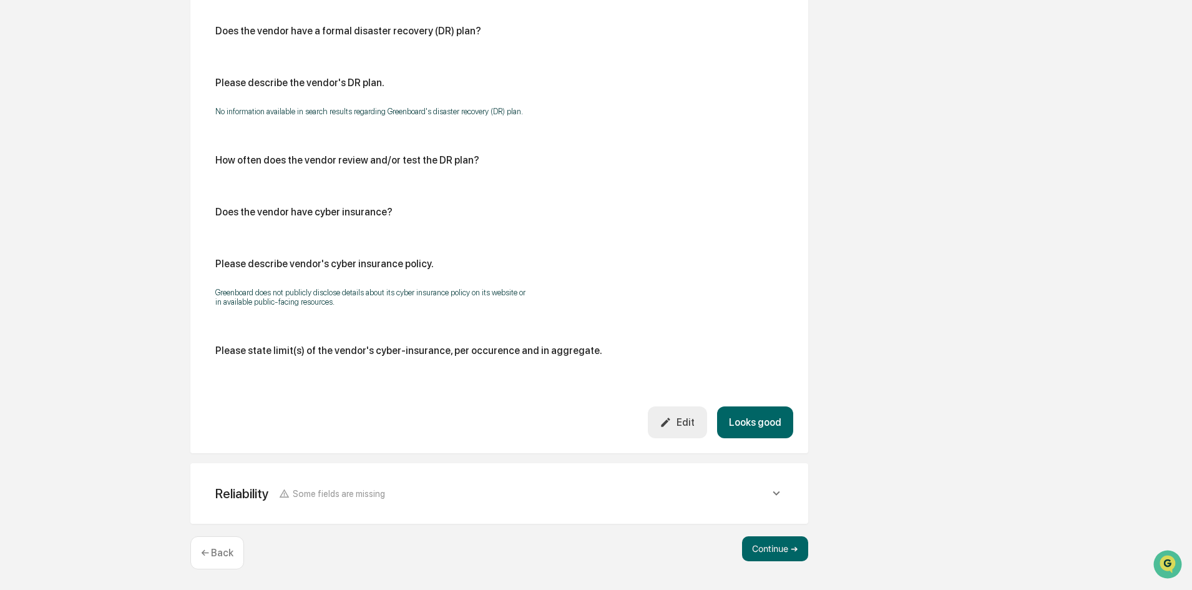
click at [499, 506] on div "Reliability Some fields are missing" at bounding box center [499, 493] width 588 height 31
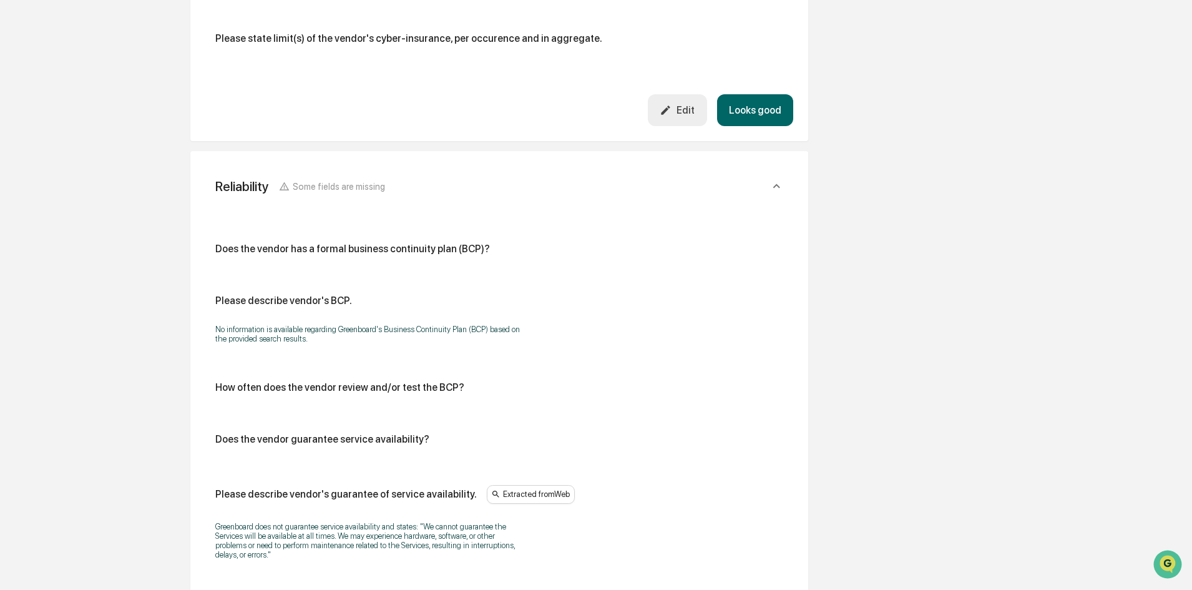
scroll to position [3368, 0]
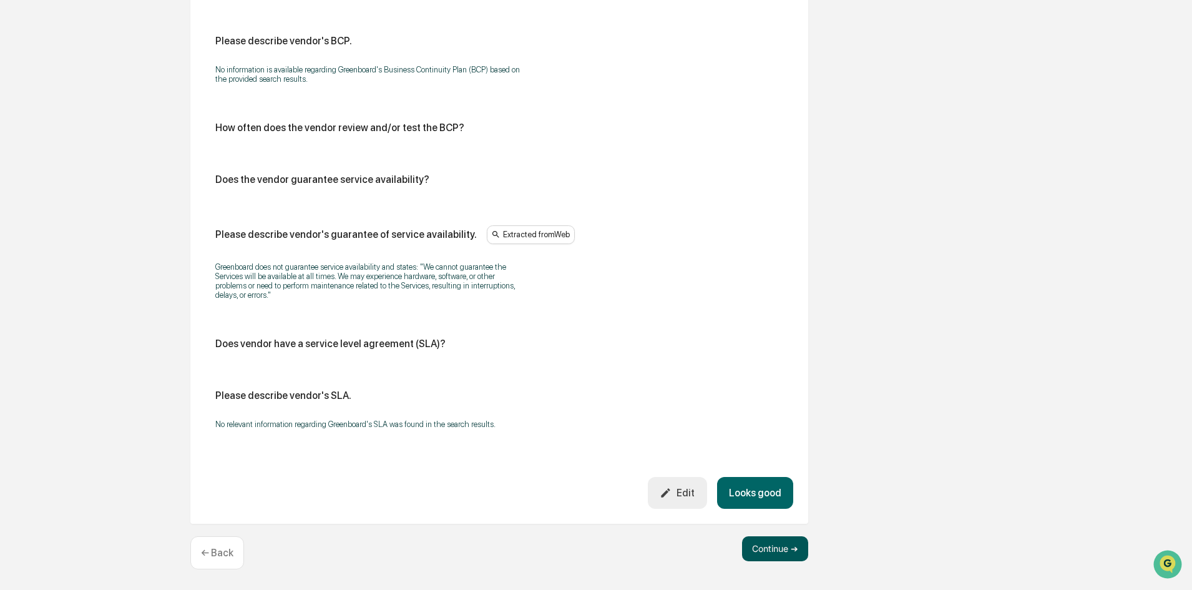
click at [770, 542] on button "Continue ➔" at bounding box center [775, 548] width 66 height 25
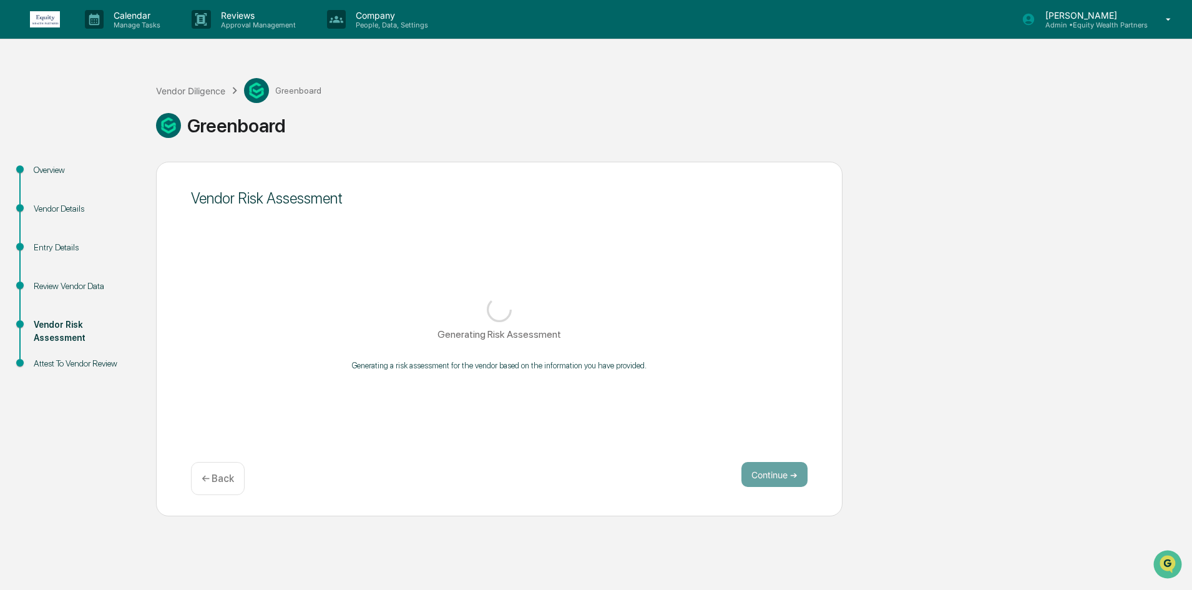
scroll to position [0, 0]
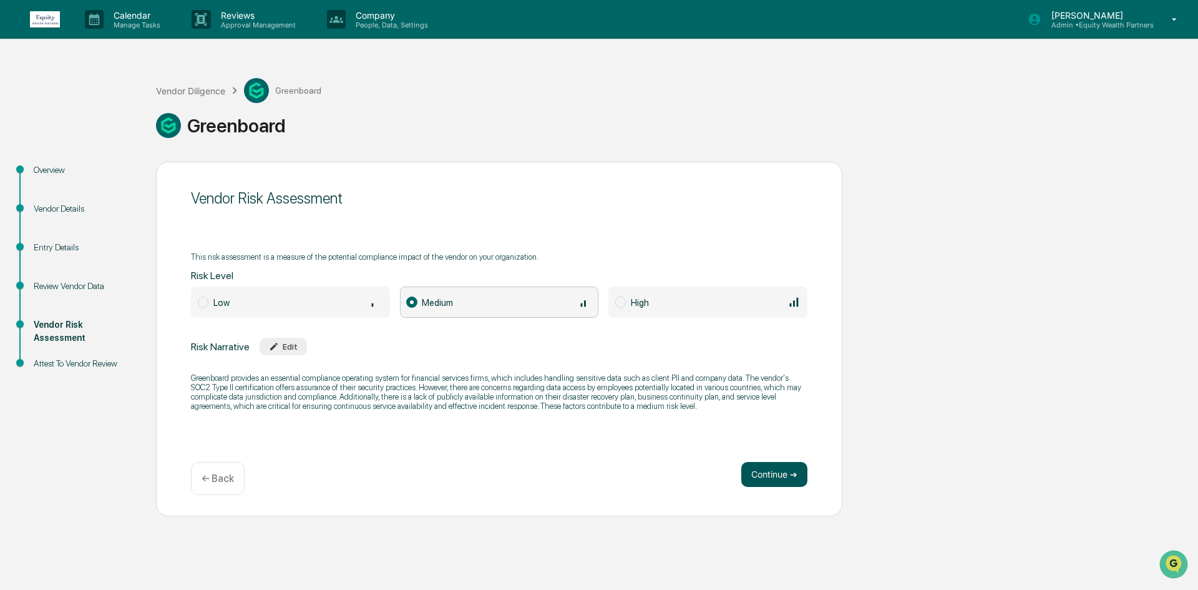
click at [752, 474] on button "Continue ➔" at bounding box center [775, 474] width 66 height 25
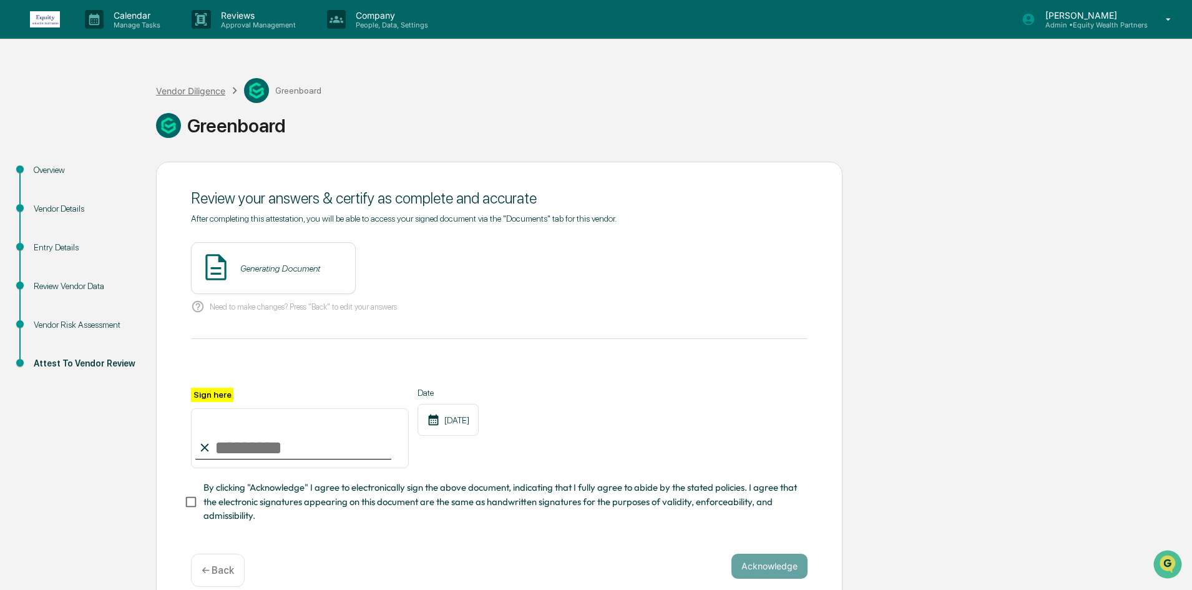
click at [197, 89] on div "Vendor Diligence" at bounding box center [190, 91] width 69 height 11
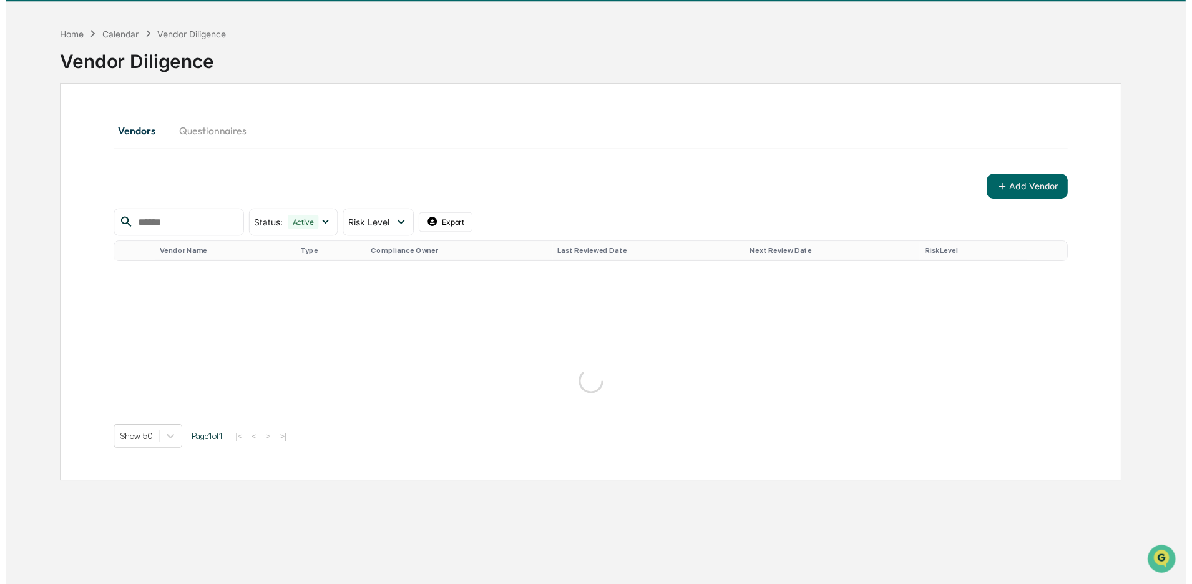
scroll to position [59, 0]
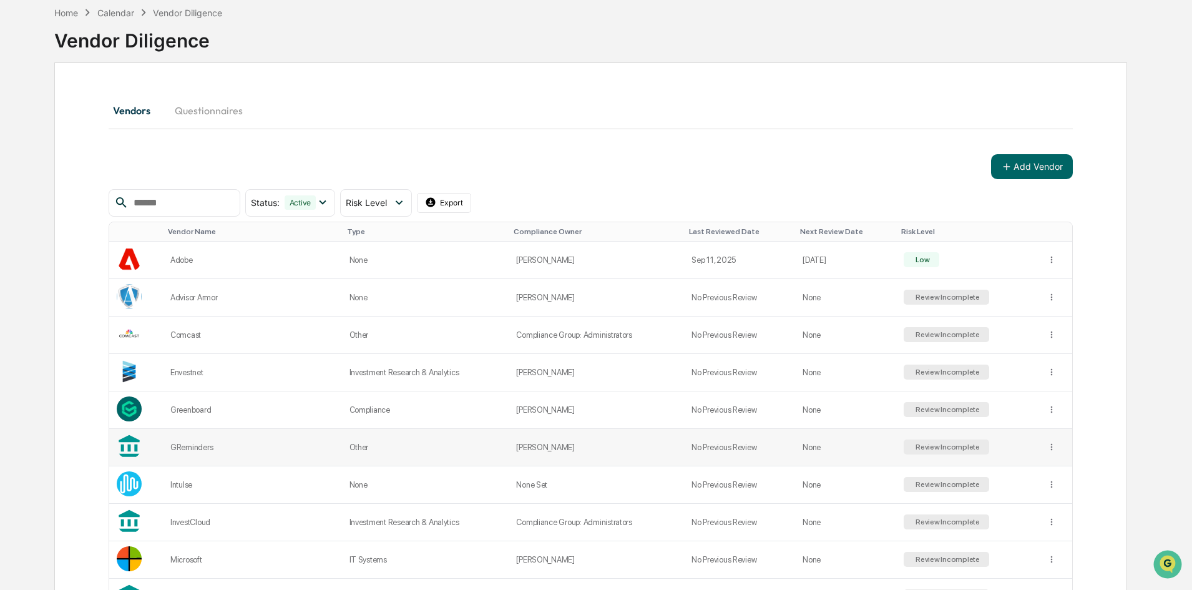
click at [904, 449] on div "Review Incomplete" at bounding box center [947, 446] width 86 height 15
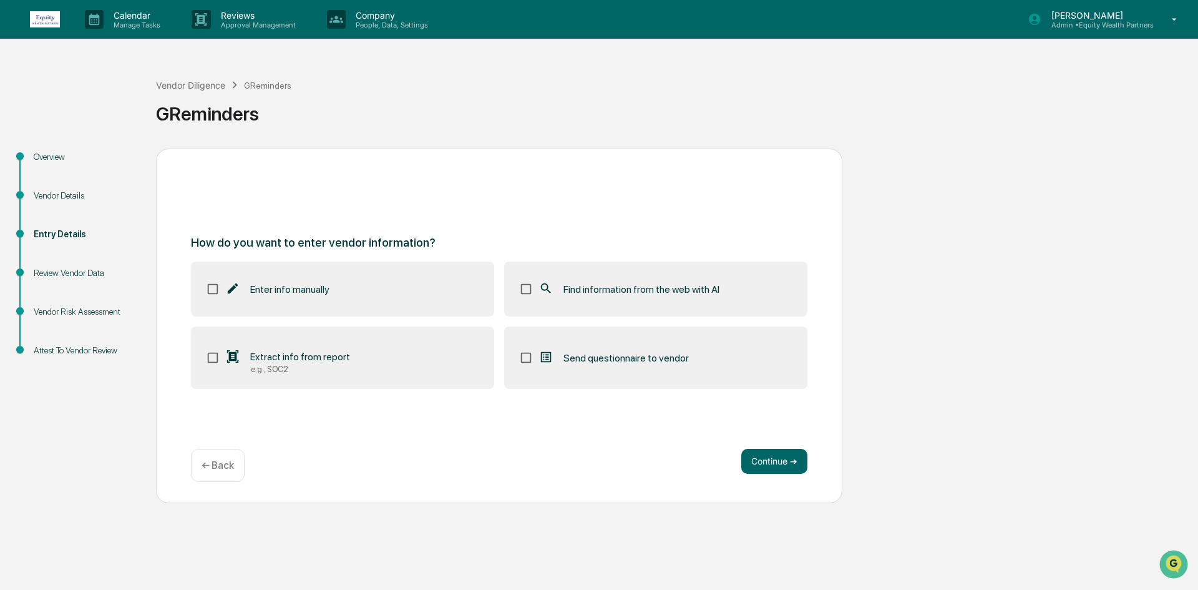
click at [546, 275] on label "Find information from the web with AI" at bounding box center [655, 289] width 303 height 55
click at [767, 464] on button "Continue ➔" at bounding box center [775, 461] width 66 height 25
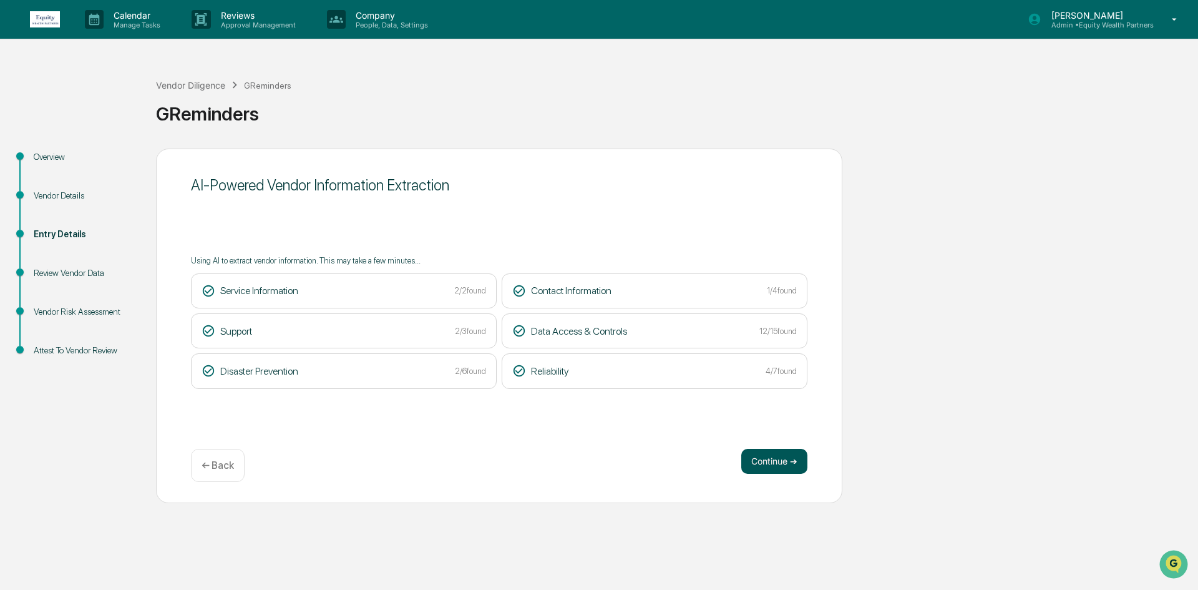
click at [775, 458] on button "Continue ➔" at bounding box center [775, 461] width 66 height 25
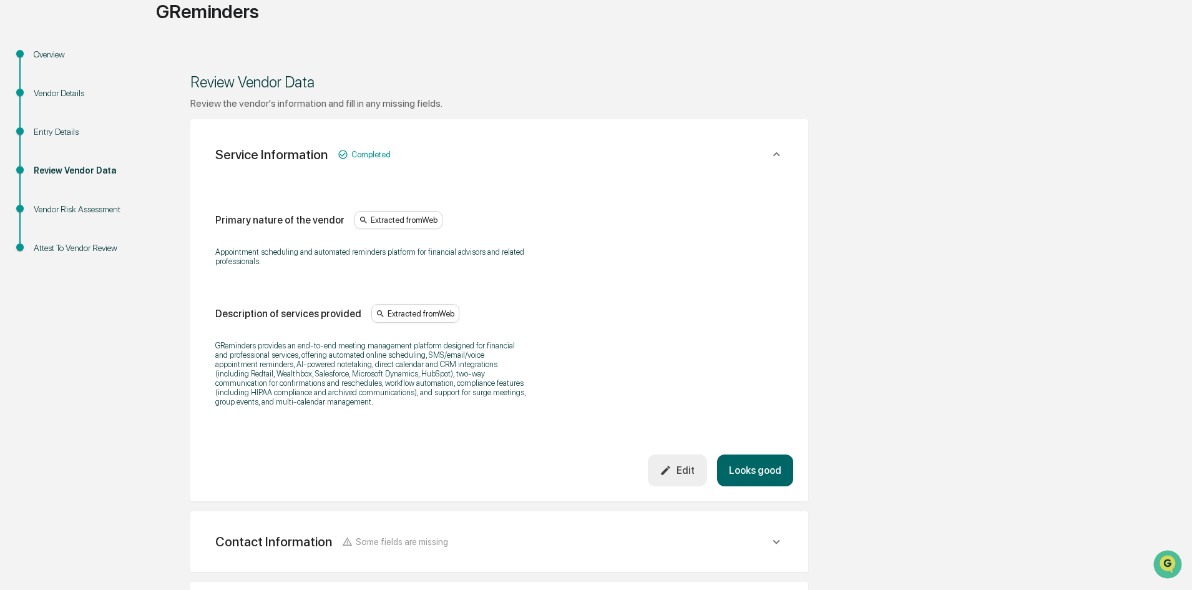
scroll to position [250, 0]
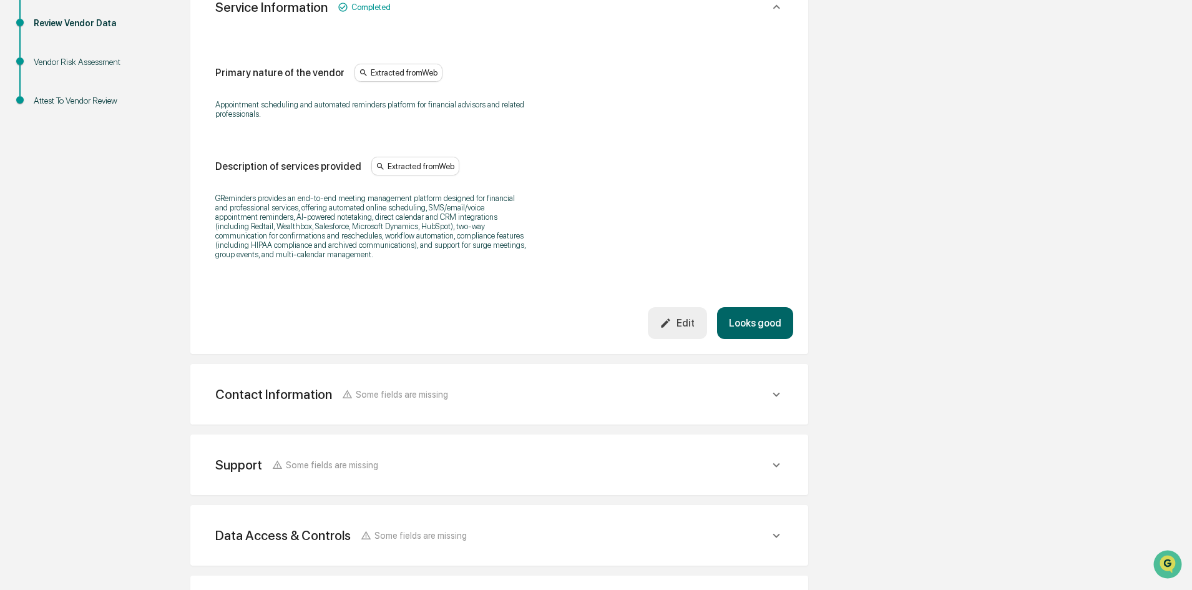
click at [569, 406] on div "Contact Information Some fields are missing" at bounding box center [499, 394] width 588 height 31
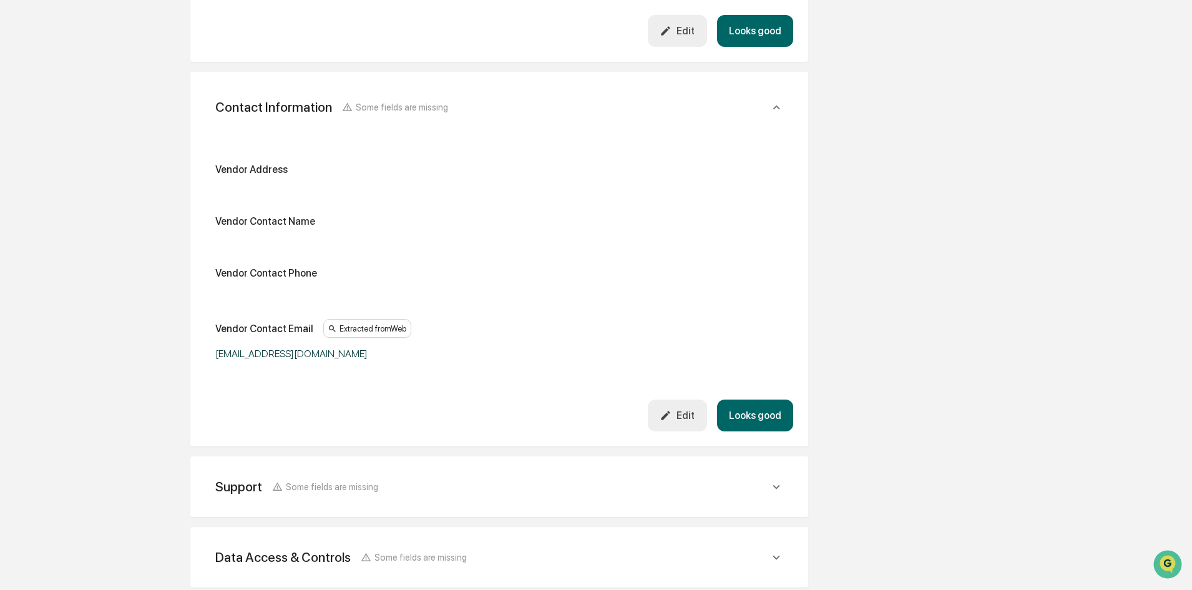
scroll to position [562, 0]
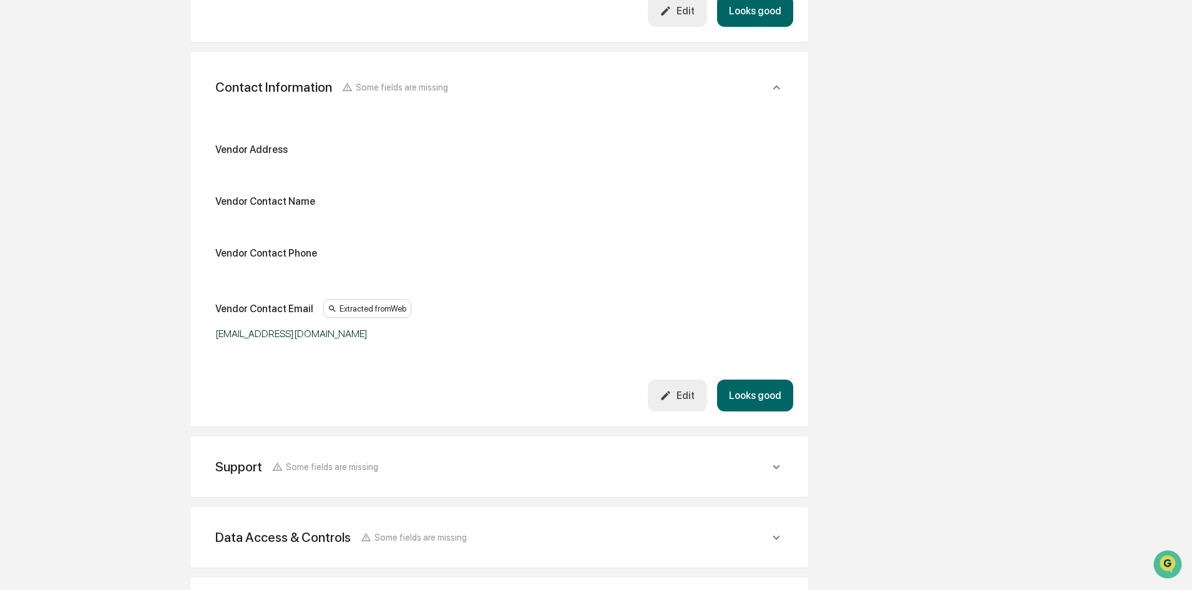
click at [495, 461] on div "Support Some fields are missing" at bounding box center [492, 467] width 554 height 16
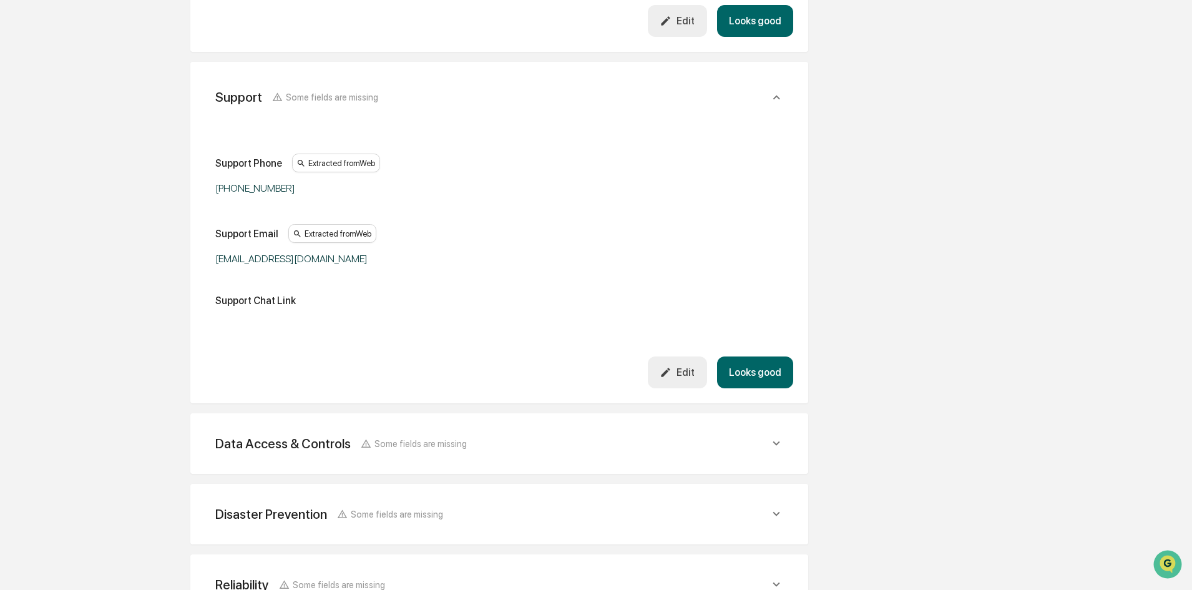
click at [500, 439] on div "Data Access & Controls Some fields are missing" at bounding box center [492, 444] width 554 height 16
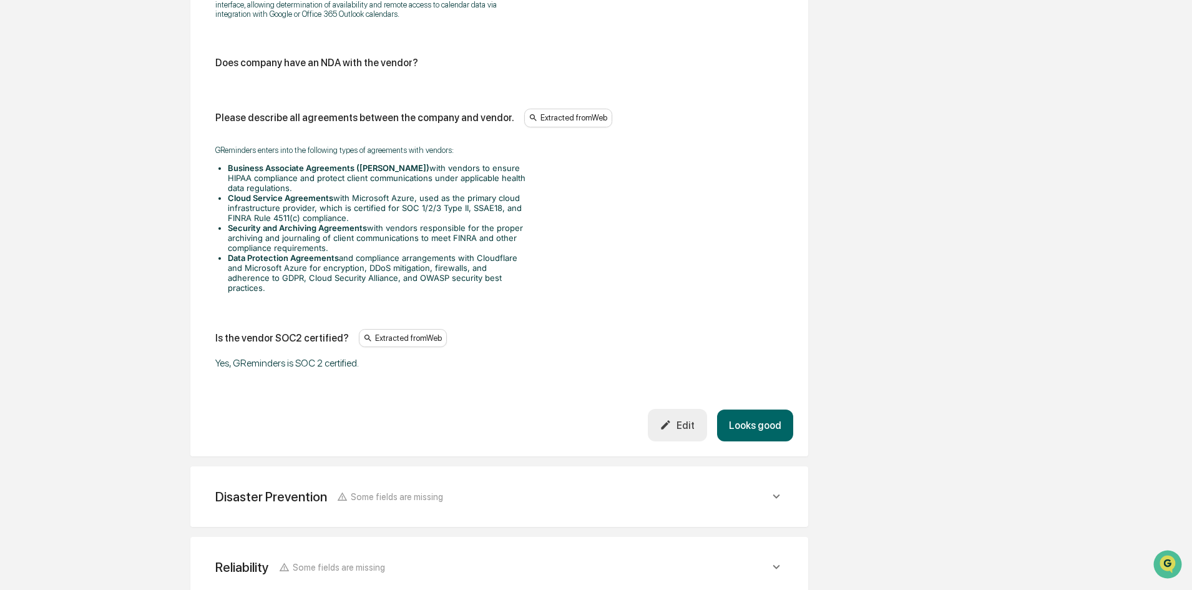
scroll to position [2544, 0]
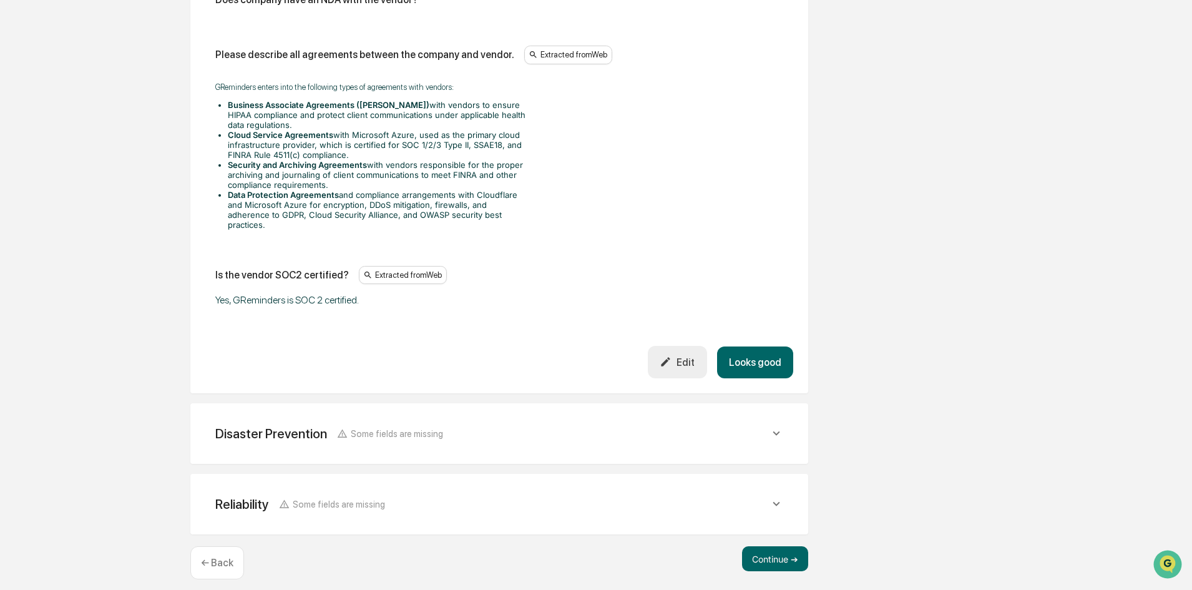
click at [502, 434] on div "Disaster Prevention Some fields are missing" at bounding box center [499, 433] width 588 height 31
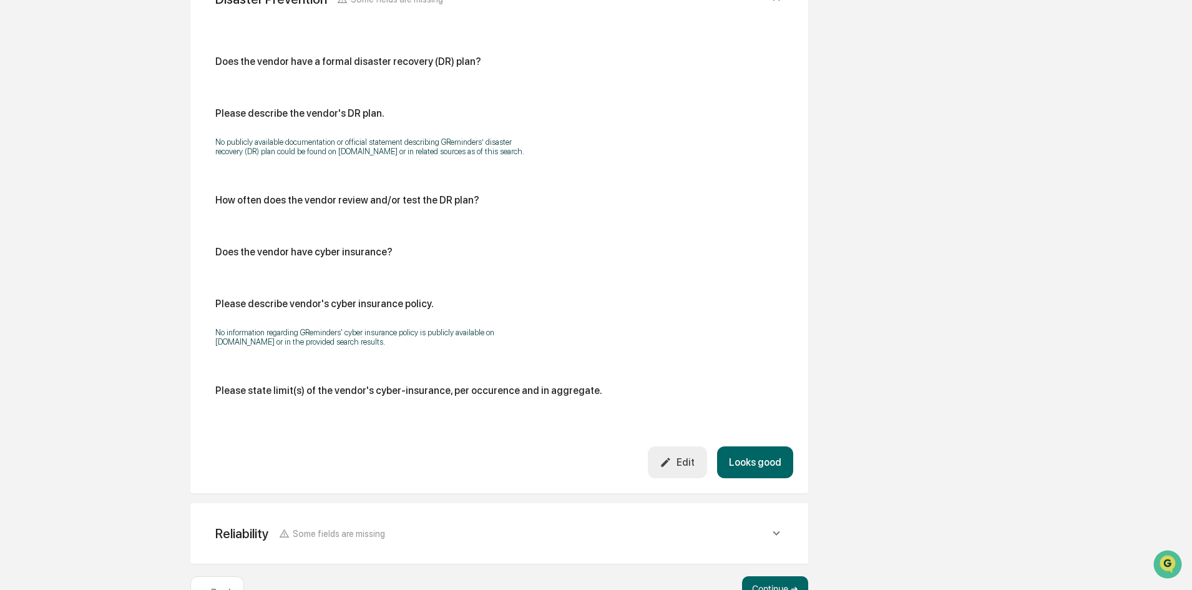
scroll to position [3013, 0]
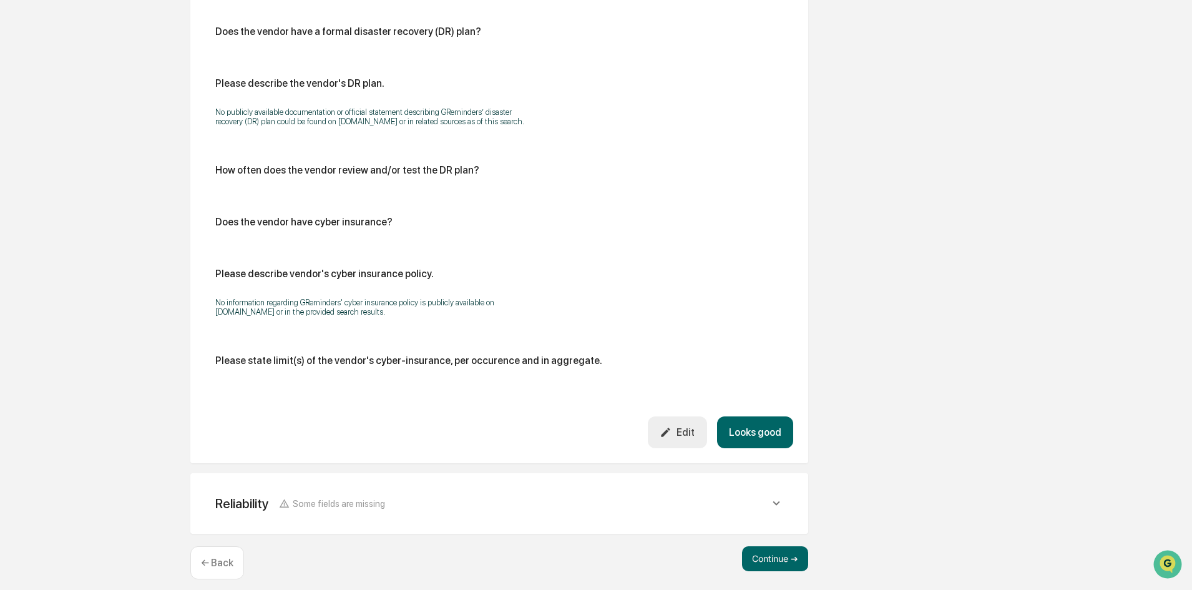
click at [497, 488] on div "Reliability Some fields are missing" at bounding box center [499, 503] width 588 height 31
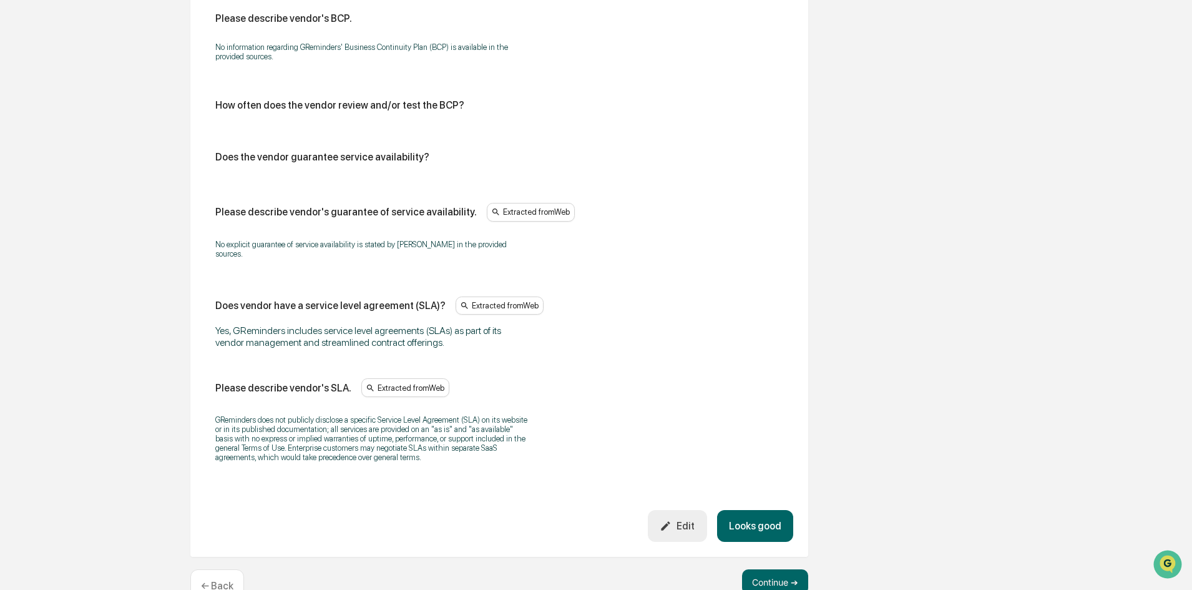
scroll to position [3631, 0]
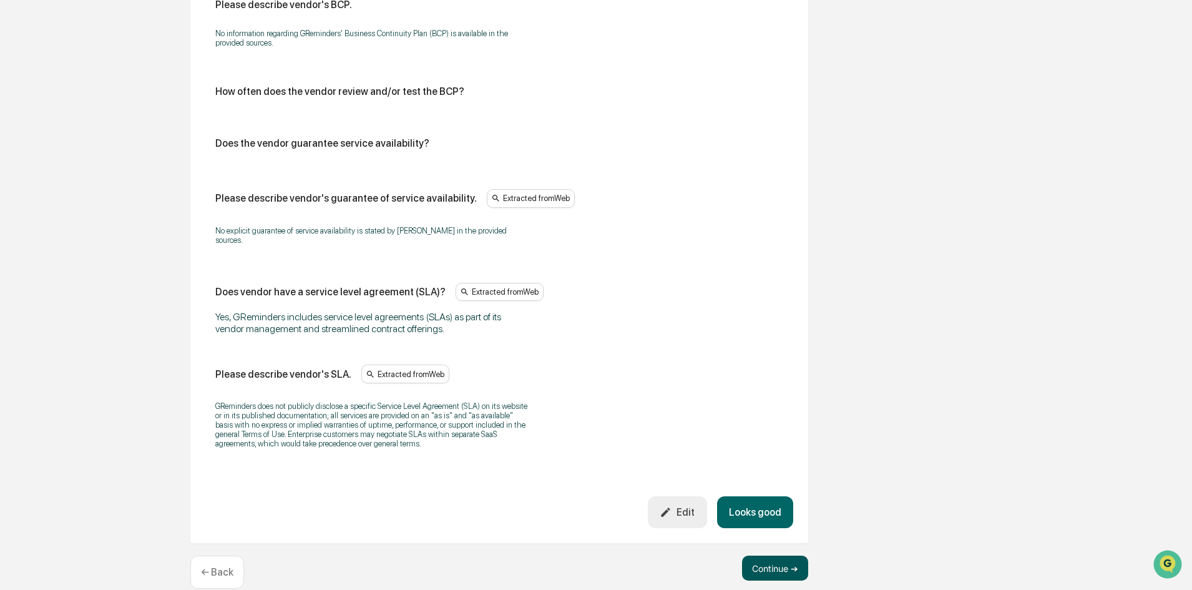
click at [766, 556] on button "Continue ➔" at bounding box center [775, 568] width 66 height 25
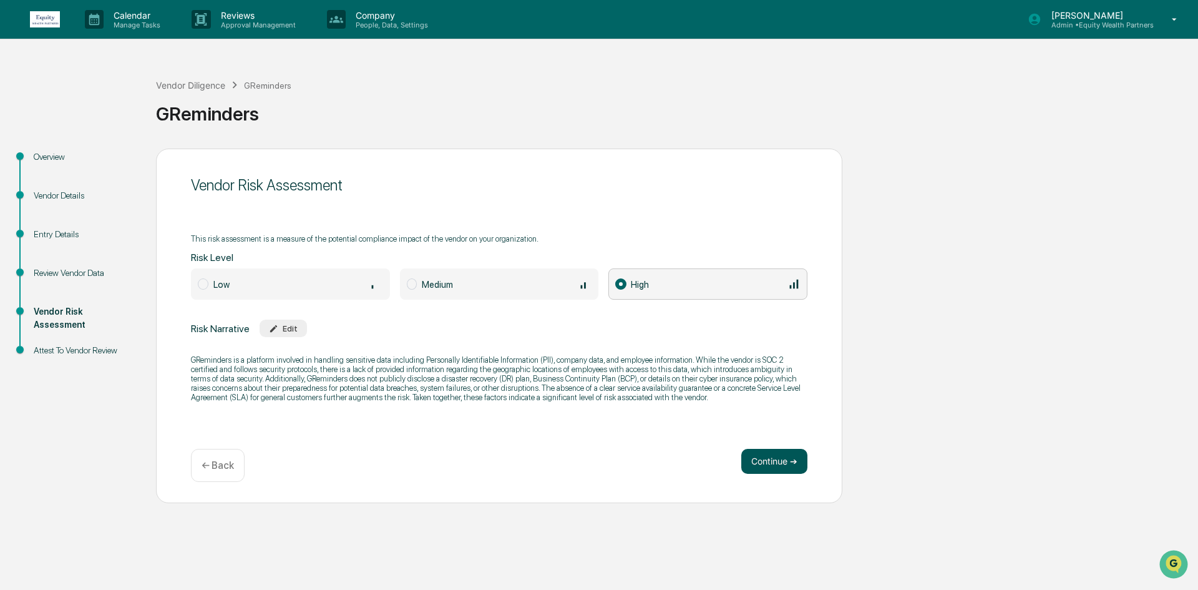
click at [783, 463] on button "Continue ➔" at bounding box center [775, 461] width 66 height 25
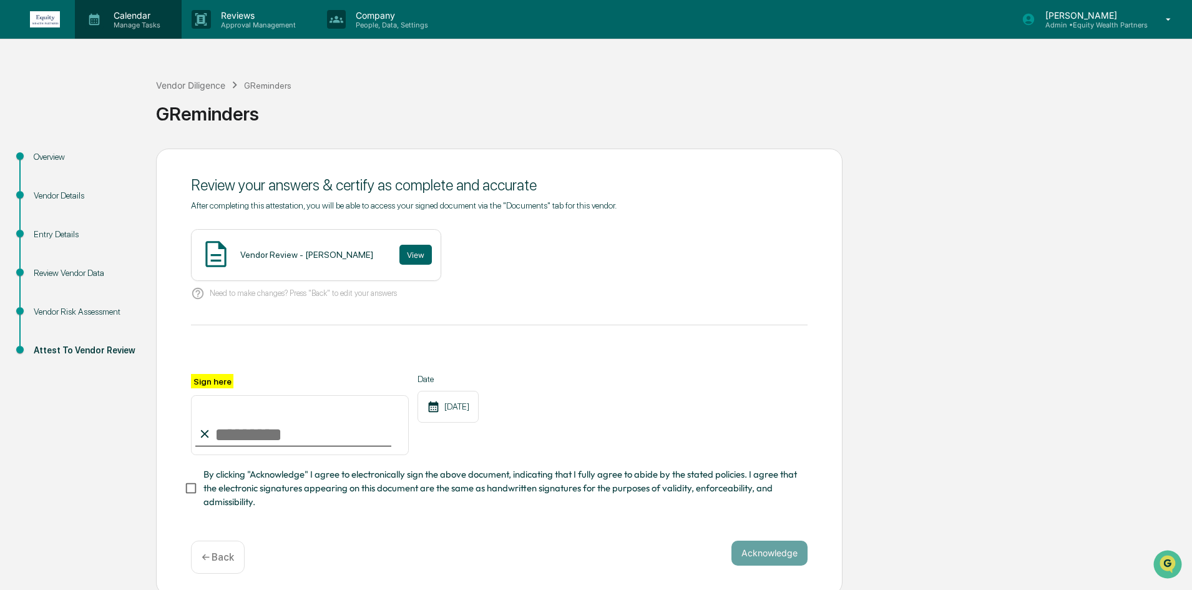
click at [150, 31] on div "Calendar Manage Tasks" at bounding box center [128, 19] width 107 height 39
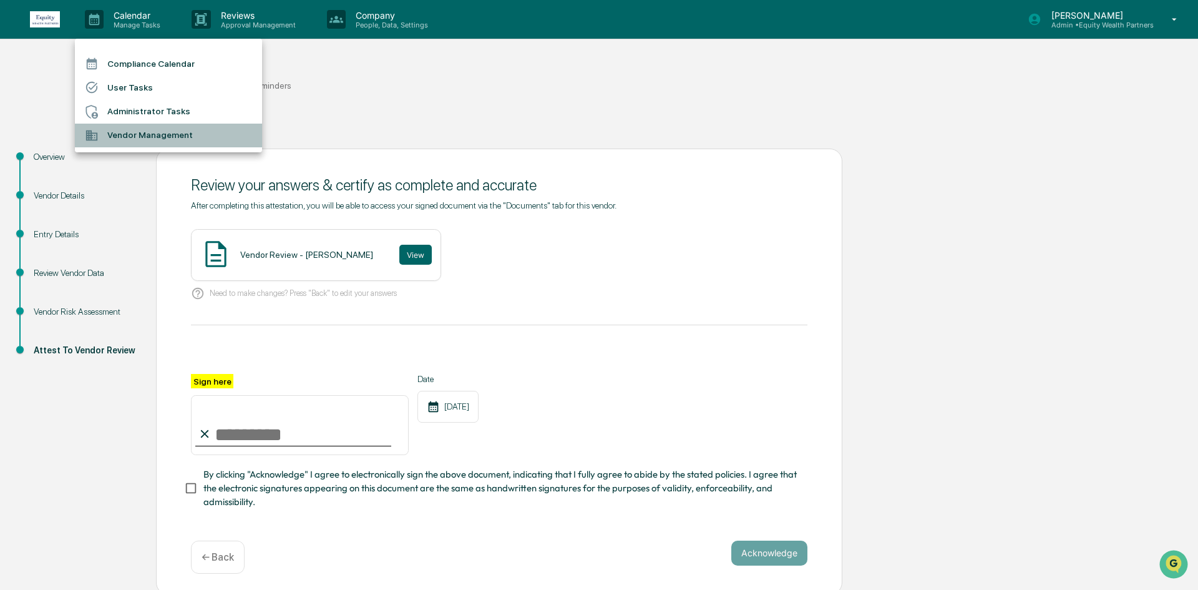
click at [157, 138] on li "Vendor Management" at bounding box center [168, 136] width 187 height 24
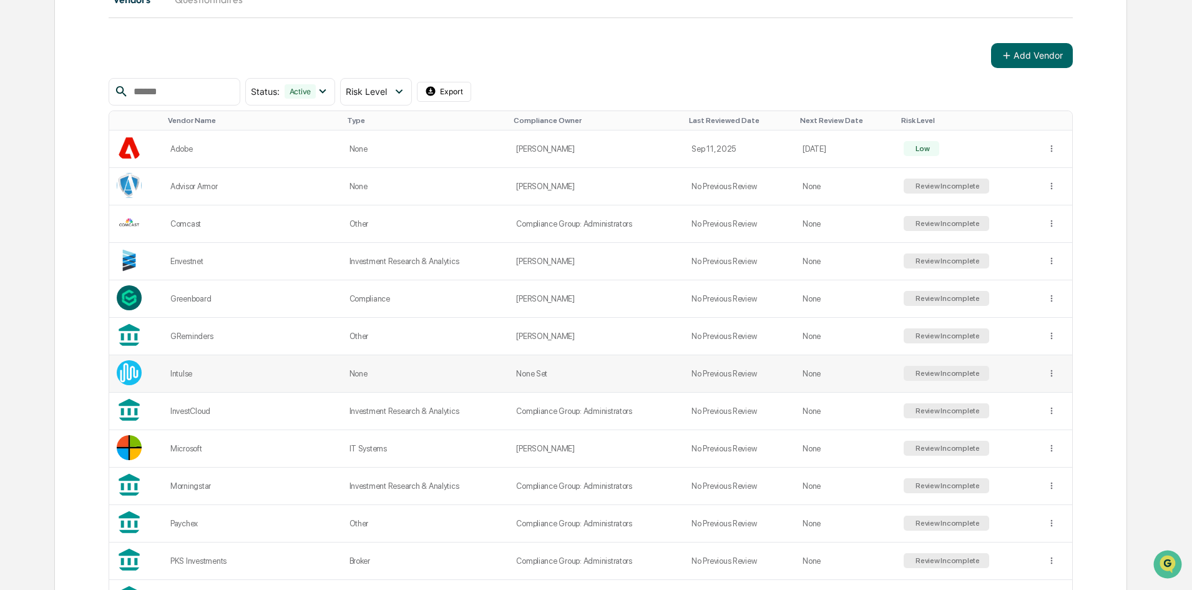
scroll to position [122, 0]
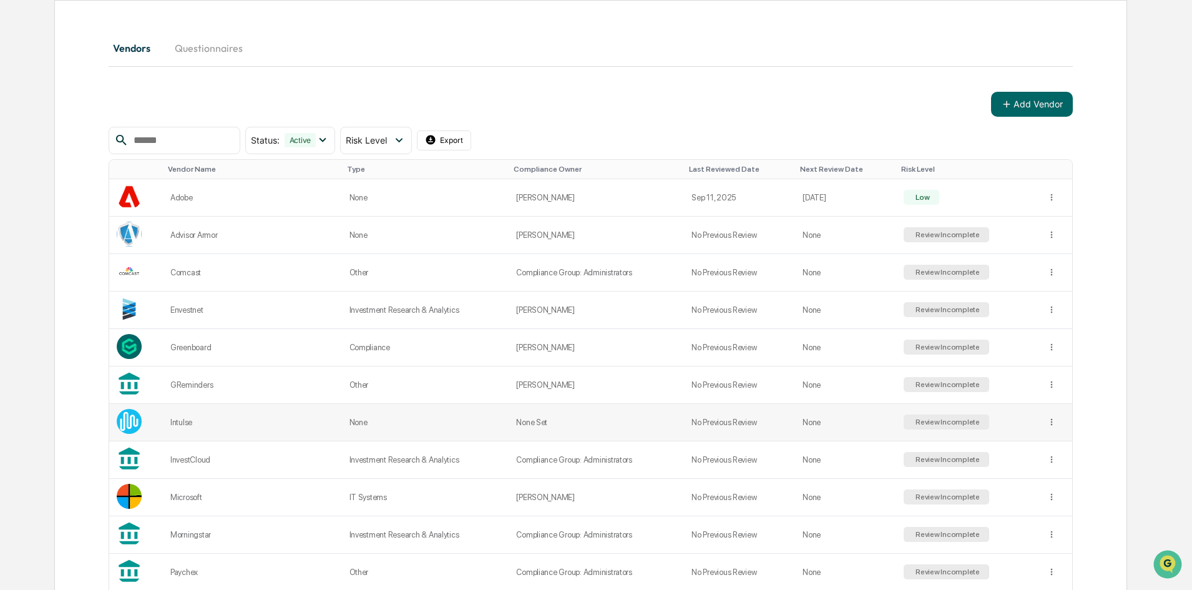
click at [913, 421] on div "Review Incomplete" at bounding box center [946, 422] width 67 height 9
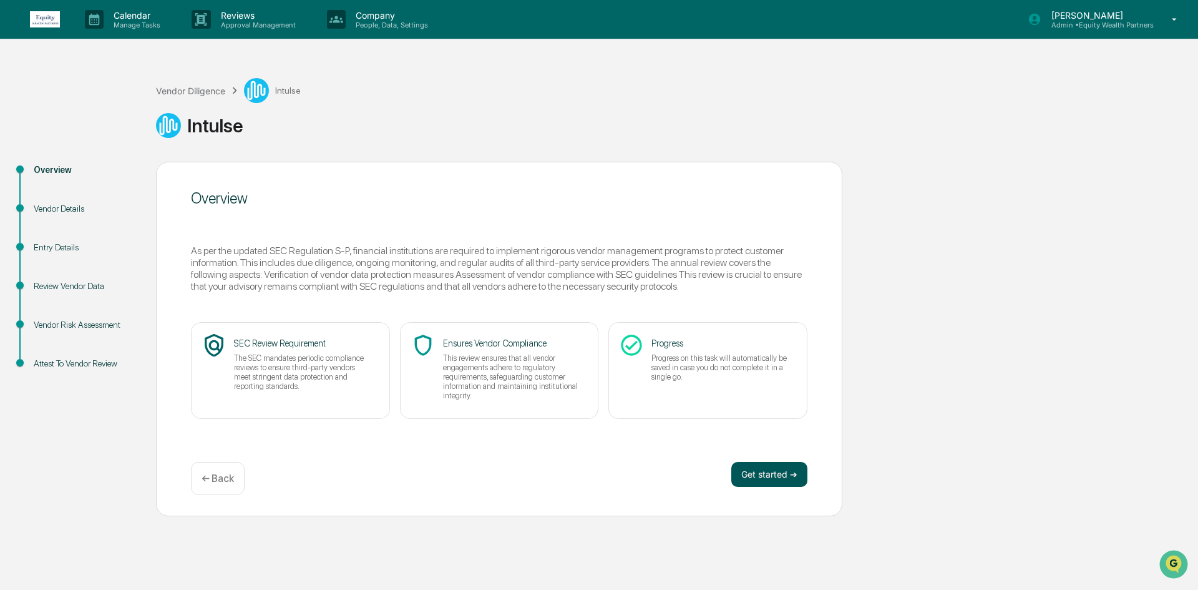
click at [761, 466] on button "Get started ➔" at bounding box center [770, 474] width 76 height 25
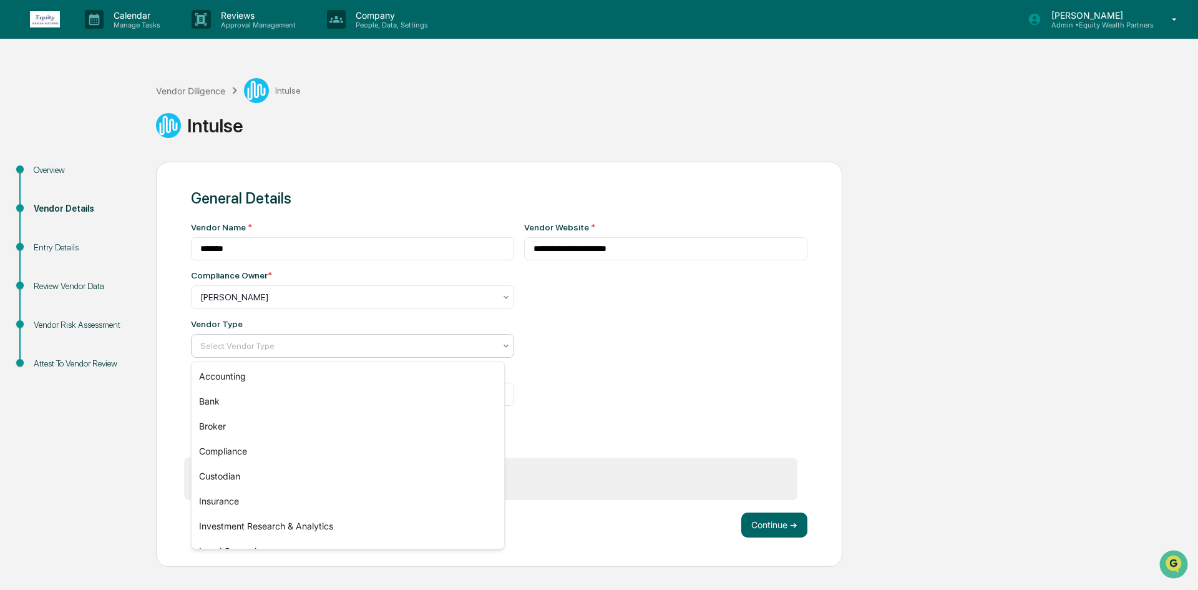
click at [255, 346] on div at bounding box center [347, 346] width 295 height 12
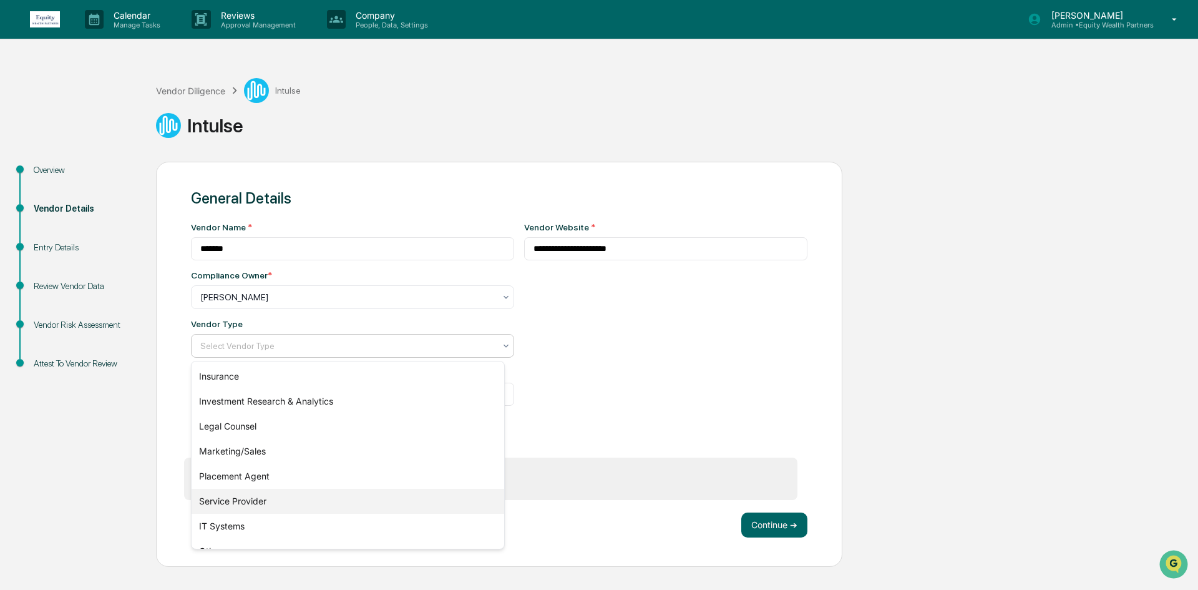
scroll to position [142, 0]
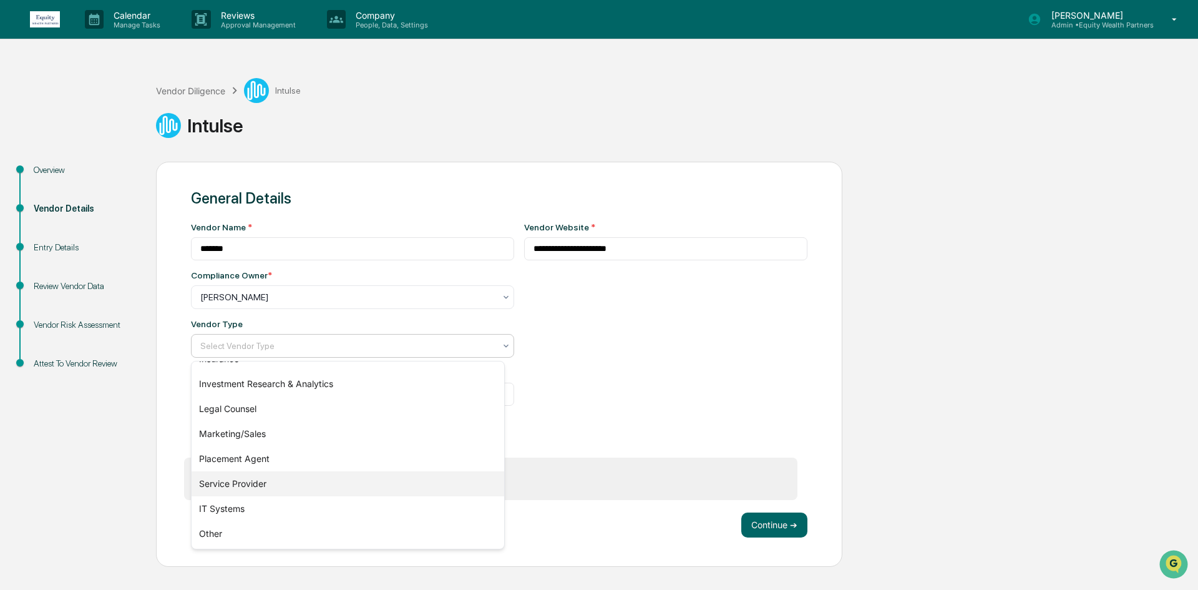
click at [313, 483] on div "Service Provider" at bounding box center [348, 483] width 313 height 25
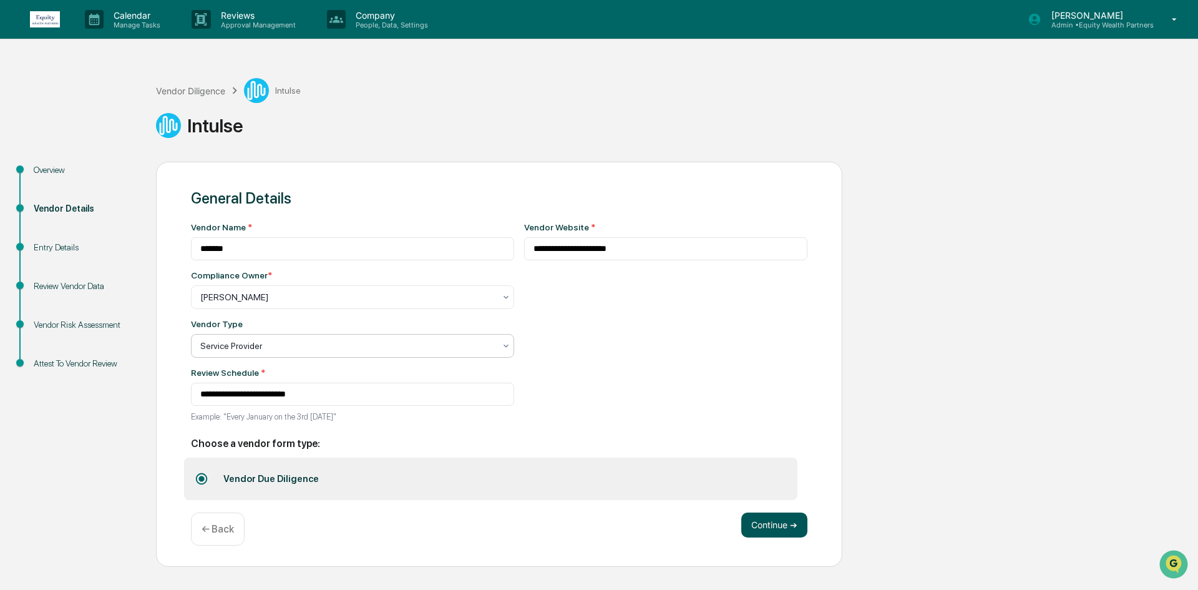
click at [785, 525] on button "Continue ➔" at bounding box center [775, 524] width 66 height 25
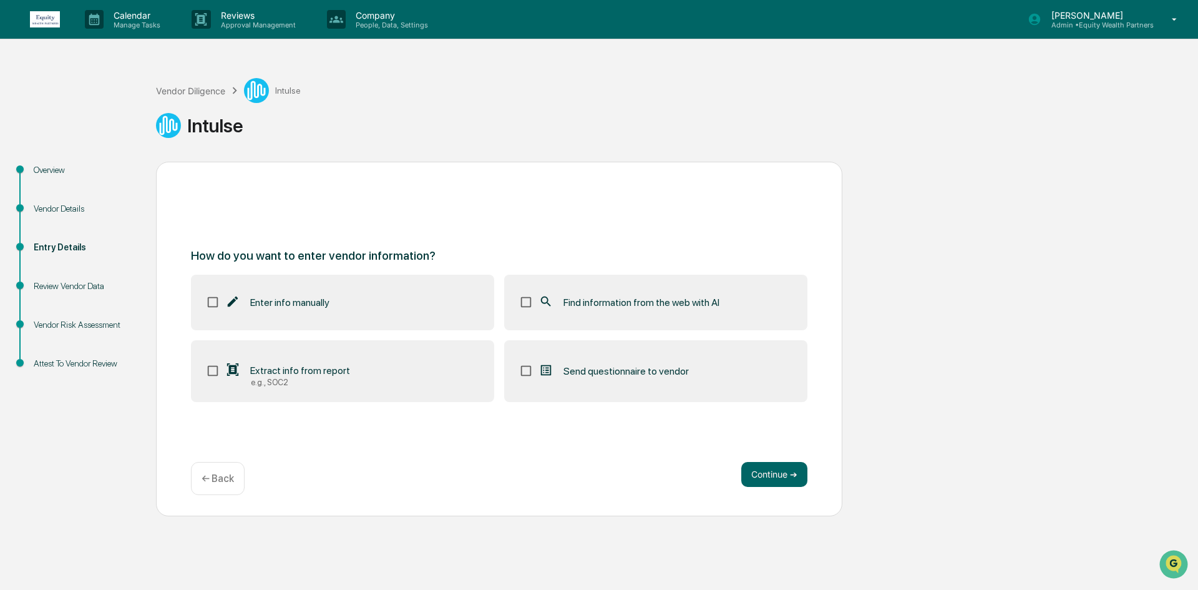
click at [559, 321] on label "Find information from the web with AI" at bounding box center [655, 302] width 303 height 55
click at [758, 477] on button "Continue ➔" at bounding box center [775, 474] width 66 height 25
